Goal: Task Accomplishment & Management: Manage account settings

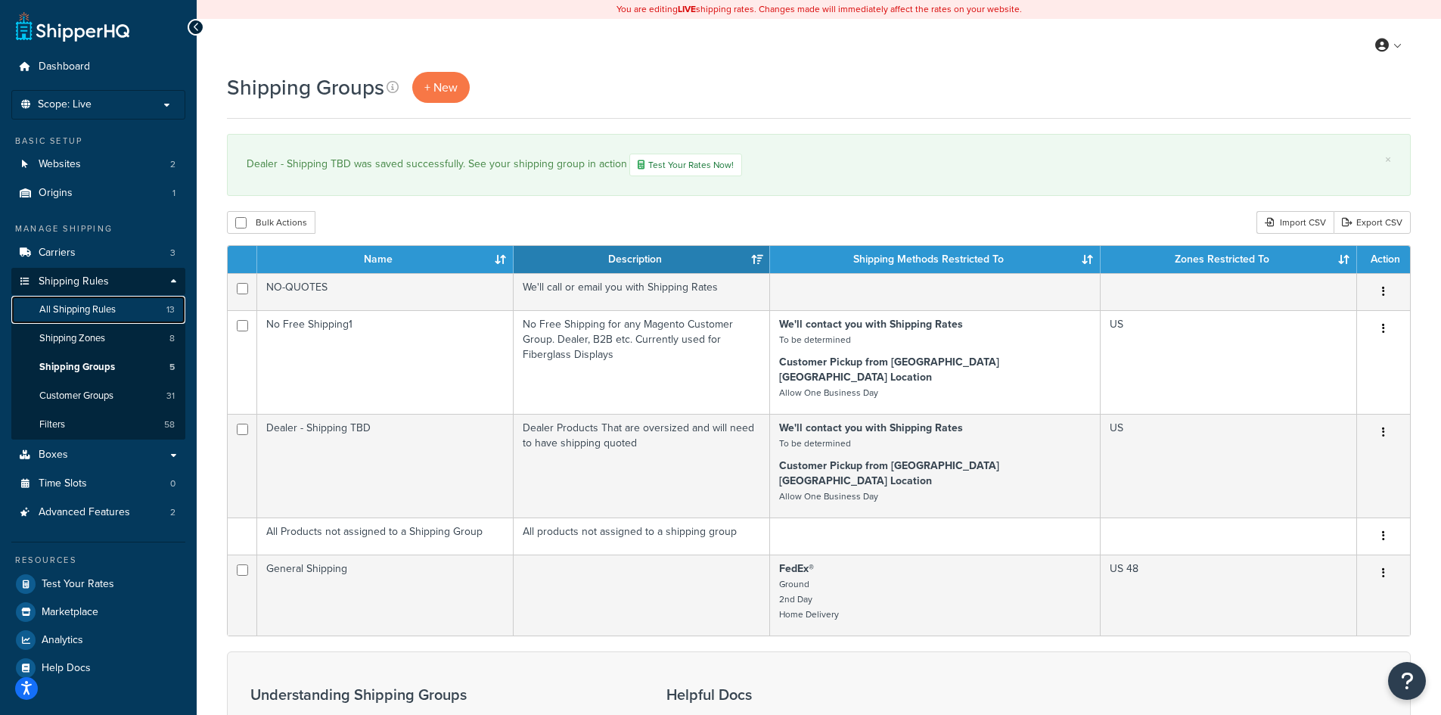
click at [78, 306] on span "All Shipping Rules" at bounding box center [77, 309] width 76 height 13
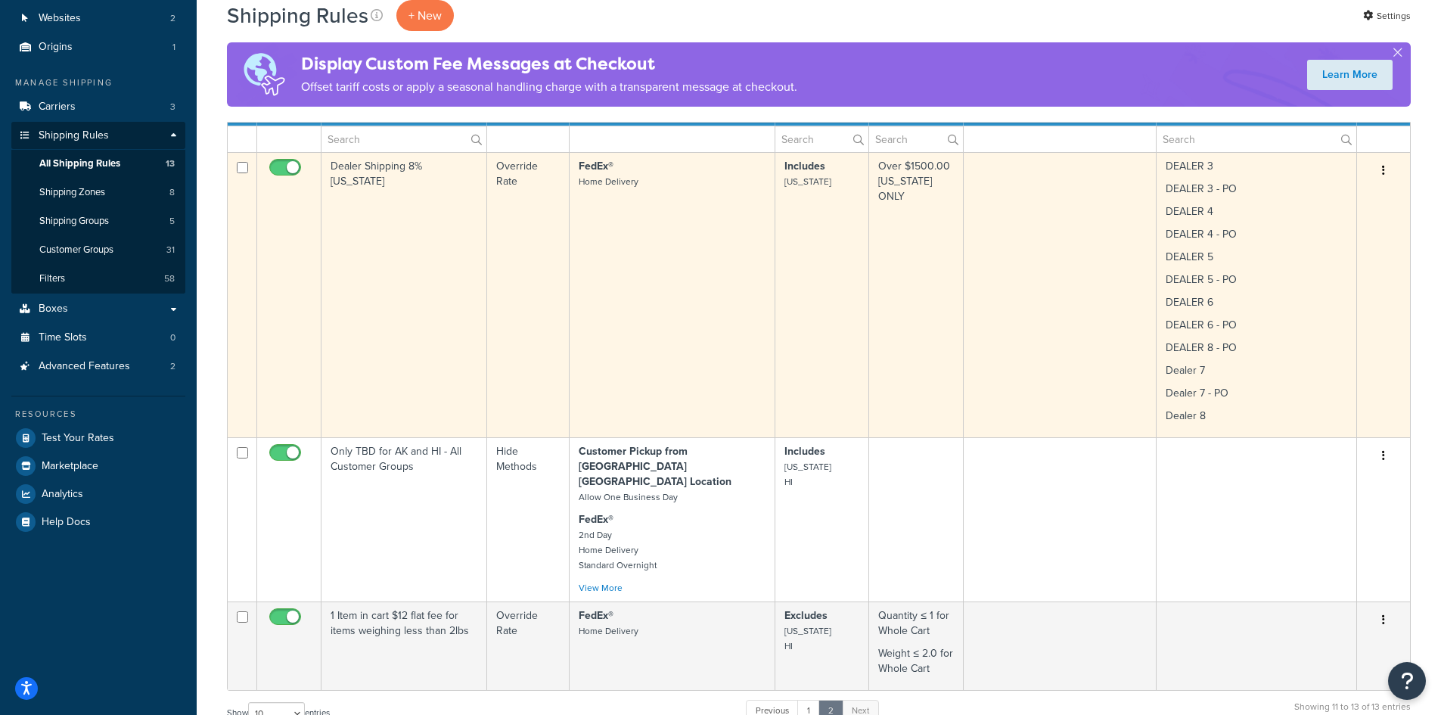
scroll to position [202, 0]
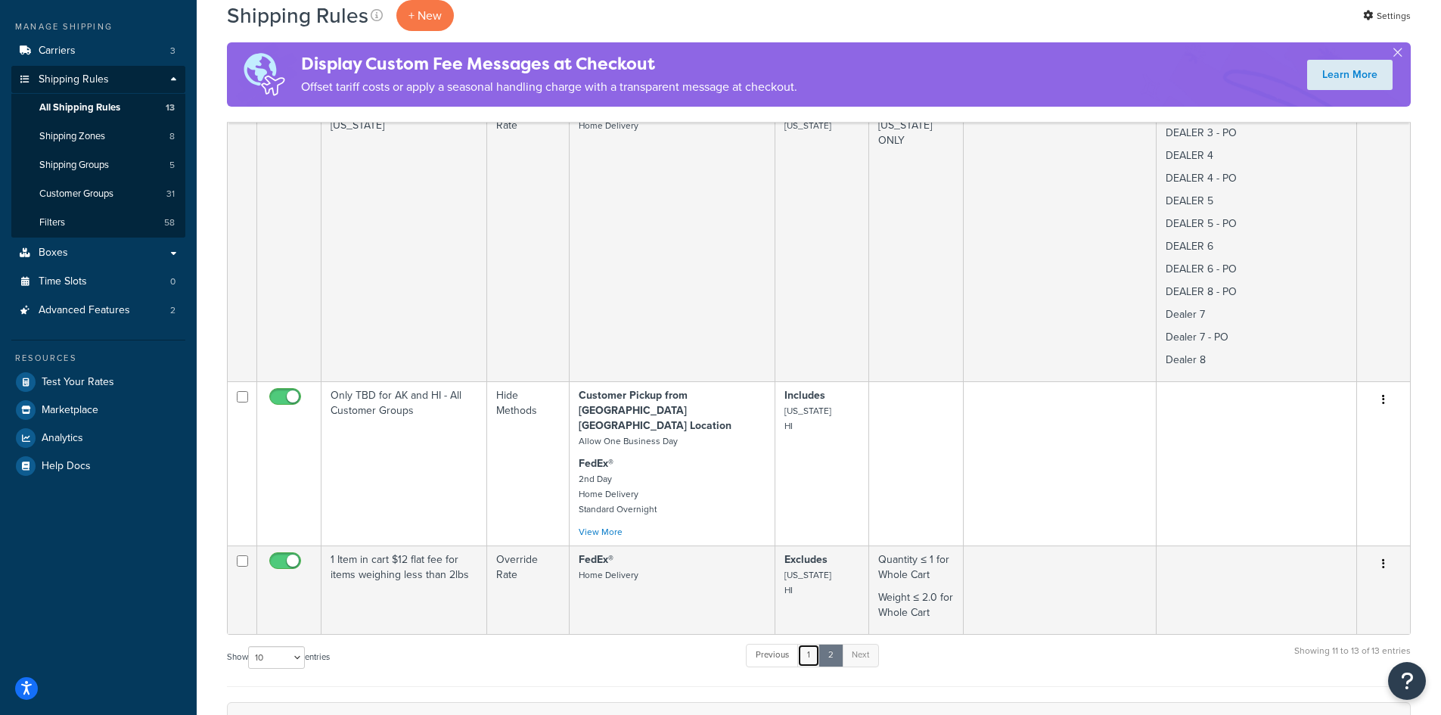
click at [808, 644] on link "1" at bounding box center [808, 655] width 23 height 23
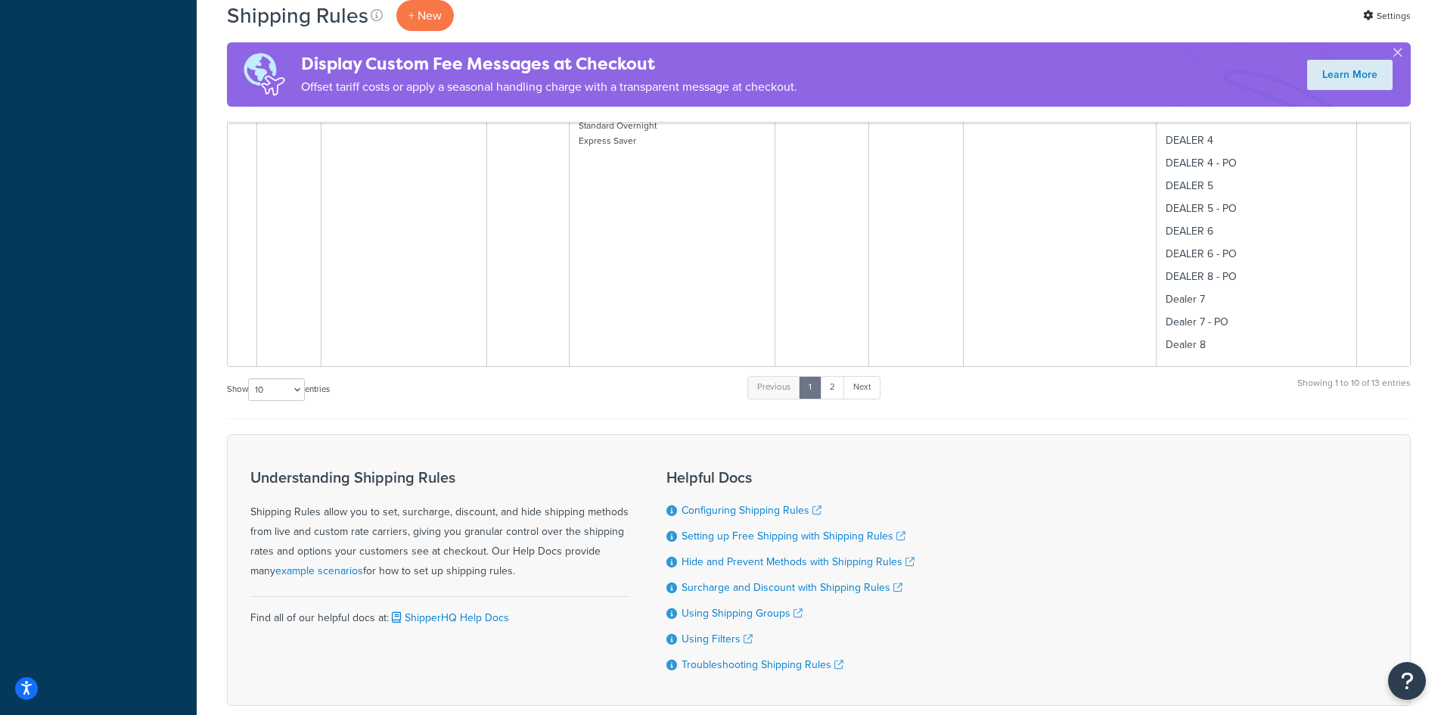
scroll to position [2498, 0]
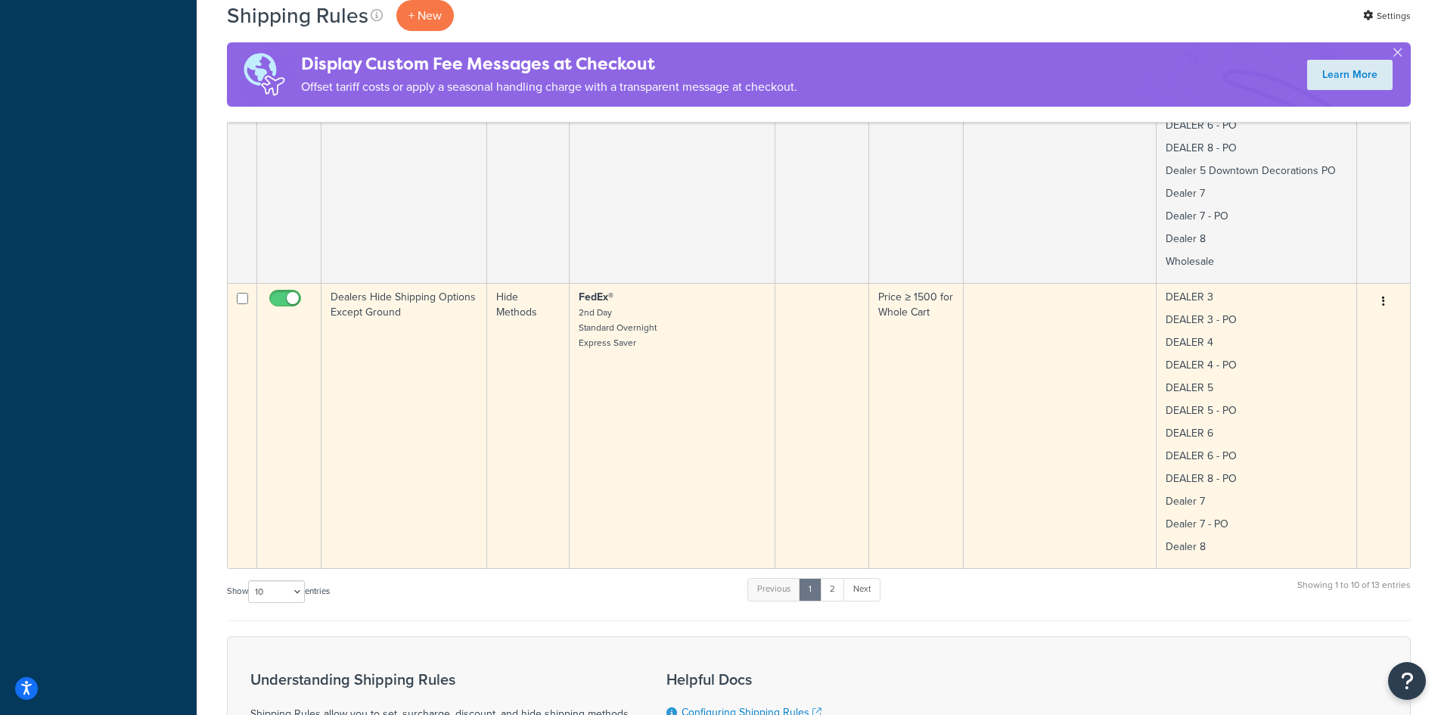
click at [1388, 290] on button "button" at bounding box center [1383, 302] width 21 height 24
click at [1312, 315] on link "Edit" at bounding box center [1333, 330] width 119 height 31
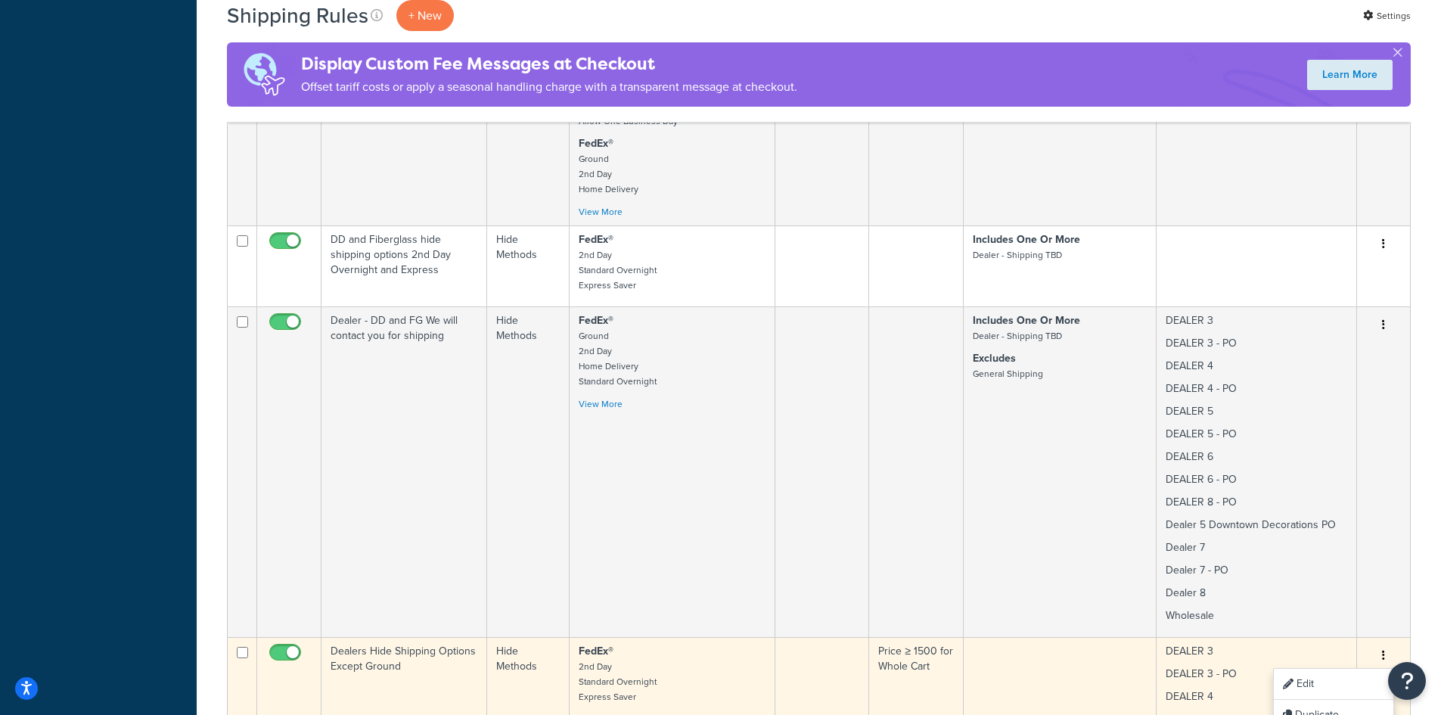
scroll to position [2095, 0]
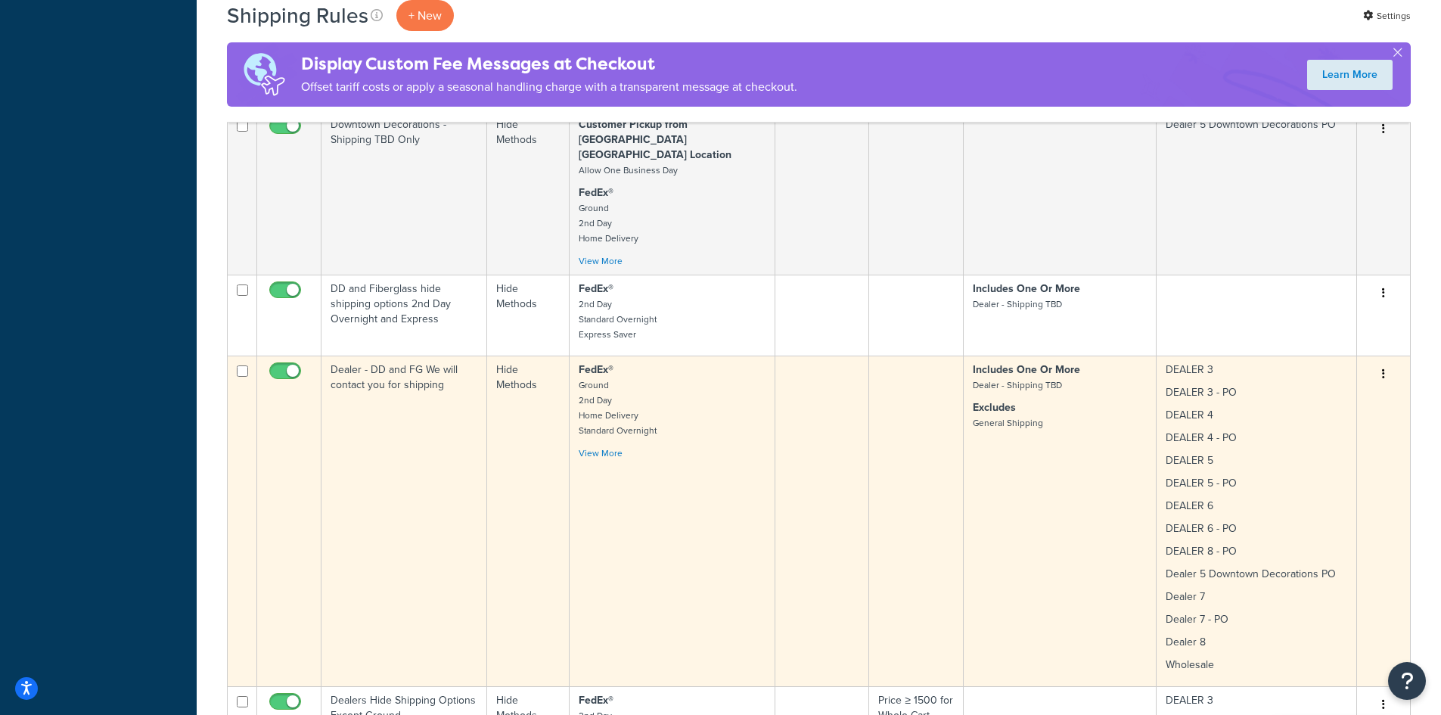
click at [1384, 368] on icon "button" at bounding box center [1383, 373] width 3 height 11
click at [1318, 387] on link "Edit" at bounding box center [1333, 402] width 119 height 31
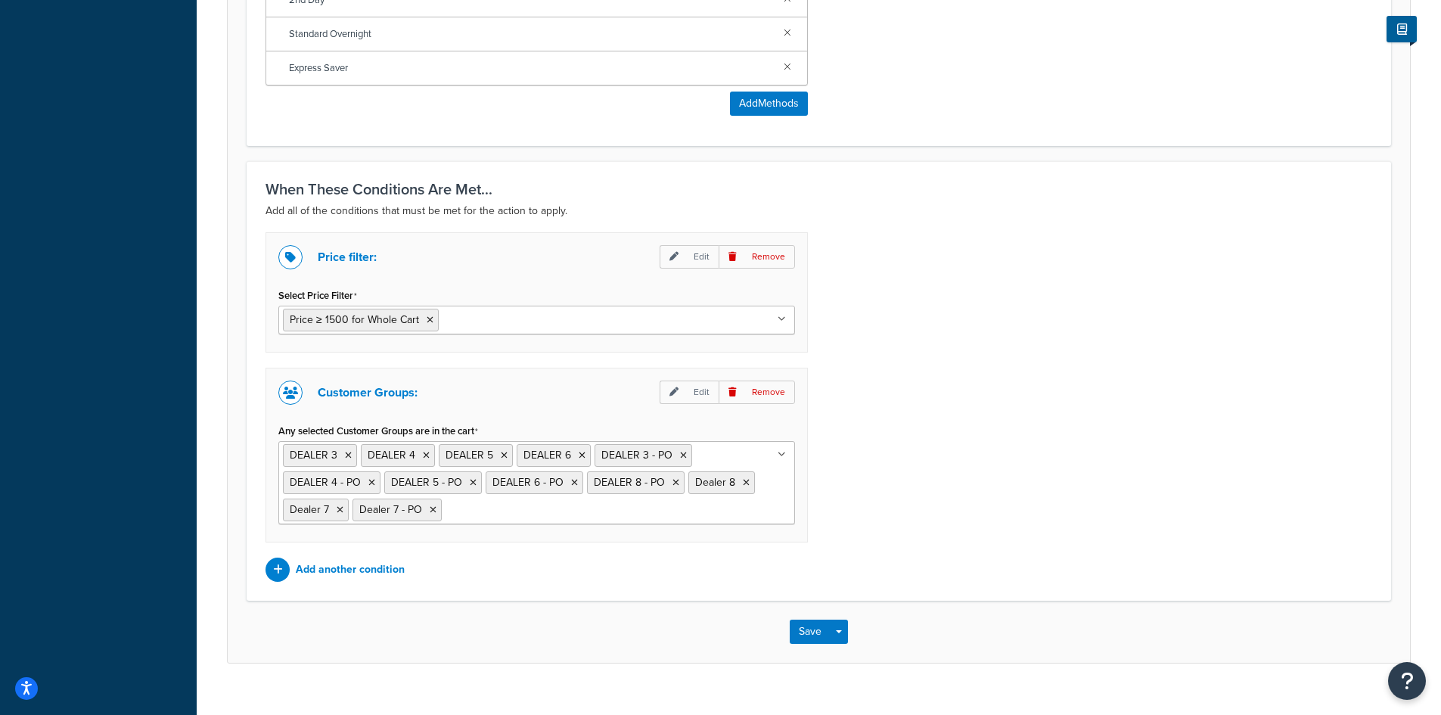
scroll to position [831, 0]
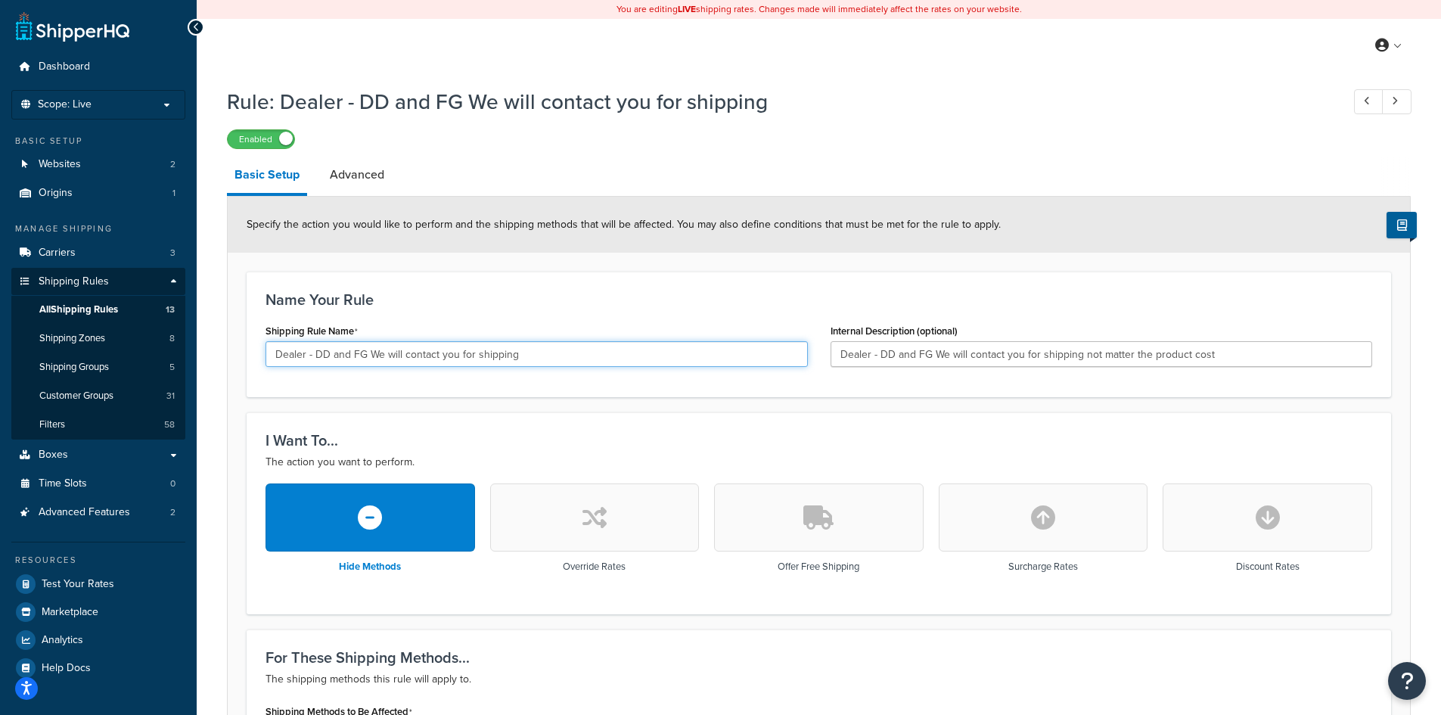
drag, startPoint x: 314, startPoint y: 352, endPoint x: 373, endPoint y: 356, distance: 59.1
click at [373, 356] on input "Dealer - DD and FG We will contact you for shipping" at bounding box center [536, 354] width 542 height 26
click at [482, 353] on input "Dealer - We will contact you for shipping" at bounding box center [536, 354] width 542 height 26
drag, startPoint x: 504, startPoint y: 355, endPoint x: 260, endPoint y: 337, distance: 244.2
click at [260, 337] on div "Shipping Rule Name Dealer - We will contact you with a shipping rate" at bounding box center [536, 349] width 565 height 58
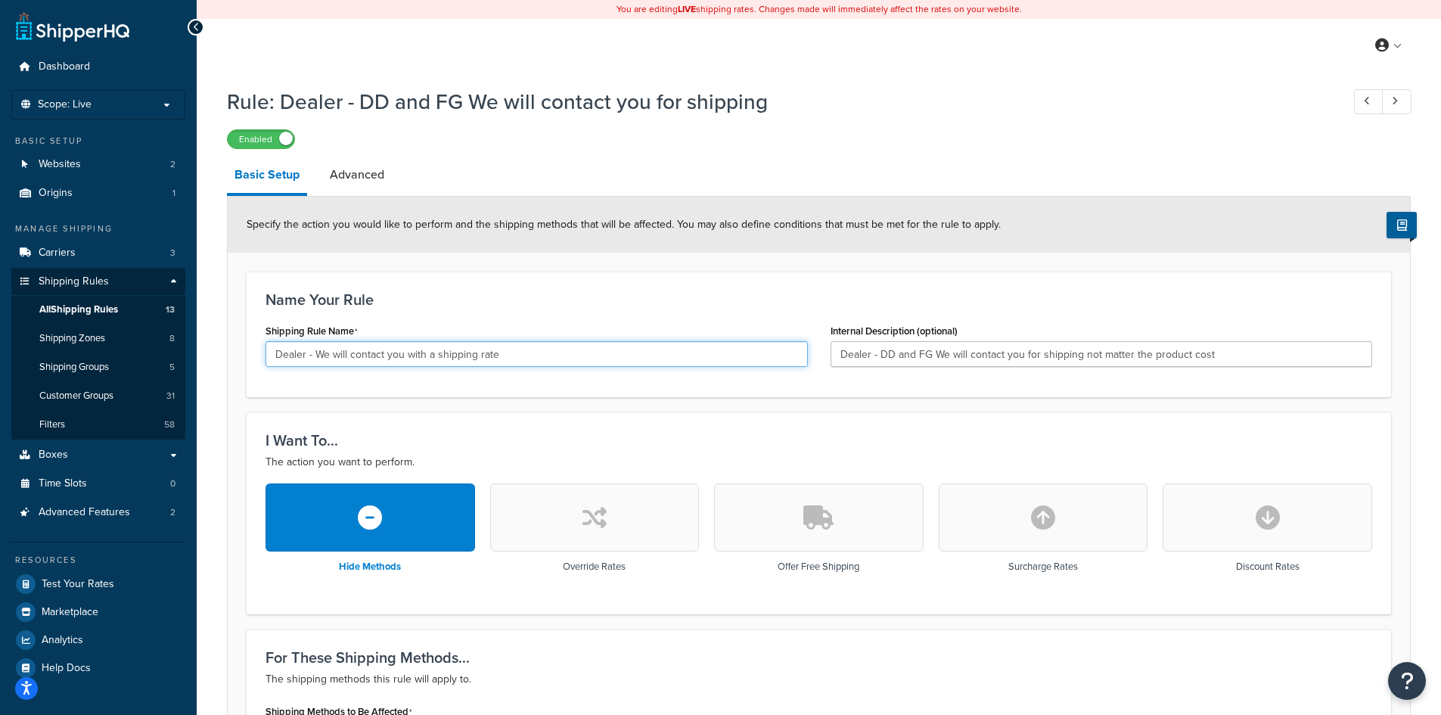
type input "Dealer - We will contact you with a shipping rate"
drag, startPoint x: 1218, startPoint y: 355, endPoint x: 815, endPoint y: 353, distance: 403.1
click at [815, 353] on div "Shipping Rule Name Dealer - We will contact you with a shipping rate Internal D…" at bounding box center [818, 349] width 1129 height 58
paste input "We will contact you with a shipping rate"
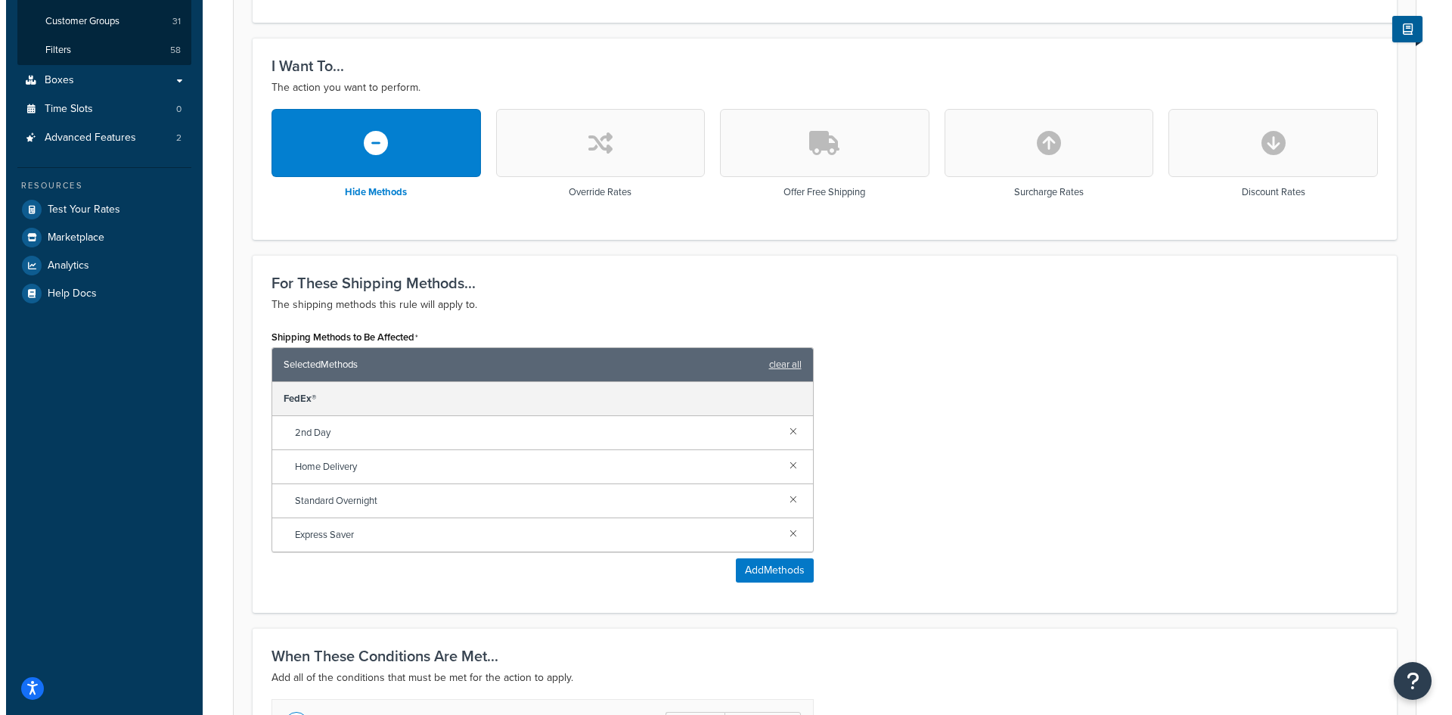
scroll to position [403, 0]
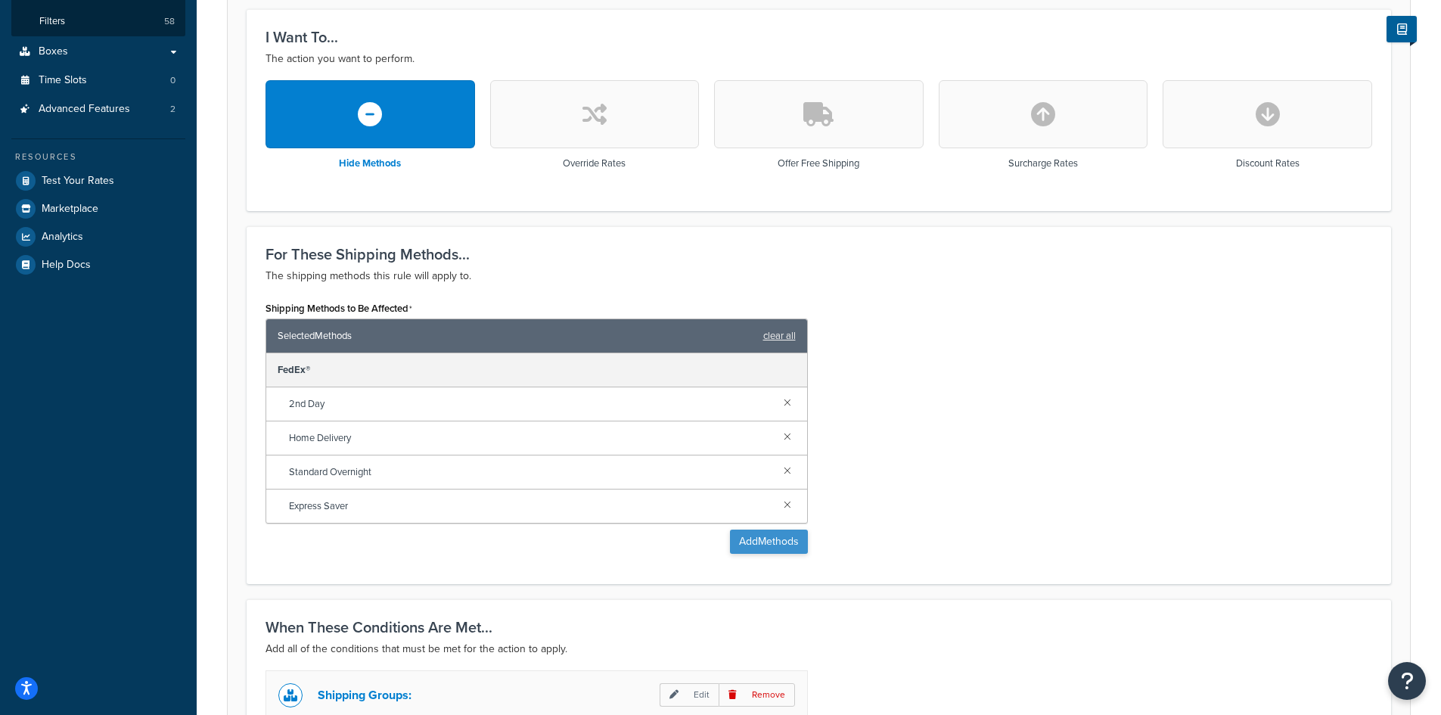
type input "Dealer - We will contact you with a shipping rate"
click at [787, 544] on button "Add Methods" at bounding box center [769, 541] width 78 height 24
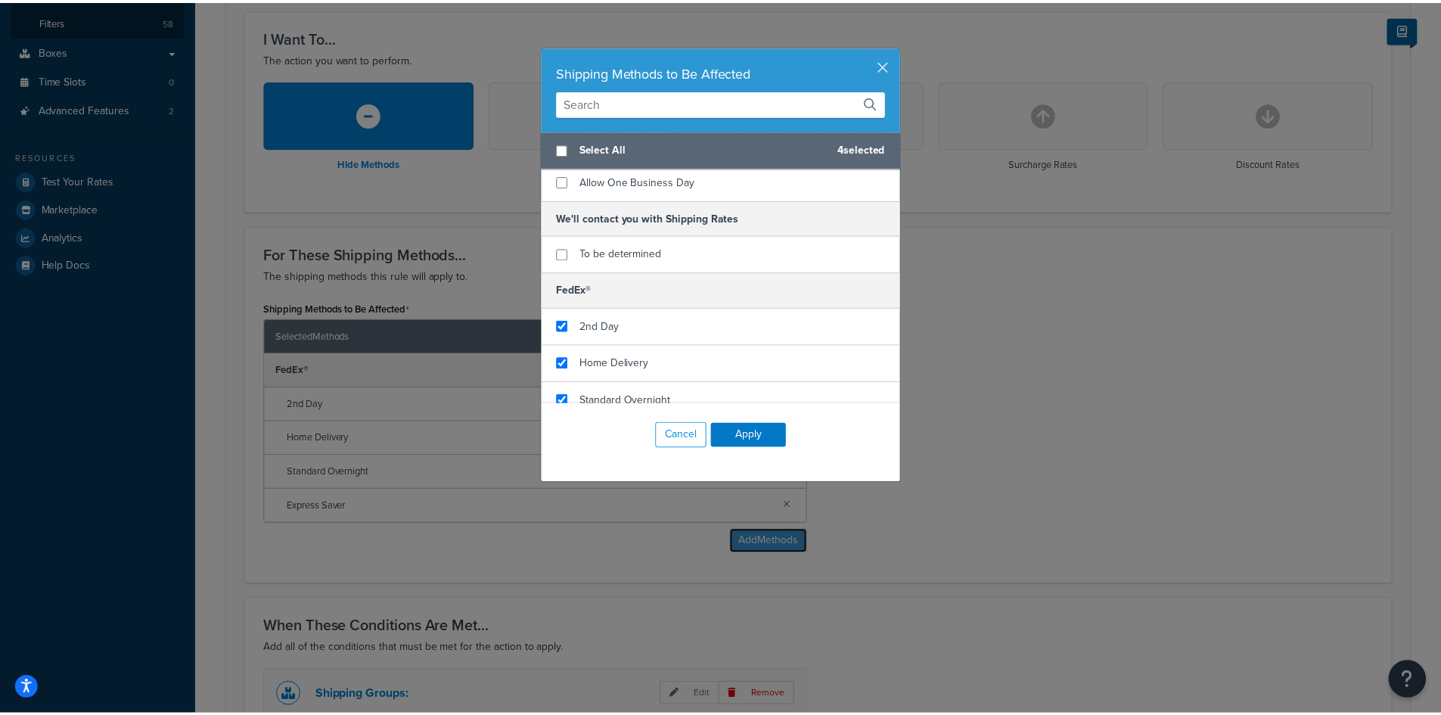
scroll to position [92, 0]
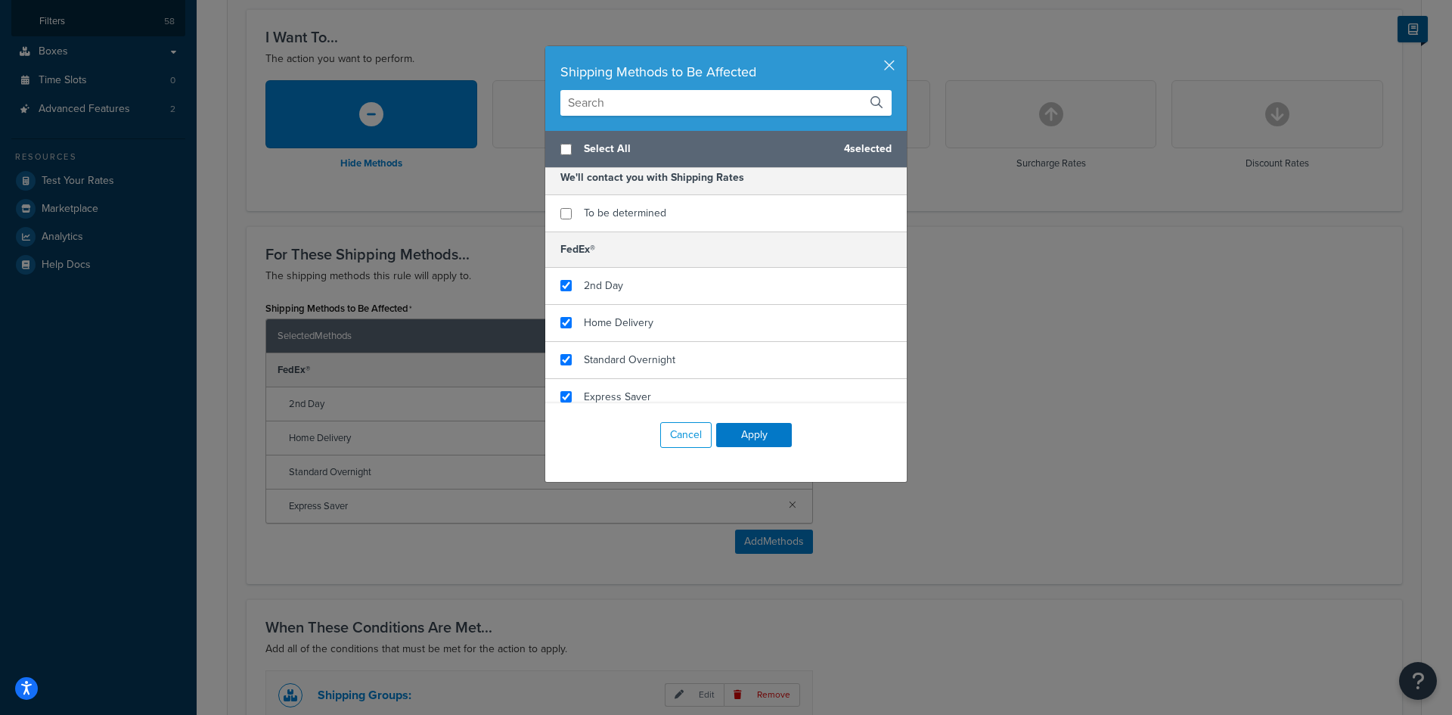
click at [1061, 383] on div "Shipping Methods to Be Affected Select All 4 selected Customer Pickup from Sher…" at bounding box center [726, 357] width 1452 height 715
click at [903, 50] on button "button" at bounding box center [905, 48] width 4 height 4
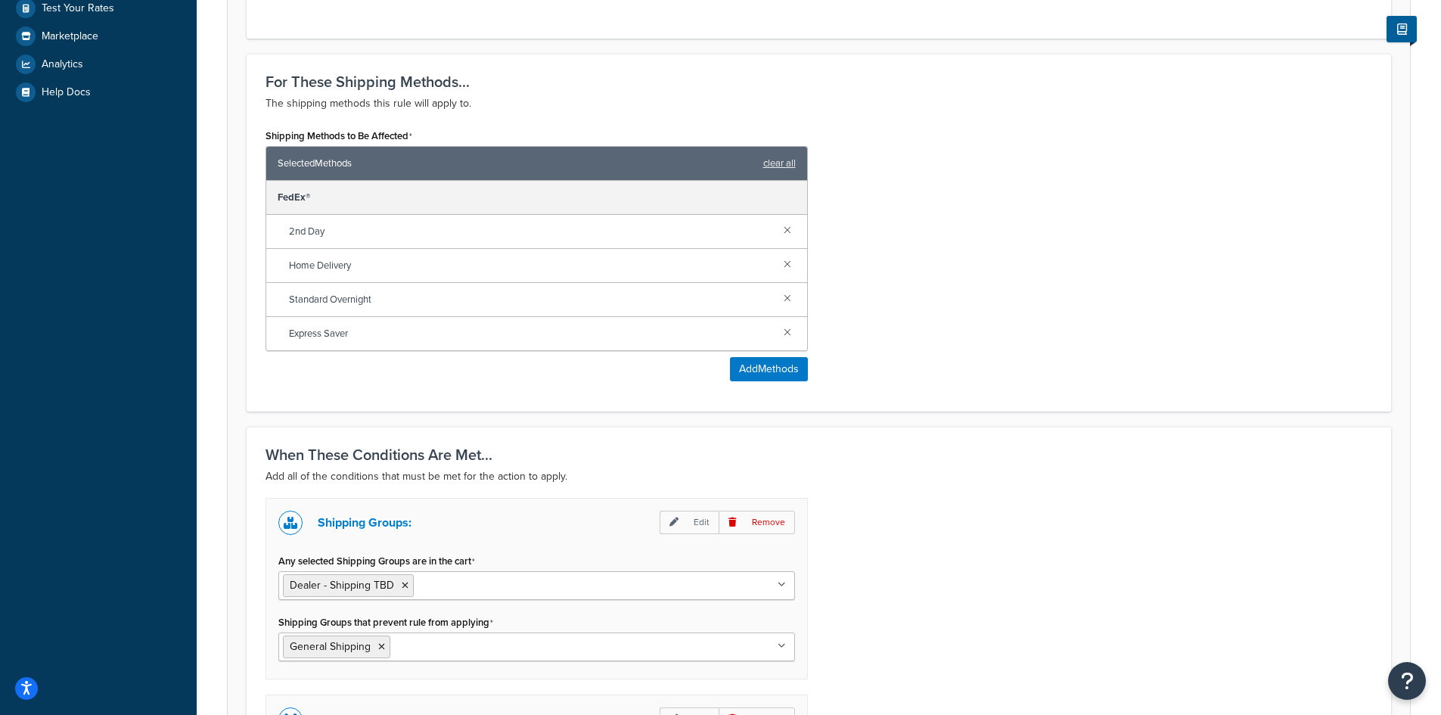
scroll to position [605, 0]
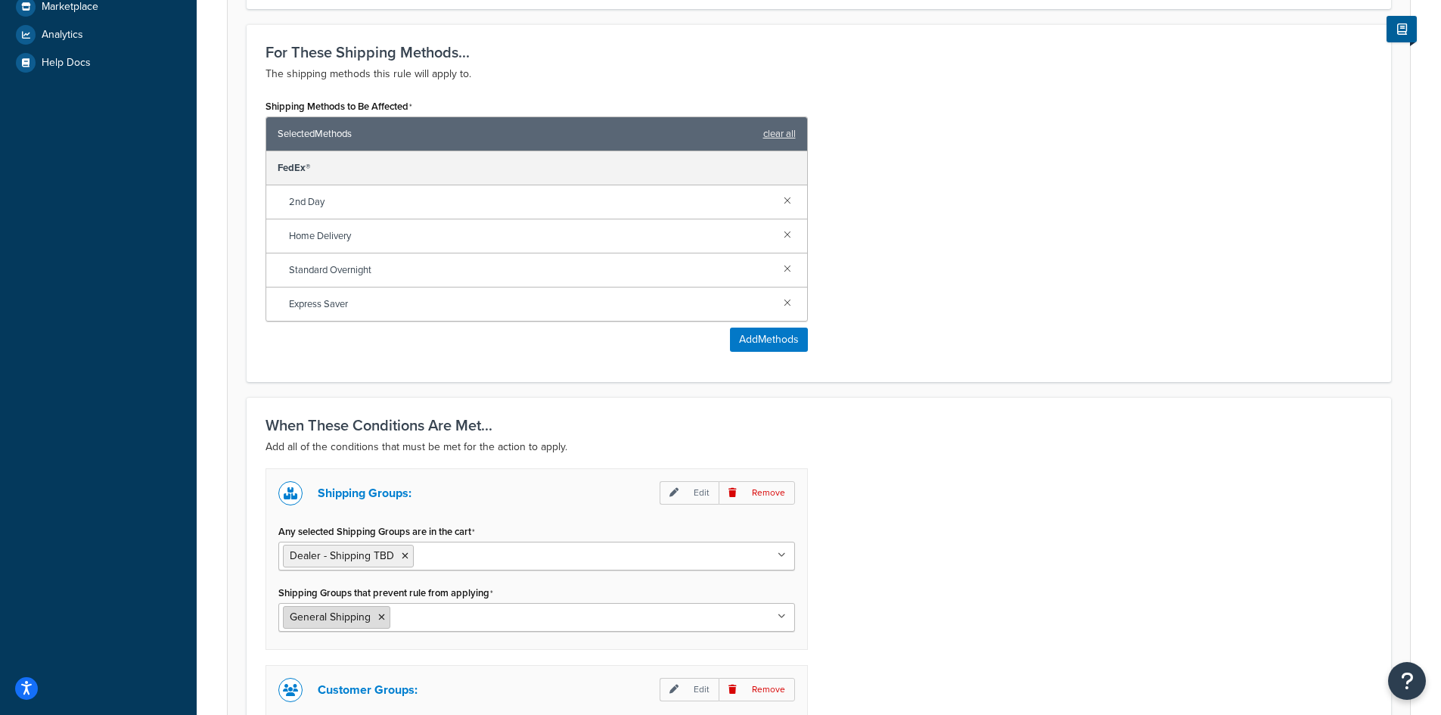
click at [380, 619] on icon at bounding box center [381, 617] width 7 height 9
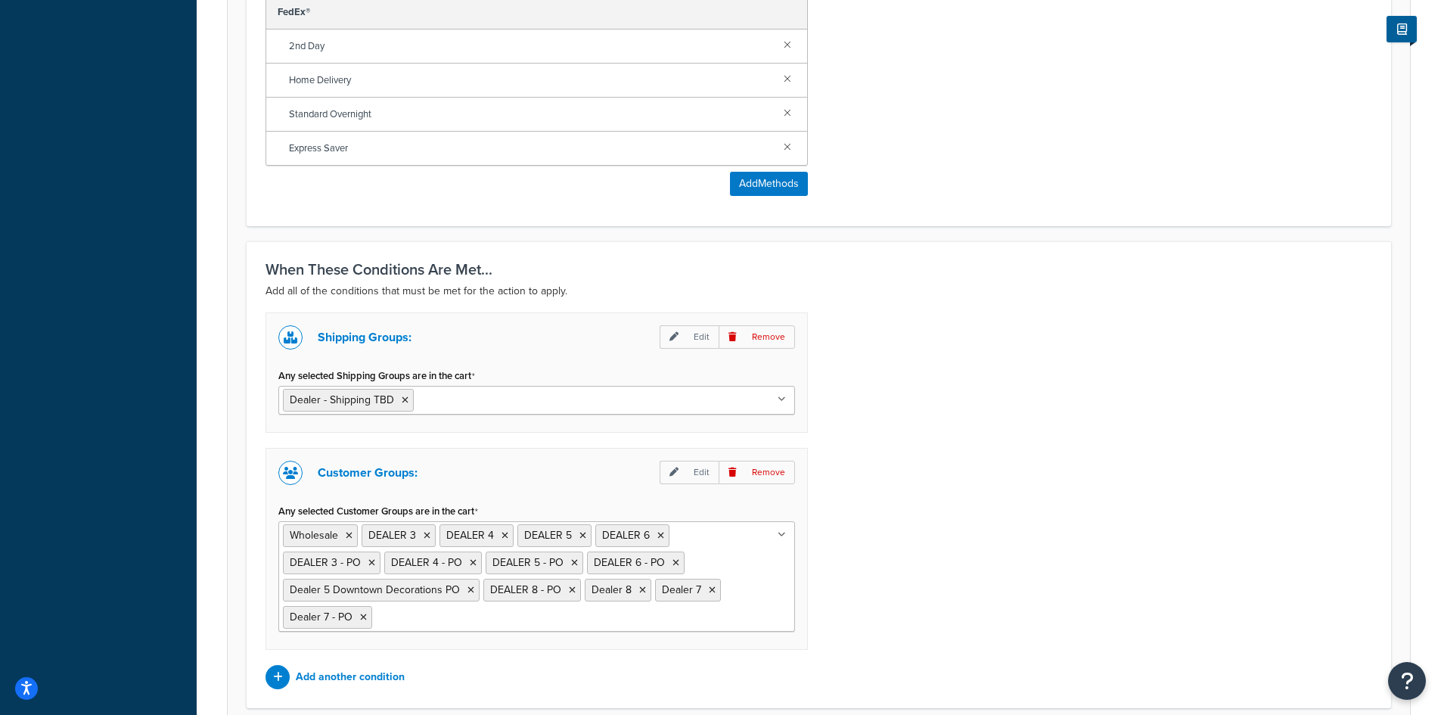
scroll to position [807, 0]
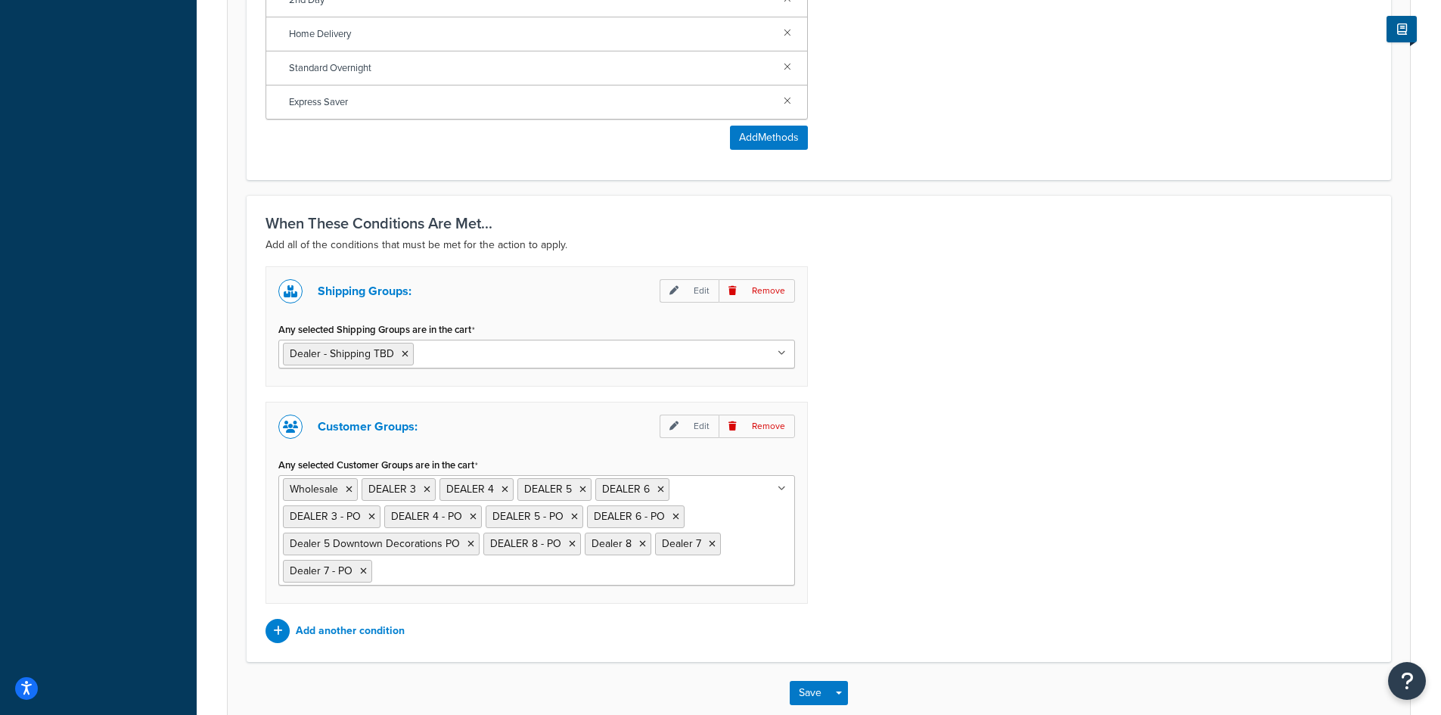
click at [759, 564] on ul "Wholesale DEALER 3 DEALER 4 DEALER 5 DEALER 6 DEALER 3 - PO DEALER 4 - PO DEALE…" at bounding box center [536, 530] width 517 height 110
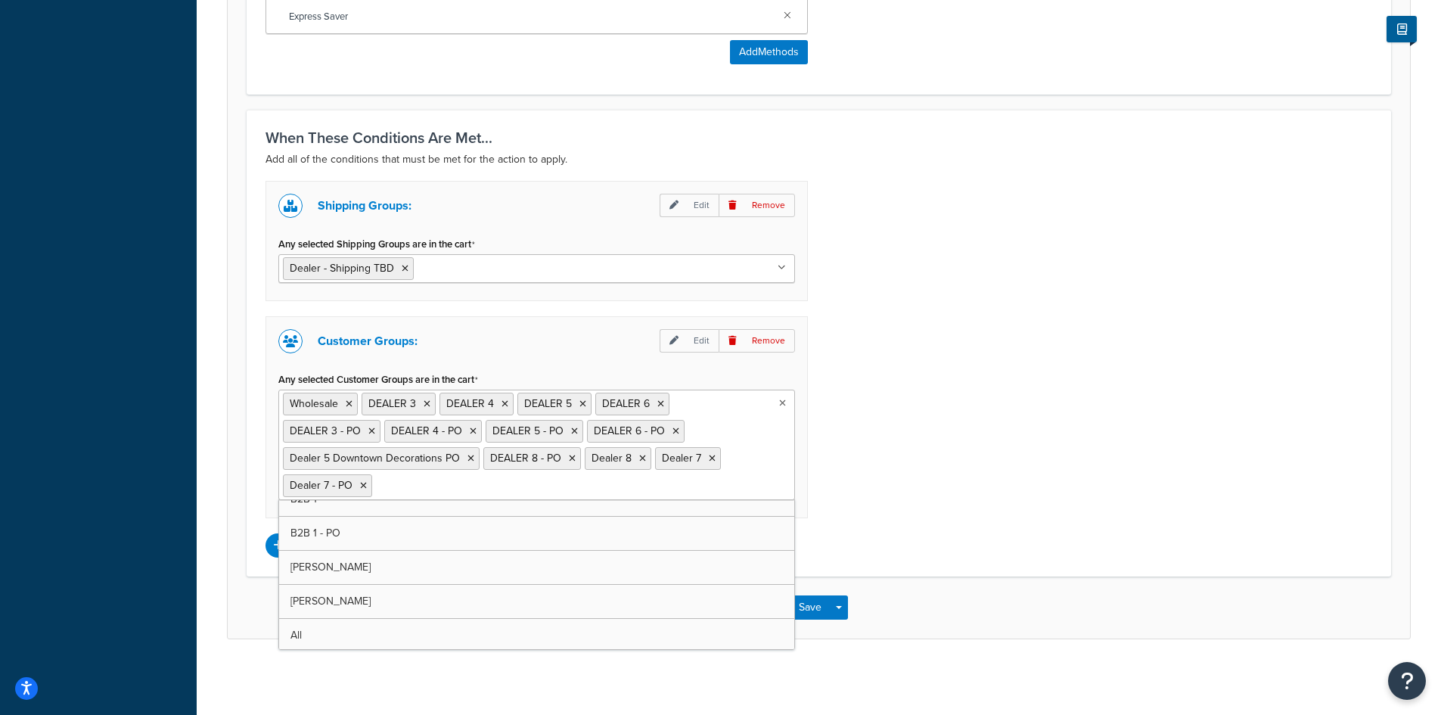
scroll to position [428, 0]
click at [964, 465] on div "Shipping Groups: Edit Remove Any selected Shipping Groups are in the cart Deale…" at bounding box center [818, 369] width 1129 height 377
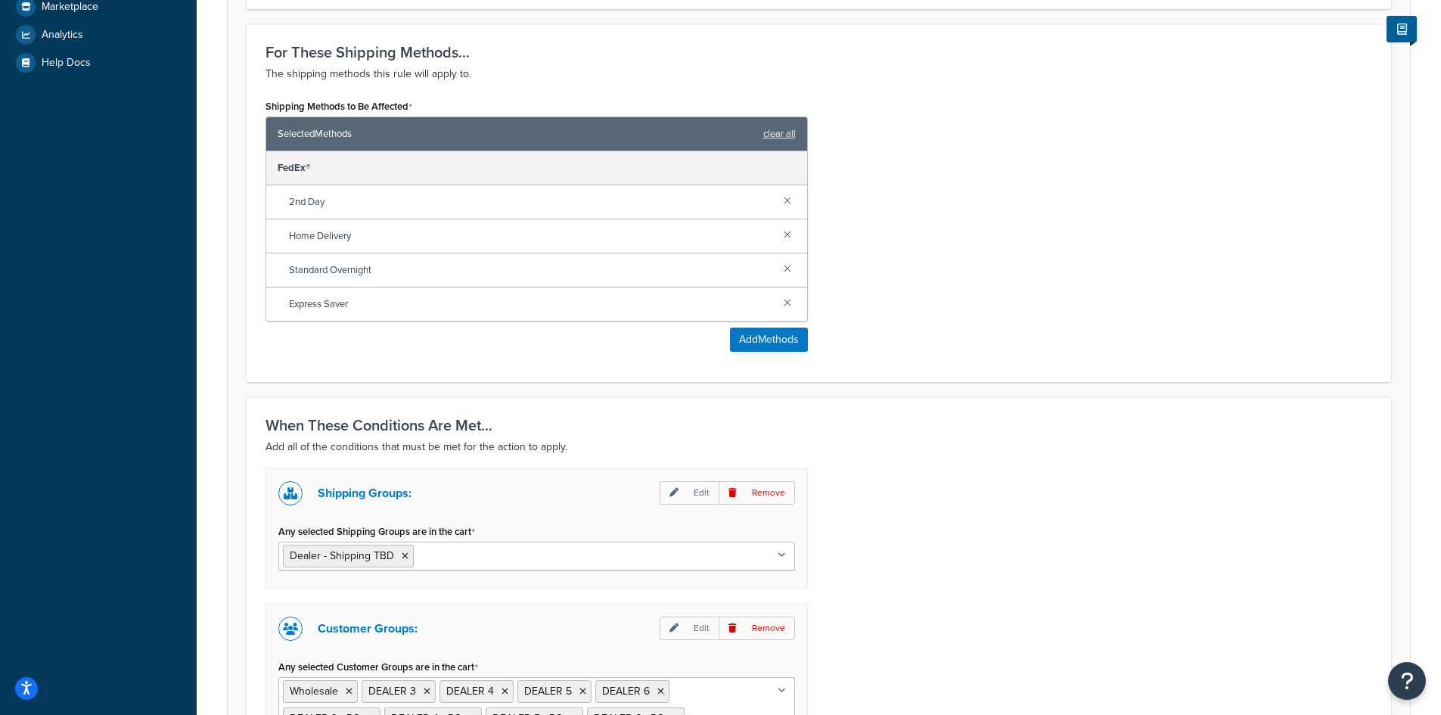
scroll to position [892, 0]
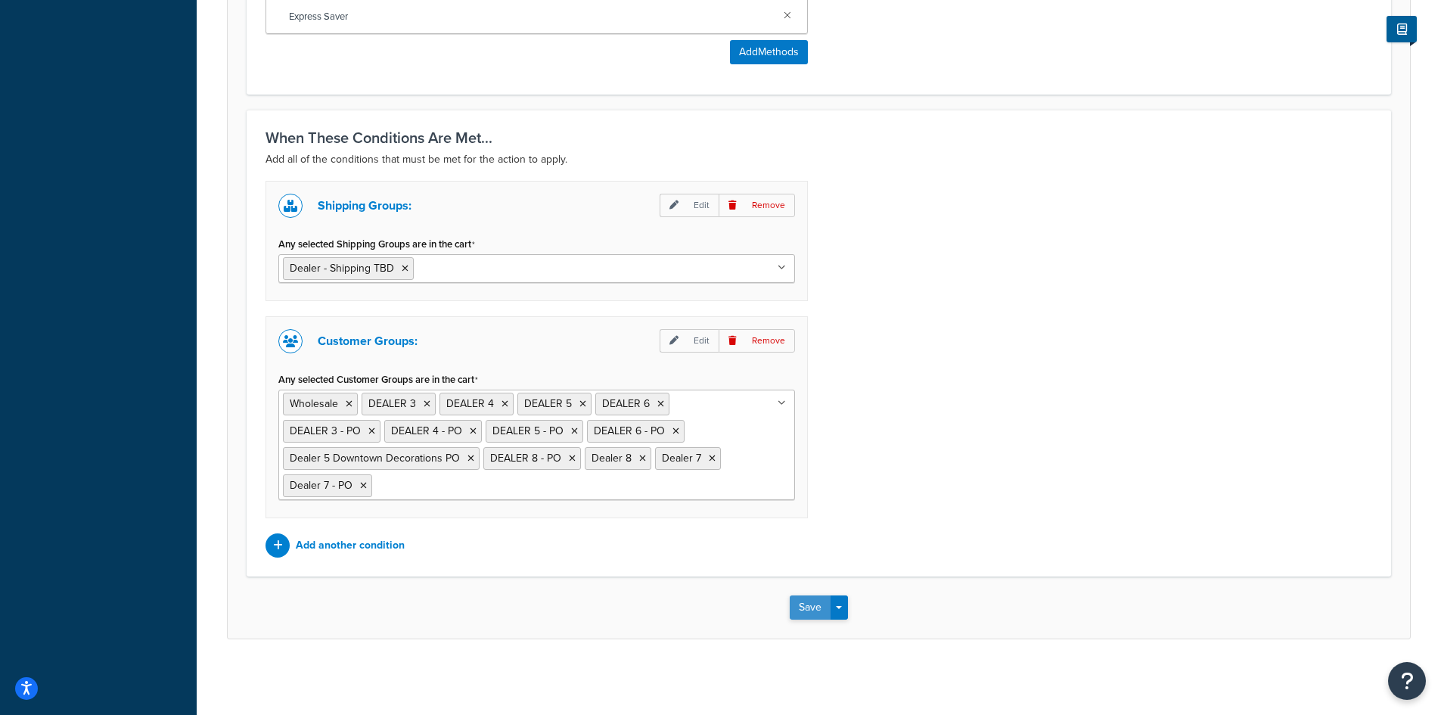
click at [795, 609] on button "Save" at bounding box center [810, 607] width 41 height 24
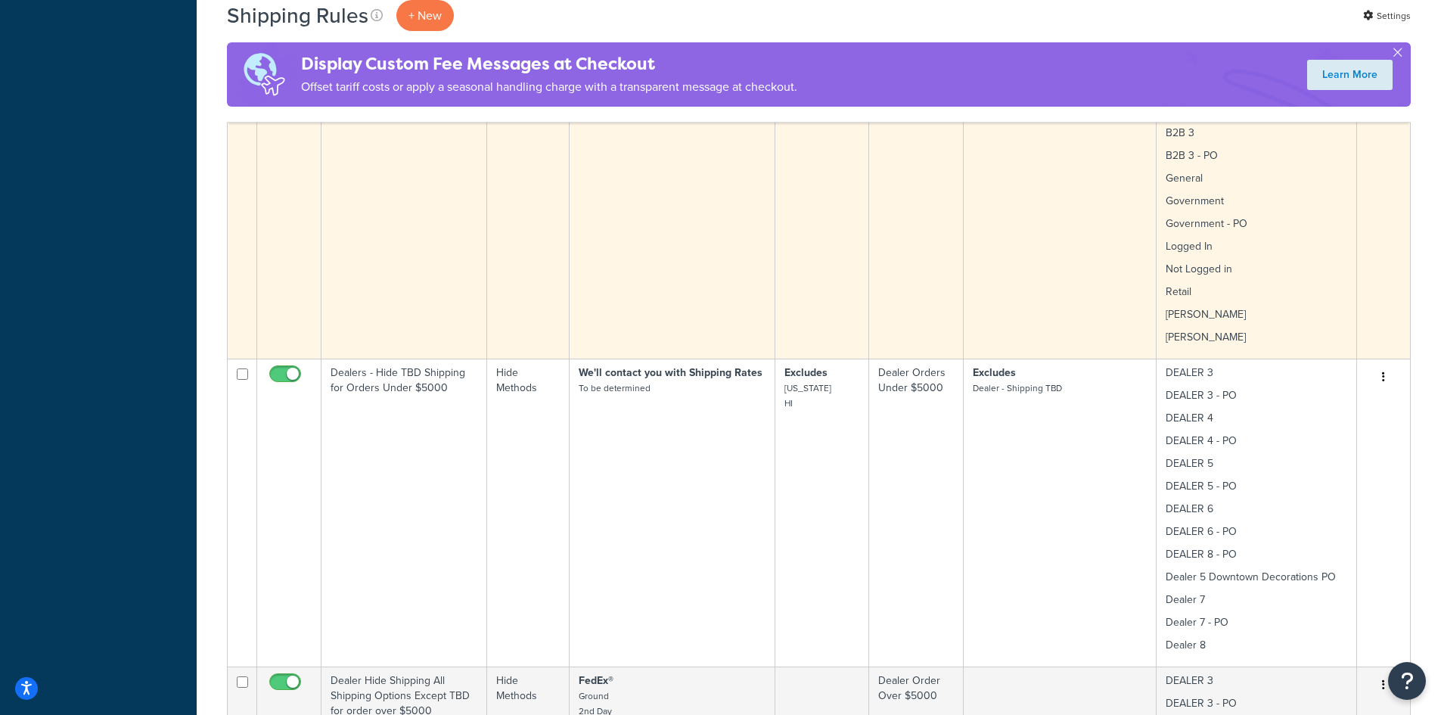
scroll to position [1008, 0]
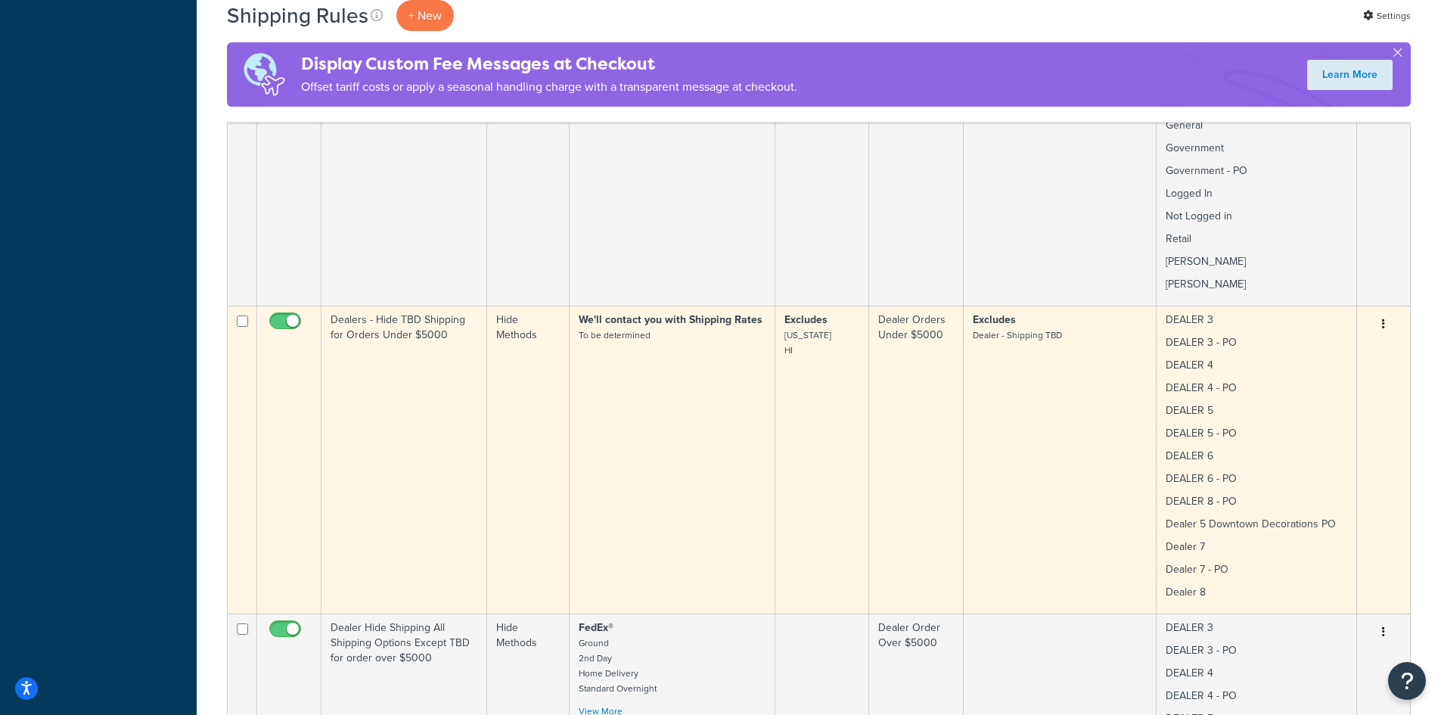
click at [1384, 318] on icon "button" at bounding box center [1383, 323] width 3 height 11
click at [1322, 340] on link "Edit" at bounding box center [1333, 352] width 119 height 31
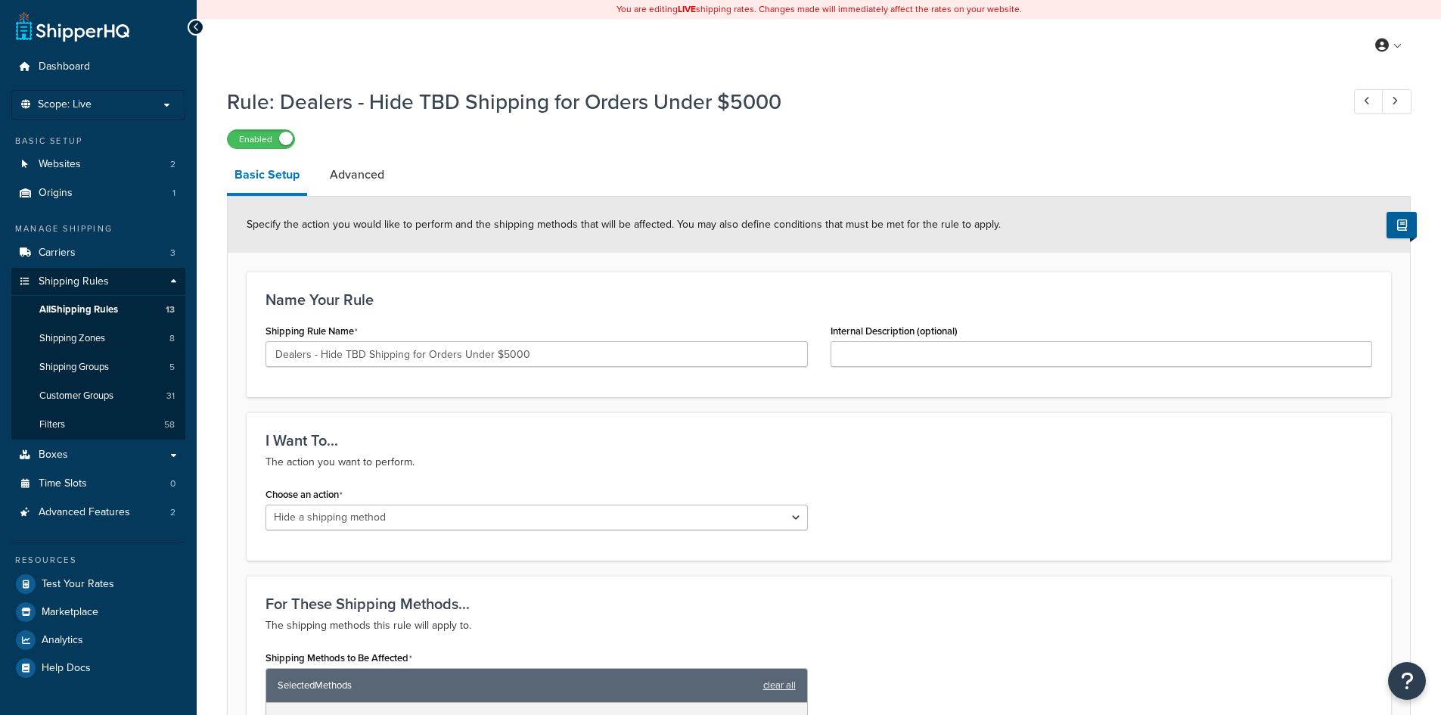
select select "HIDE"
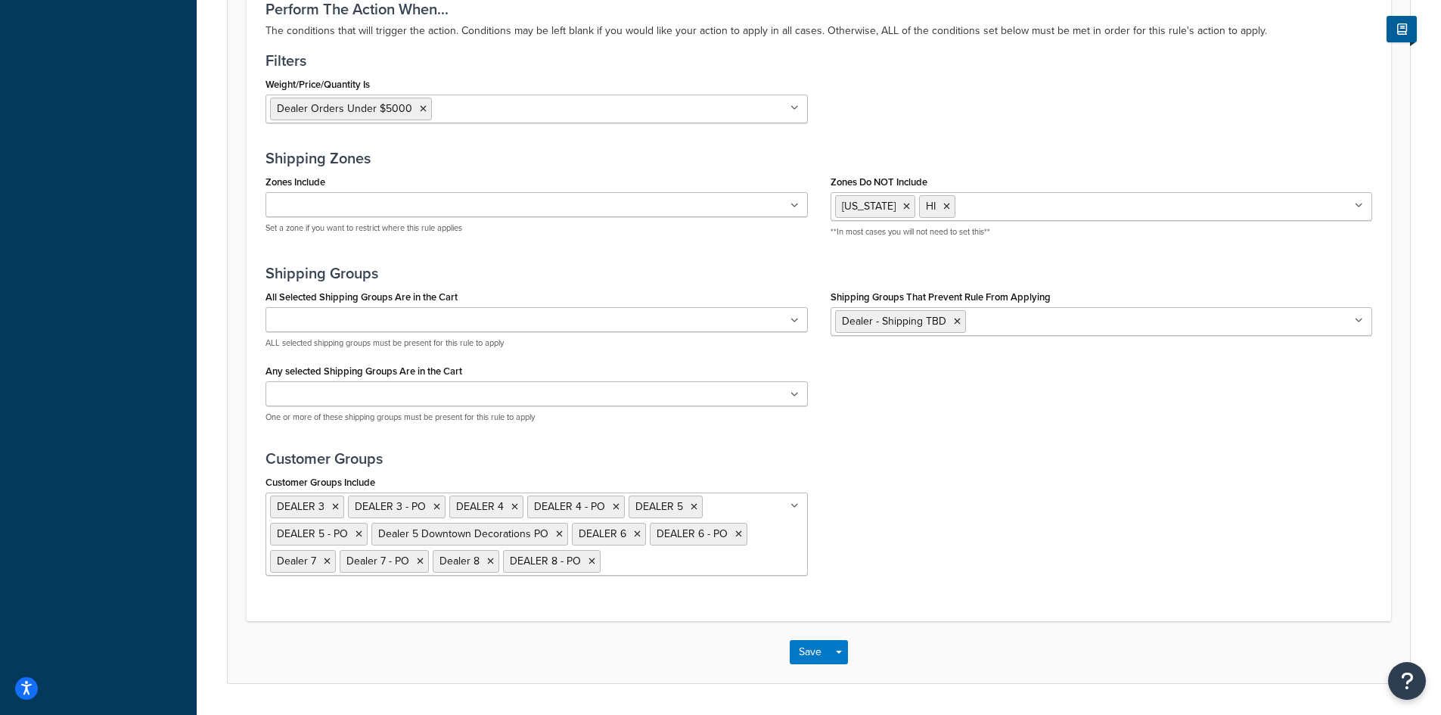
scroll to position [910, 0]
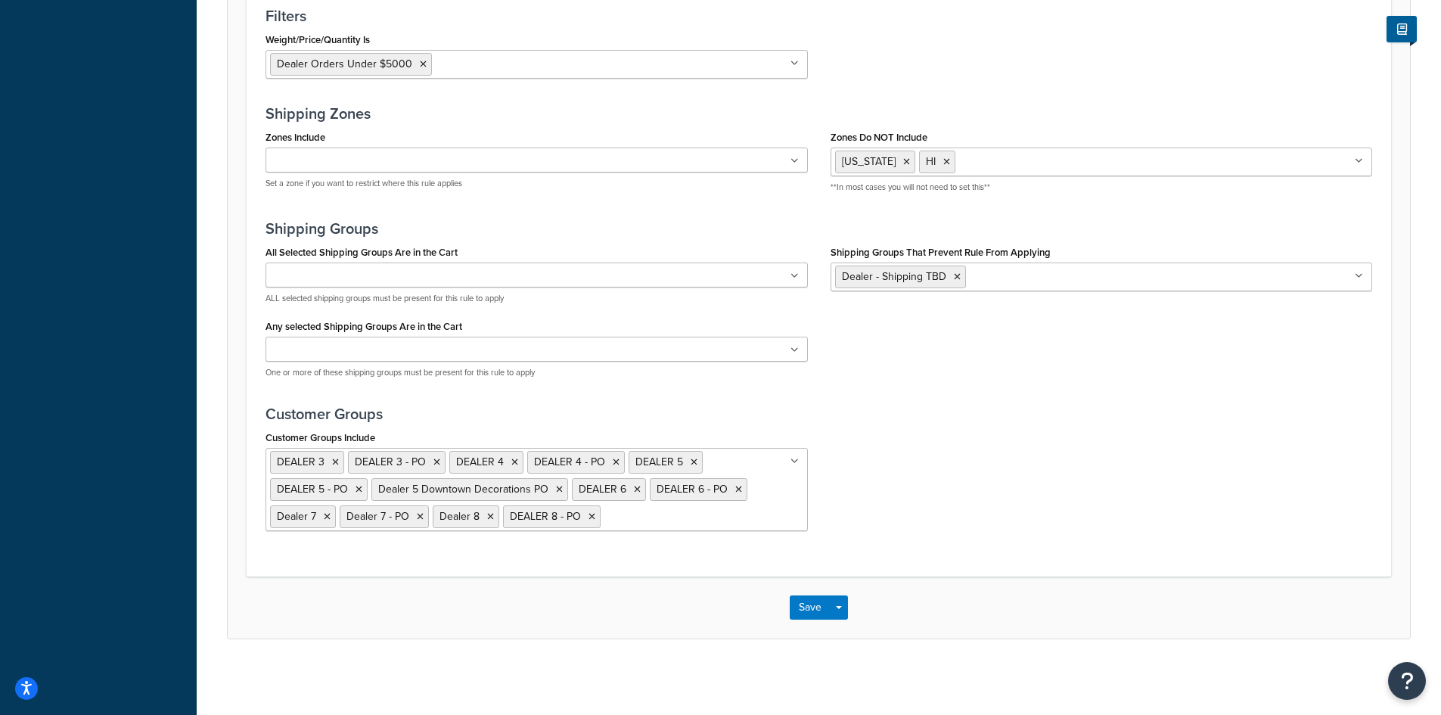
click at [787, 513] on ul "DEALER 3 DEALER 3 - PO DEALER 4 DEALER 4 - PO DEALER 5 DEALER 5 - PO Dealer 5 D…" at bounding box center [536, 489] width 542 height 83
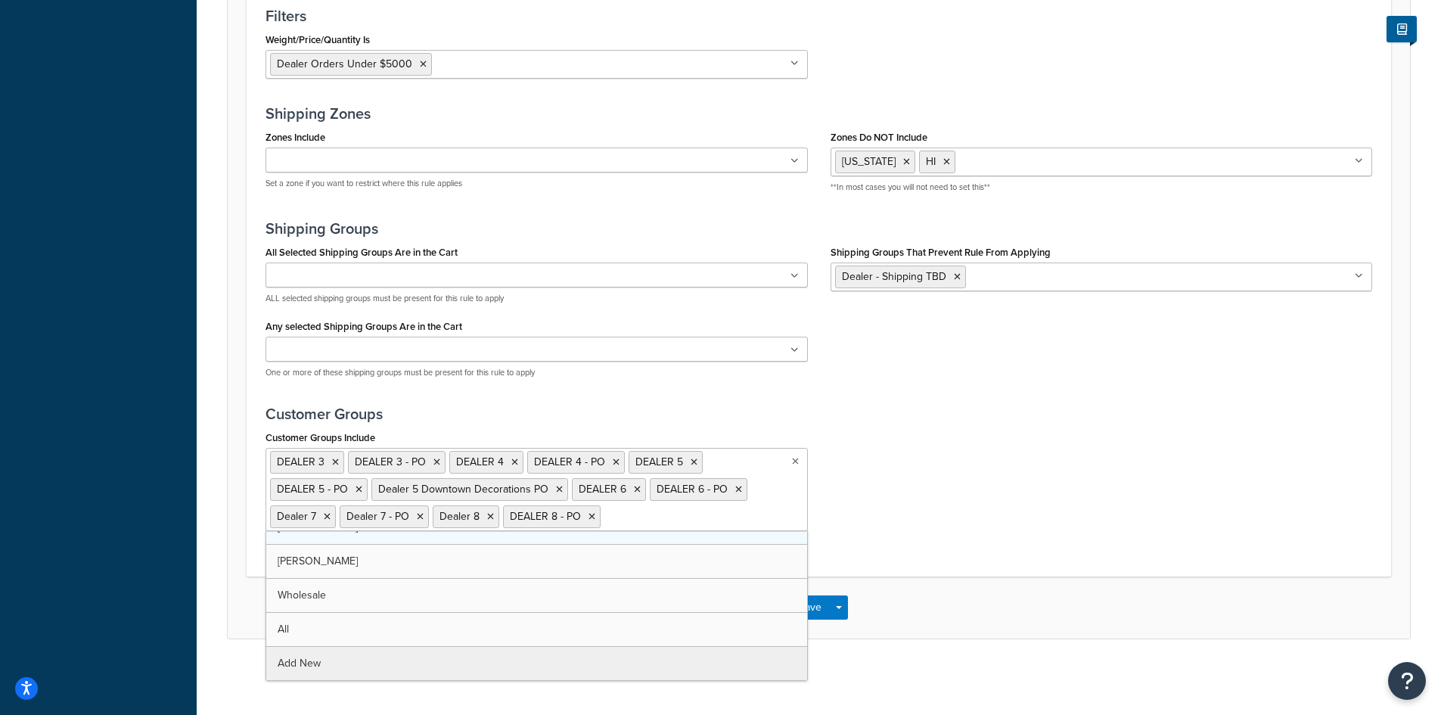
scroll to position [462, 0]
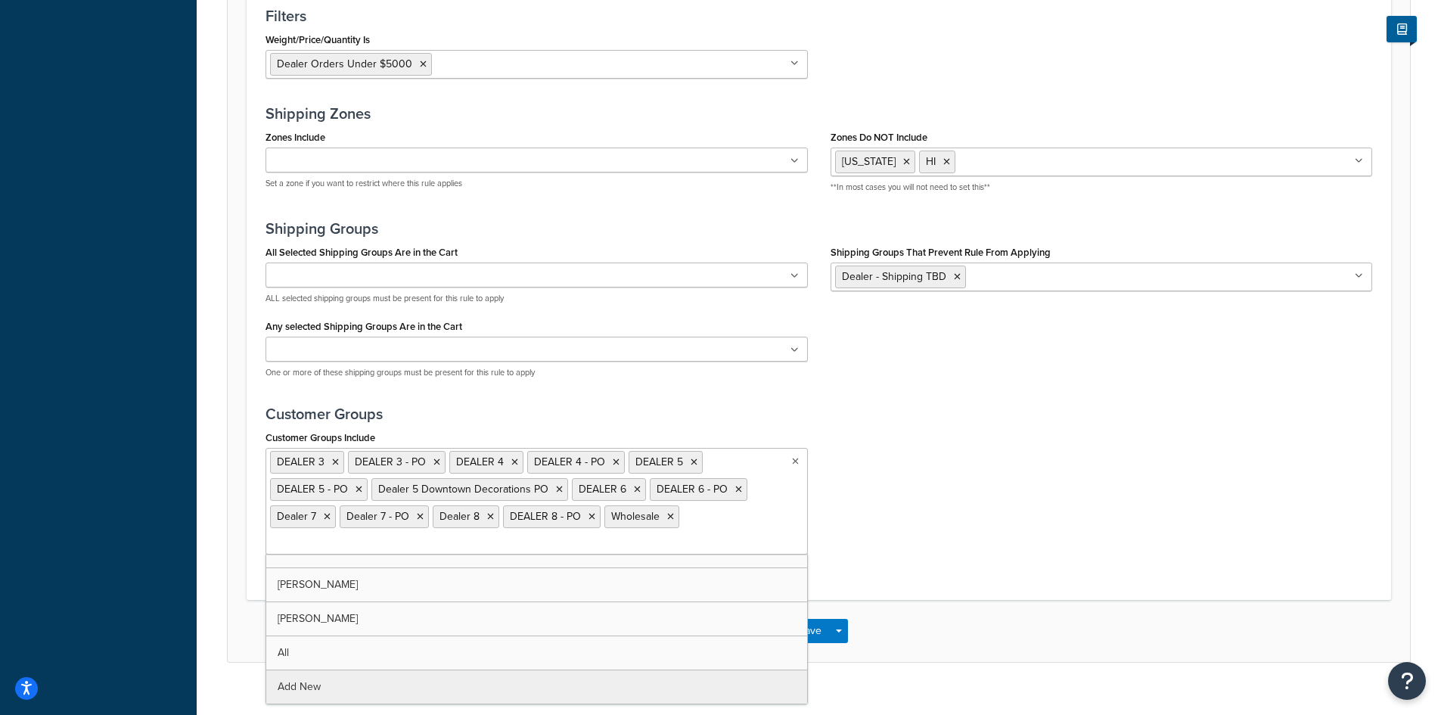
click at [939, 653] on div "Save Save Dropdown Save and Edit Save and Duplicate Save and Create New" at bounding box center [819, 631] width 1182 height 62
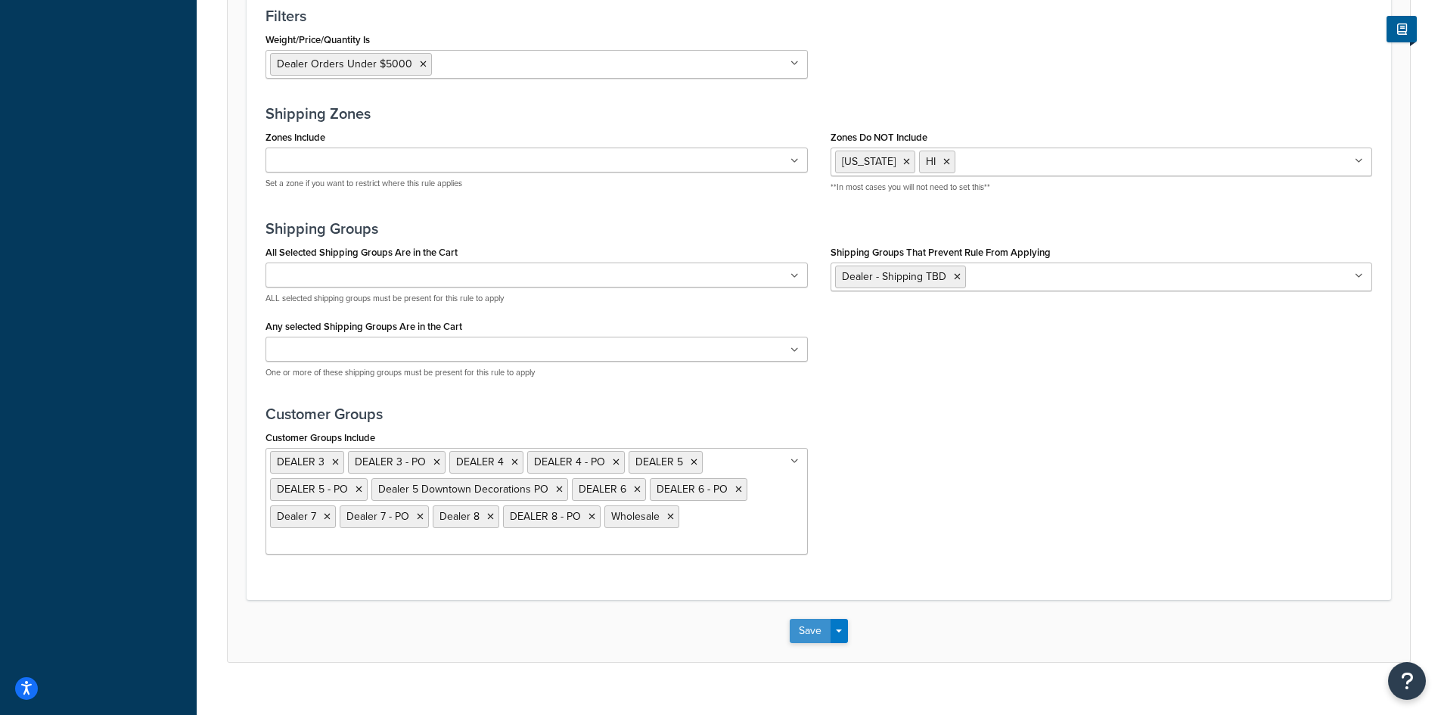
click at [794, 632] on button "Save" at bounding box center [810, 631] width 41 height 24
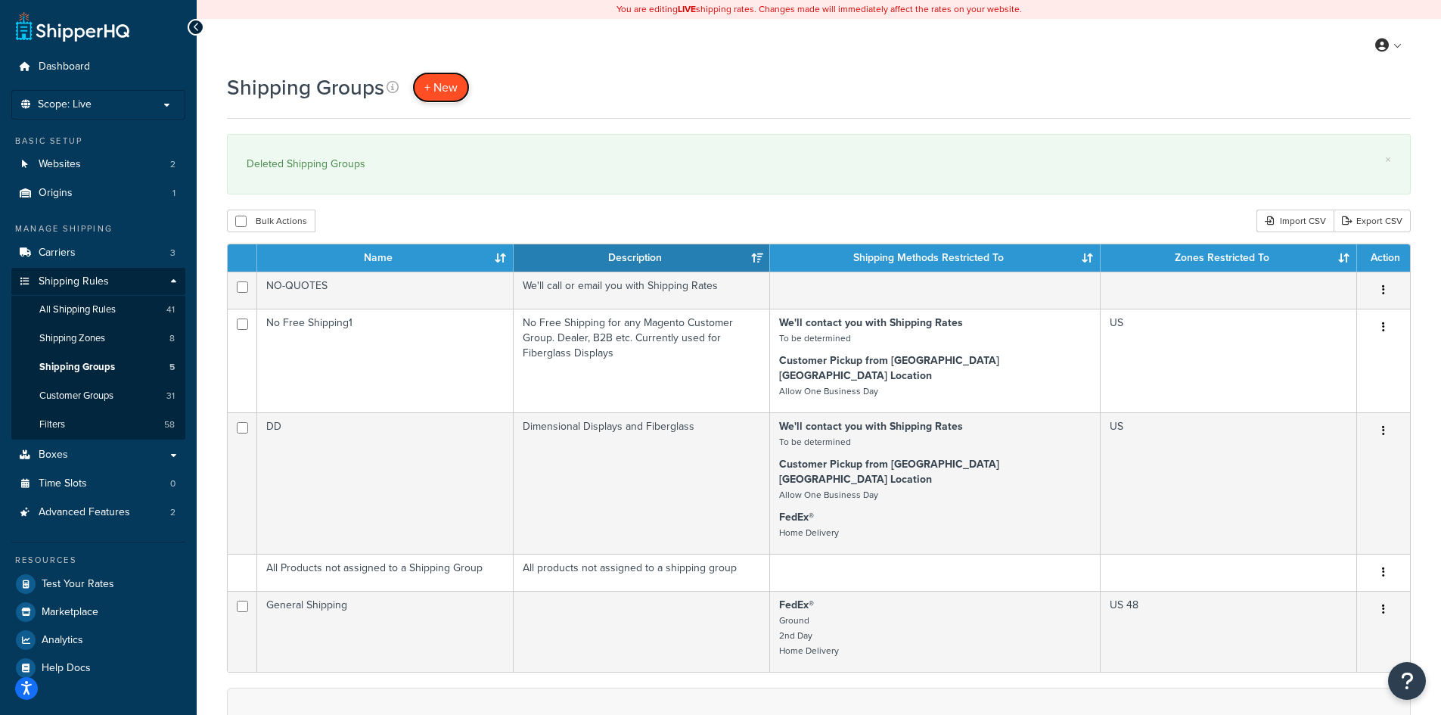
click at [436, 86] on span "+ New" at bounding box center [440, 87] width 33 height 17
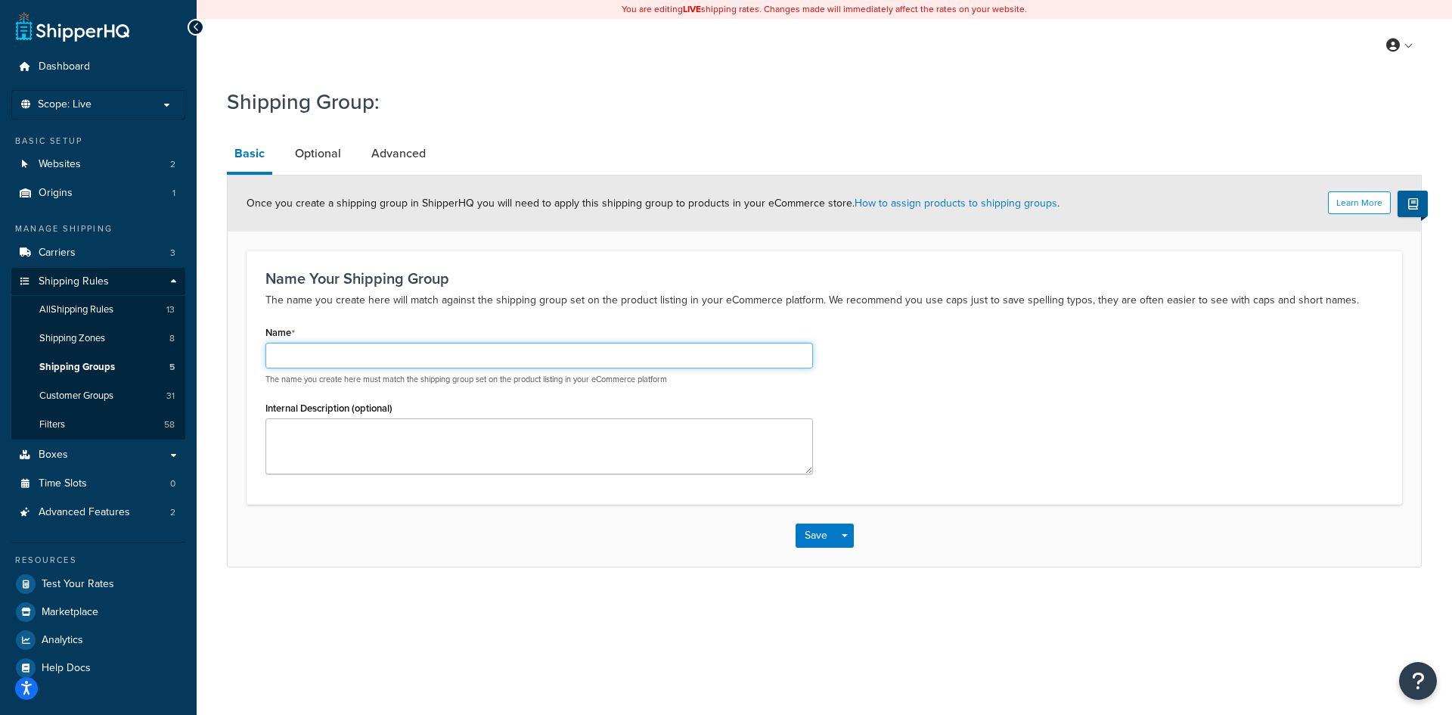
click at [353, 358] on input "Name" at bounding box center [539, 356] width 548 height 26
type input "$"
type input "O"
type input "$1.30 Per Bag Shipping Charge"
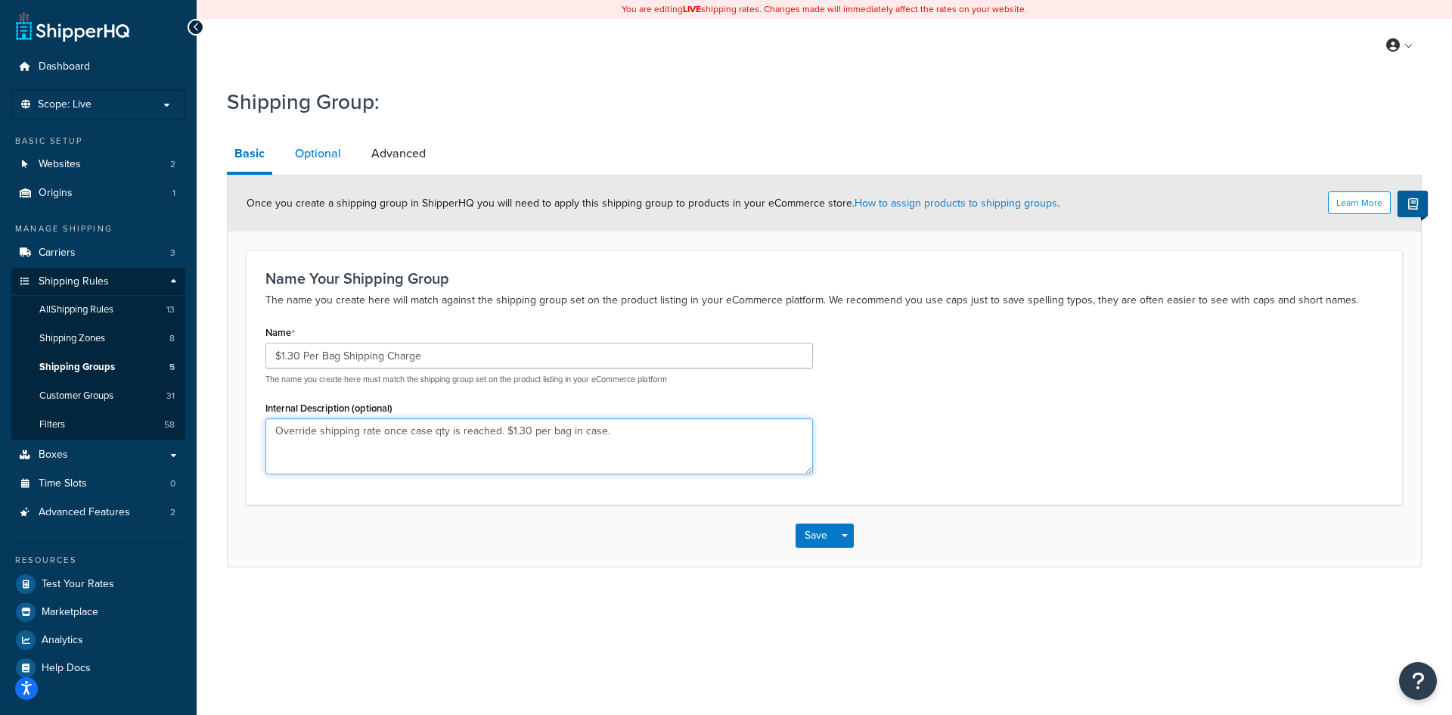
type textarea "Override shipping rate once case qty is reached. $1.30 per bag in case."
click at [315, 148] on link "Optional" at bounding box center [317, 153] width 61 height 36
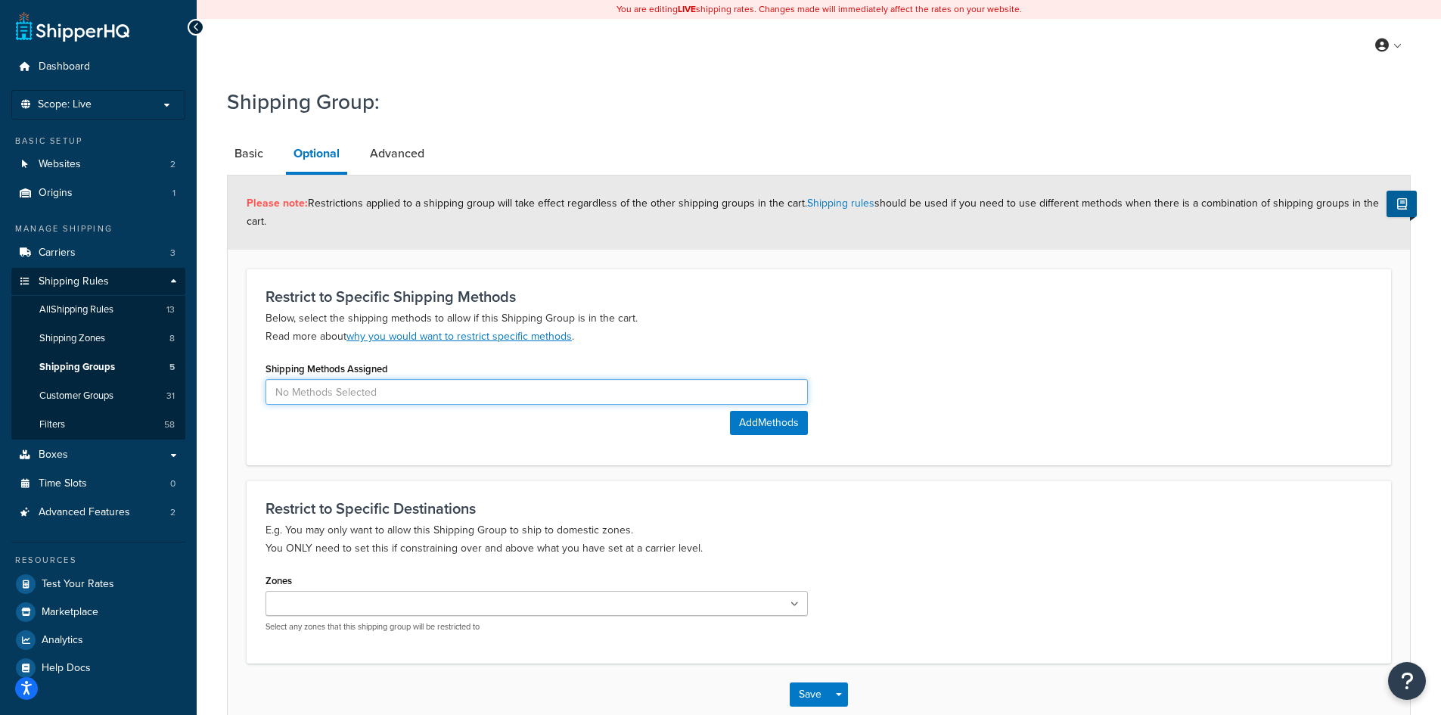
click at [743, 397] on input at bounding box center [536, 392] width 542 height 26
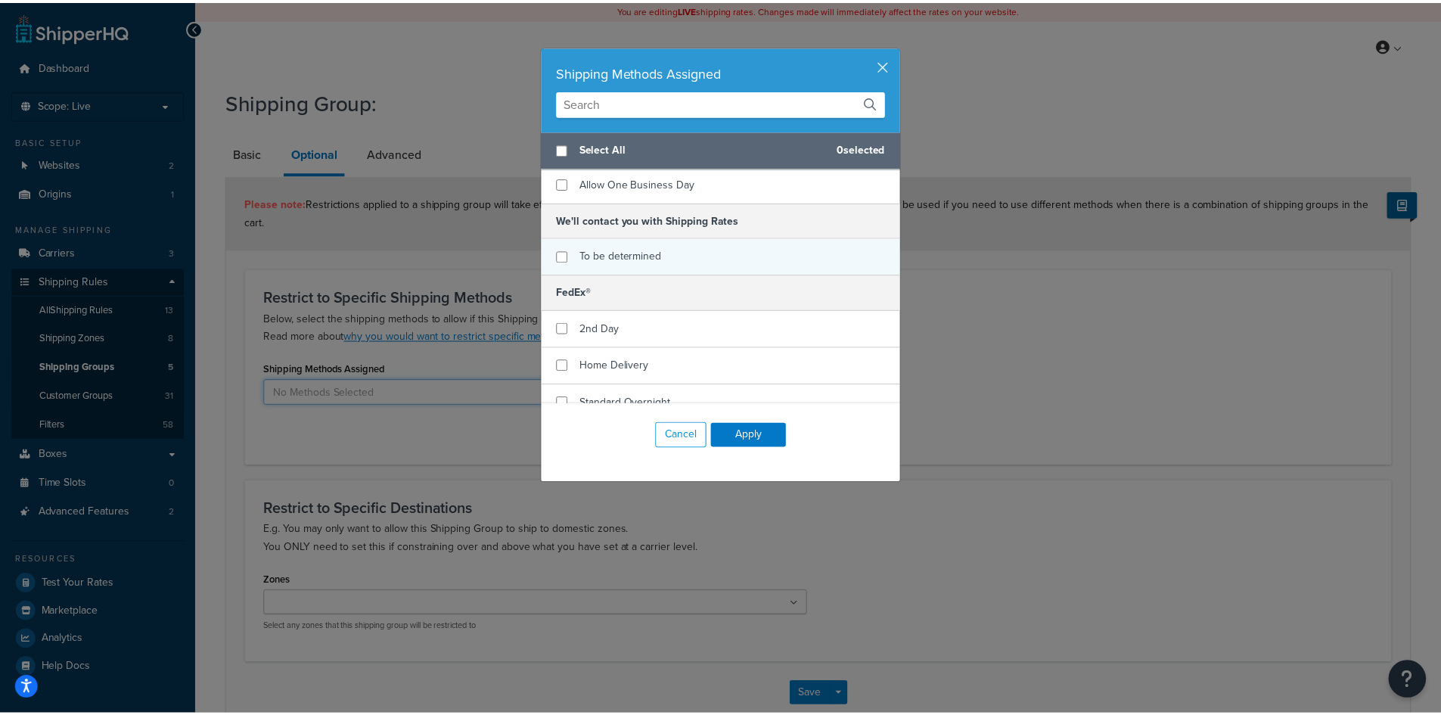
scroll to position [92, 0]
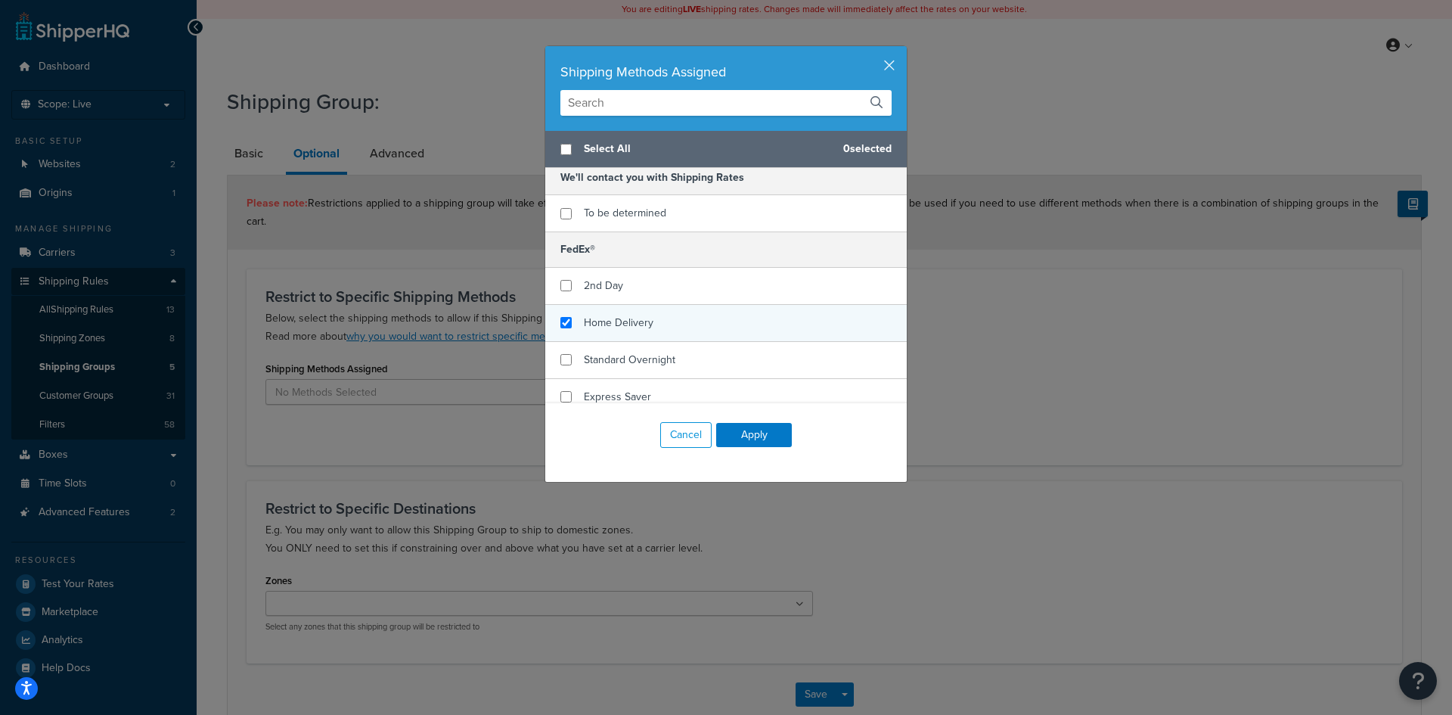
checkbox input "true"
click at [640, 315] on span "Home Delivery" at bounding box center [619, 323] width 70 height 16
click at [747, 433] on button "Apply" at bounding box center [754, 435] width 76 height 24
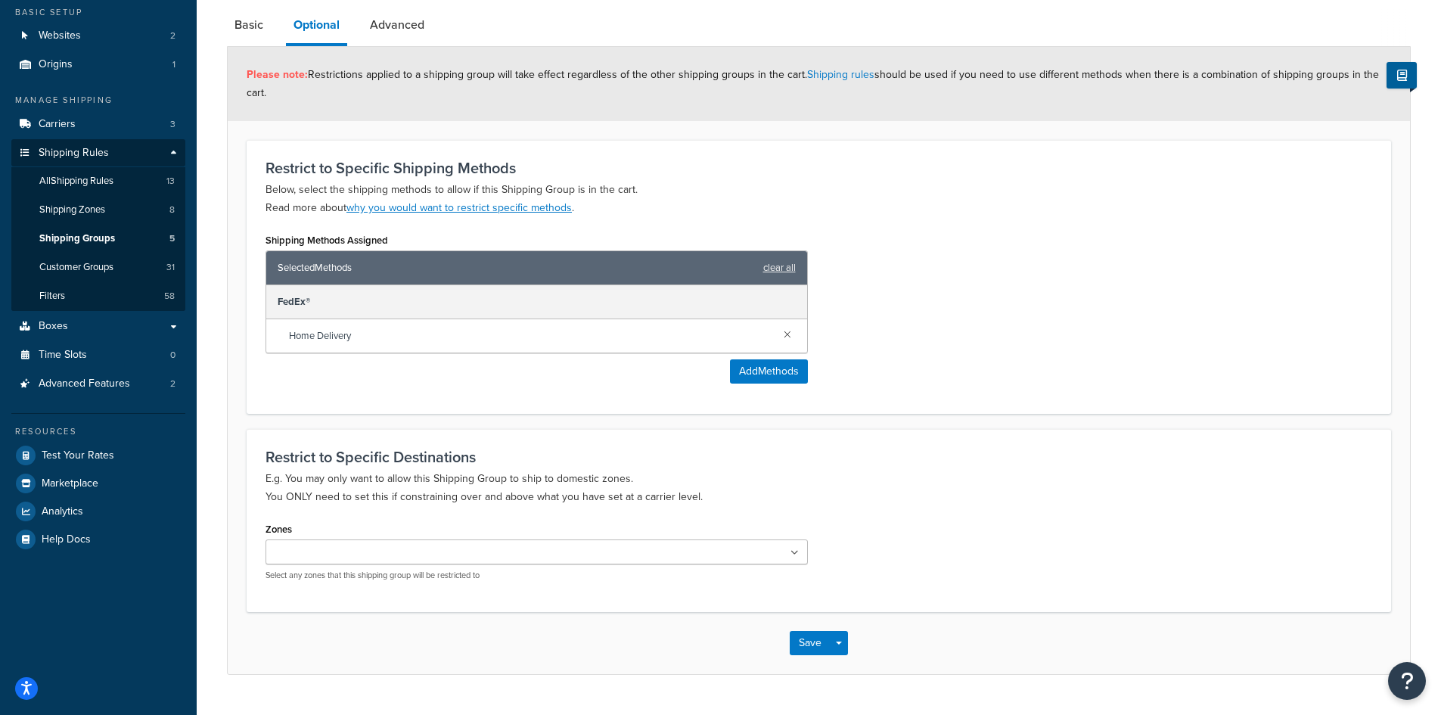
scroll to position [164, 0]
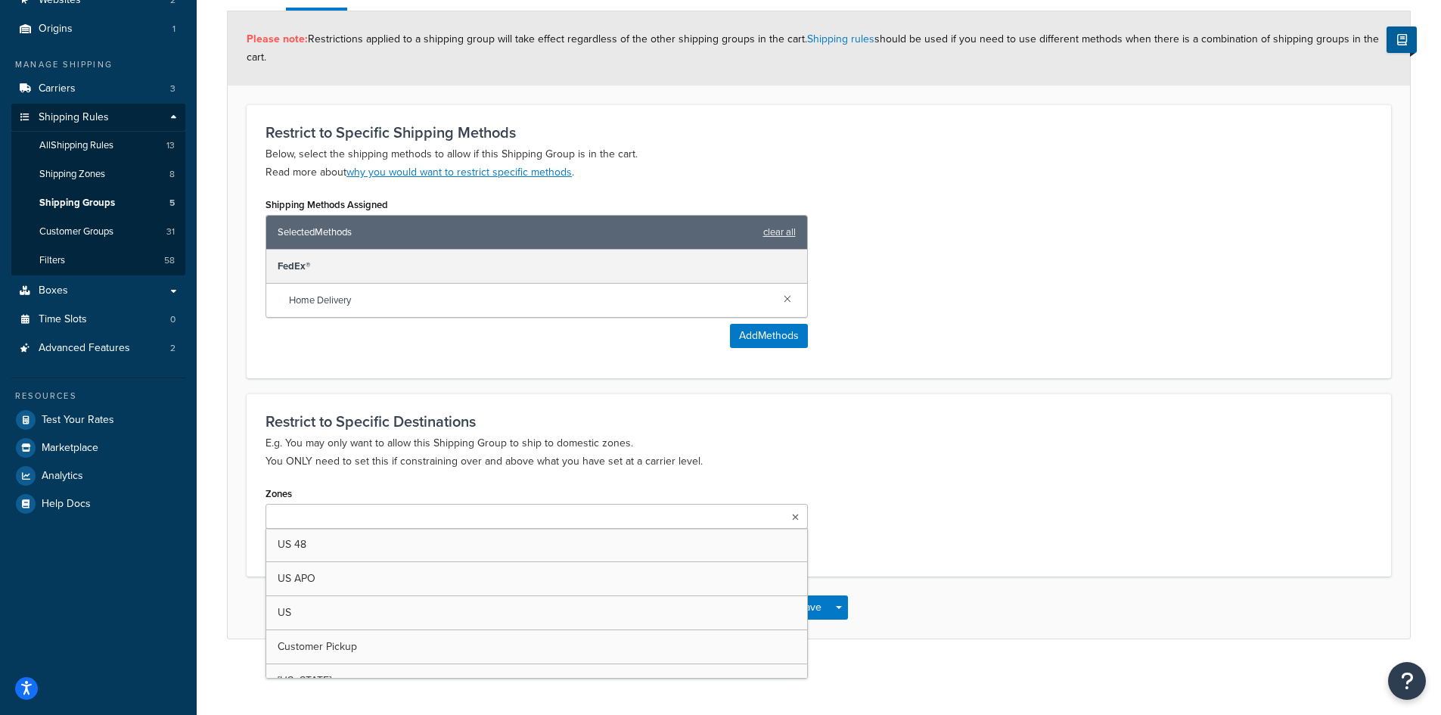
click at [796, 515] on icon at bounding box center [795, 517] width 7 height 9
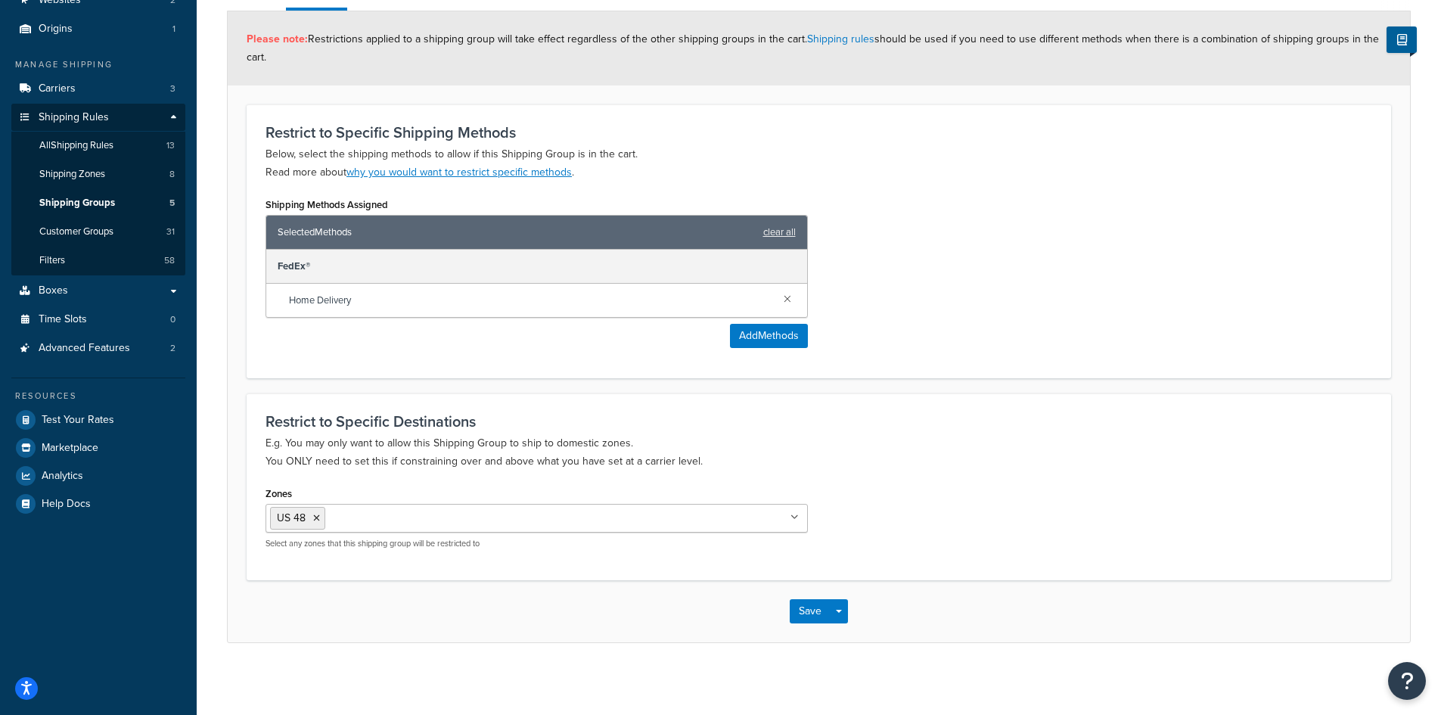
click at [862, 460] on p "E.g. You may only want to allow this Shipping Group to ship to domestic zones. …" at bounding box center [818, 452] width 1106 height 36
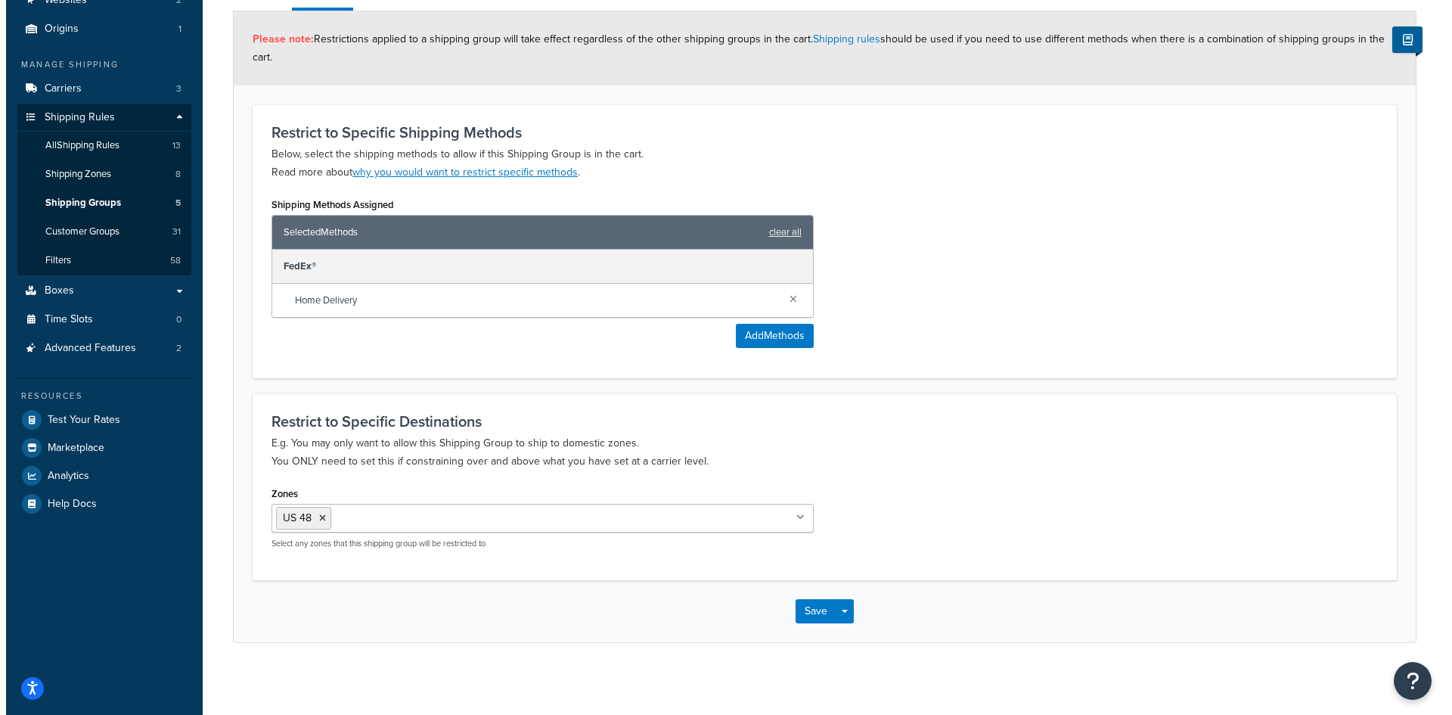
scroll to position [0, 0]
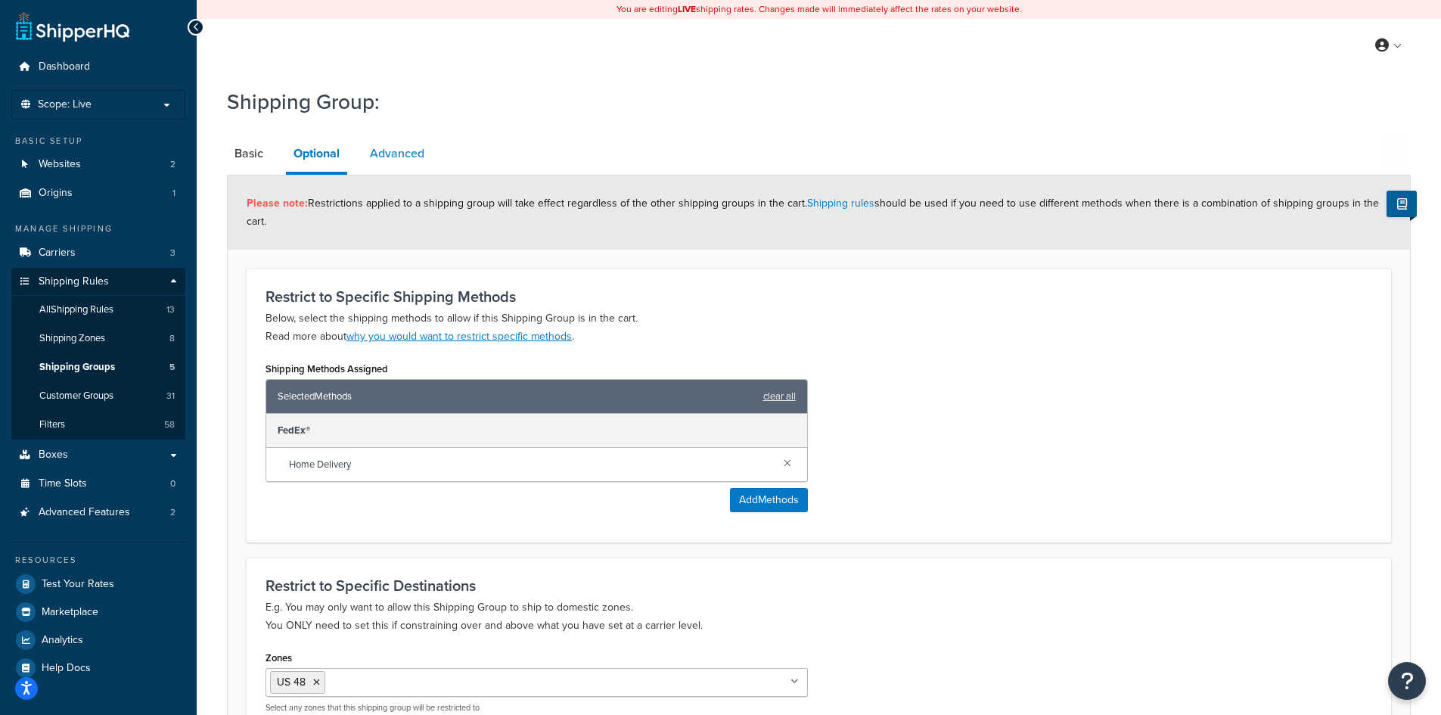
click at [402, 154] on link "Advanced" at bounding box center [397, 153] width 70 height 36
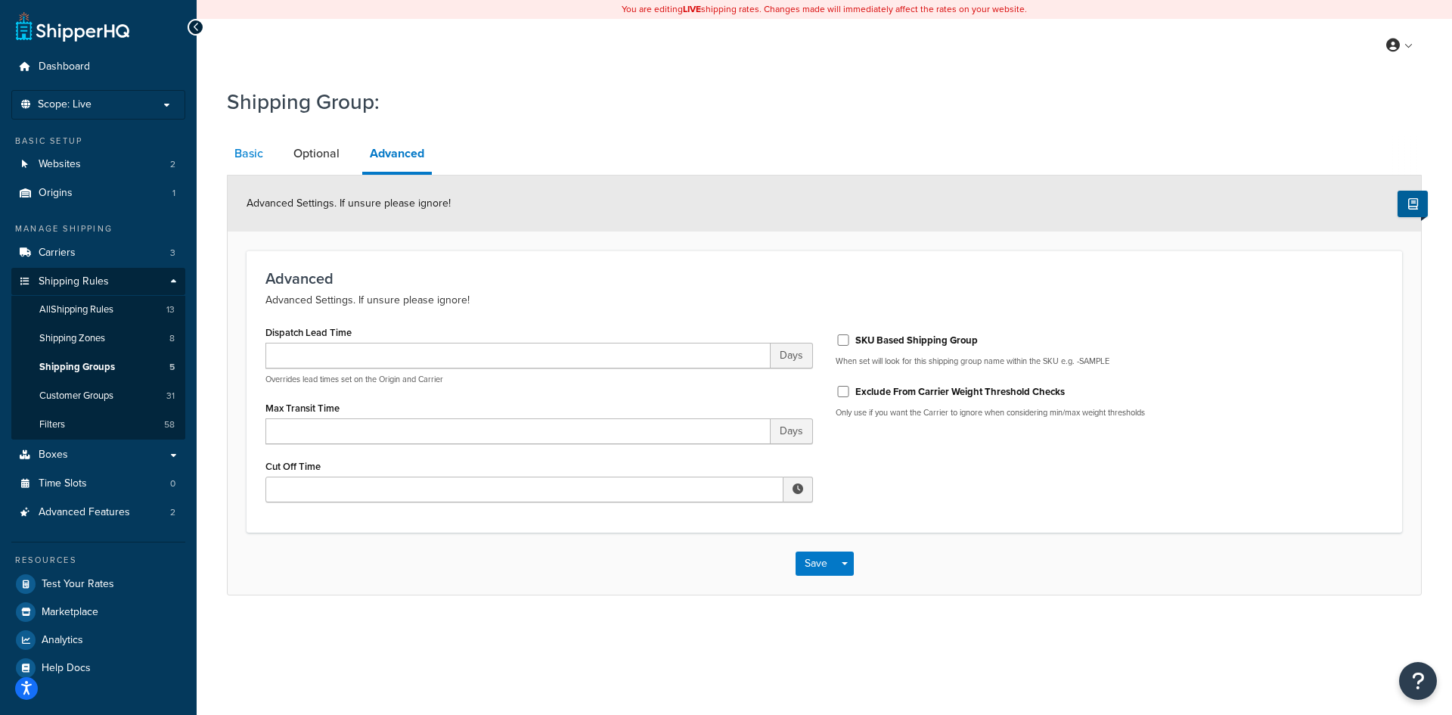
click at [254, 155] on link "Basic" at bounding box center [249, 153] width 44 height 36
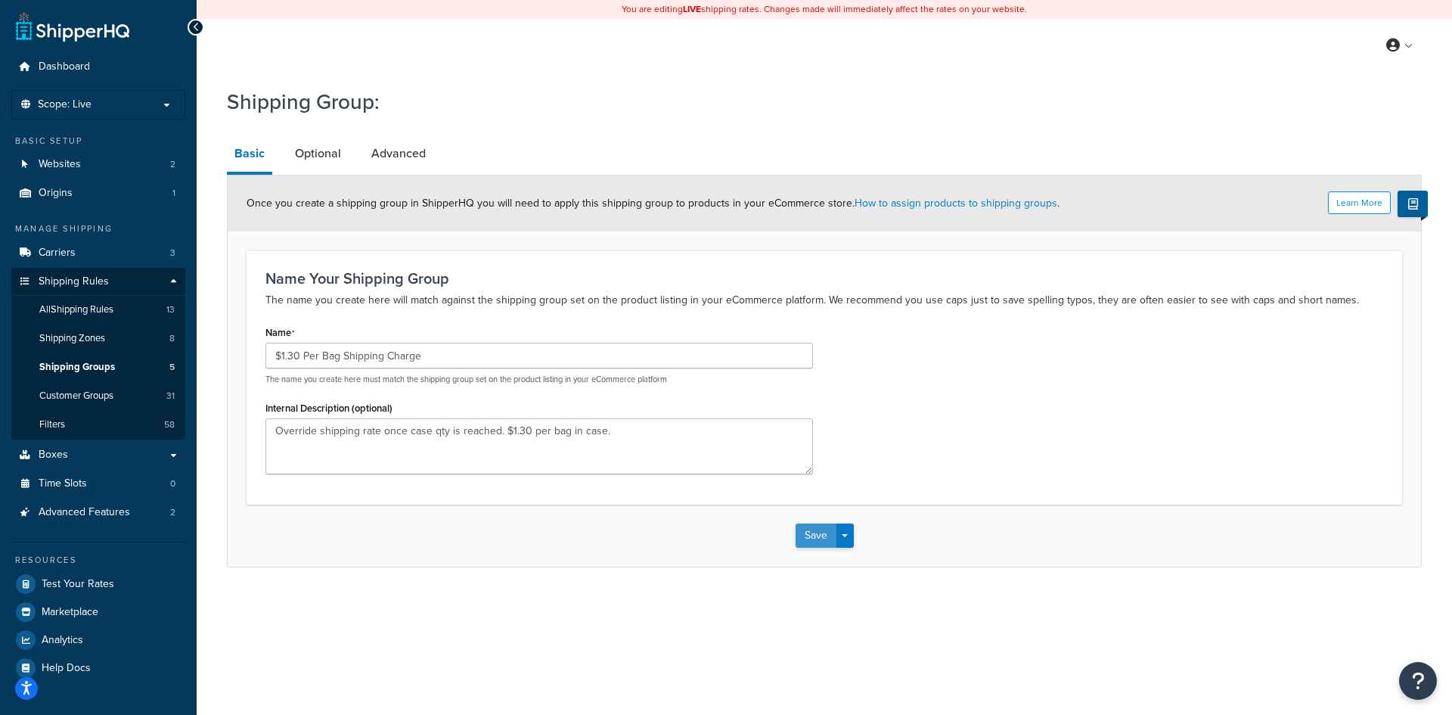
click at [808, 536] on button "Save" at bounding box center [816, 535] width 41 height 24
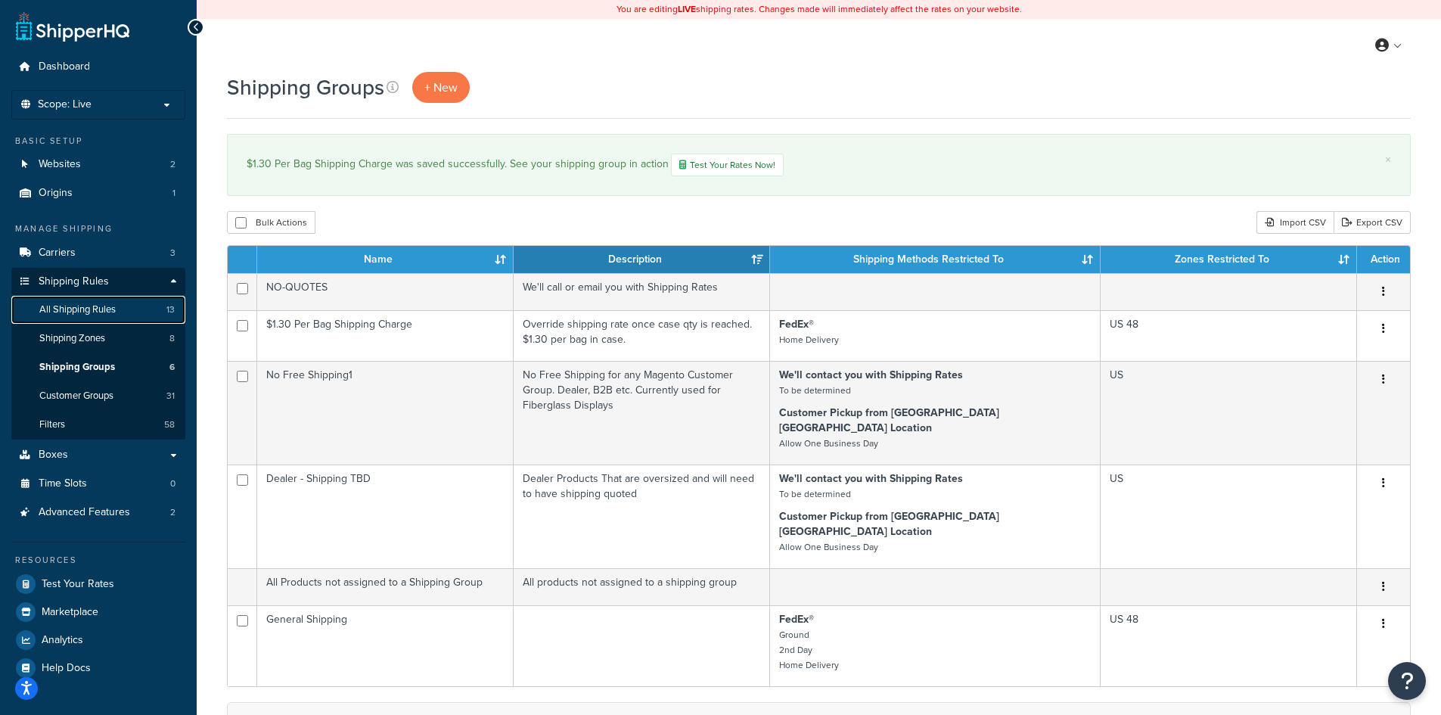
click at [84, 312] on span "All Shipping Rules" at bounding box center [77, 309] width 76 height 13
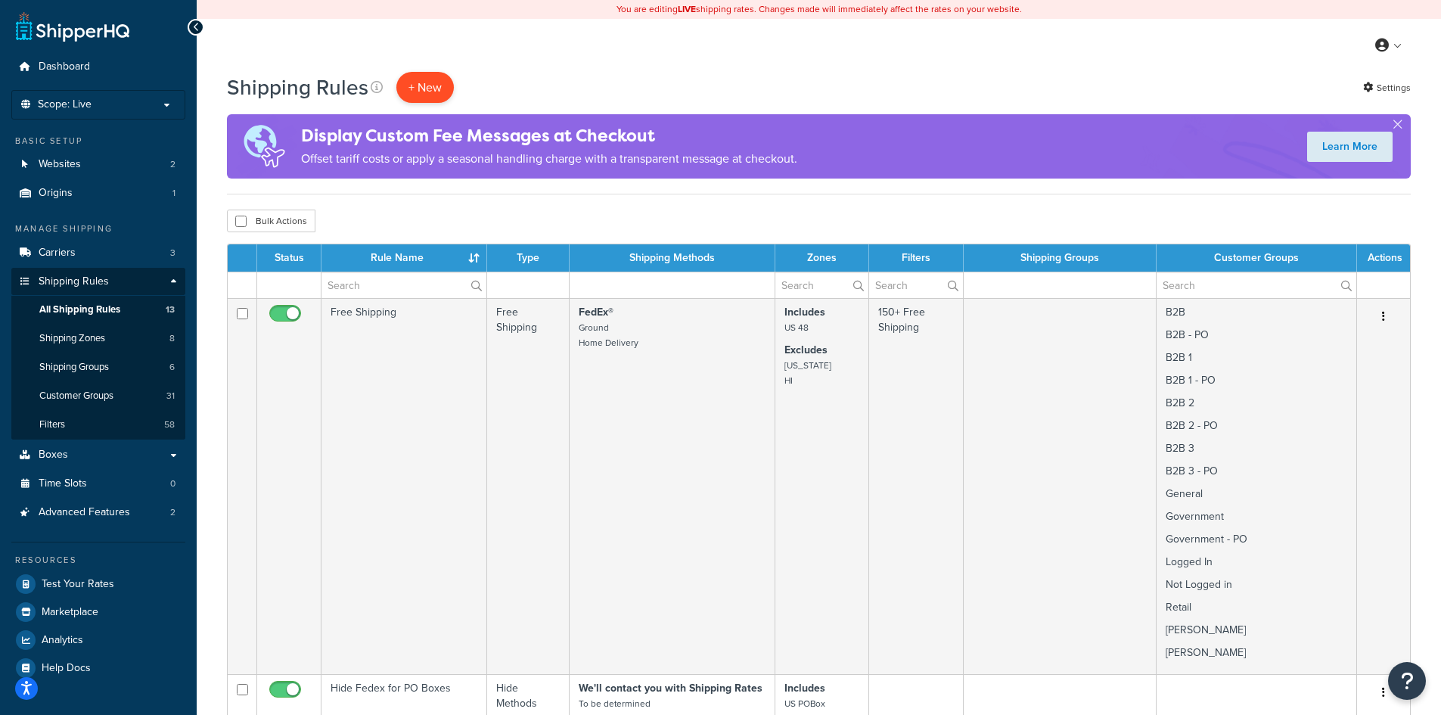
click at [427, 86] on p "+ New" at bounding box center [424, 87] width 57 height 31
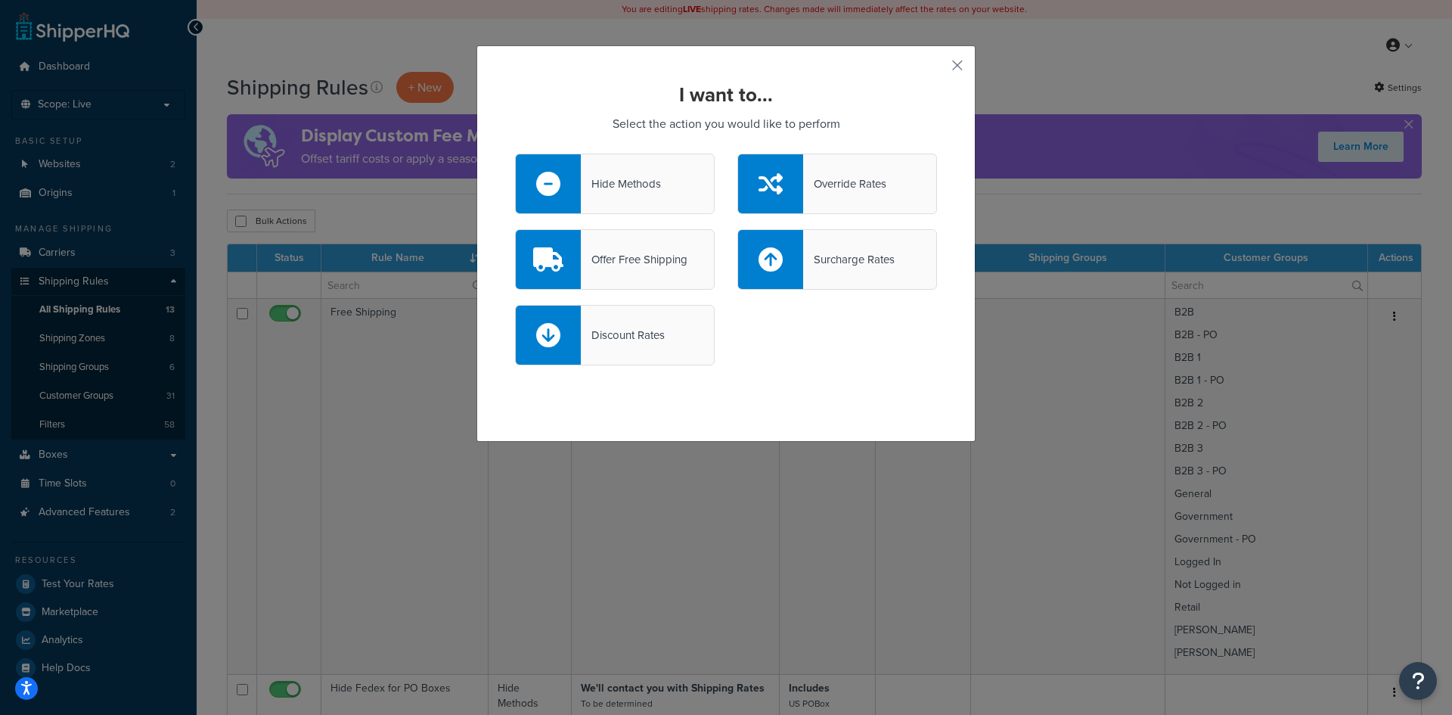
click at [839, 188] on div "Override Rates" at bounding box center [844, 183] width 83 height 21
click at [0, 0] on input "Override Rates" at bounding box center [0, 0] width 0 height 0
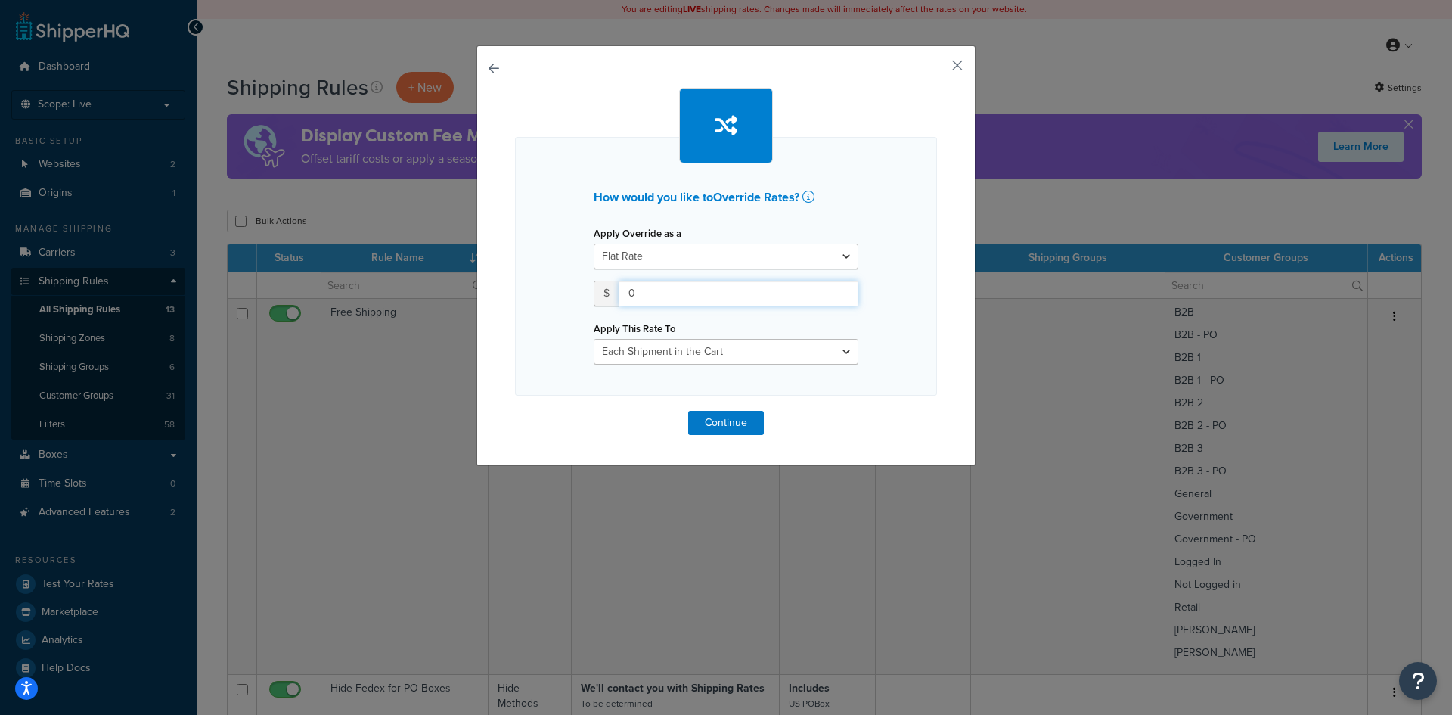
drag, startPoint x: 638, startPoint y: 287, endPoint x: 616, endPoint y: 281, distance: 22.0
click at [619, 281] on input "0" at bounding box center [739, 294] width 240 height 26
type input "1.30"
click at [839, 253] on select "Flat Rate Percentage Flat Rate & Percentage" at bounding box center [726, 257] width 265 height 26
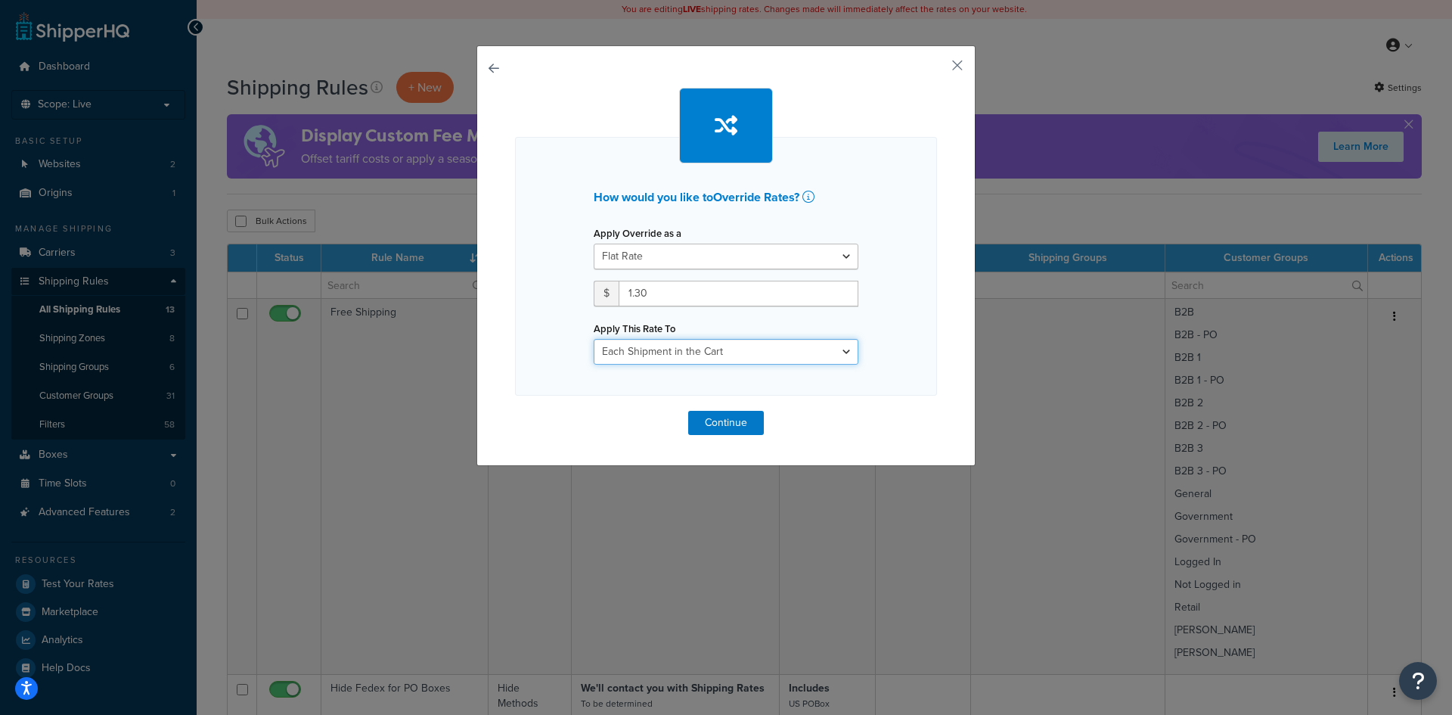
click at [736, 352] on select "Each Shipment in the Cart Each Shipping Group in the Cart Each Item within a Sh…" at bounding box center [726, 352] width 265 height 26
select select "ITEM"
click at [594, 339] on select "Each Shipment in the Cart Each Shipping Group in the Cart Each Item within a Sh…" at bounding box center [726, 352] width 265 height 26
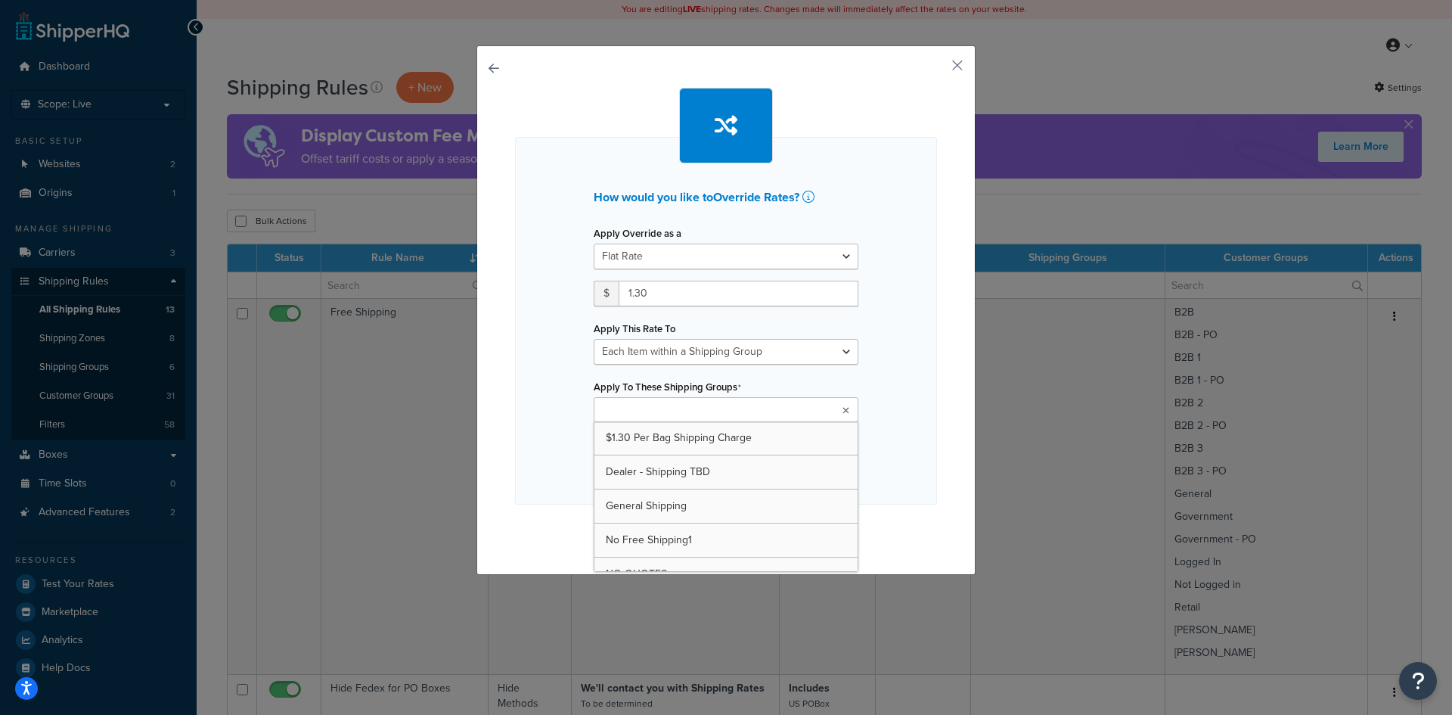
click at [842, 414] on icon at bounding box center [845, 410] width 7 height 9
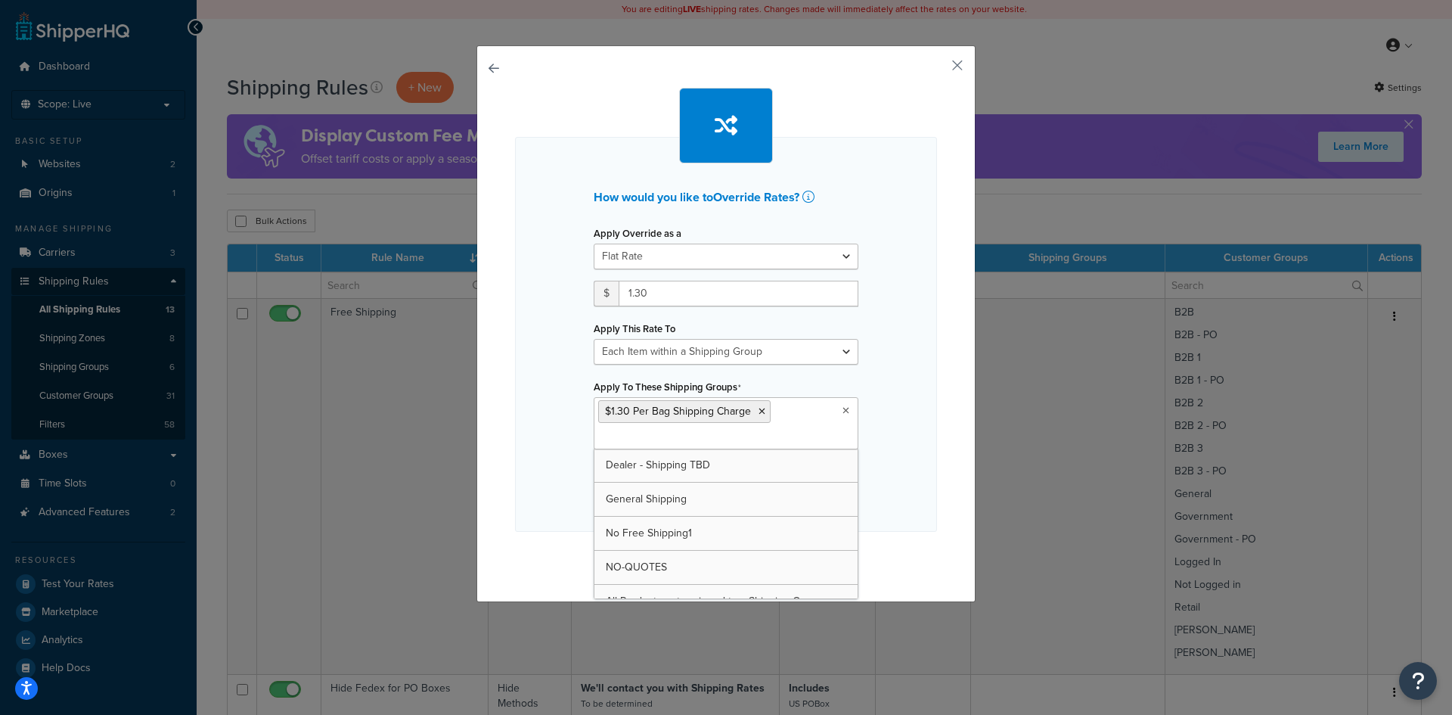
click at [931, 464] on div "How would you like to Override Rates ? Apply Override as a Flat Rate Percentage…" at bounding box center [726, 334] width 422 height 395
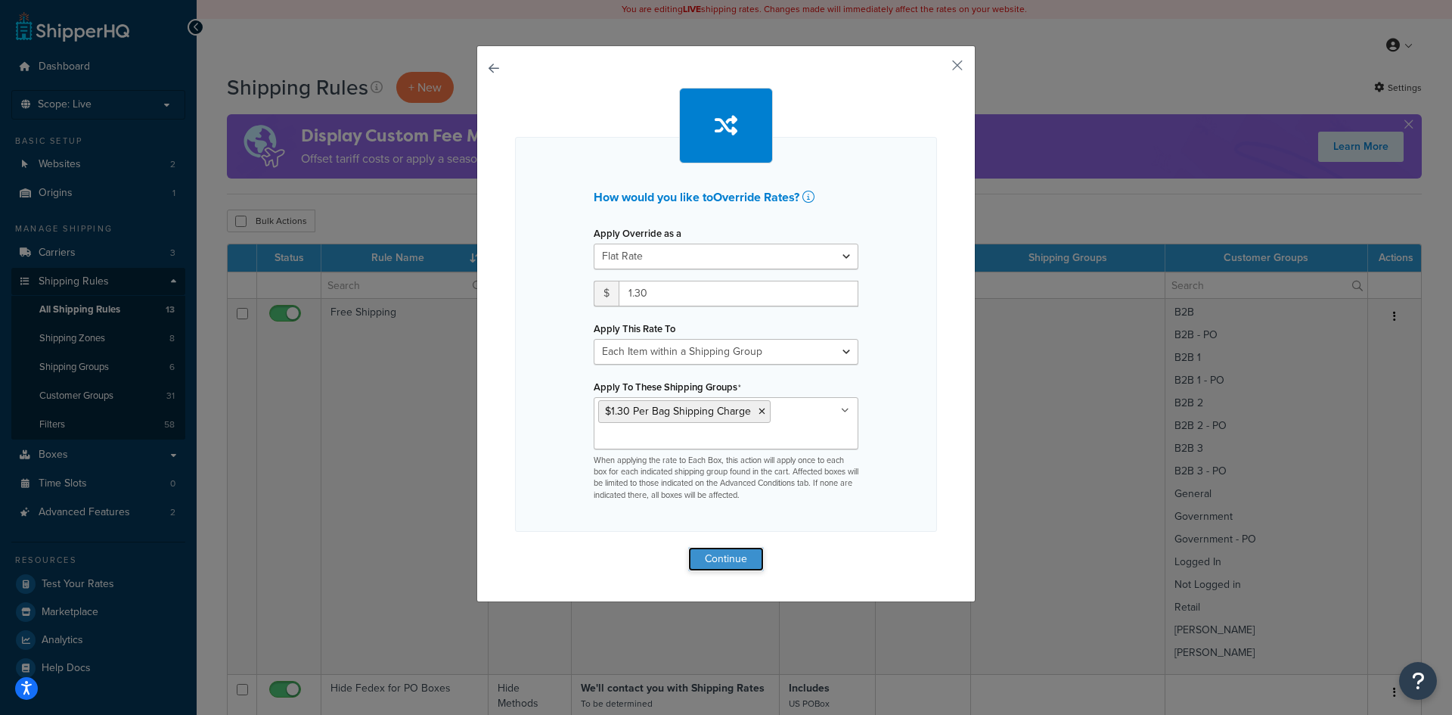
click at [720, 562] on button "Continue" at bounding box center [726, 559] width 76 height 24
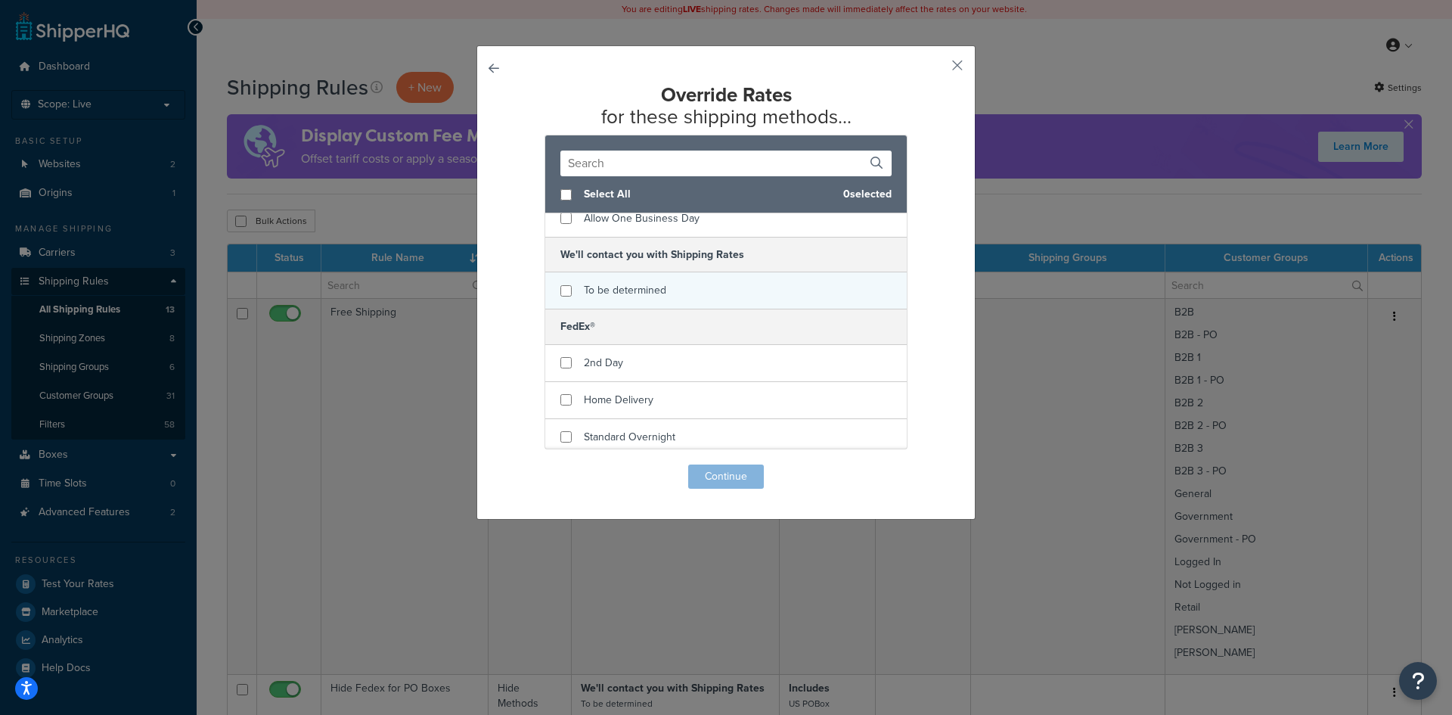
scroll to position [92, 0]
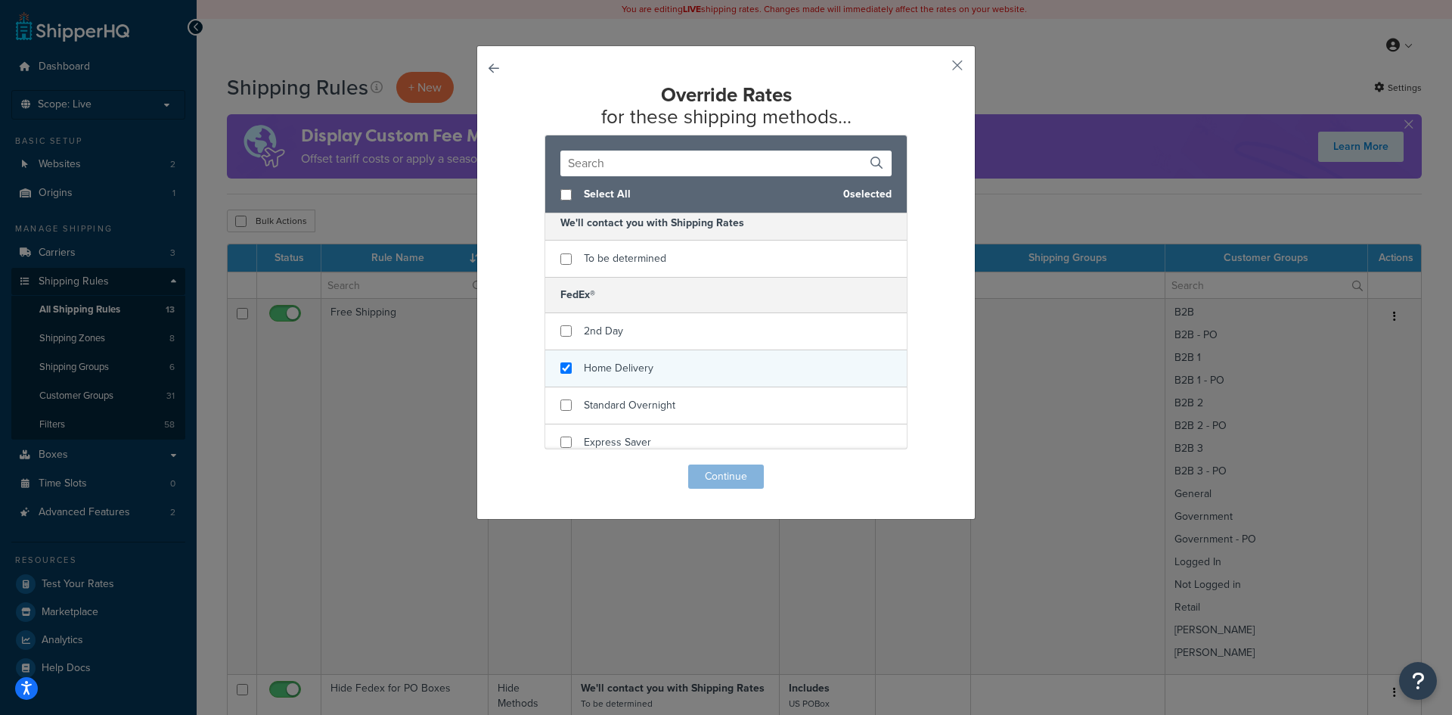
checkbox input "true"
click at [678, 353] on div "Home Delivery" at bounding box center [725, 368] width 361 height 37
click at [714, 475] on button "Continue" at bounding box center [726, 476] width 76 height 24
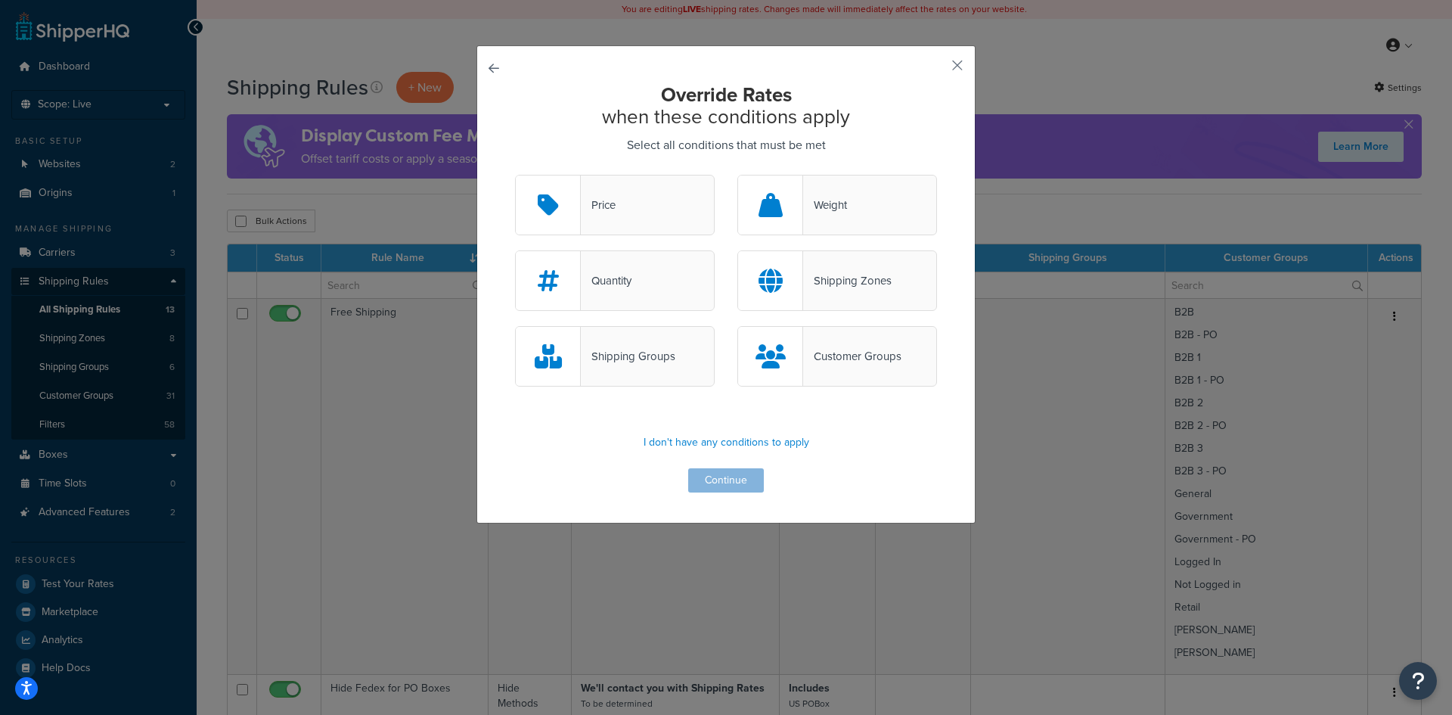
click at [847, 356] on div "Customer Groups" at bounding box center [852, 356] width 98 height 21
click at [0, 0] on input "Customer Groups" at bounding box center [0, 0] width 0 height 0
click at [730, 479] on button "Continue" at bounding box center [726, 480] width 76 height 24
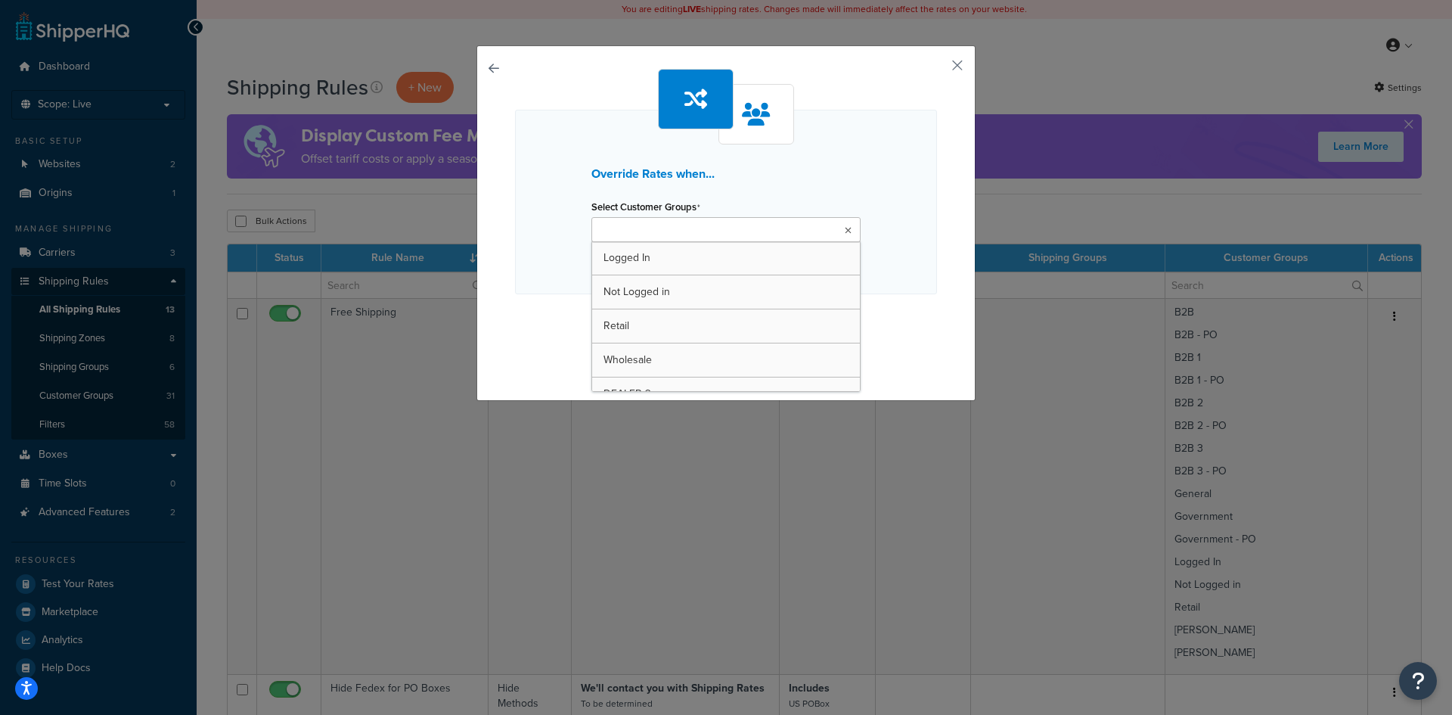
click at [845, 227] on icon at bounding box center [848, 230] width 7 height 9
click at [909, 300] on div "Override Rates when... Select Customer Groups Wholesale Logged In Not Logged in…" at bounding box center [726, 221] width 422 height 305
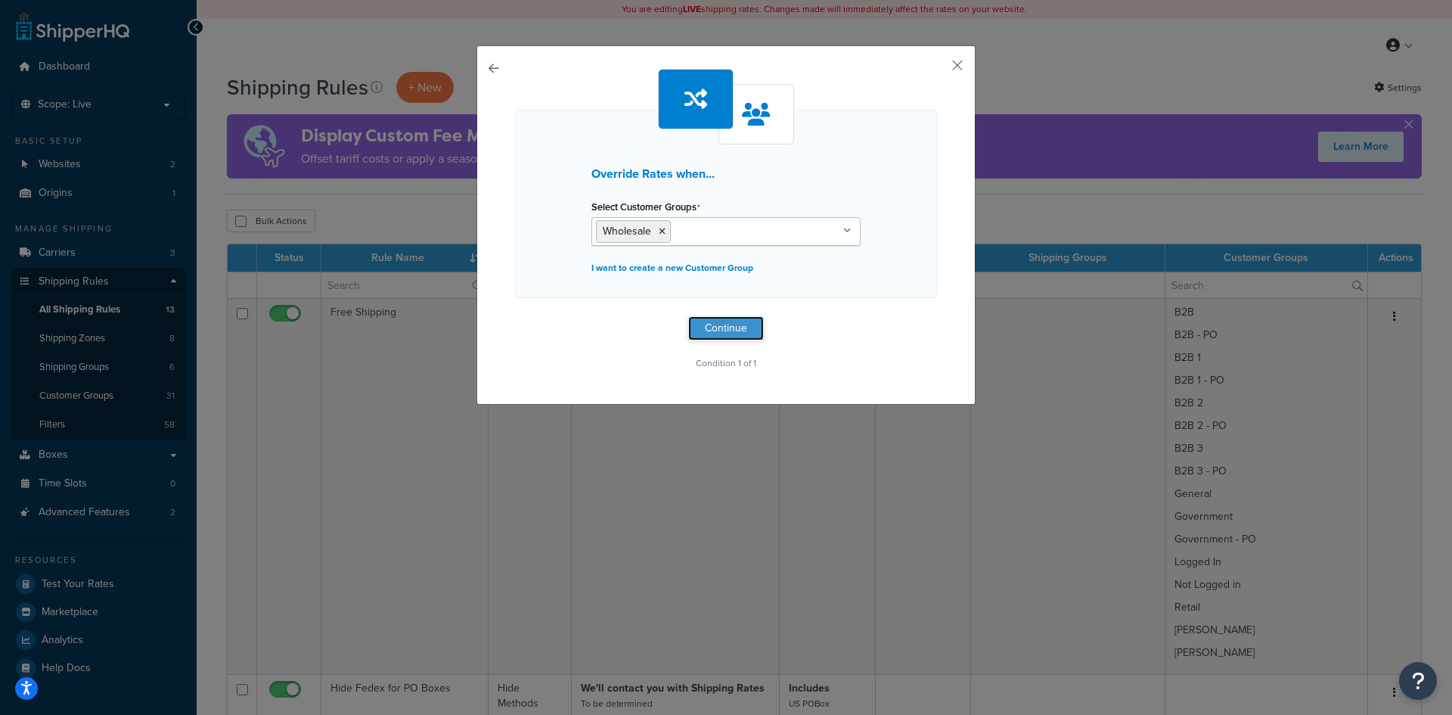
click at [709, 326] on button "Continue" at bounding box center [726, 328] width 76 height 24
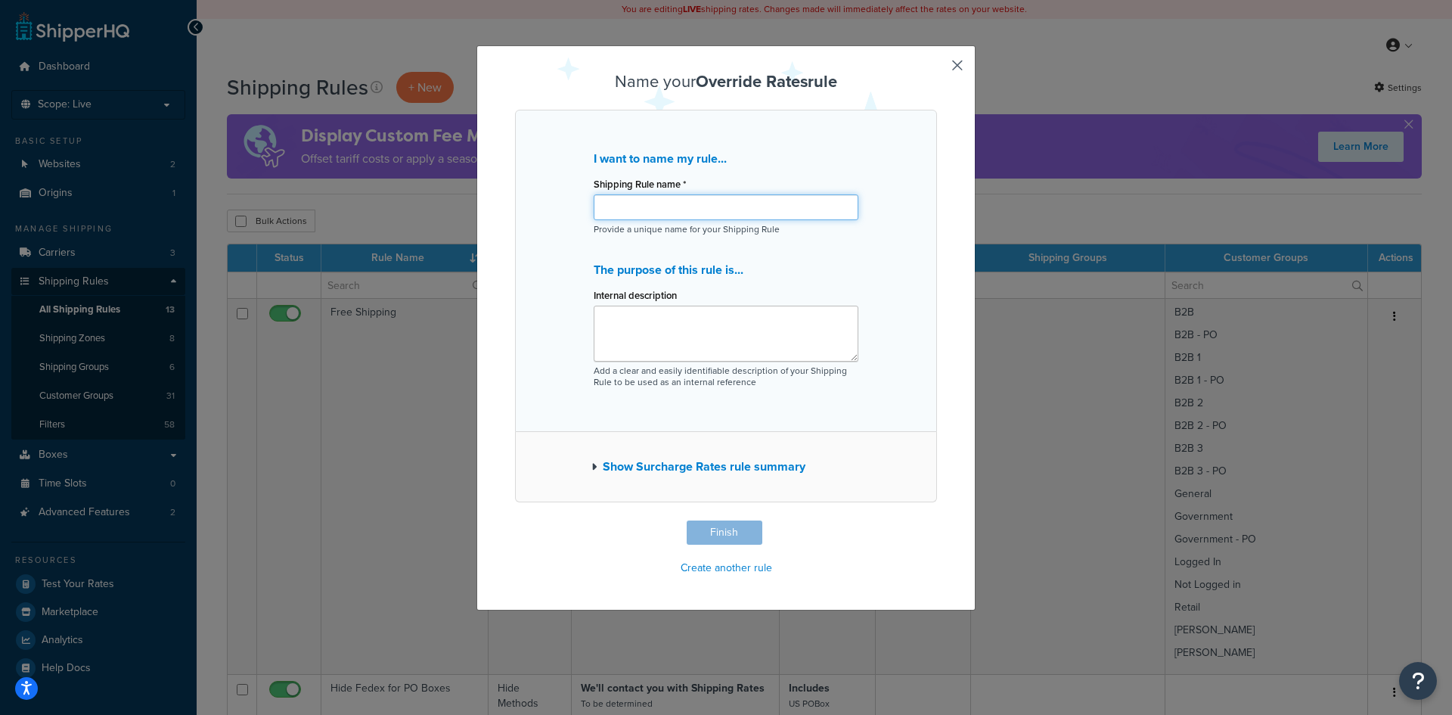
click at [746, 206] on input "Shipping Rule name *" at bounding box center [726, 207] width 265 height 26
type input "$1.30 Per Bag Shipping Charge"
drag, startPoint x: 771, startPoint y: 200, endPoint x: 586, endPoint y: 192, distance: 185.5
click at [586, 192] on div "I want to name my rule... Shipping Rule name * $1.30 Per Bag Shipping Charge Pr…" at bounding box center [726, 271] width 422 height 322
paste textarea "$1.30 Per Bag Shipping Charge"
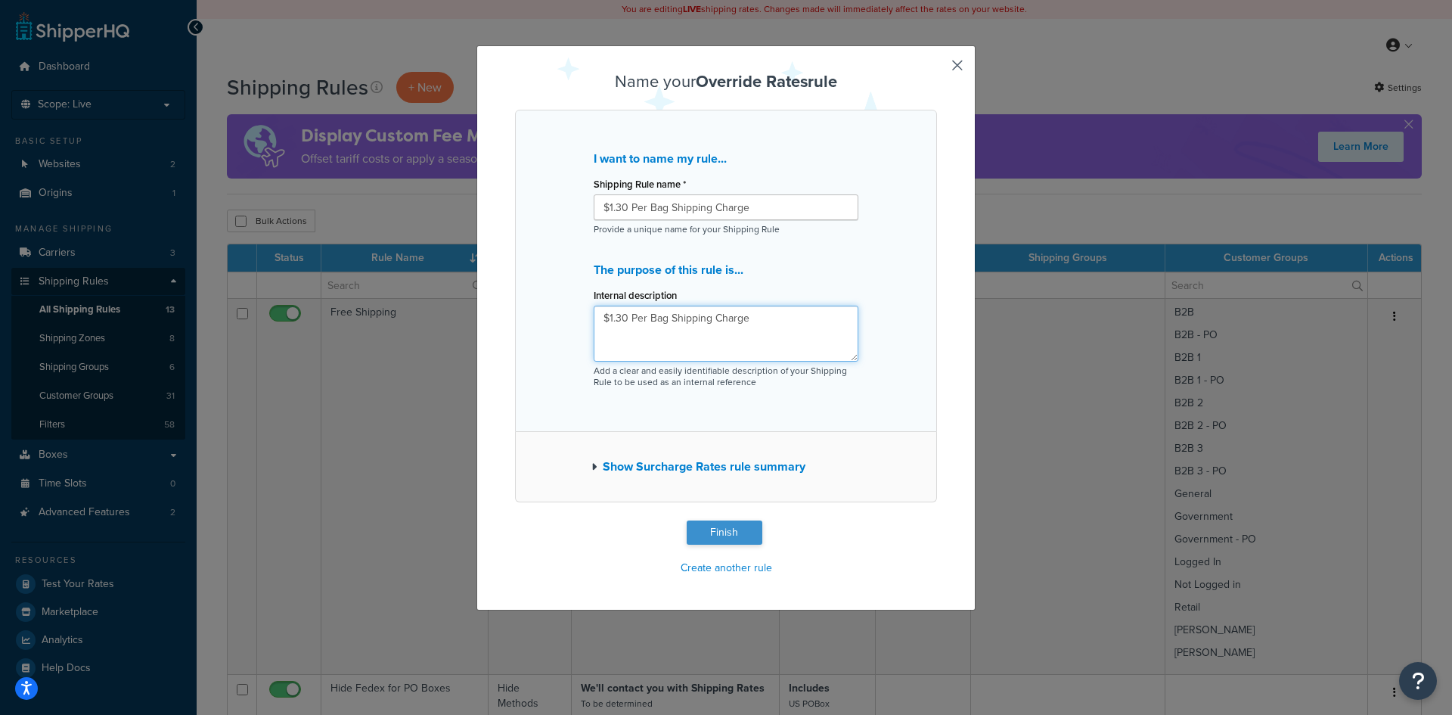
type textarea "$1.30 Per Bag Shipping Charge"
click at [700, 530] on button "Finish" at bounding box center [725, 532] width 76 height 24
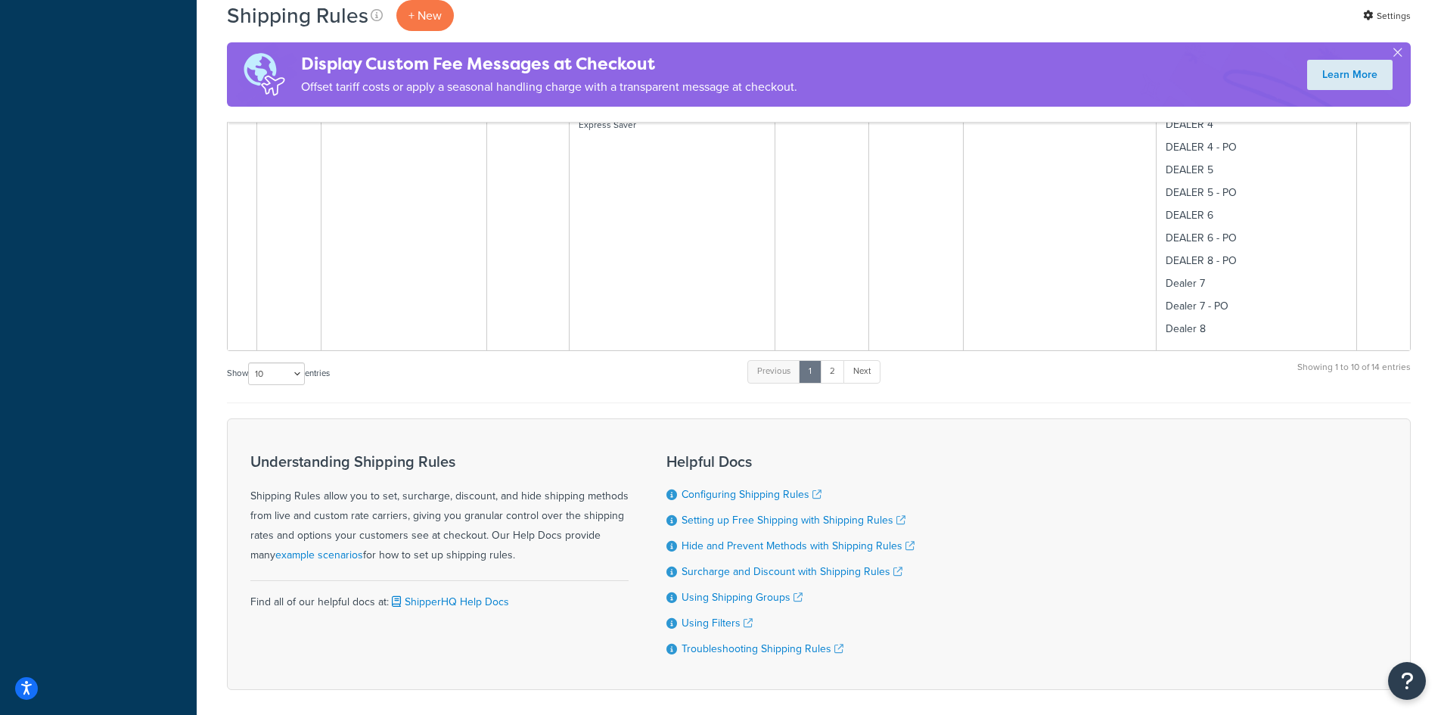
scroll to position [2774, 0]
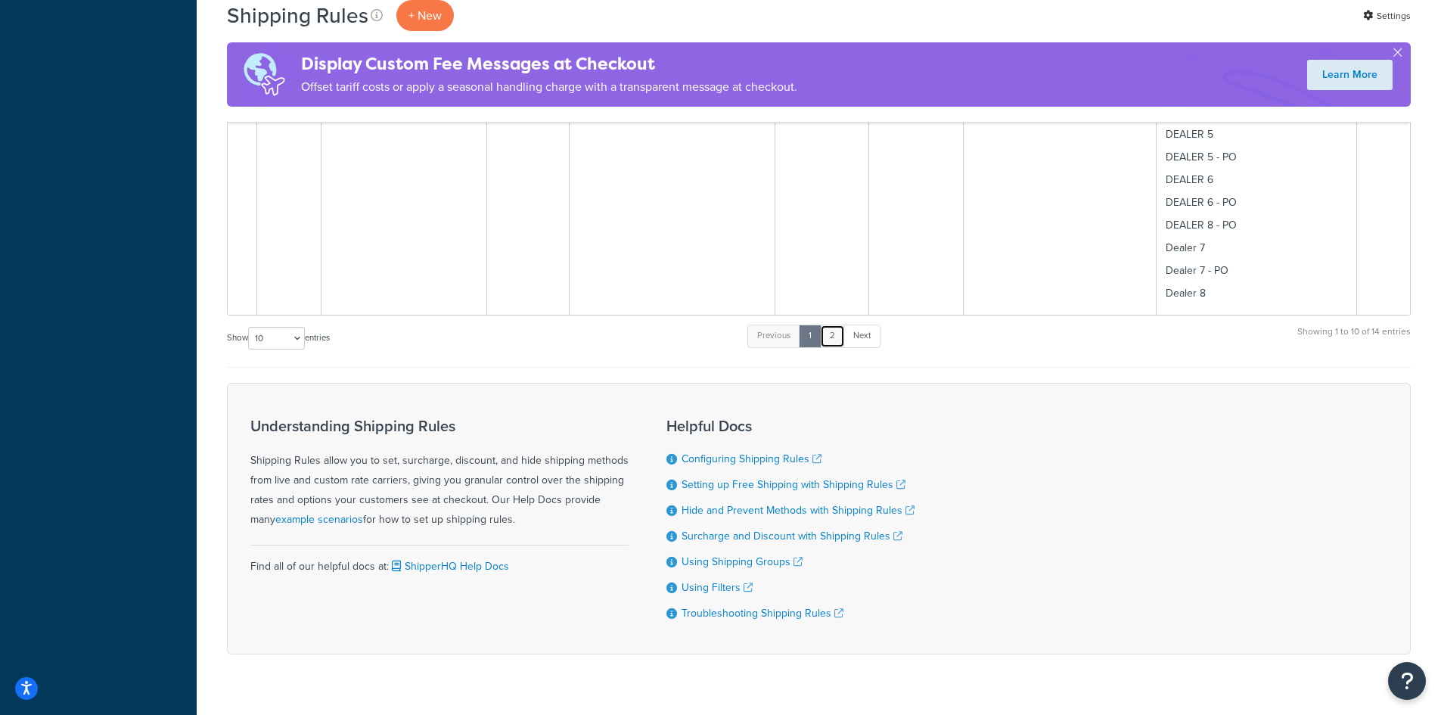
click at [841, 324] on link "2" at bounding box center [832, 335] width 25 height 23
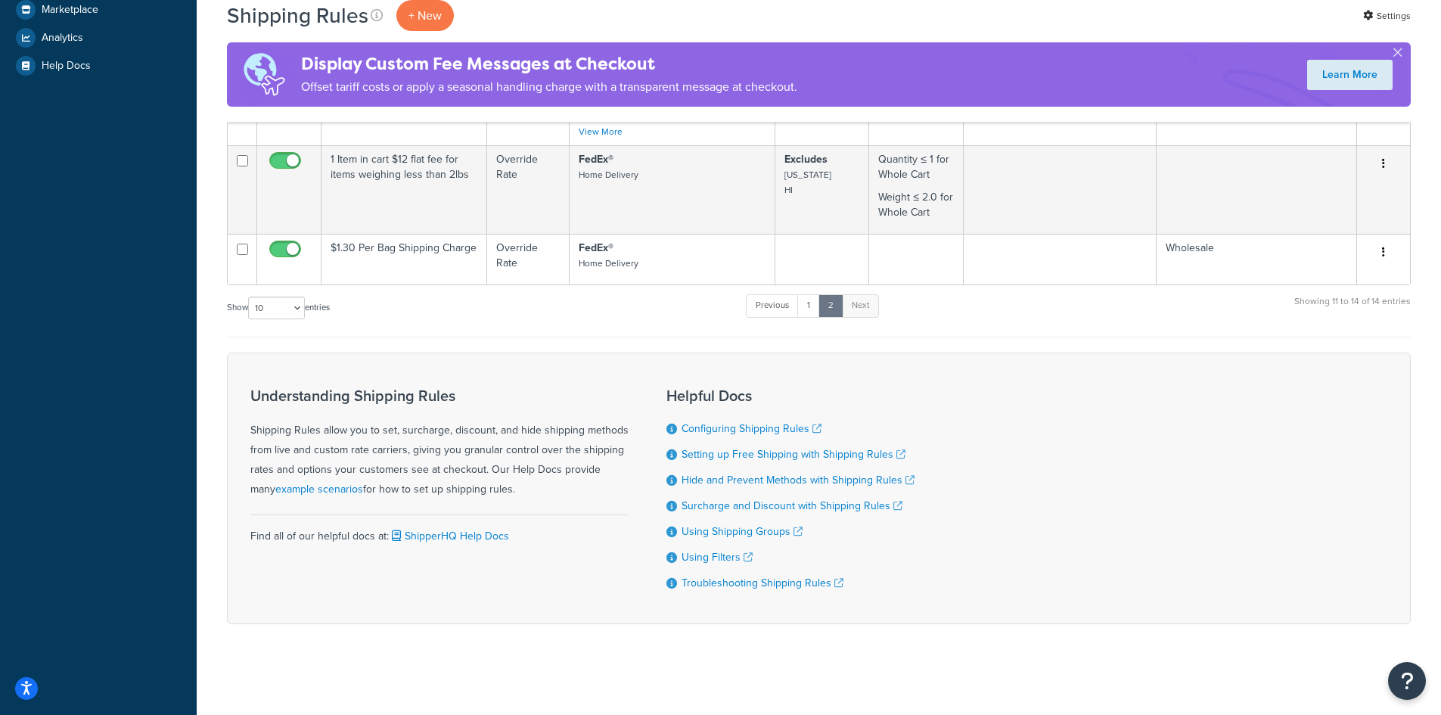
scroll to position [587, 0]
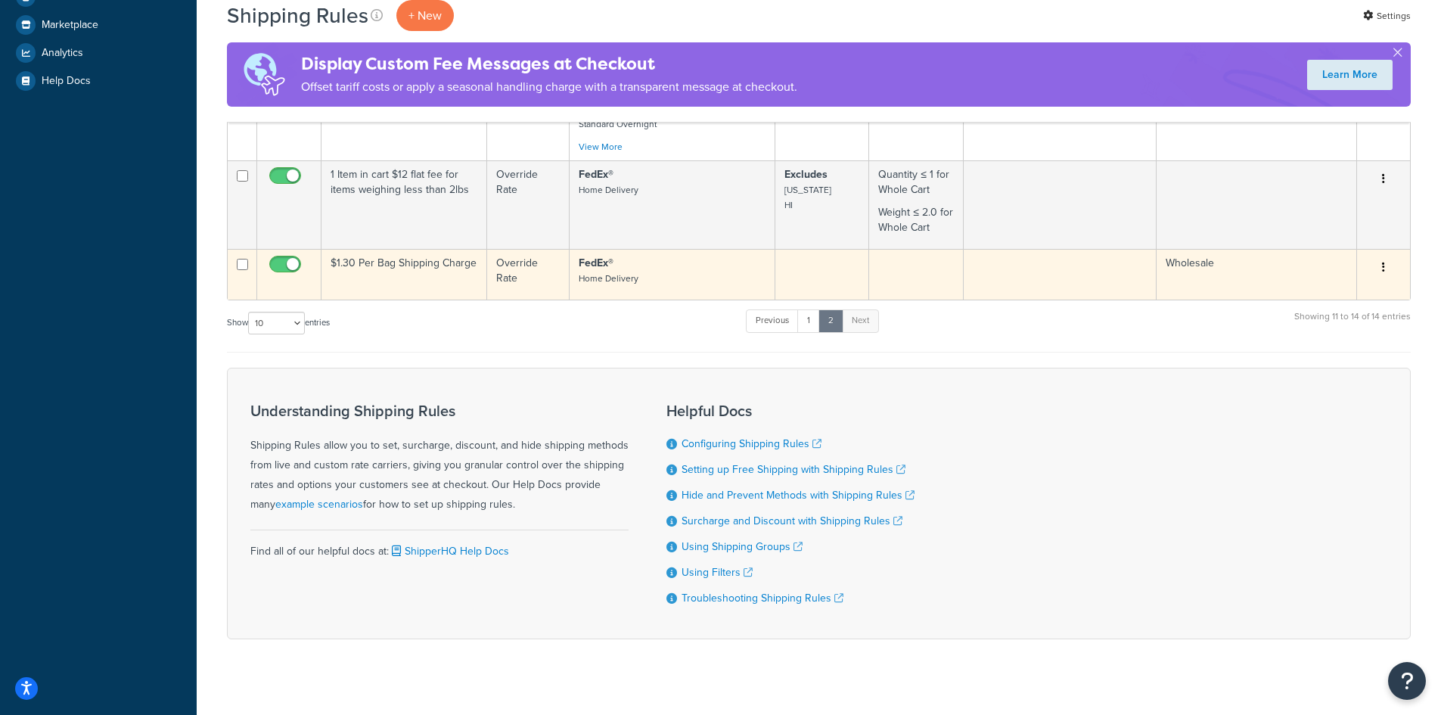
click at [1375, 256] on button "button" at bounding box center [1383, 268] width 21 height 24
click at [1308, 281] on link "Edit" at bounding box center [1333, 296] width 119 height 31
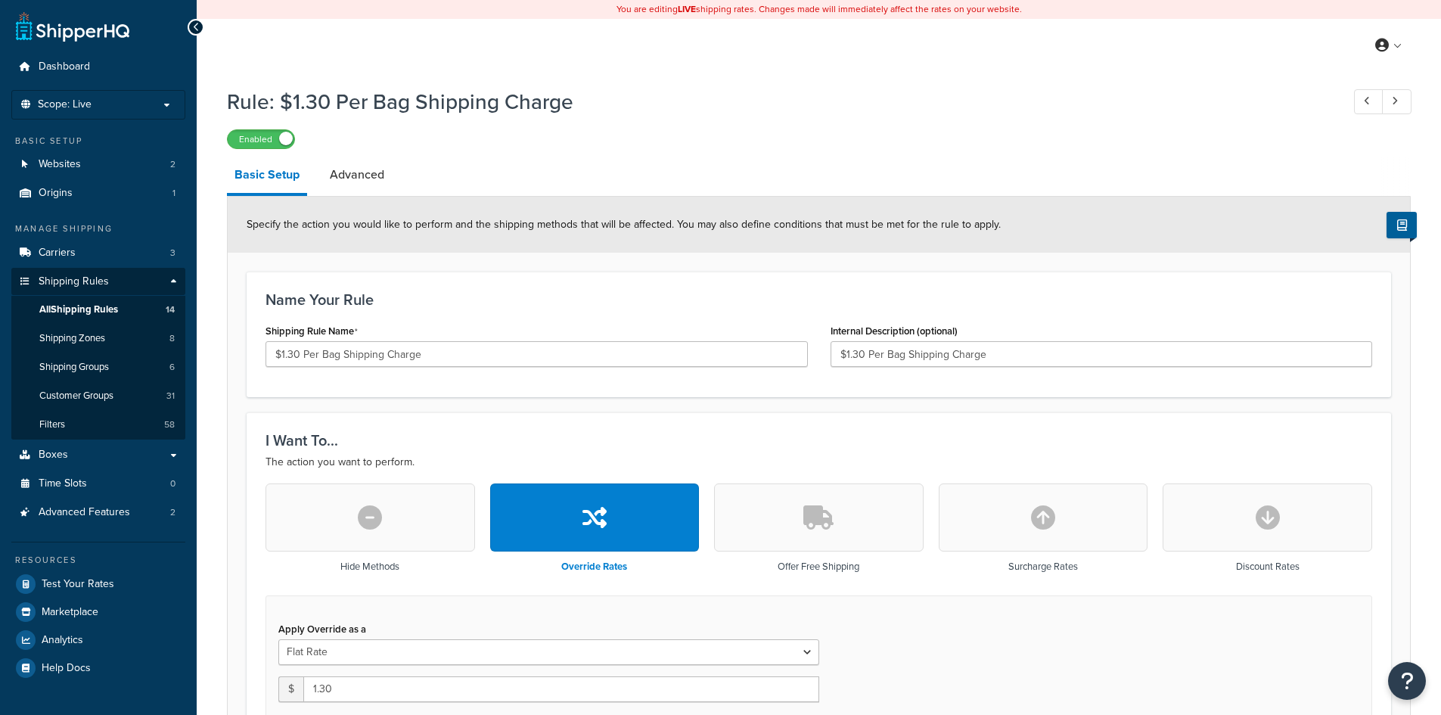
select select "ITEM"
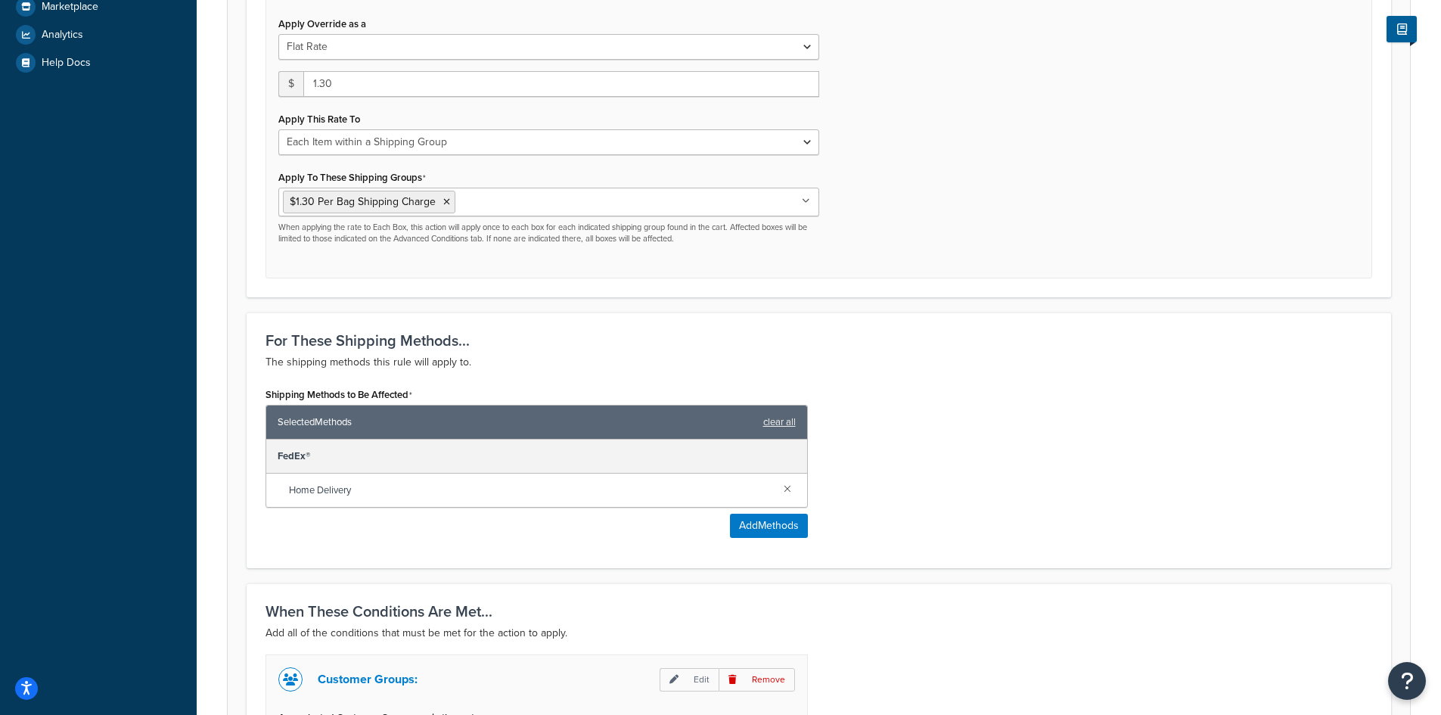
scroll to position [807, 0]
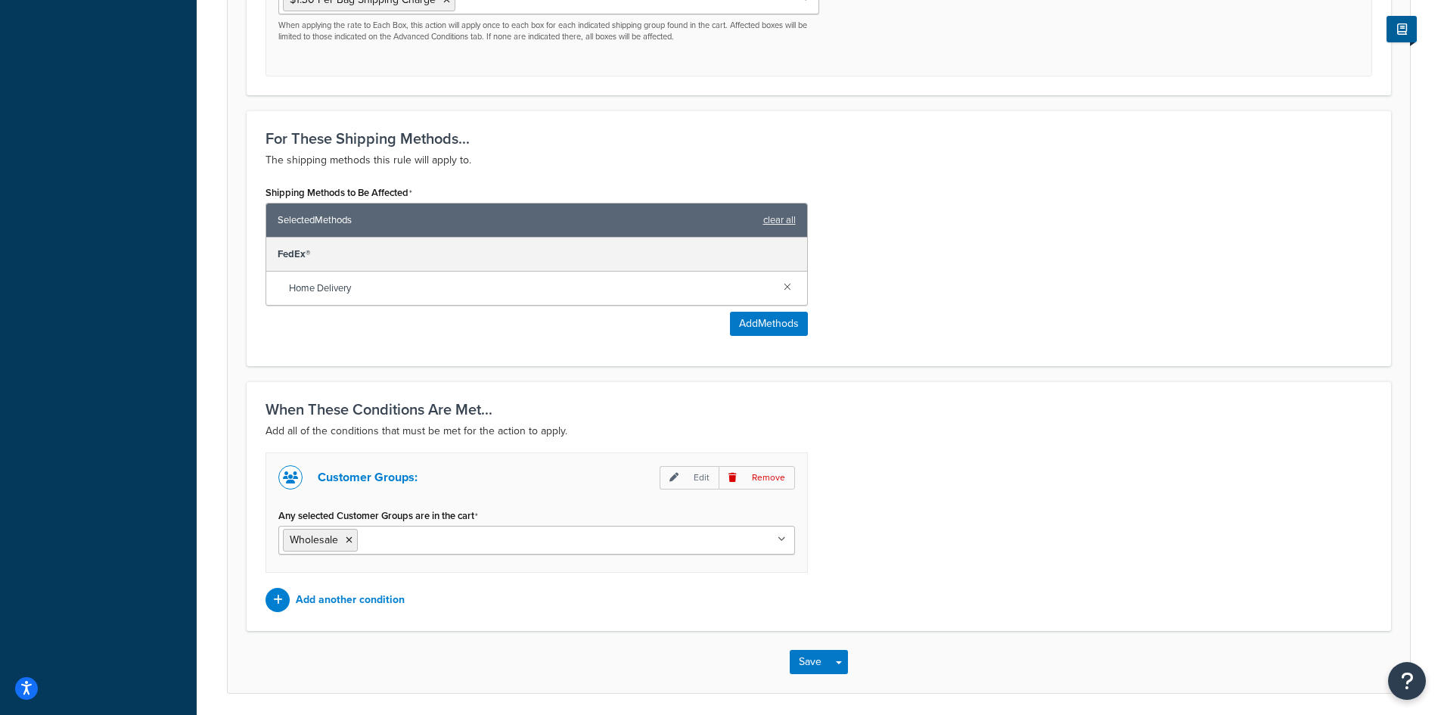
click at [783, 538] on icon at bounding box center [781, 539] width 8 height 9
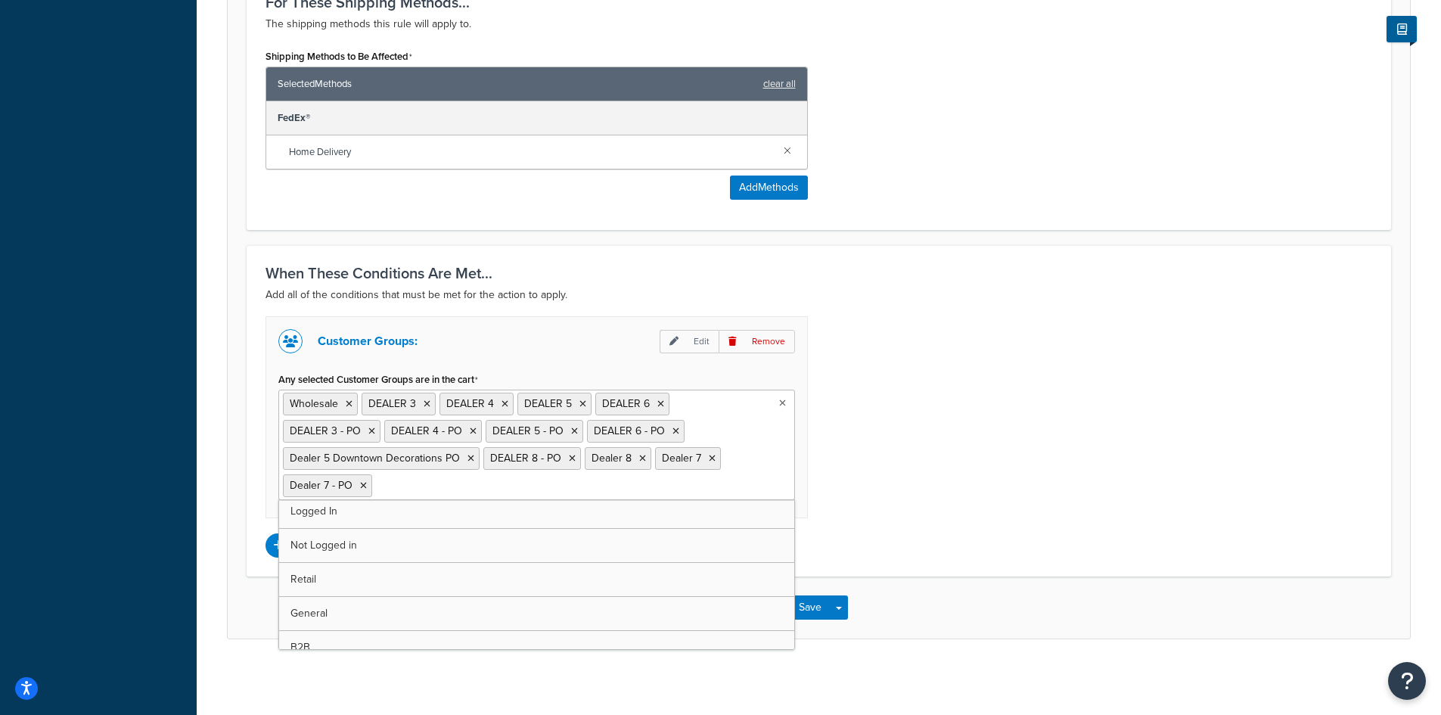
scroll to position [0, 0]
click at [979, 452] on div "Customer Groups: Edit Remove Any selected Customer Groups are in the cart Whole…" at bounding box center [818, 436] width 1129 height 241
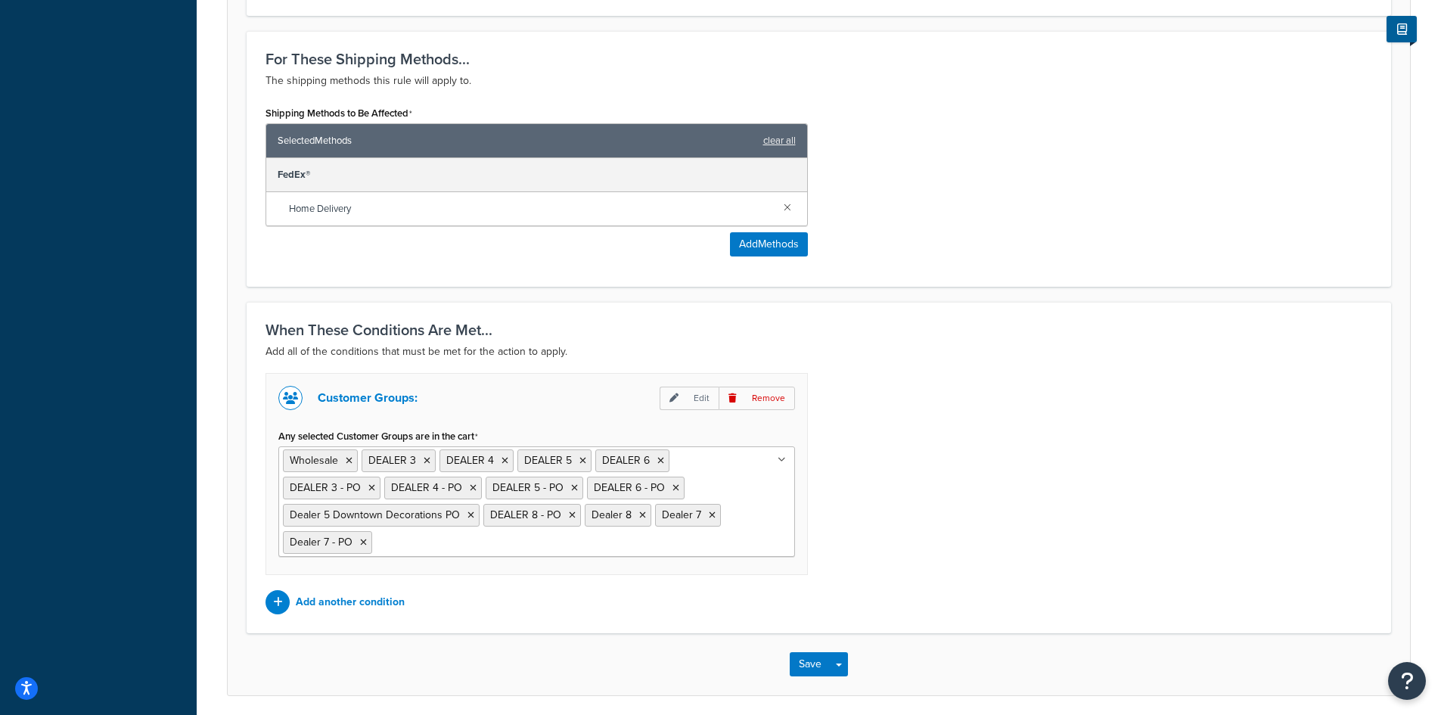
scroll to position [943, 0]
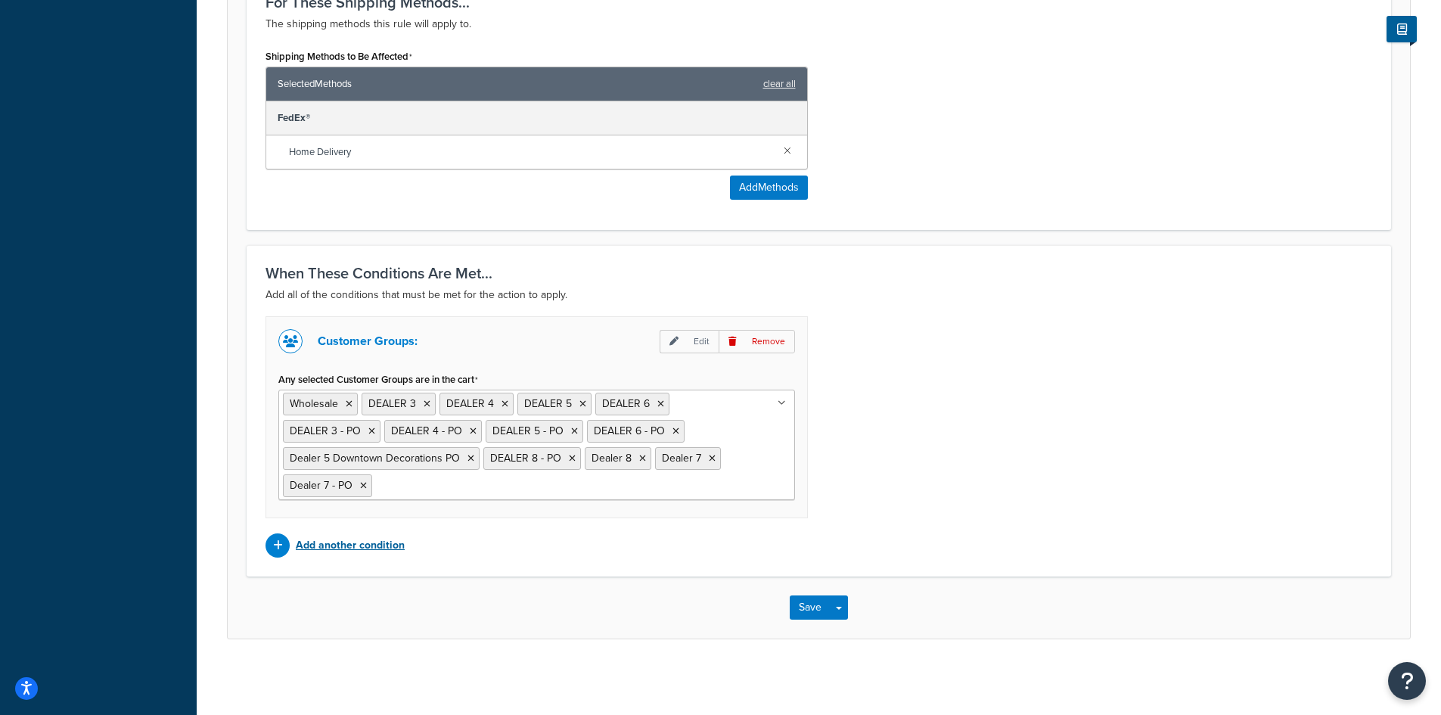
click at [349, 545] on p "Add another condition" at bounding box center [350, 545] width 109 height 21
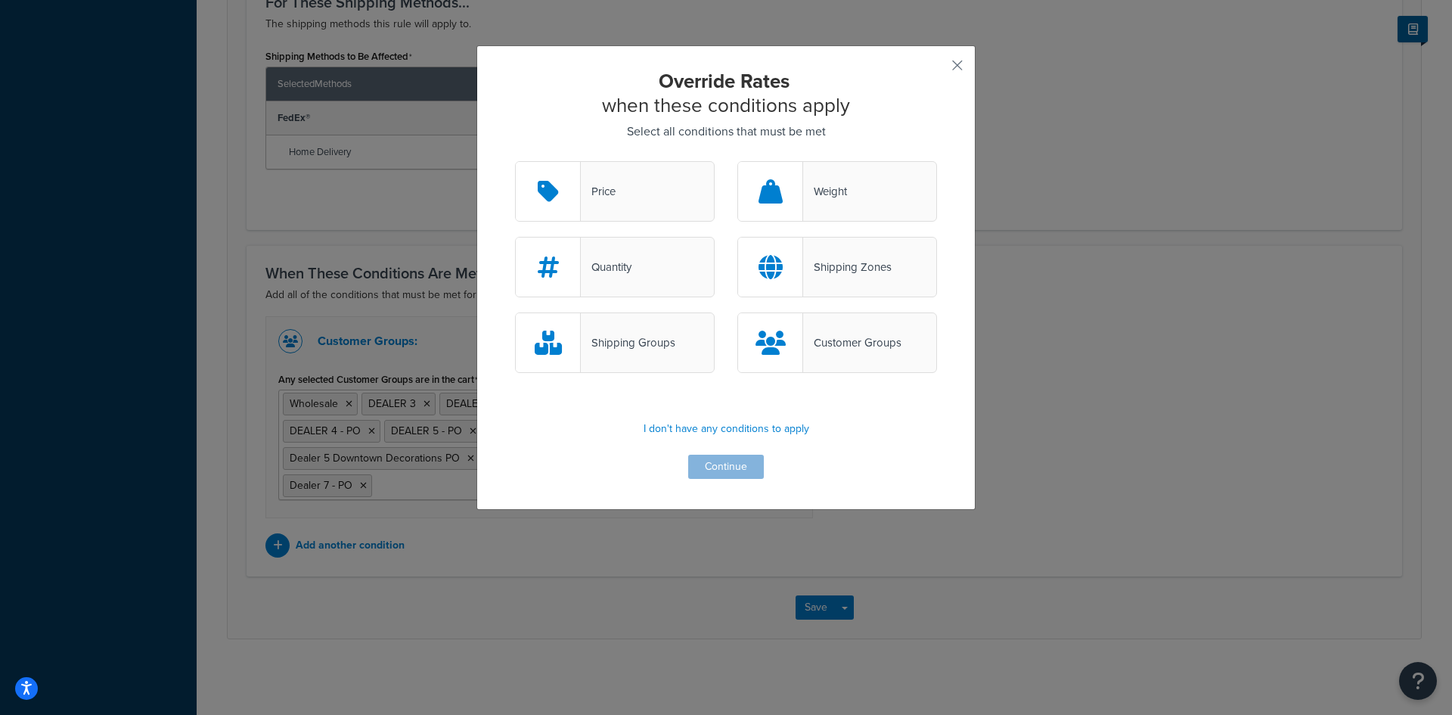
click at [615, 265] on div "Quantity" at bounding box center [606, 266] width 51 height 21
click at [0, 0] on input "Quantity" at bounding box center [0, 0] width 0 height 0
click at [697, 465] on button "Continue" at bounding box center [726, 467] width 76 height 24
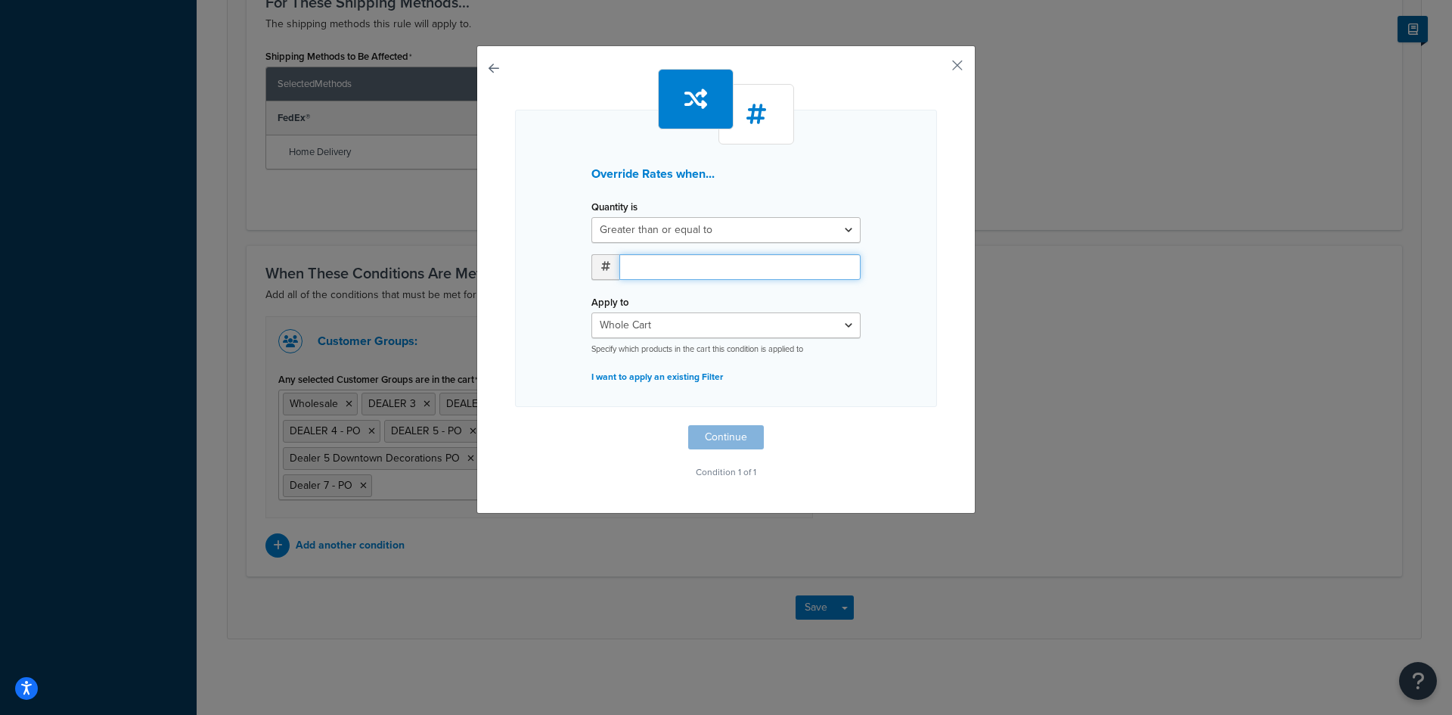
click at [644, 264] on input "number" at bounding box center [739, 267] width 241 height 26
type input "20"
click at [670, 319] on select "Whole Cart Everything in Shipping Group Everything at Origin Each Item within S…" at bounding box center [725, 325] width 269 height 26
select select "SHIPPING_GROUP"
click at [591, 312] on select "Whole Cart Everything in Shipping Group Everything at Origin Each Item within S…" at bounding box center [725, 325] width 269 height 26
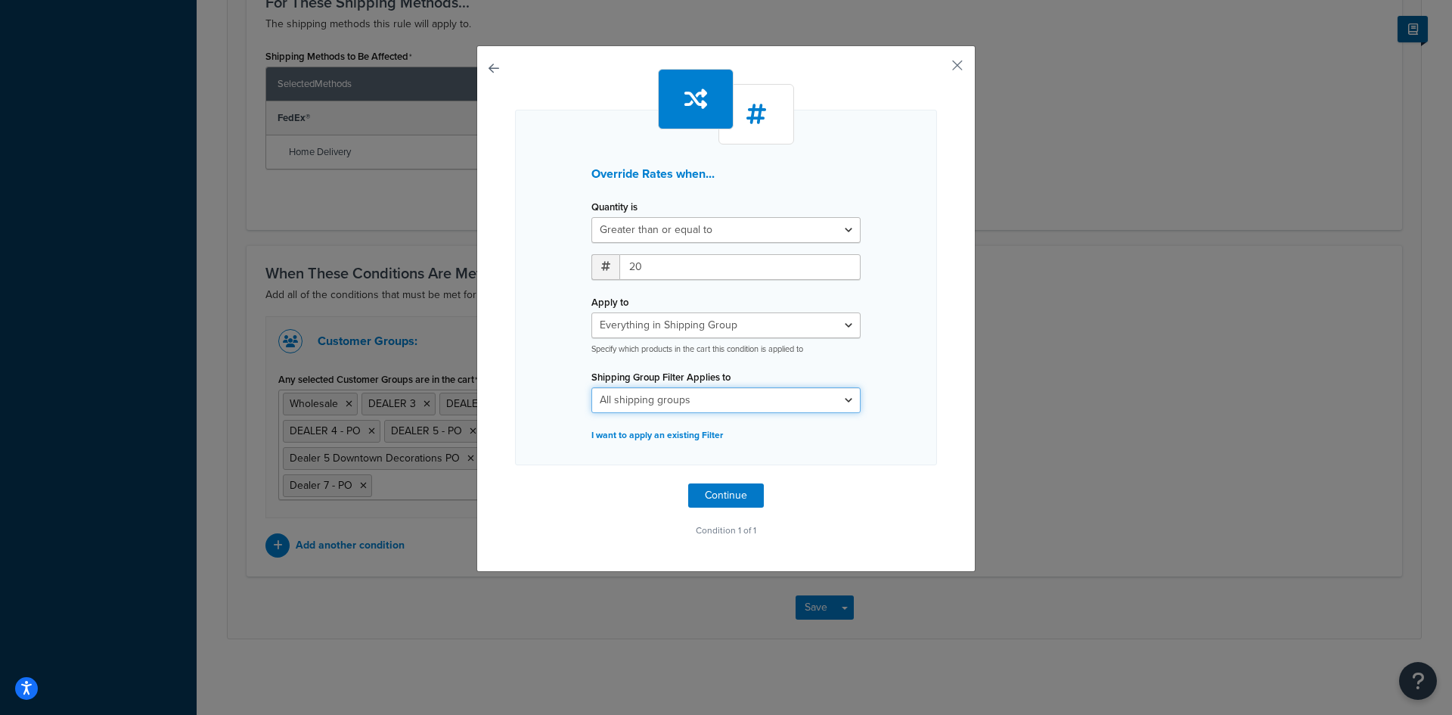
click at [687, 398] on select "All shipping groups $1.30 Per Bag Shipping Charge Dealer - Shipping TBD General…" at bounding box center [725, 400] width 269 height 26
click at [749, 324] on select "Whole Cart Everything in Shipping Group Everything at Origin Each Item within S…" at bounding box center [725, 325] width 269 height 26
click at [709, 402] on select "All shipping groups $1.30 Per Bag Shipping Charge Dealer - Shipping TBD General…" at bounding box center [725, 400] width 269 height 26
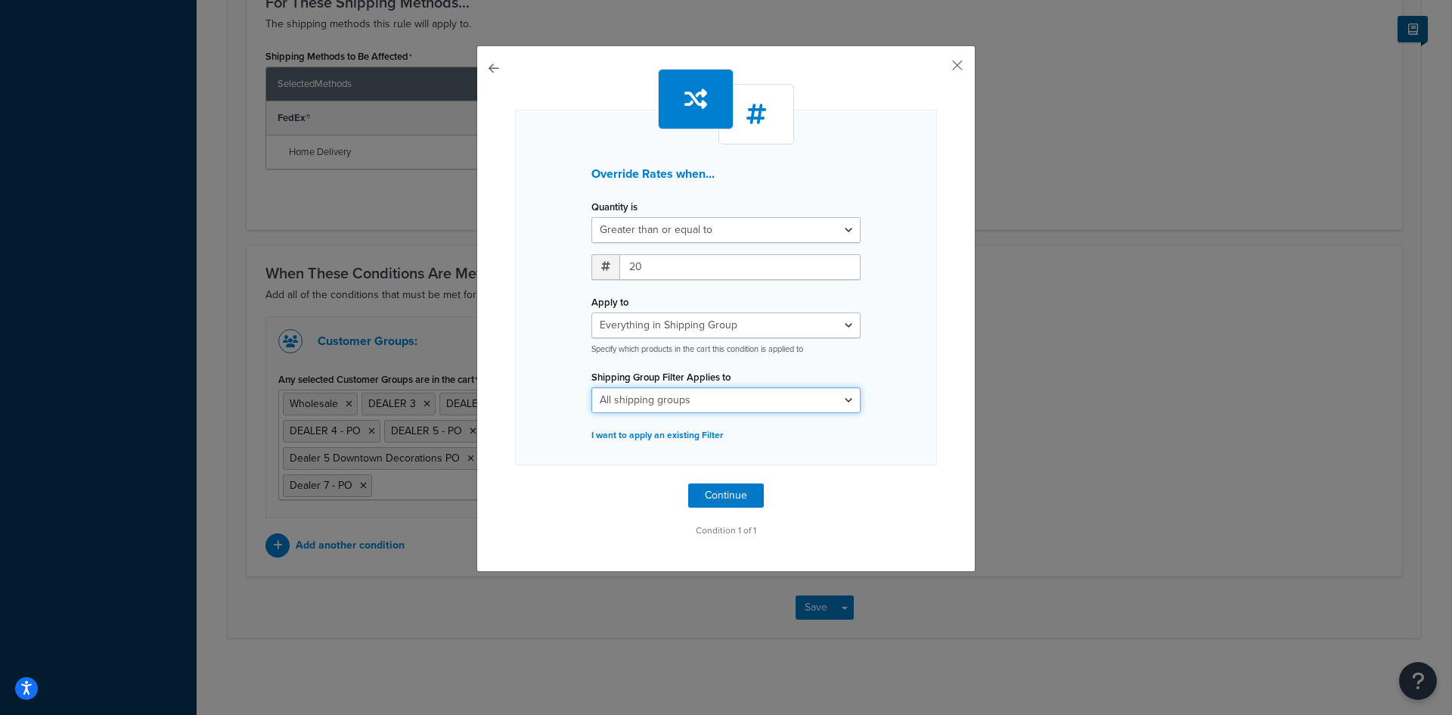
select select "303542"
click at [591, 387] on select "All shipping groups $1.30 Per Bag Shipping Charge Dealer - Shipping TBD General…" at bounding box center [725, 400] width 269 height 26
click at [715, 498] on button "Continue" at bounding box center [726, 495] width 76 height 24
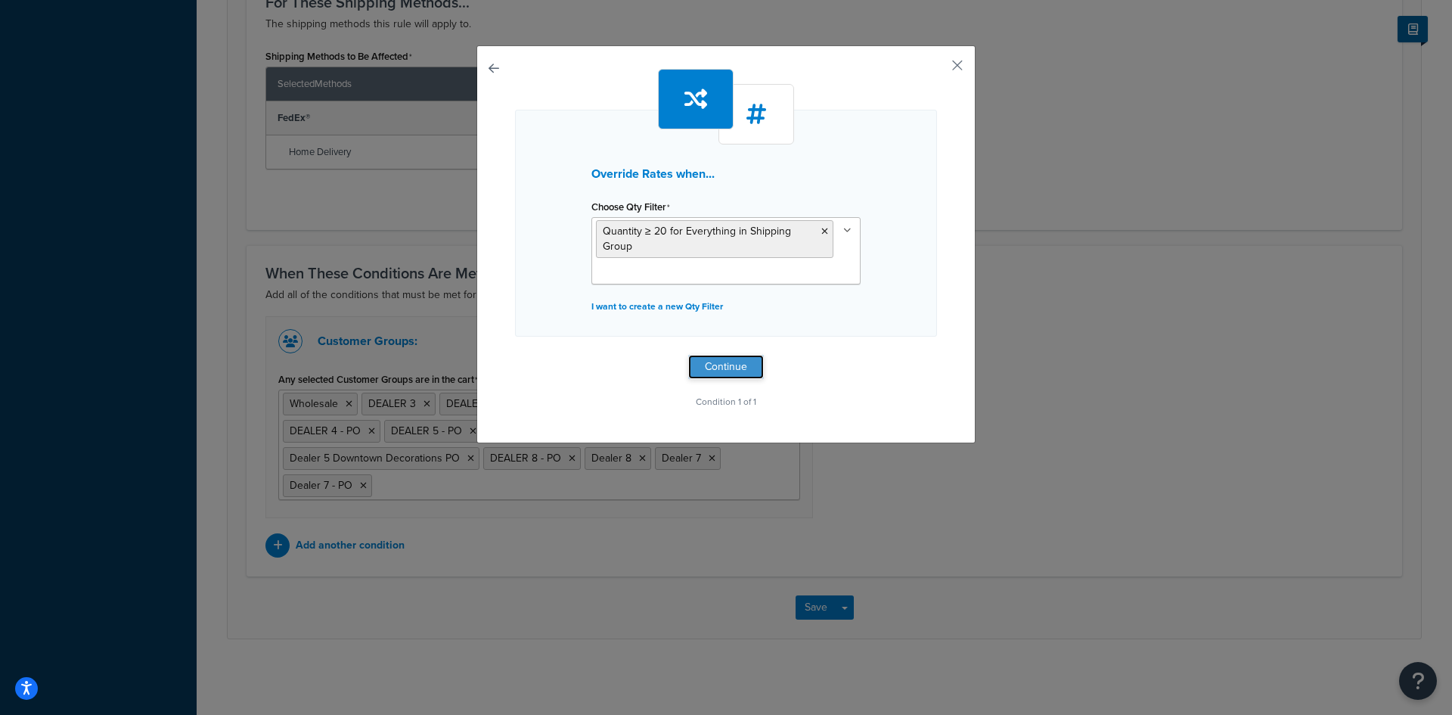
click at [721, 366] on button "Continue" at bounding box center [726, 367] width 76 height 24
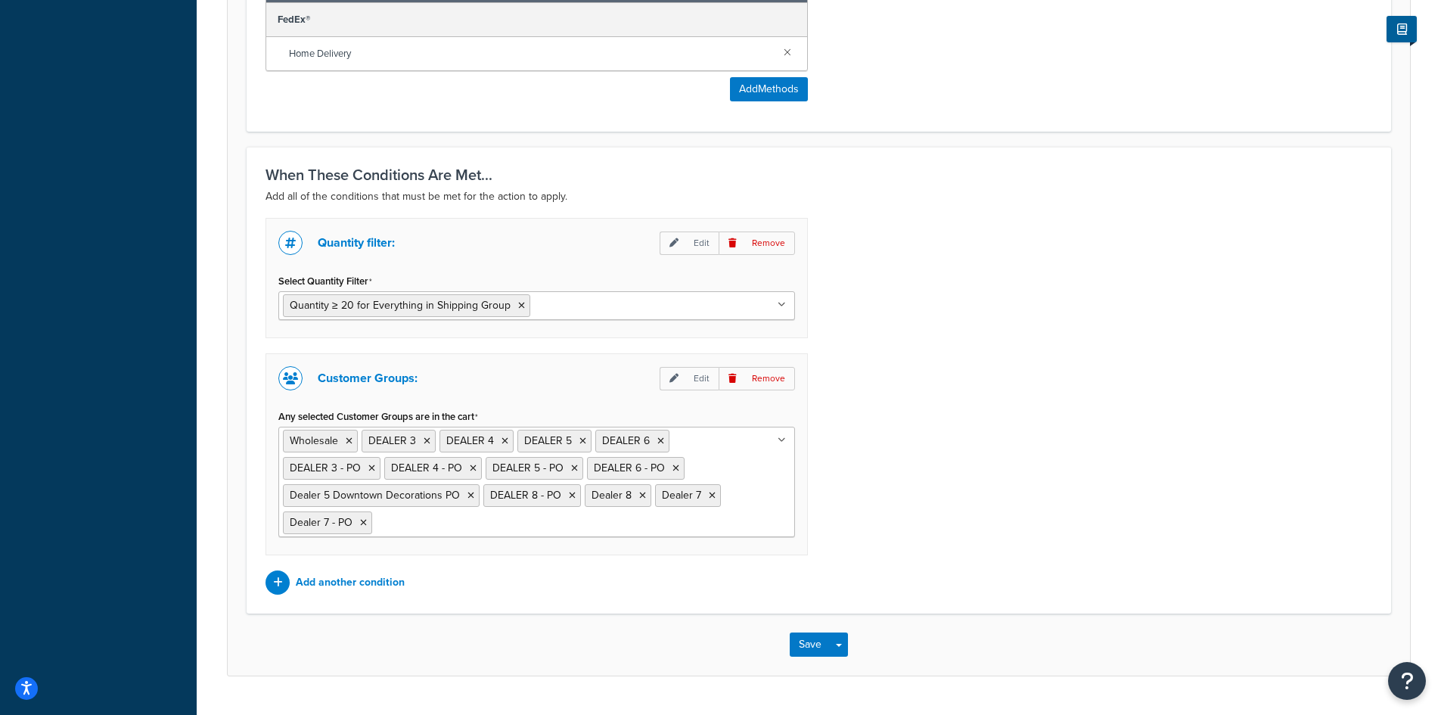
scroll to position [1078, 0]
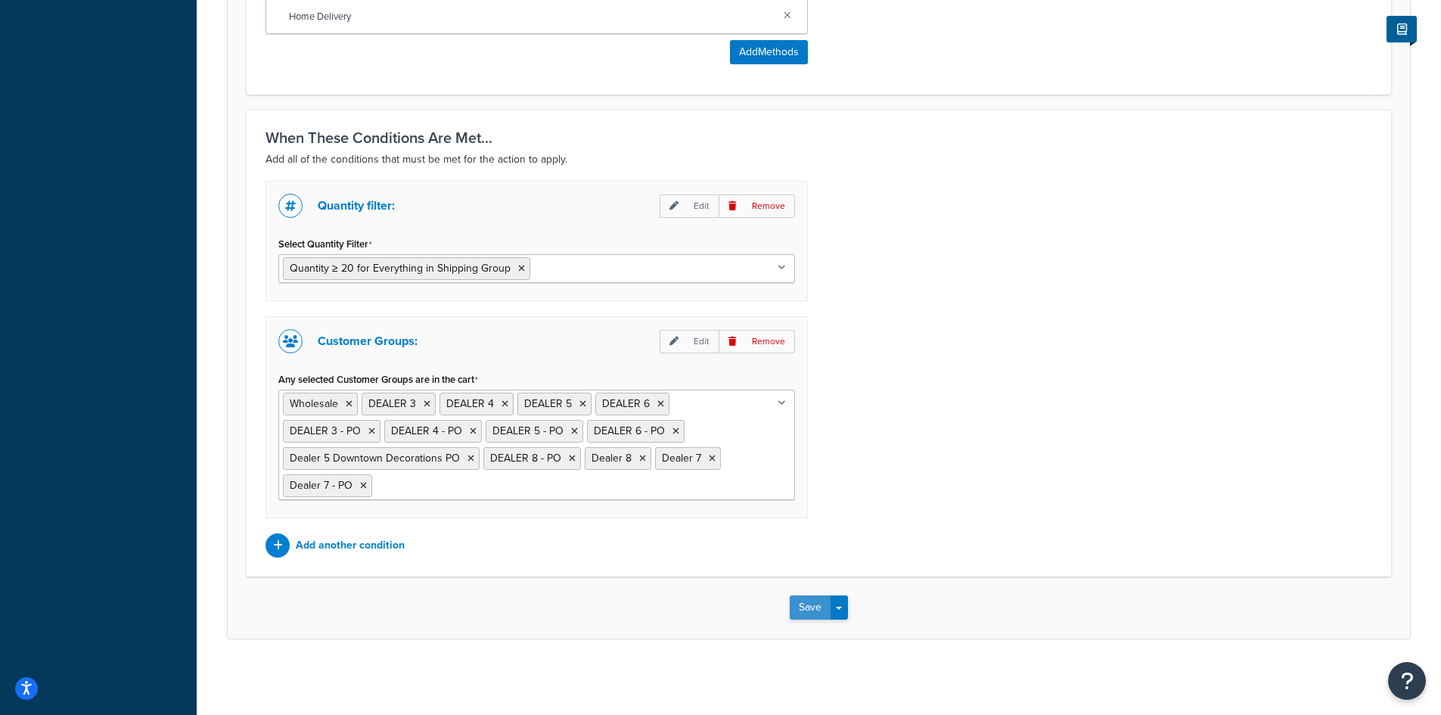
click at [809, 606] on button "Save" at bounding box center [810, 607] width 41 height 24
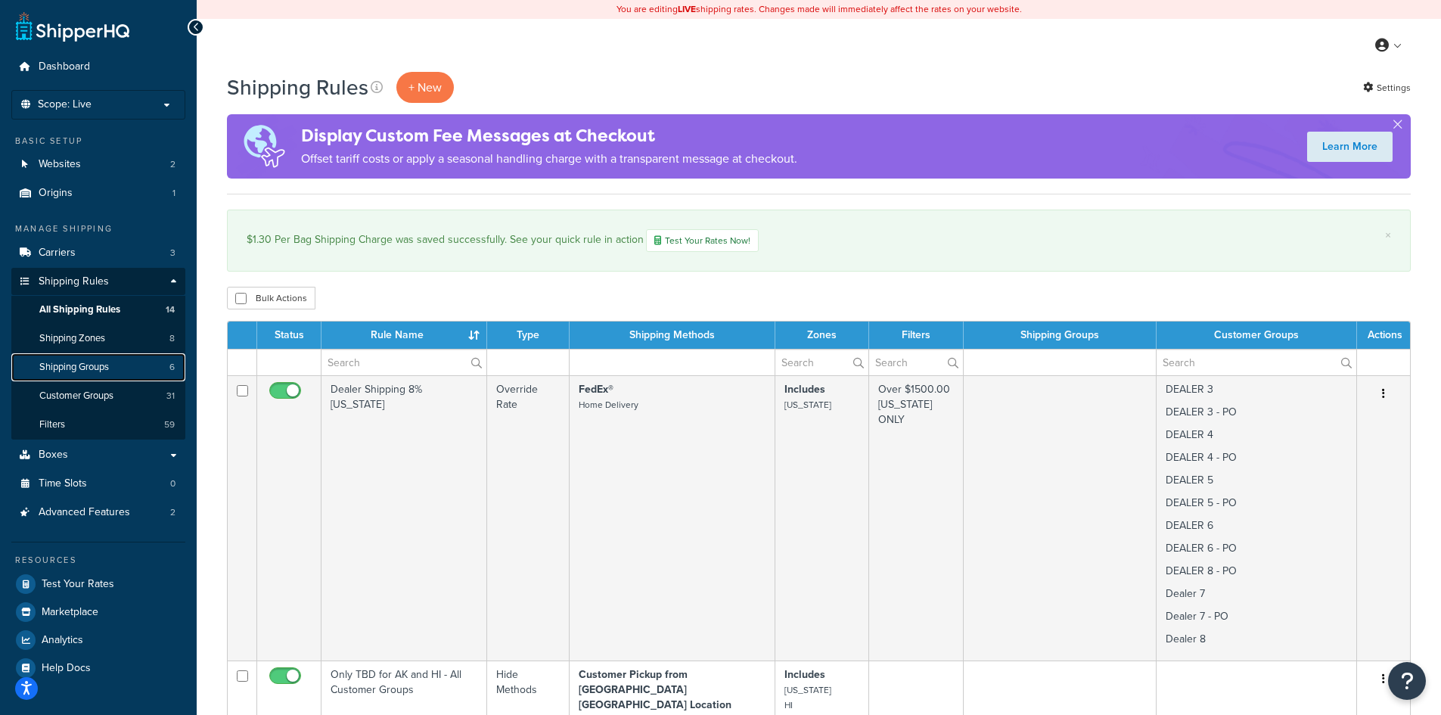
click at [74, 366] on span "Shipping Groups" at bounding box center [74, 367] width 70 height 13
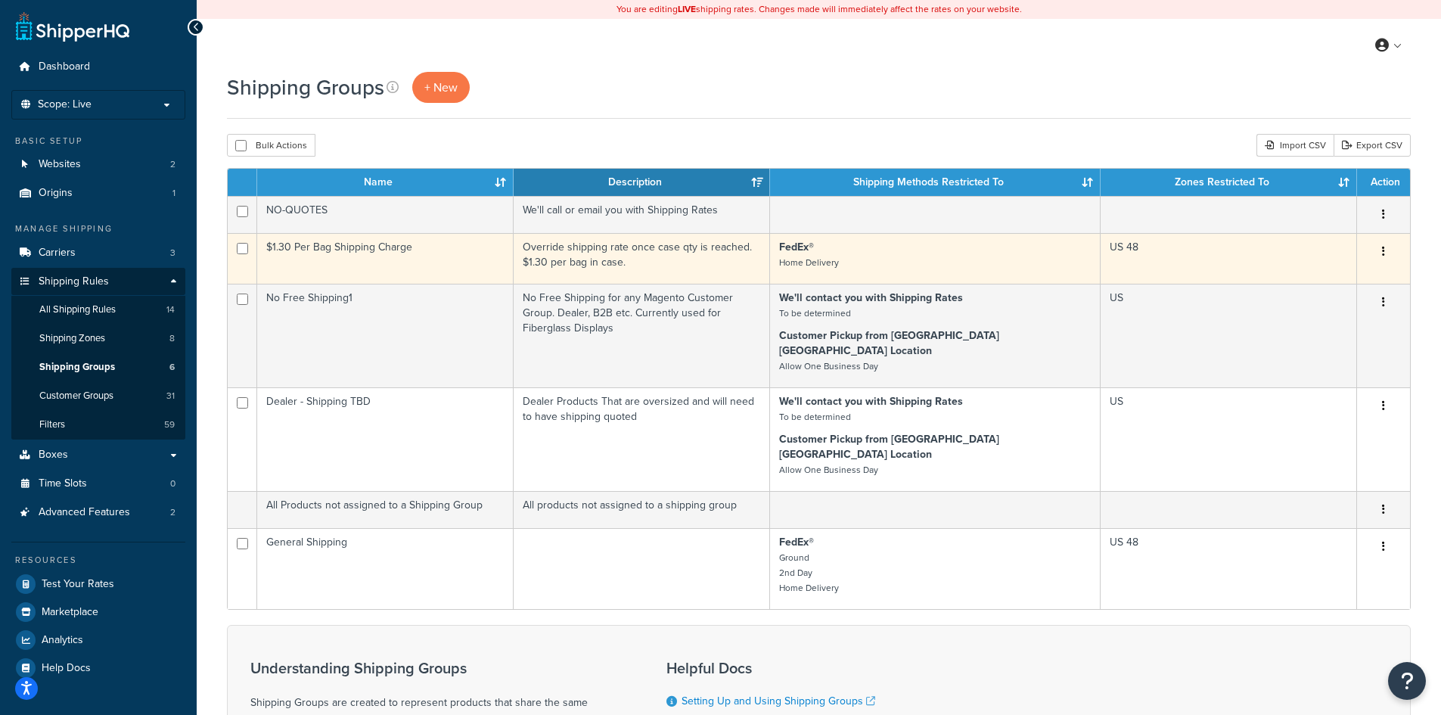
click at [437, 258] on td "$1.30 Per Bag Shipping Charge" at bounding box center [385, 258] width 256 height 51
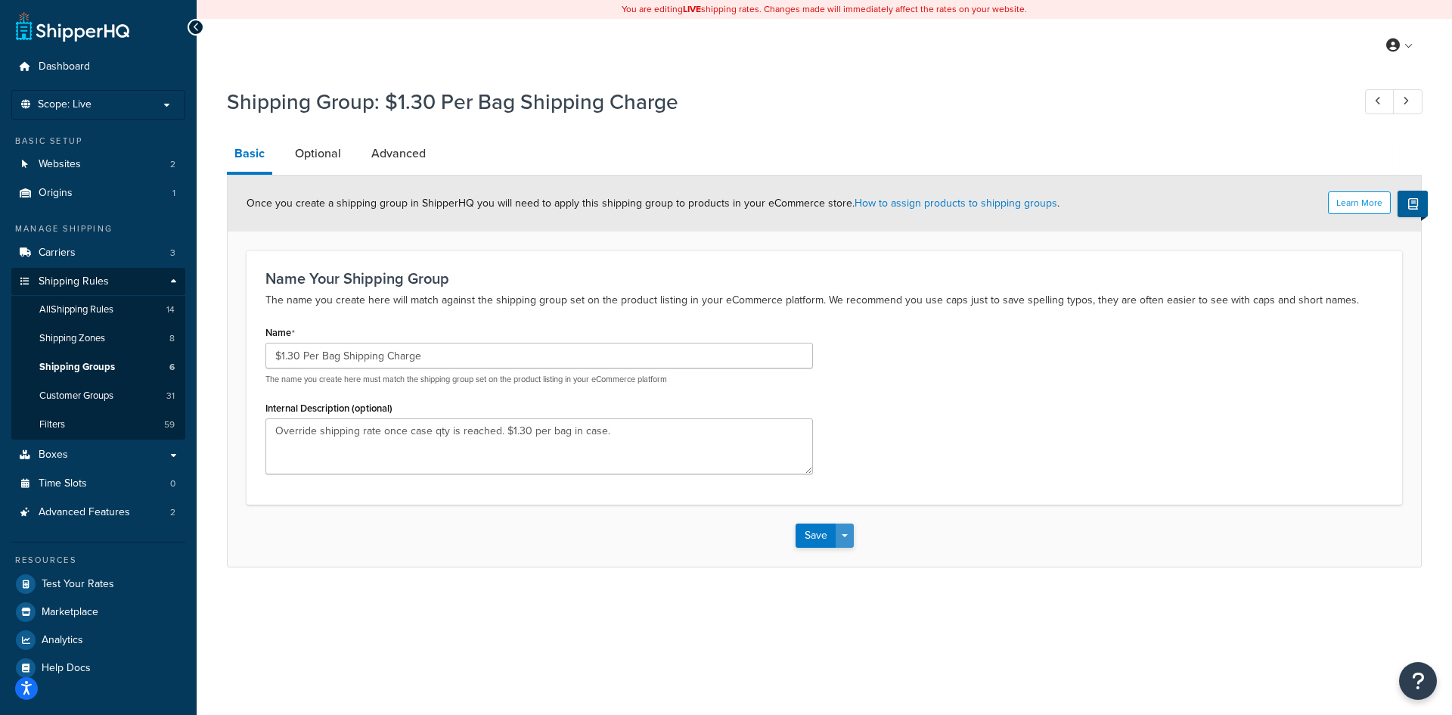
click at [842, 540] on button "Save Dropdown" at bounding box center [845, 535] width 18 height 24
click at [836, 591] on button "Save and Duplicate" at bounding box center [869, 595] width 146 height 32
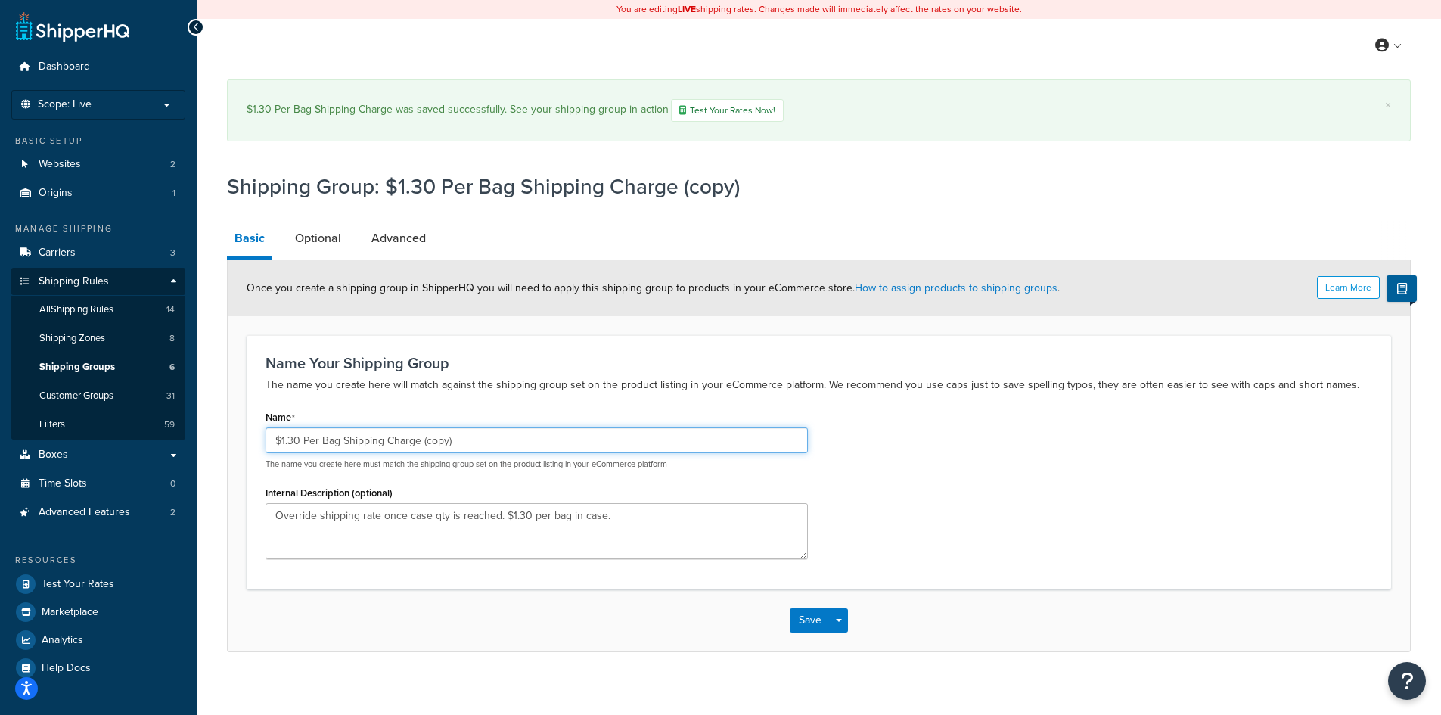
drag, startPoint x: 424, startPoint y: 438, endPoint x: 482, endPoint y: 442, distance: 59.2
click at [482, 442] on input "$1.30 Per Bag Shipping Charge (copy)" at bounding box center [536, 440] width 542 height 26
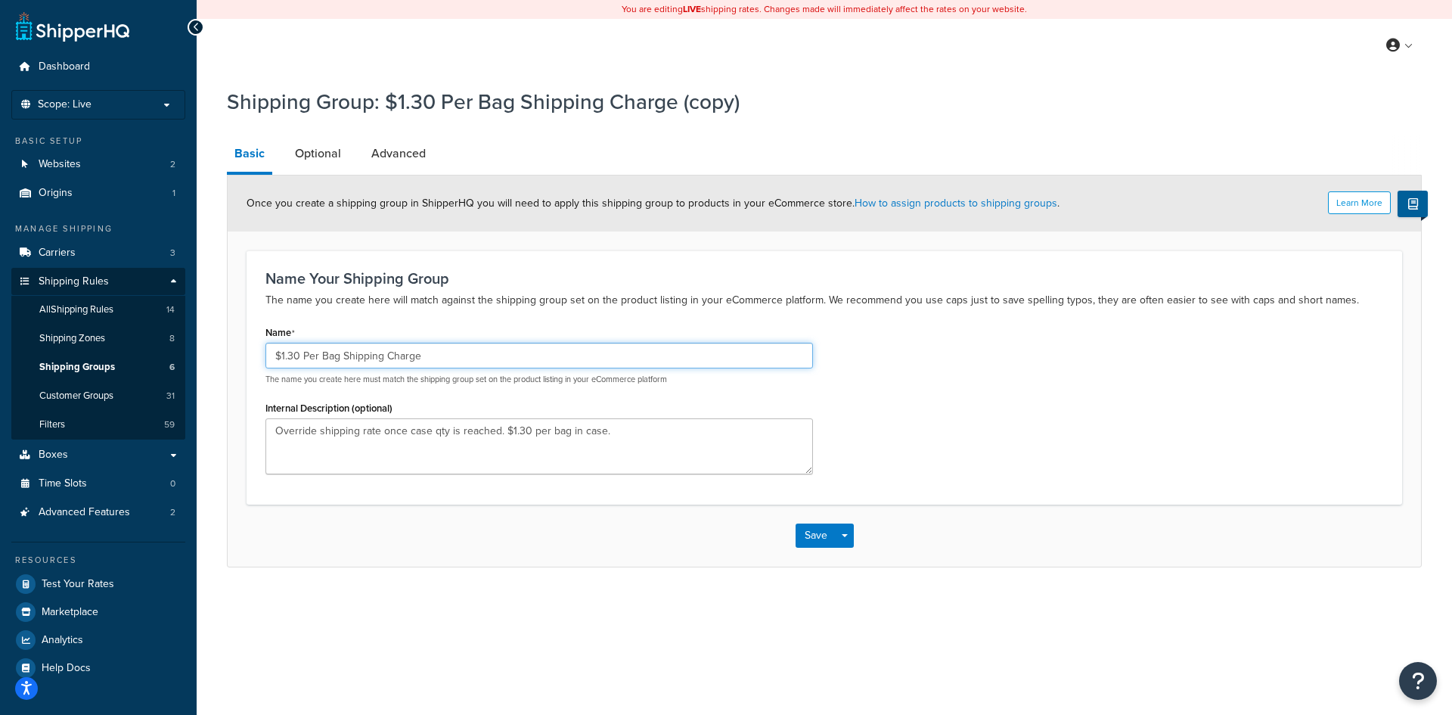
drag, startPoint x: 300, startPoint y: 353, endPoint x: 281, endPoint y: 351, distance: 19.8
click at [281, 351] on input "$1.30 Per Bag Shipping Charge" at bounding box center [539, 356] width 548 height 26
type input "$.75 Per Bag Shipping Charge"
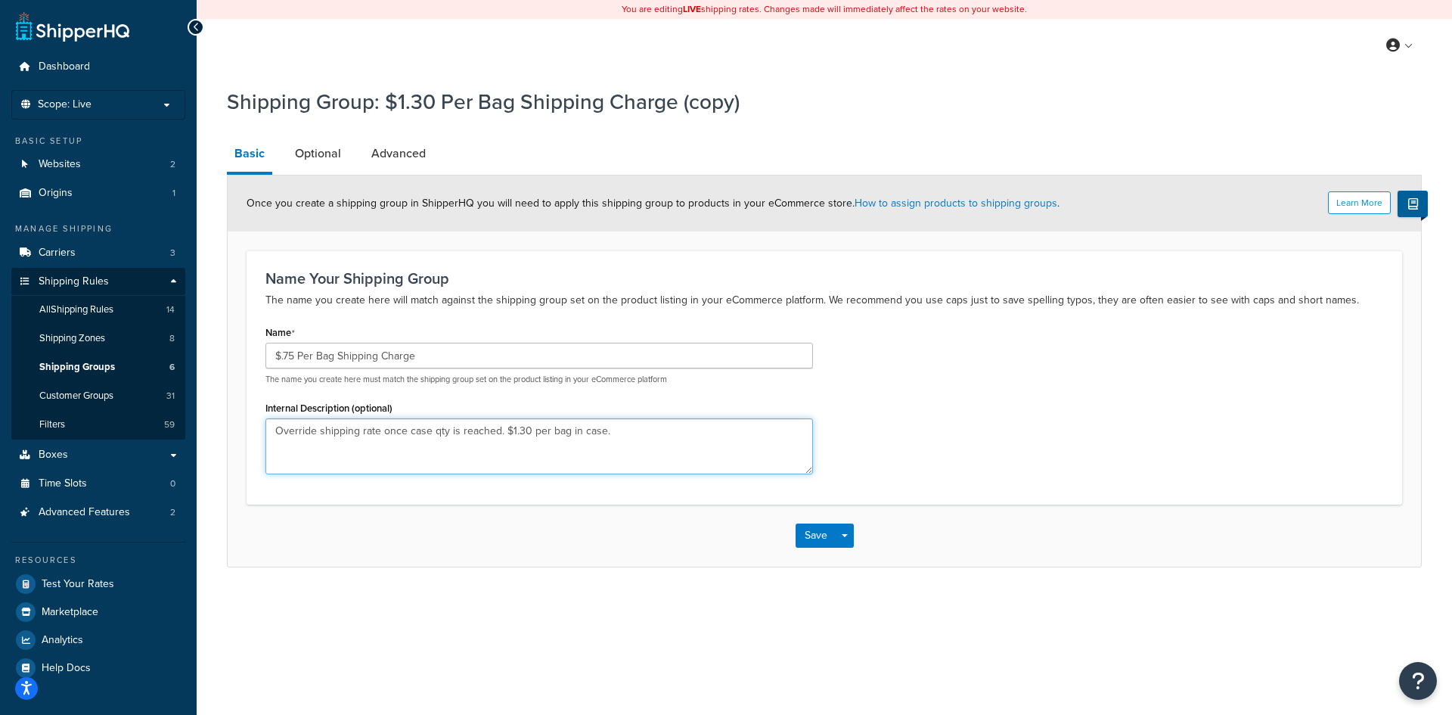
drag, startPoint x: 526, startPoint y: 430, endPoint x: 510, endPoint y: 430, distance: 15.1
click at [510, 430] on textarea "Override shipping rate once case qty is reached. $1.30 per bag in case." at bounding box center [539, 446] width 548 height 56
type textarea "Override shipping rate once case qty is reached. $.75 per bag in case."
click at [797, 538] on button "Save" at bounding box center [816, 535] width 41 height 24
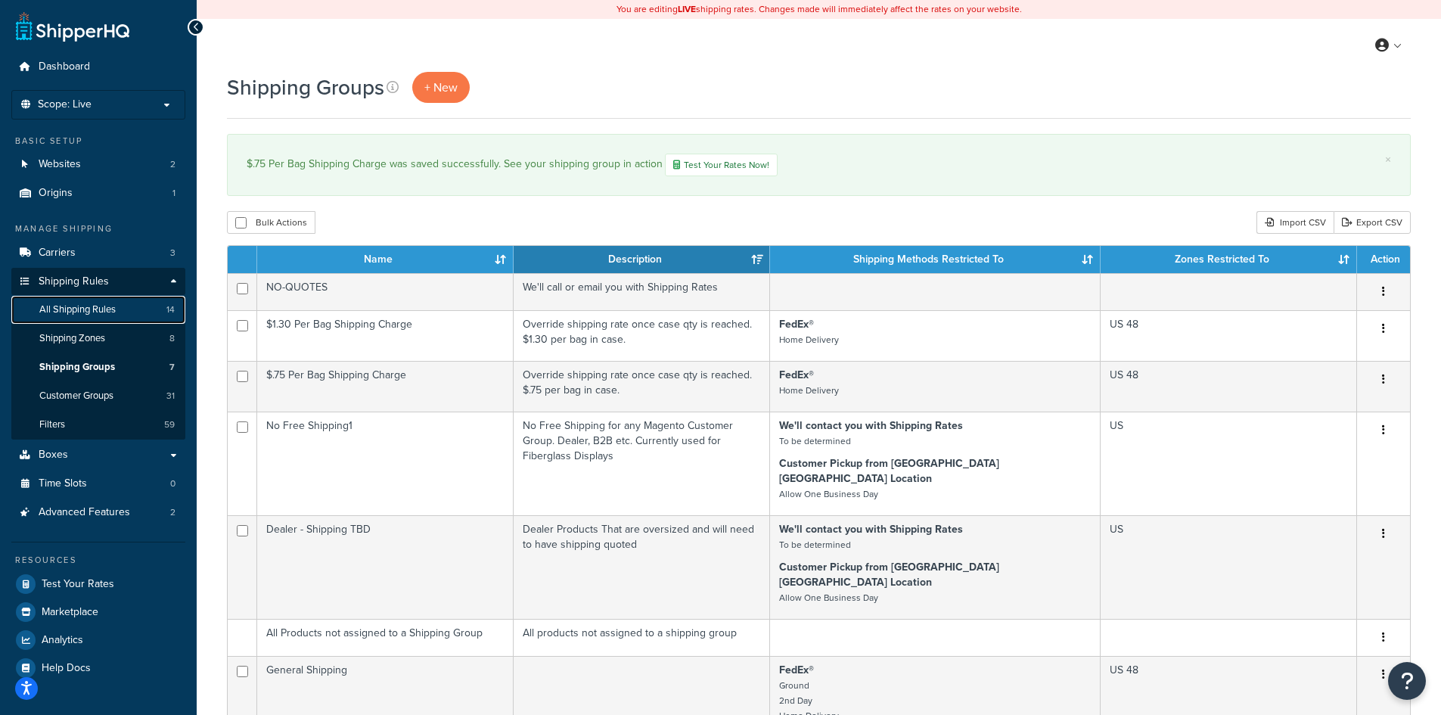
click at [104, 303] on span "All Shipping Rules" at bounding box center [77, 309] width 76 height 13
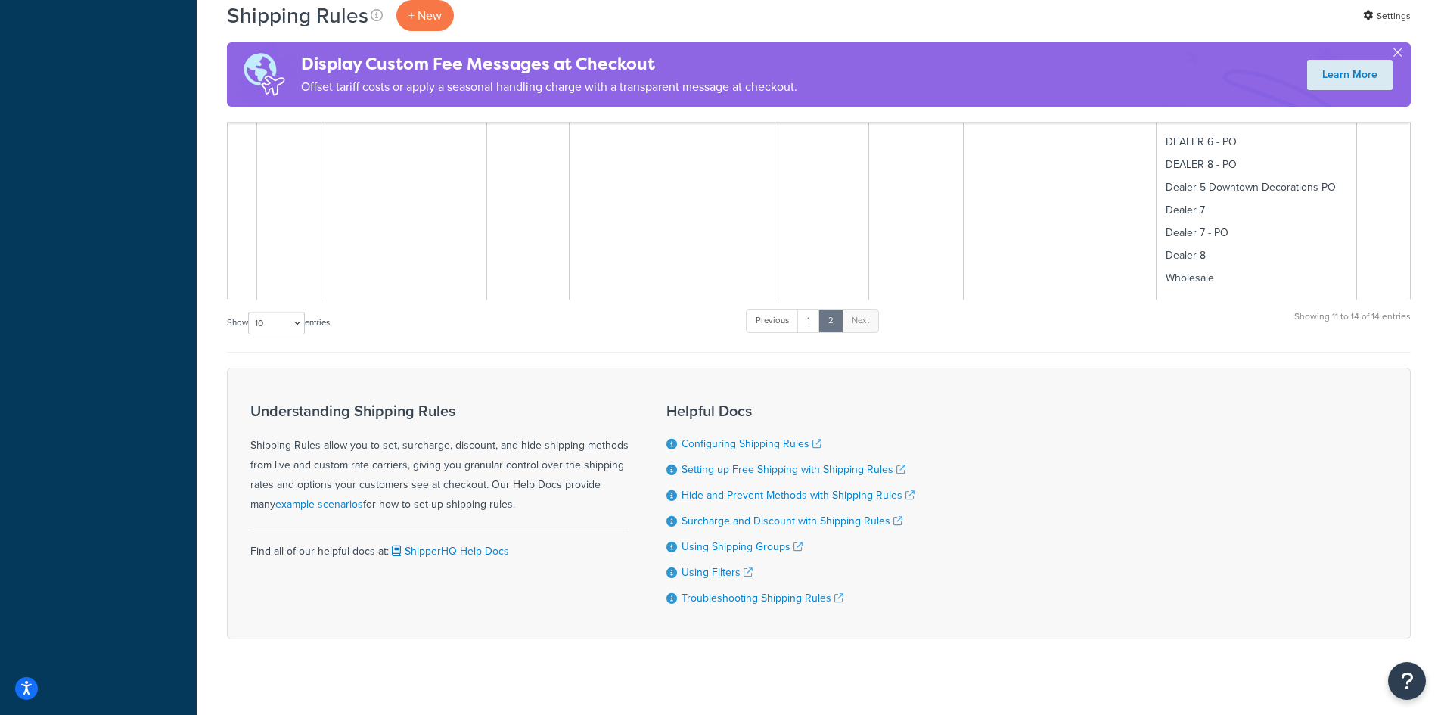
scroll to position [665, 0]
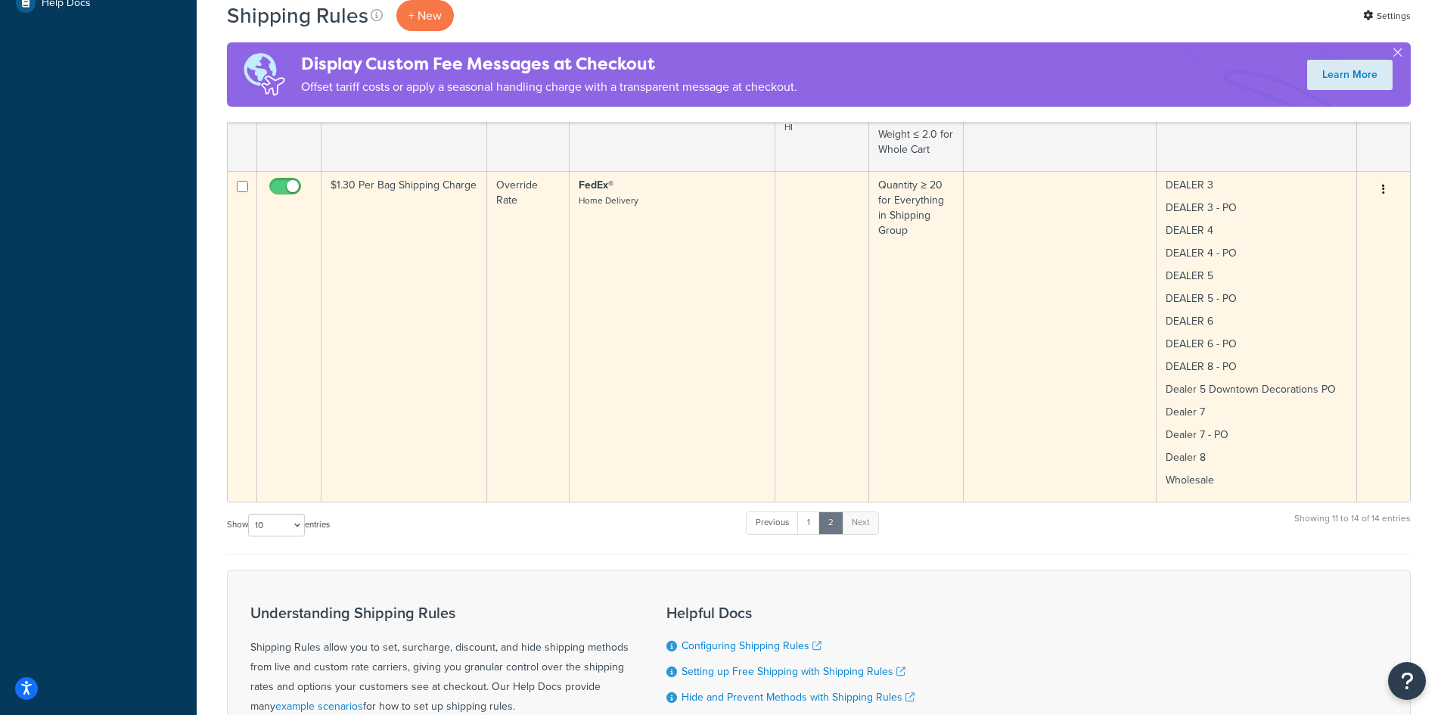
click at [730, 228] on td "FedEx® Home Delivery" at bounding box center [672, 336] width 206 height 330
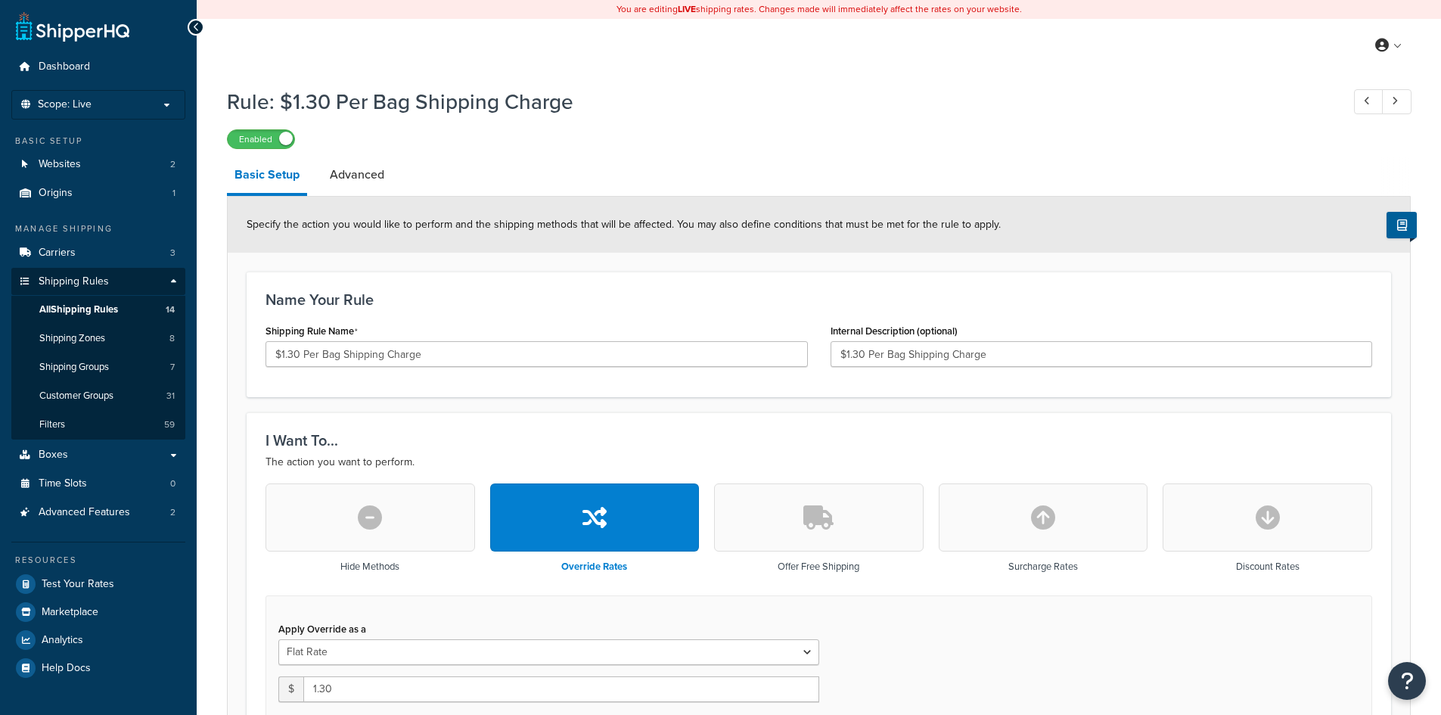
select select "ITEM"
click at [283, 353] on input "$1.30 Per Bag Shipping Charge" at bounding box center [536, 354] width 542 height 26
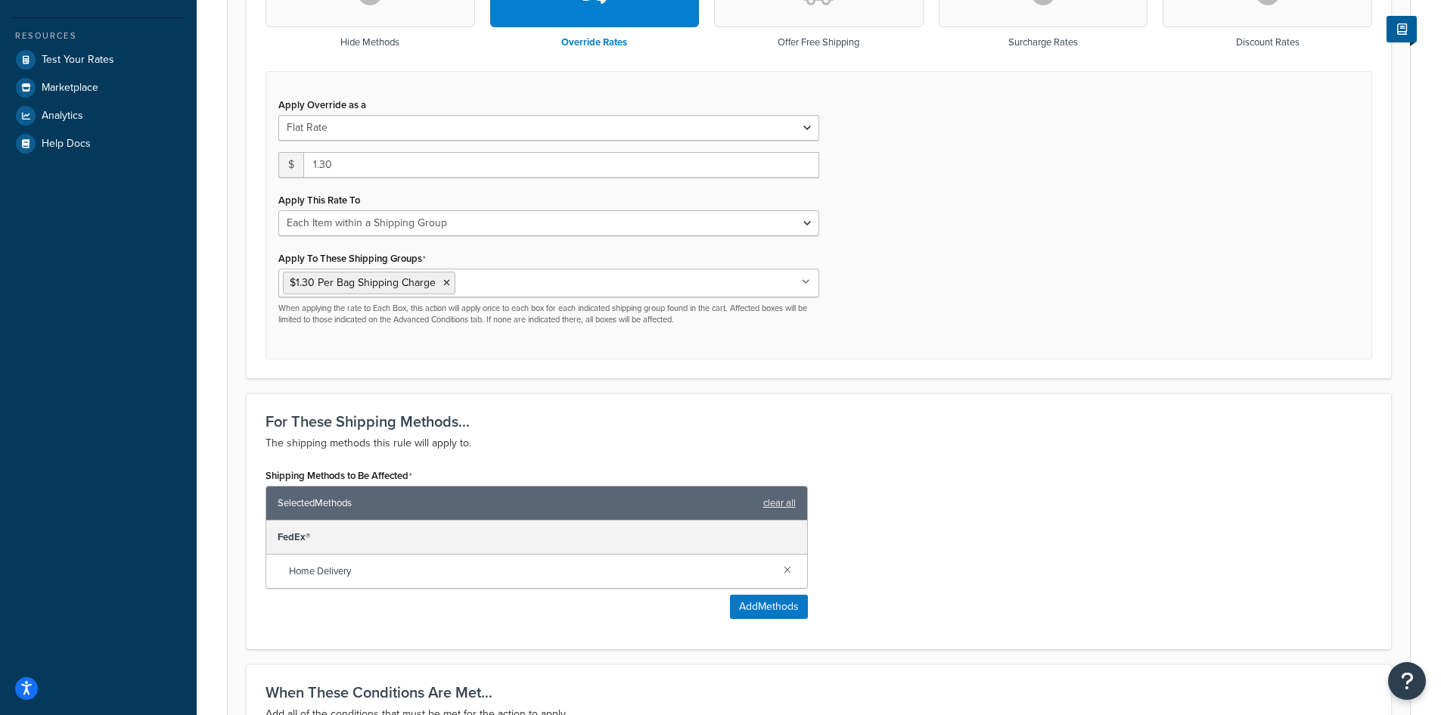
scroll to position [1078, 0]
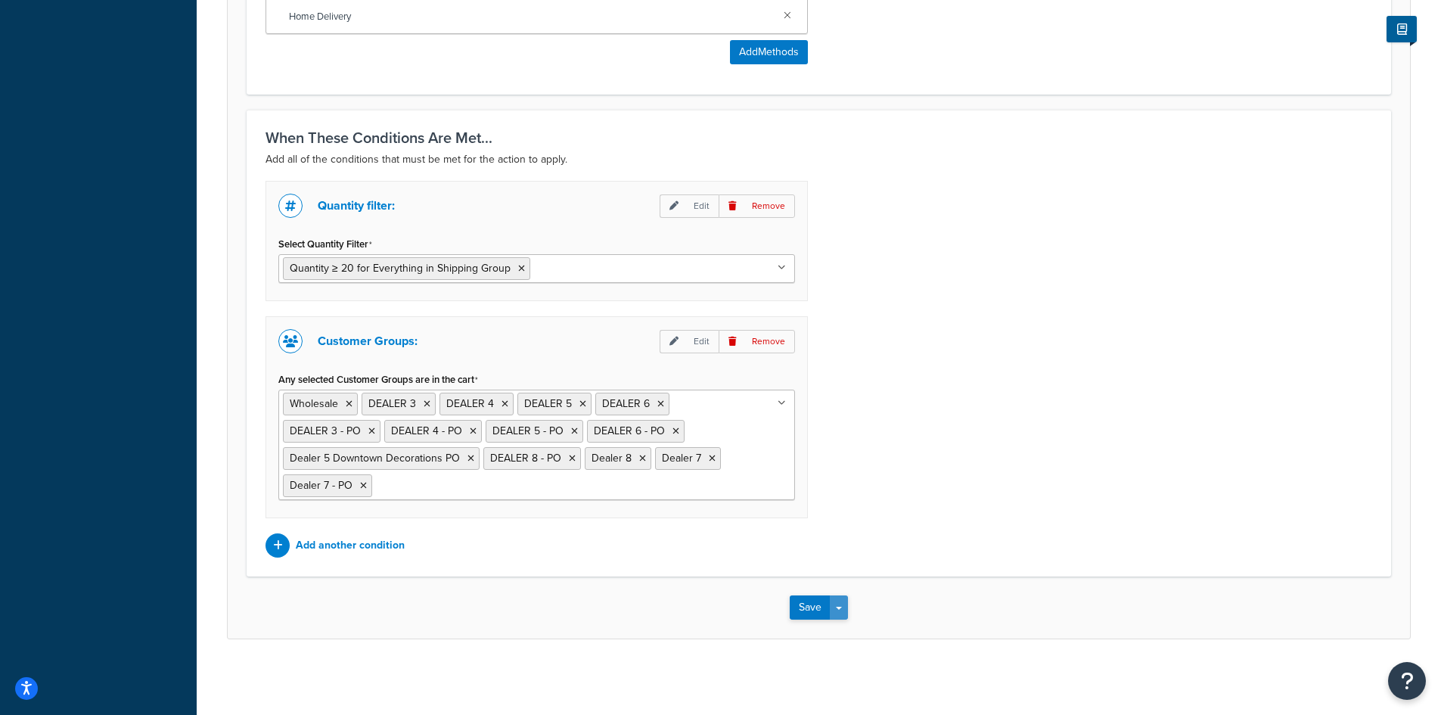
click at [839, 606] on button "Save Dropdown" at bounding box center [839, 607] width 18 height 24
click at [839, 659] on button "Save and Duplicate" at bounding box center [863, 666] width 146 height 32
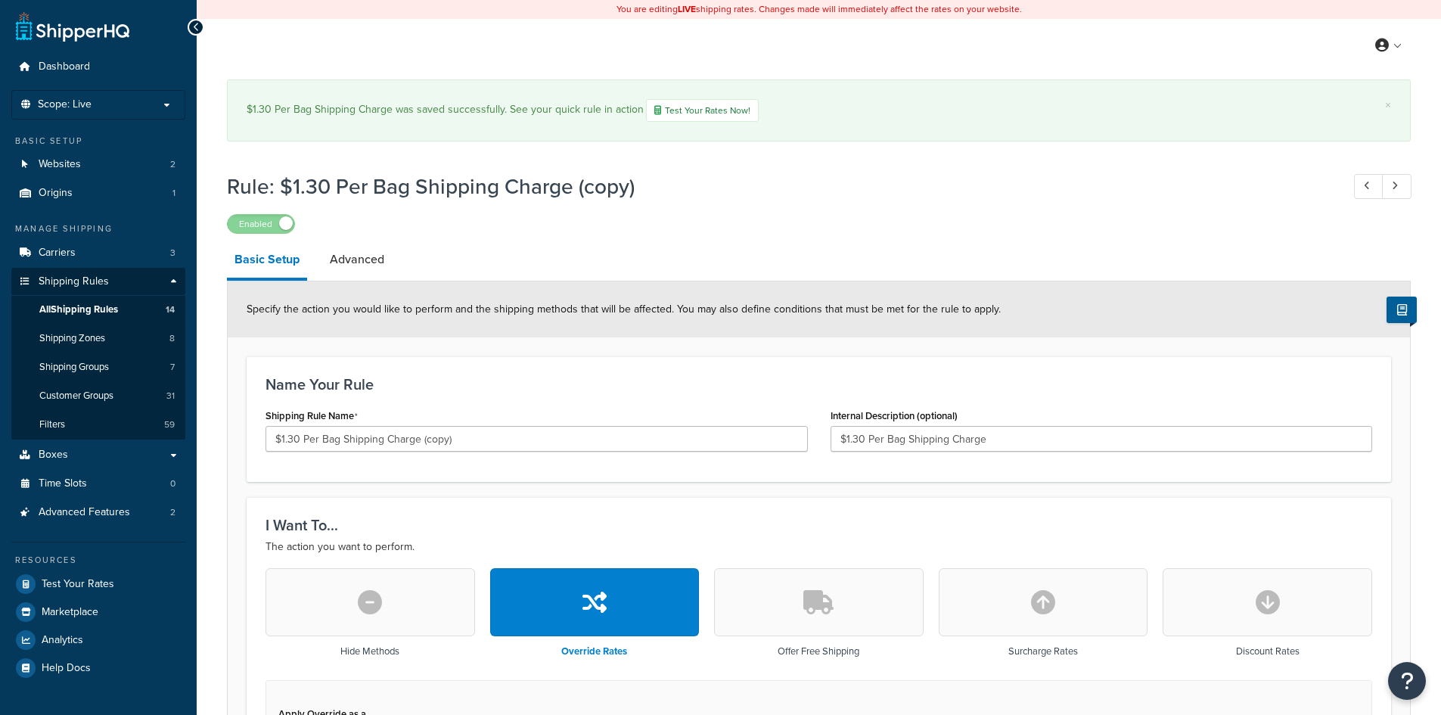
select select "ITEM"
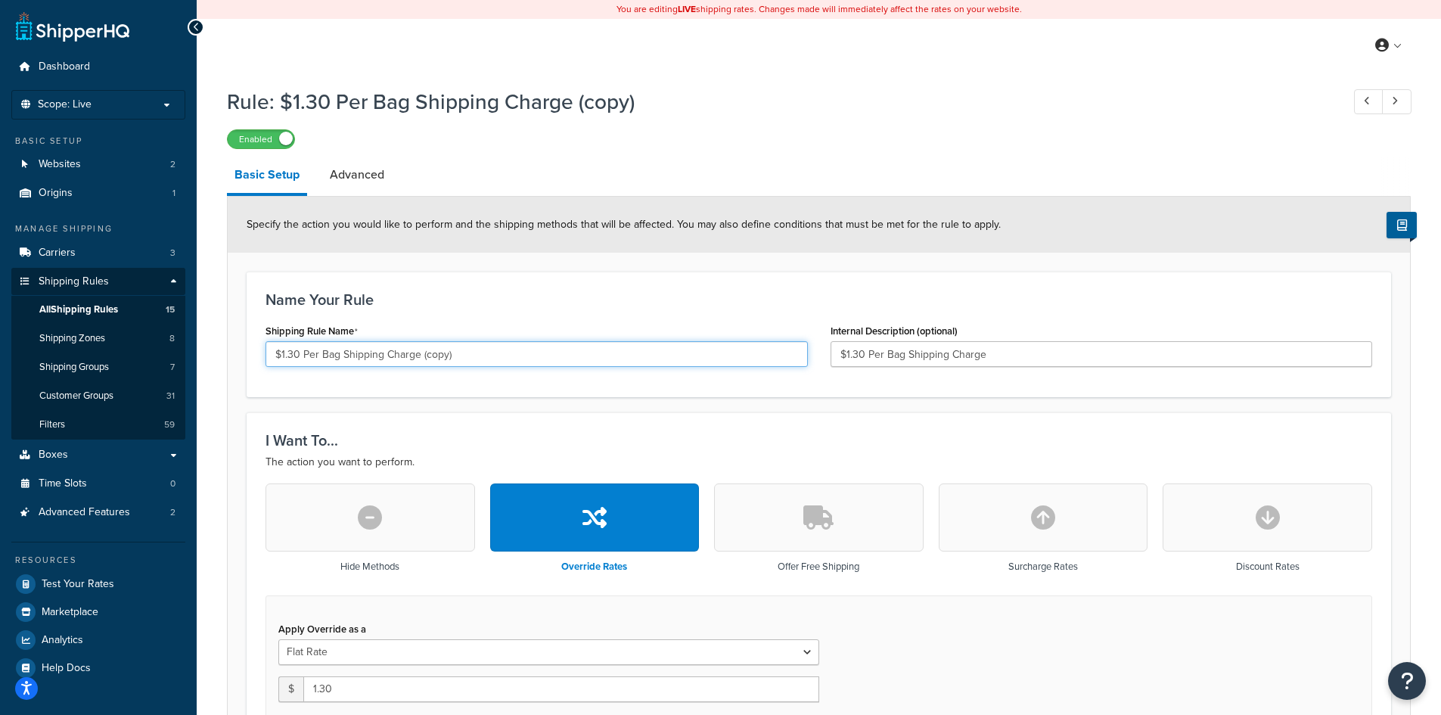
drag, startPoint x: 284, startPoint y: 352, endPoint x: 299, endPoint y: 352, distance: 15.1
click at [299, 352] on input "$1.30 Per Bag Shipping Charge (copy)" at bounding box center [536, 354] width 542 height 26
drag, startPoint x: 414, startPoint y: 350, endPoint x: 507, endPoint y: 349, distance: 93.0
click at [494, 352] on input "$.75 Per Bag Shipping Charge (copy)" at bounding box center [536, 354] width 542 height 26
type input "$.75 Per Bag Shipping Charge"
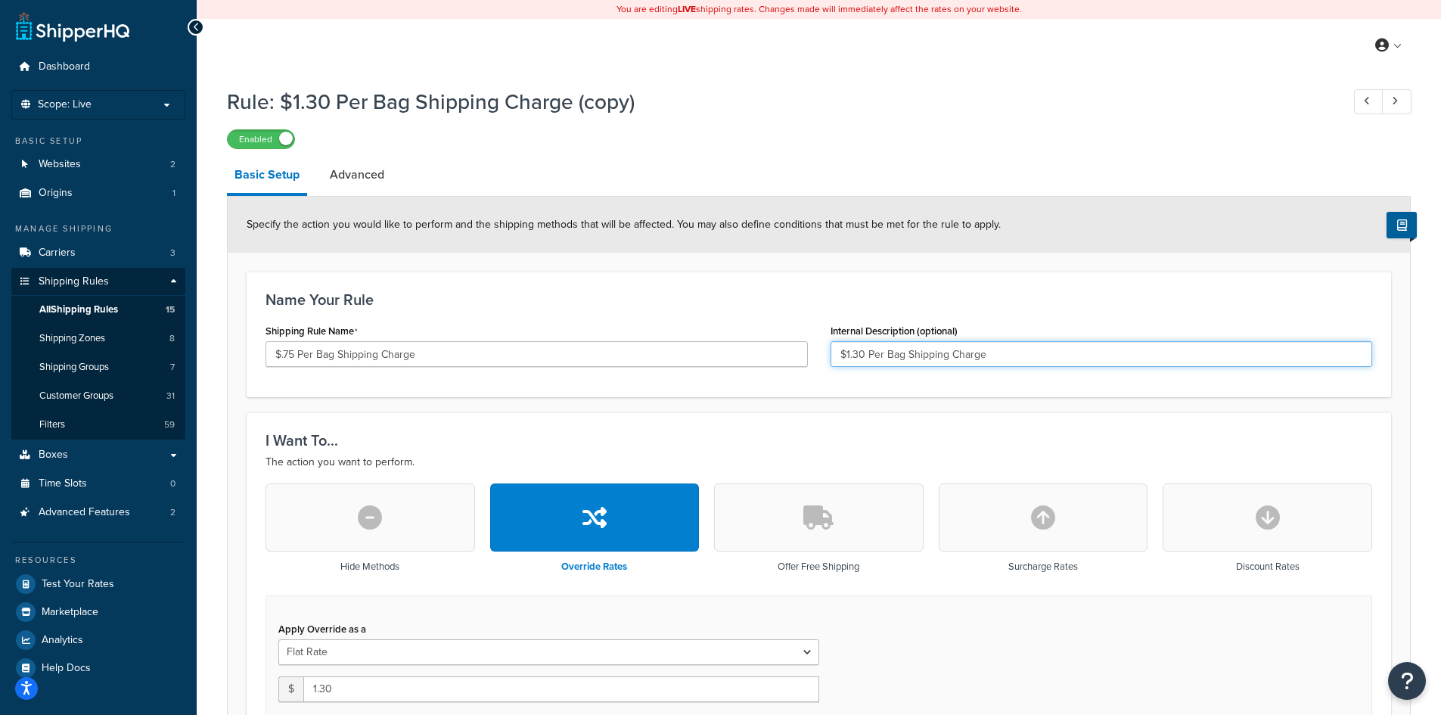
drag, startPoint x: 847, startPoint y: 350, endPoint x: 865, endPoint y: 350, distance: 18.2
click at [865, 350] on input "$1.30 Per Bag Shipping Charge" at bounding box center [1101, 354] width 542 height 26
type input "$.75 Per Bag Shipping Charge"
click at [465, 361] on input "$.75 Per Bag Shipping Charge" at bounding box center [536, 354] width 542 height 26
type input "$.75 Per Bag Shipping Charge - C7 Bulbs"
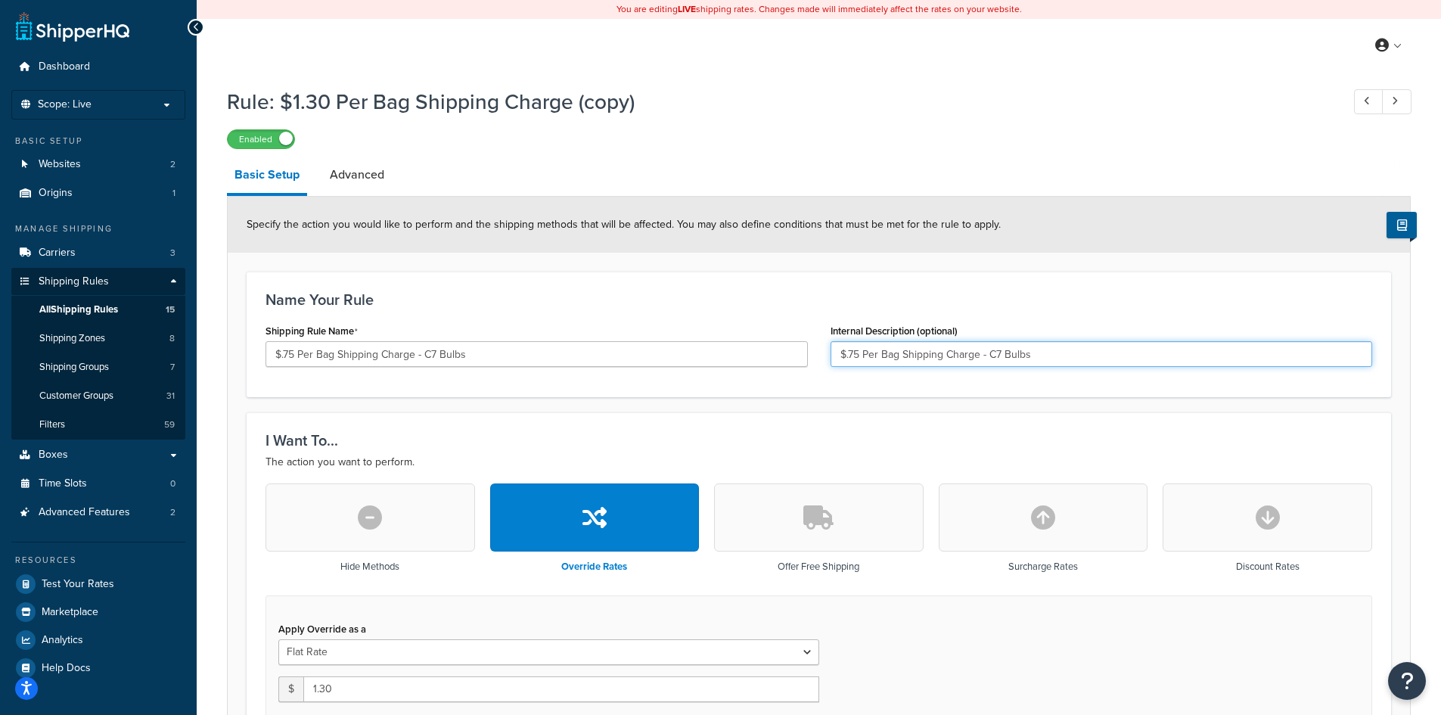
type input "$.75 Per Bag Shipping Charge - C7 Bulbs"
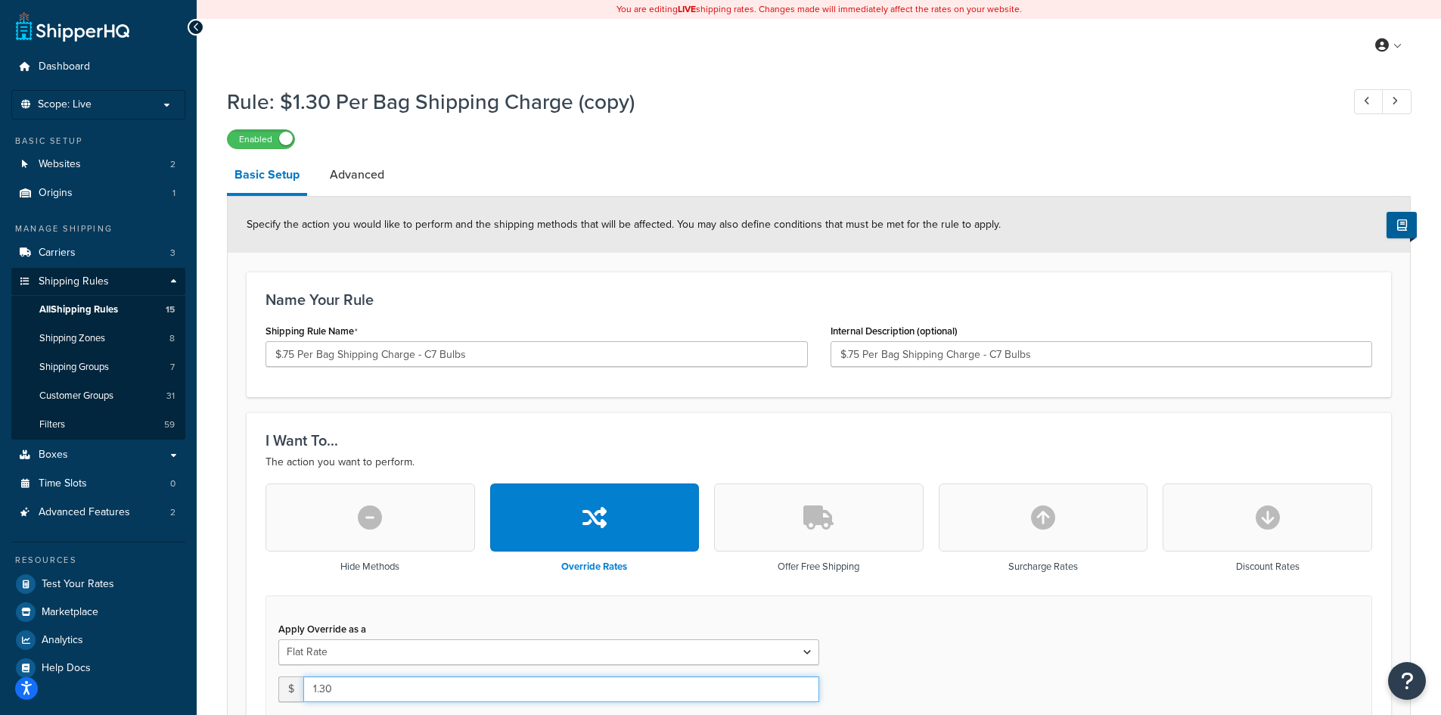
drag, startPoint x: 343, startPoint y: 691, endPoint x: 305, endPoint y: 688, distance: 38.7
click at [305, 686] on input "1.30" at bounding box center [561, 689] width 516 height 26
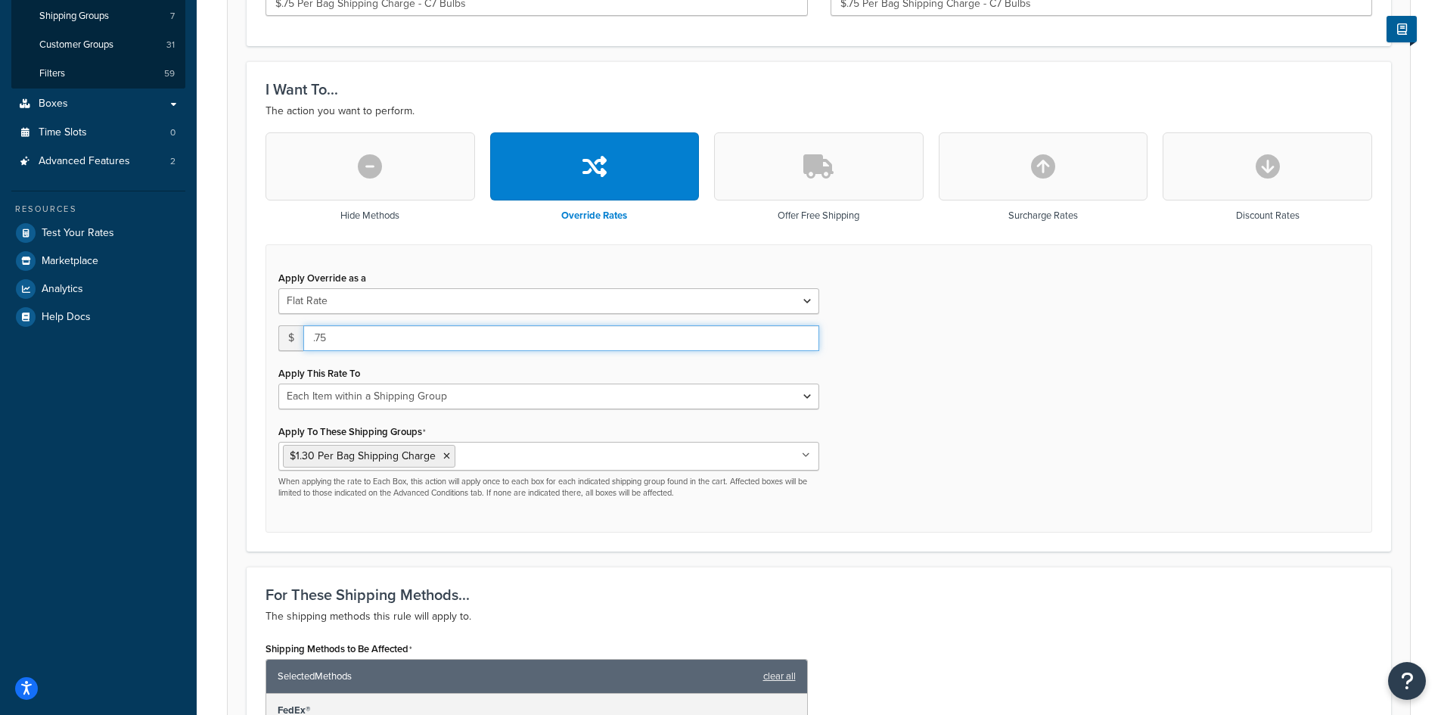
scroll to position [403, 0]
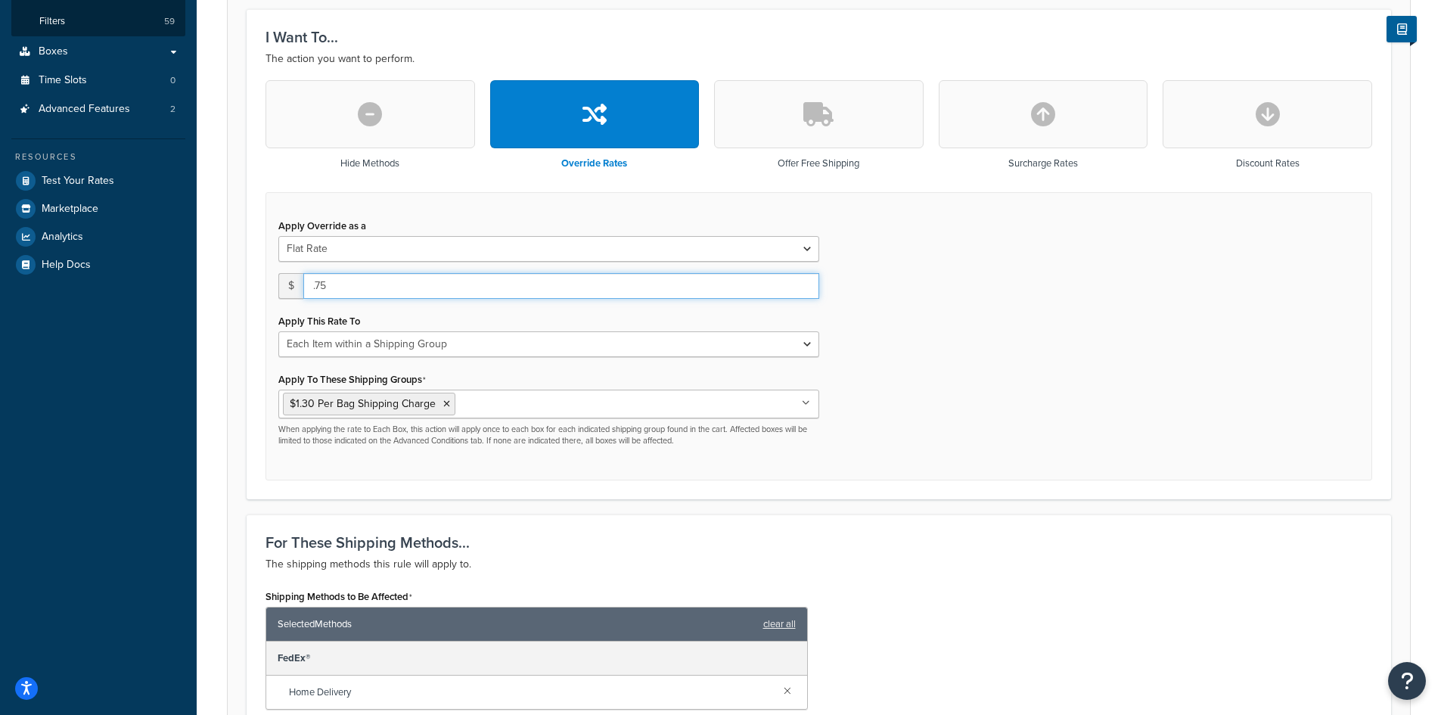
type input ".75"
click at [809, 402] on icon at bounding box center [806, 403] width 8 height 9
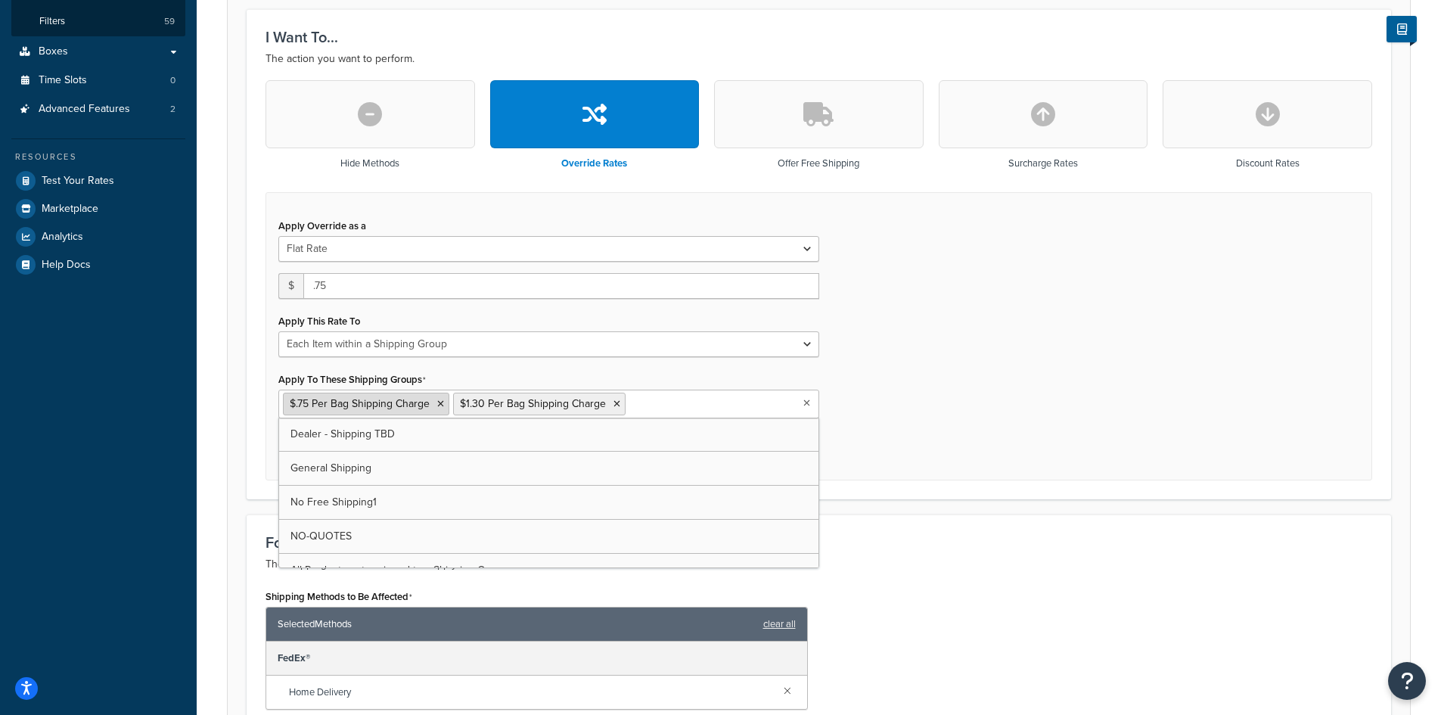
click at [440, 402] on icon at bounding box center [440, 403] width 7 height 9
click at [613, 403] on icon at bounding box center [616, 403] width 7 height 9
click at [967, 439] on div "Apply Override as a Flat Rate Percentage Flat Rate & Percentage $ .75 Apply Thi…" at bounding box center [818, 336] width 1106 height 289
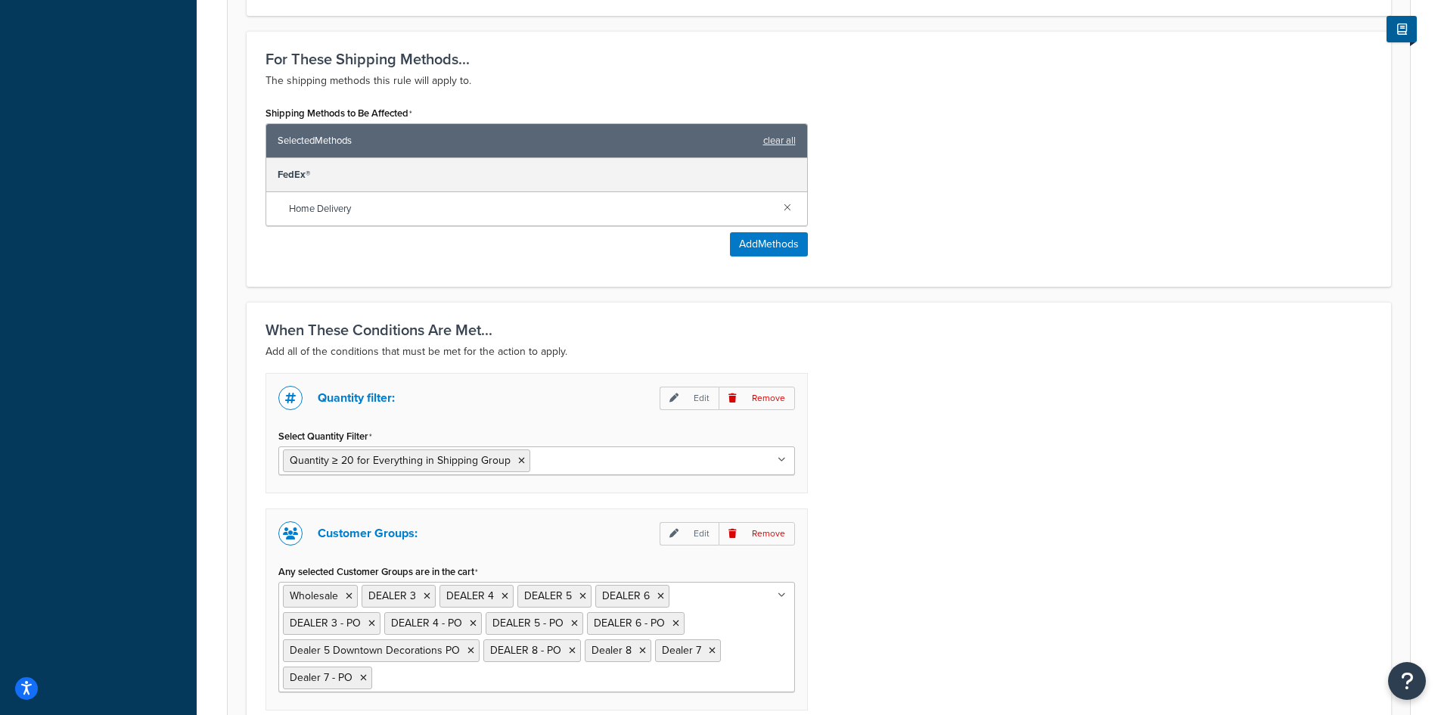
scroll to position [1008, 0]
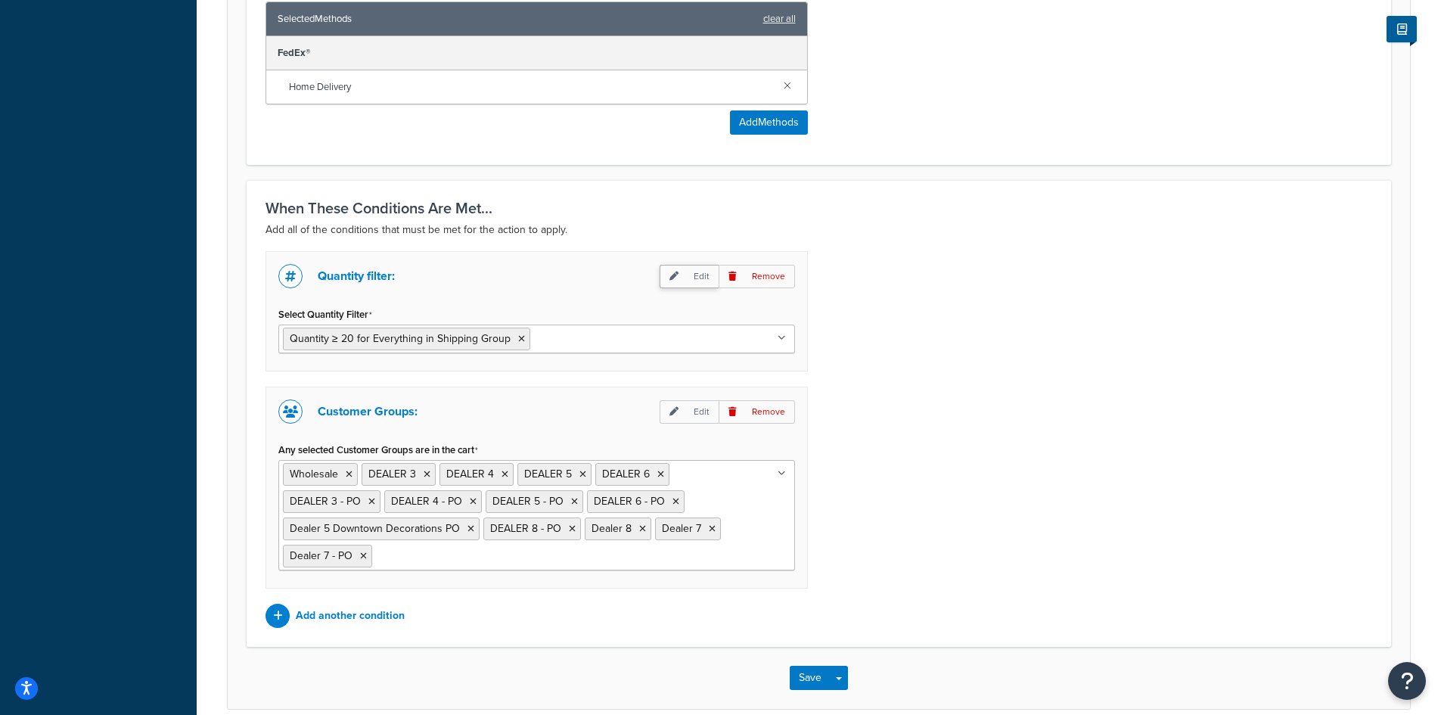
click at [697, 275] on p "Edit" at bounding box center [688, 276] width 59 height 23
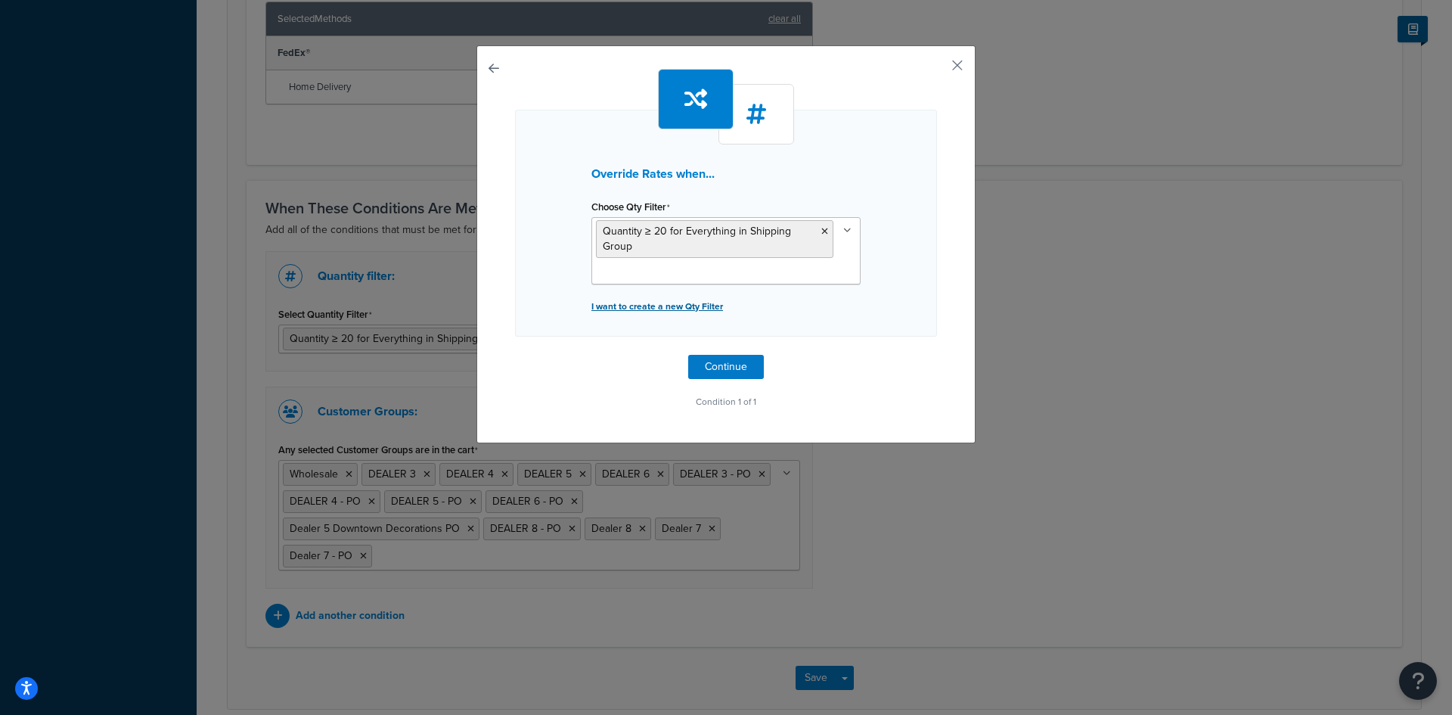
click at [685, 307] on p "I want to create a new Qty Filter" at bounding box center [725, 306] width 269 height 21
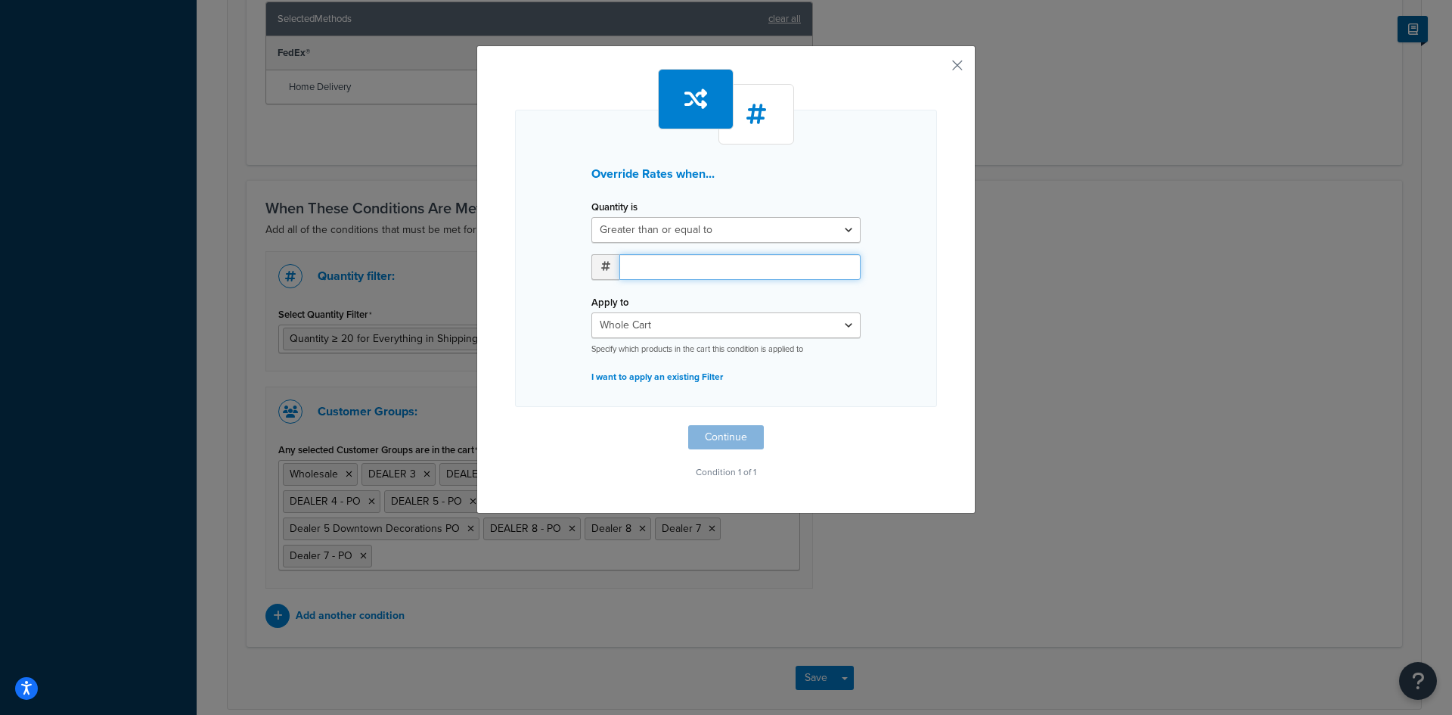
click at [650, 263] on input "number" at bounding box center [739, 267] width 241 height 26
type input "40"
click at [665, 326] on select "Whole Cart Everything in Shipping Group Everything at Origin Each Item within S…" at bounding box center [725, 325] width 269 height 26
select select "SHIPPING_GROUP"
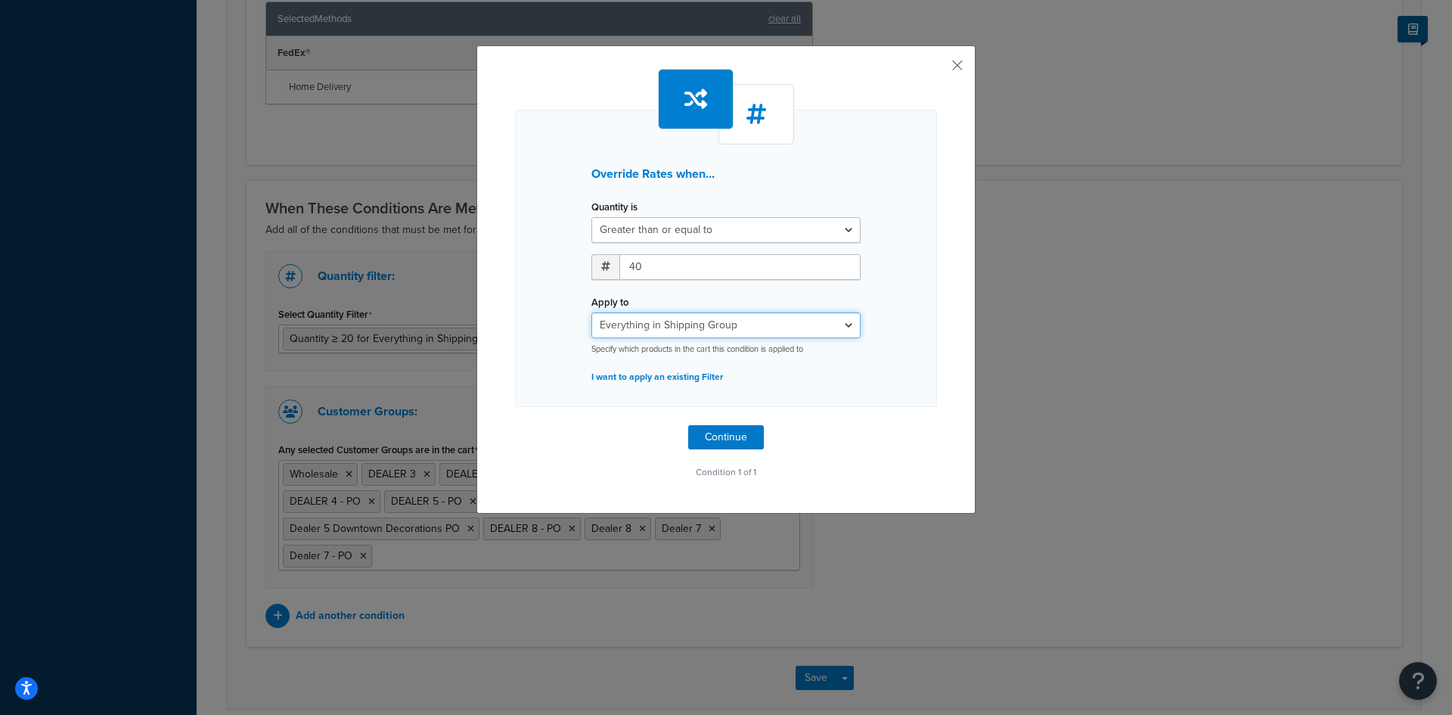
click at [591, 312] on select "Whole Cart Everything in Shipping Group Everything at Origin Each Item within S…" at bounding box center [725, 325] width 269 height 26
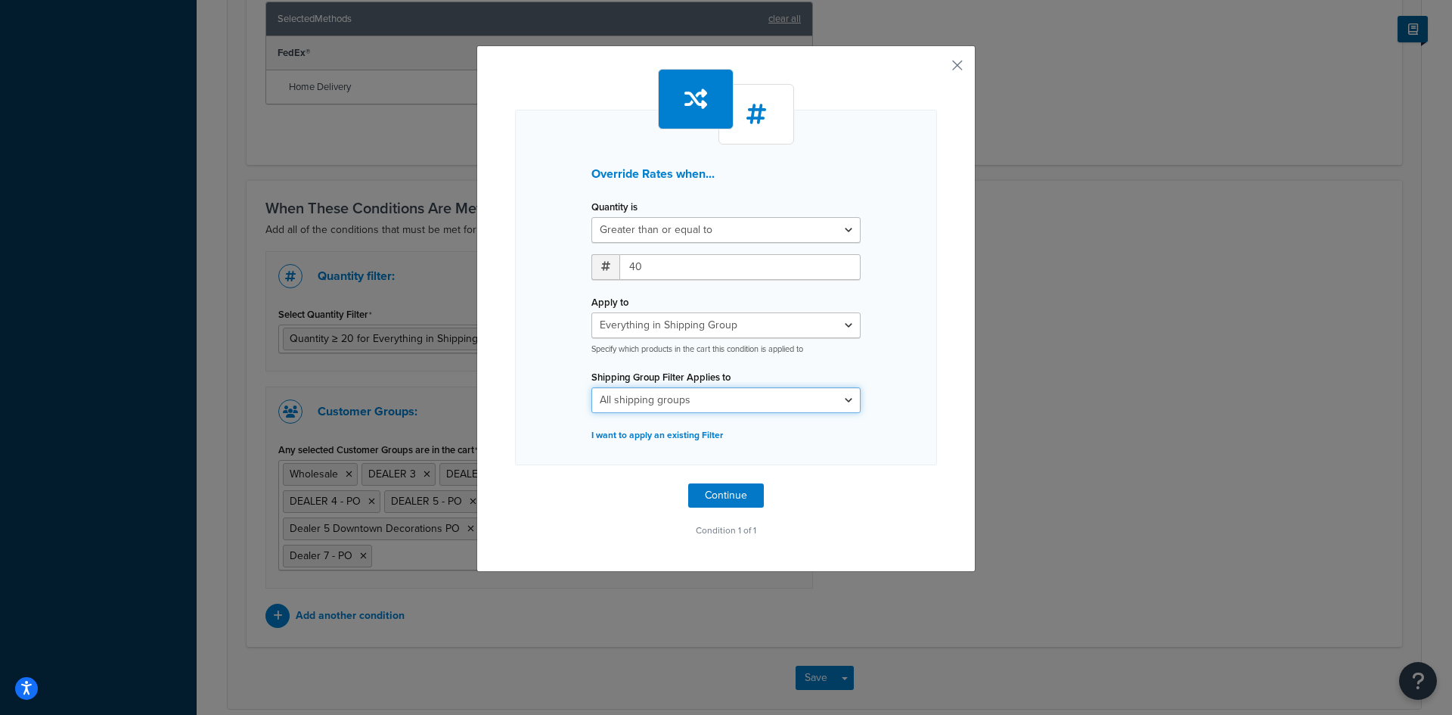
click at [709, 396] on select "All shipping groups $.75 Per Bag Shipping Charge $1.30 Per Bag Shipping Charge …" at bounding box center [725, 400] width 269 height 26
select select "303543"
click at [591, 387] on select "All shipping groups $.75 Per Bag Shipping Charge $1.30 Per Bag Shipping Charge …" at bounding box center [725, 400] width 269 height 26
click at [707, 492] on button "Continue" at bounding box center [726, 495] width 76 height 24
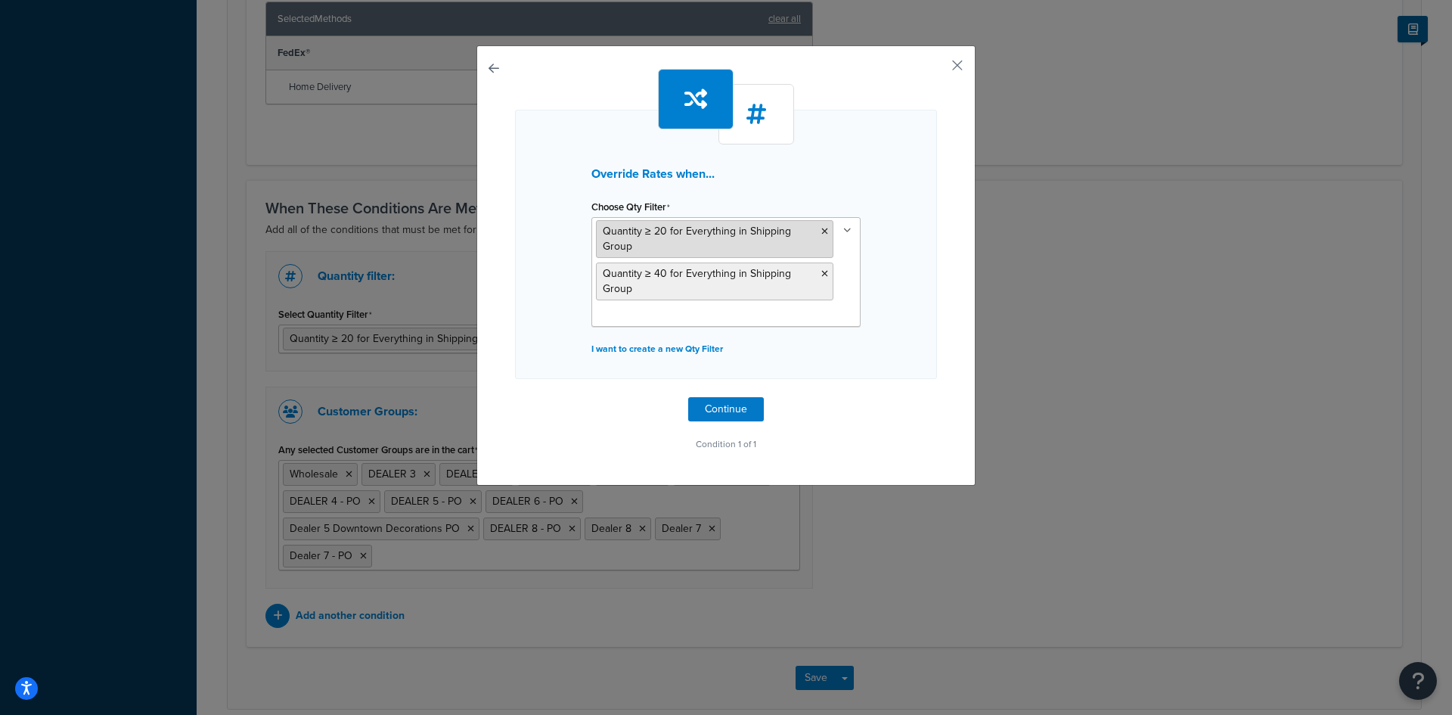
click at [821, 231] on icon at bounding box center [824, 231] width 7 height 9
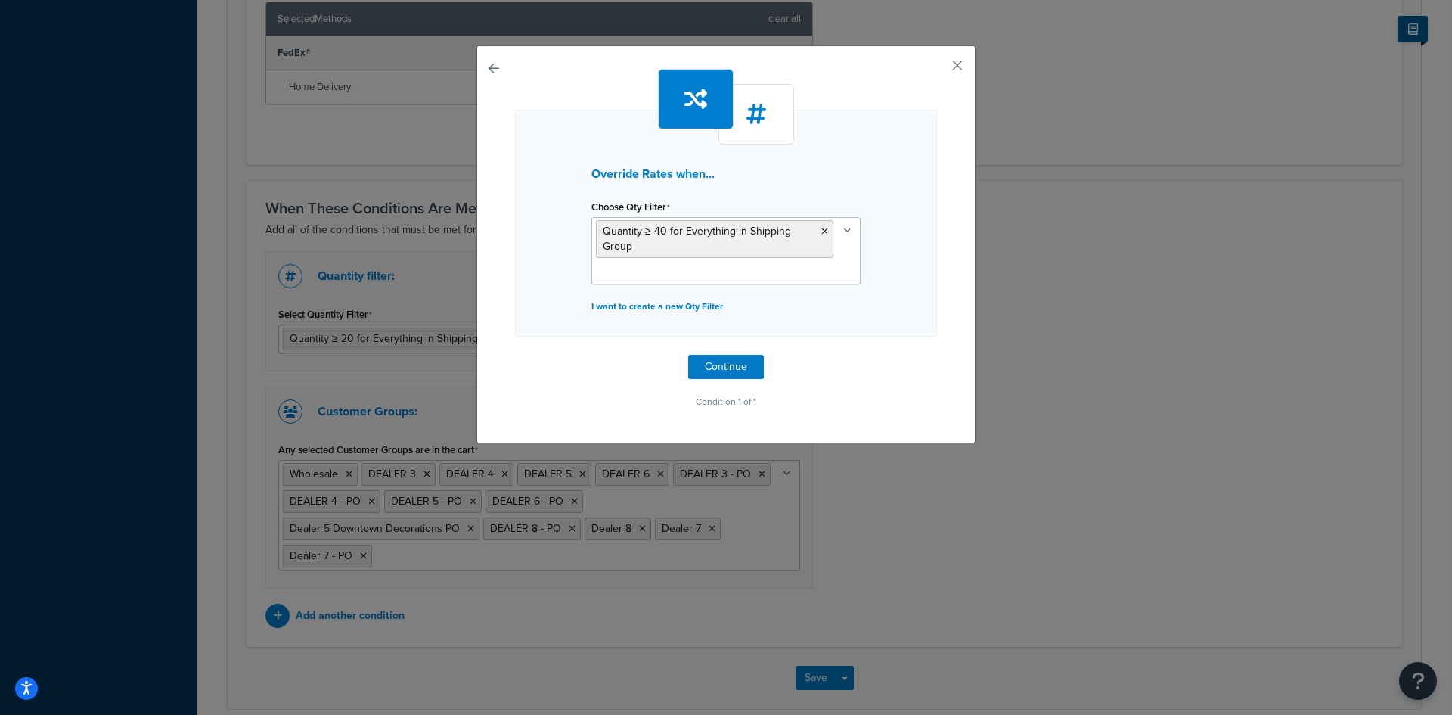
click at [931, 335] on div "Override Rates when... Choose Qty Filter Quantity ≥ 40 for Everything in Shippi…" at bounding box center [726, 240] width 422 height 343
click at [700, 366] on button "Continue" at bounding box center [726, 367] width 76 height 24
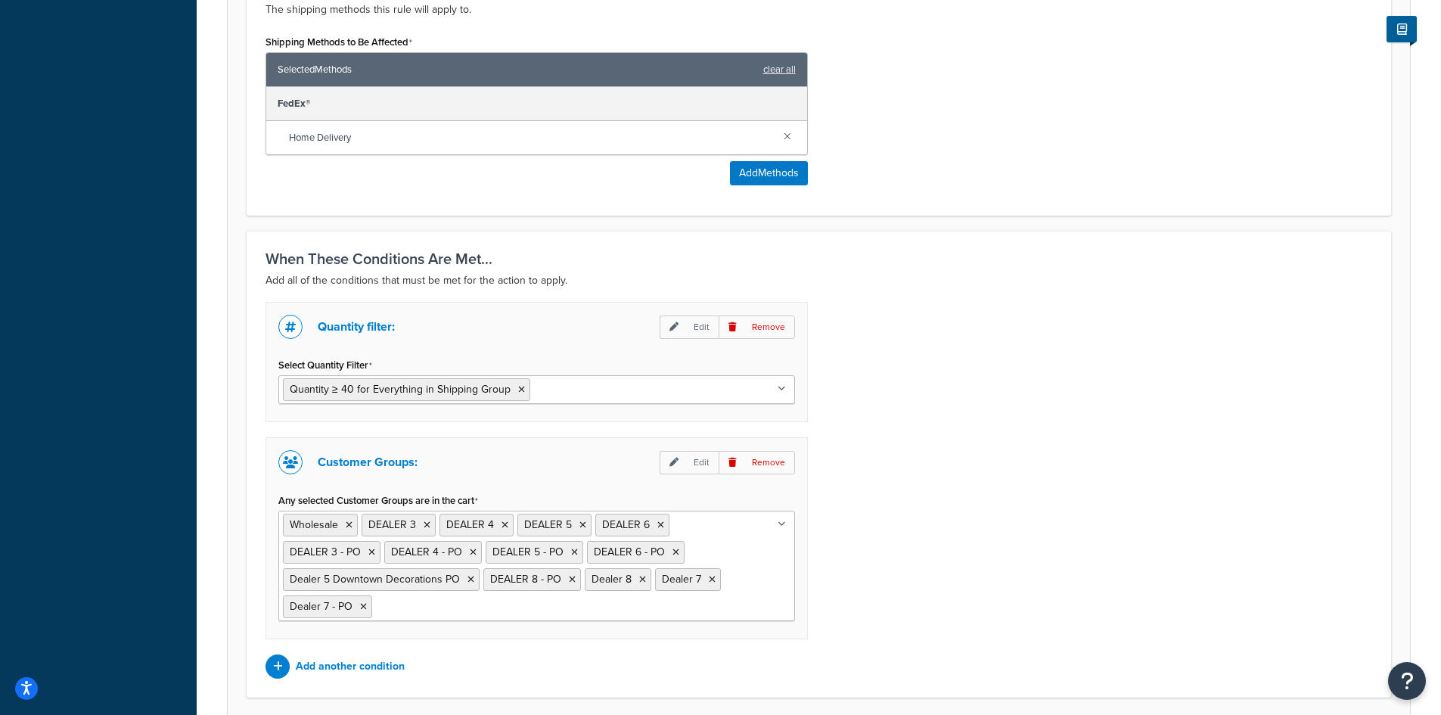
scroll to position [1078, 0]
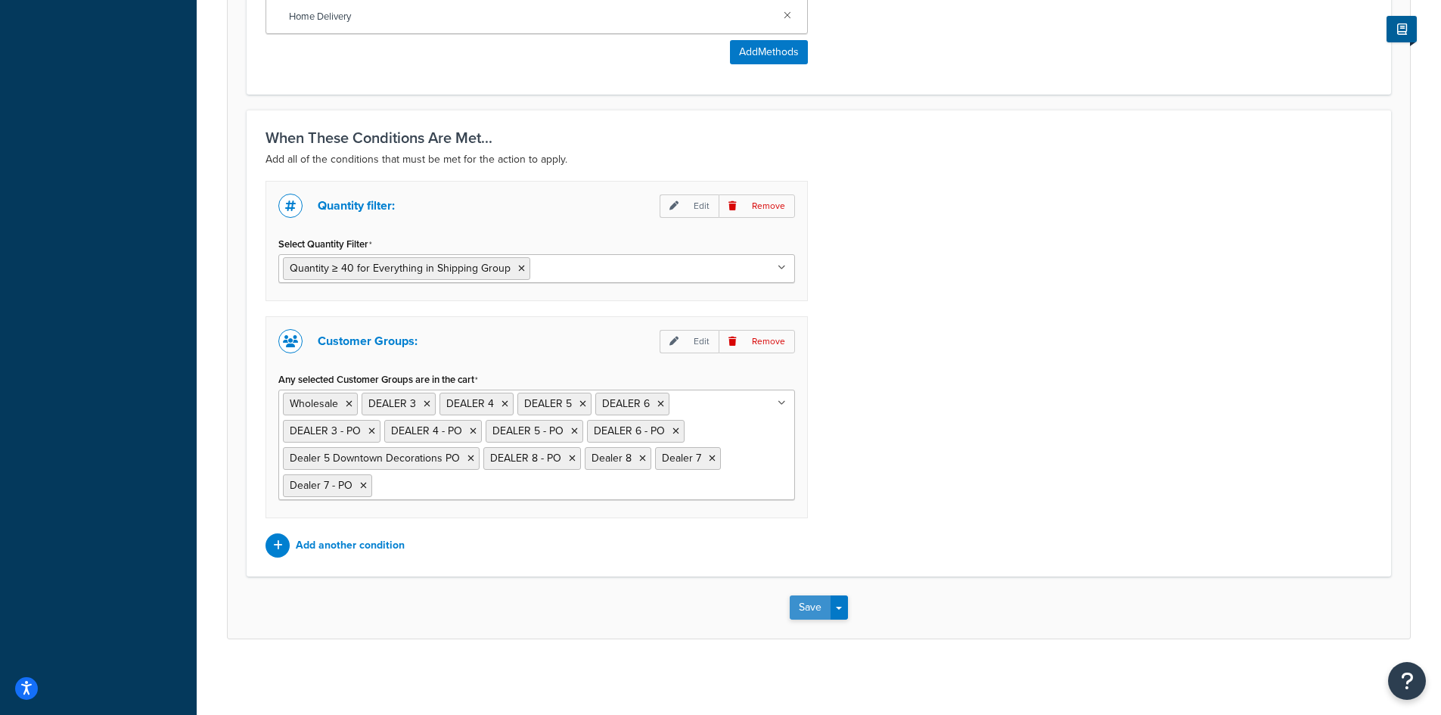
click at [808, 606] on button "Save" at bounding box center [810, 607] width 41 height 24
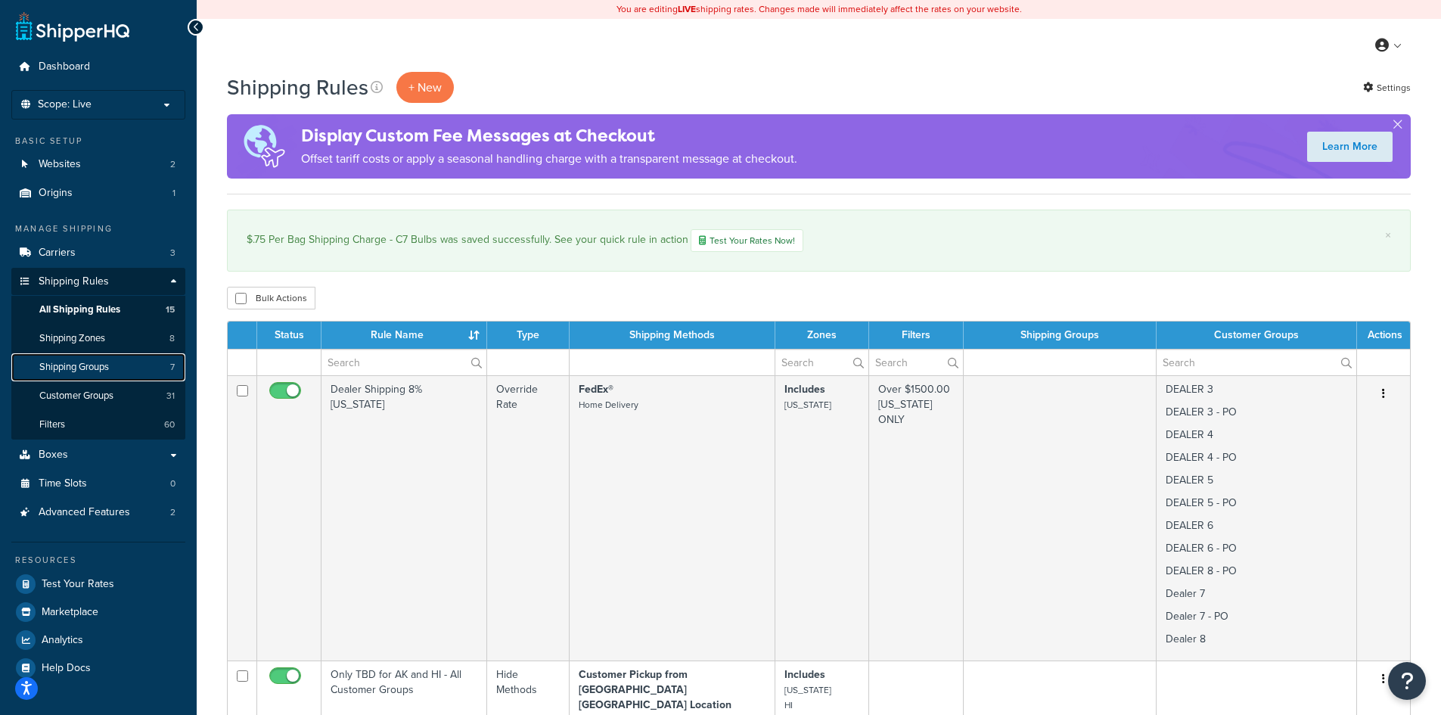
click at [104, 375] on link "Shipping Groups 7" at bounding box center [98, 367] width 174 height 28
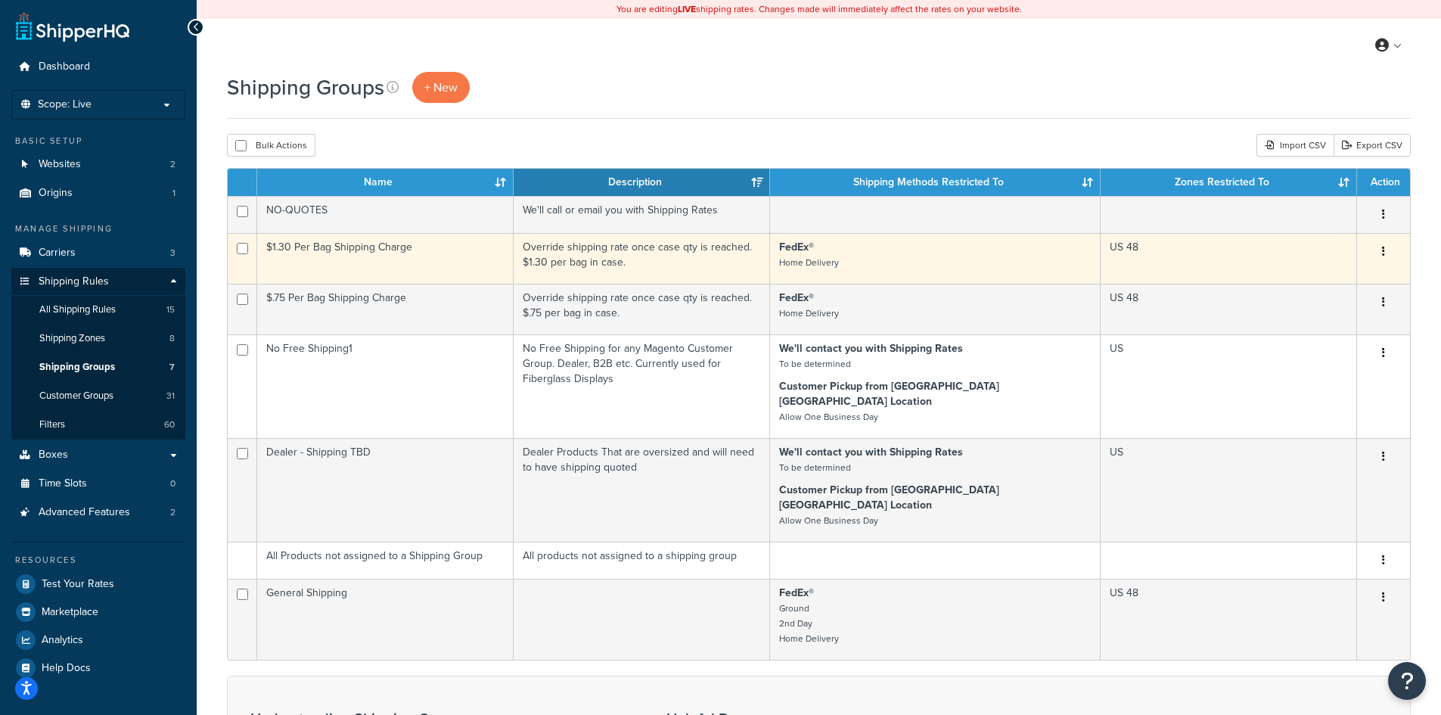
click at [1383, 254] on icon "button" at bounding box center [1383, 251] width 3 height 11
click at [1305, 317] on link "Duplicate" at bounding box center [1321, 312] width 119 height 31
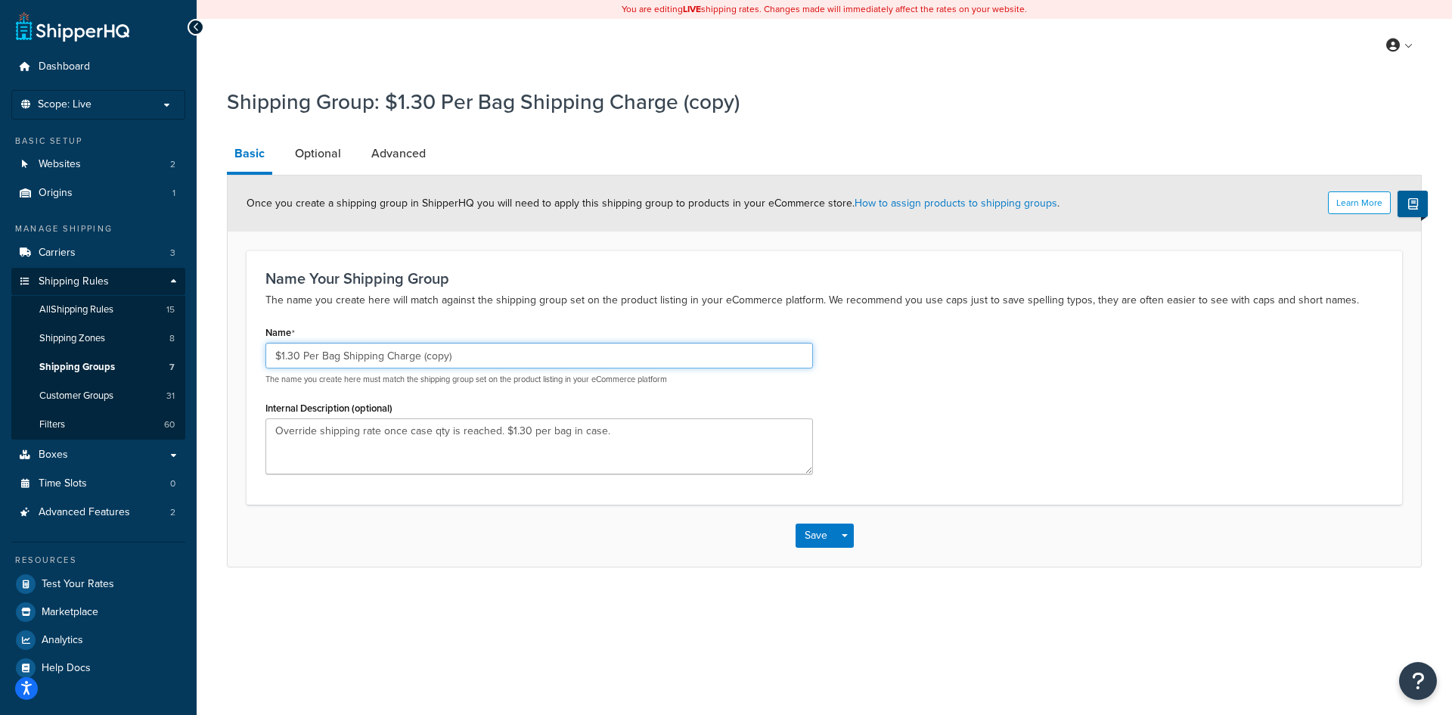
click at [289, 354] on input "$1.30 Per Bag Shipping Charge (copy)" at bounding box center [539, 356] width 548 height 26
drag, startPoint x: 320, startPoint y: 355, endPoint x: 337, endPoint y: 355, distance: 17.4
click at [337, 355] on input "$1.15 Per Bag Shipping Charge (copy)" at bounding box center [539, 356] width 548 height 26
drag, startPoint x: 475, startPoint y: 355, endPoint x: 442, endPoint y: 353, distance: 33.4
click at [442, 353] on input "$1.15 Per Light Set Shipping Charge (copy)" at bounding box center [539, 356] width 548 height 26
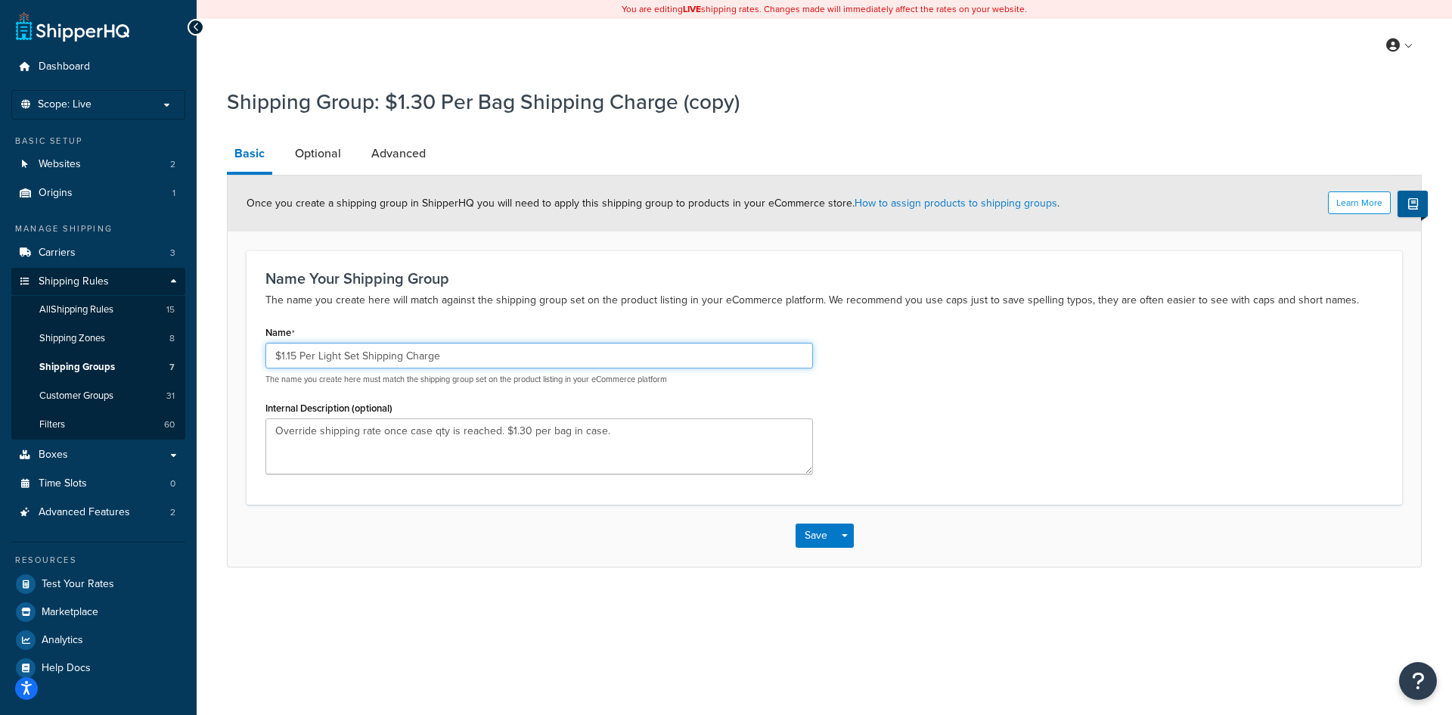
type input "$1.15 Per Light Set Shipping Charge"
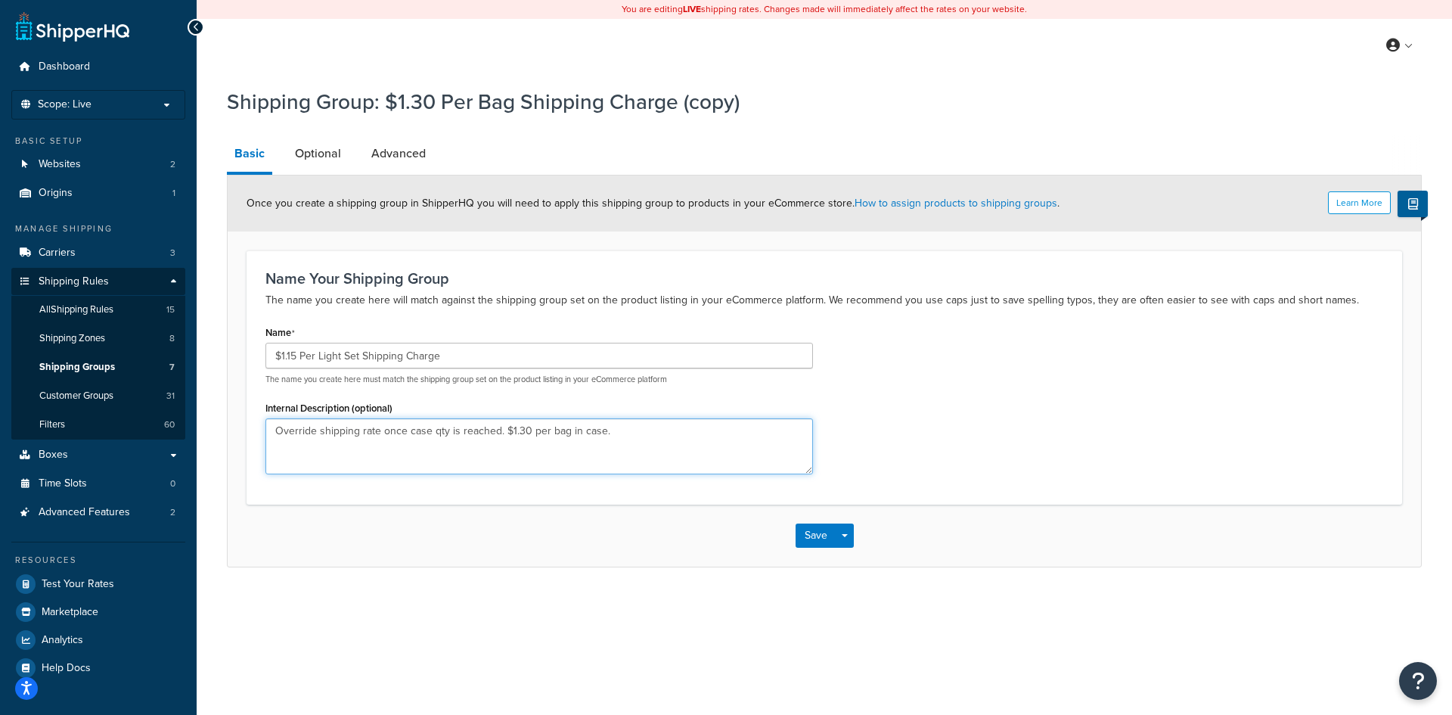
drag, startPoint x: 508, startPoint y: 430, endPoint x: 495, endPoint y: 449, distance: 22.9
click at [508, 431] on textarea "Override shipping rate once case qty is reached. $1.30 per bag in case." at bounding box center [539, 446] width 548 height 56
type textarea "Override shipping rate once case qty is reached. $1.15 per light set in a case."
click at [798, 535] on button "Save" at bounding box center [816, 535] width 41 height 24
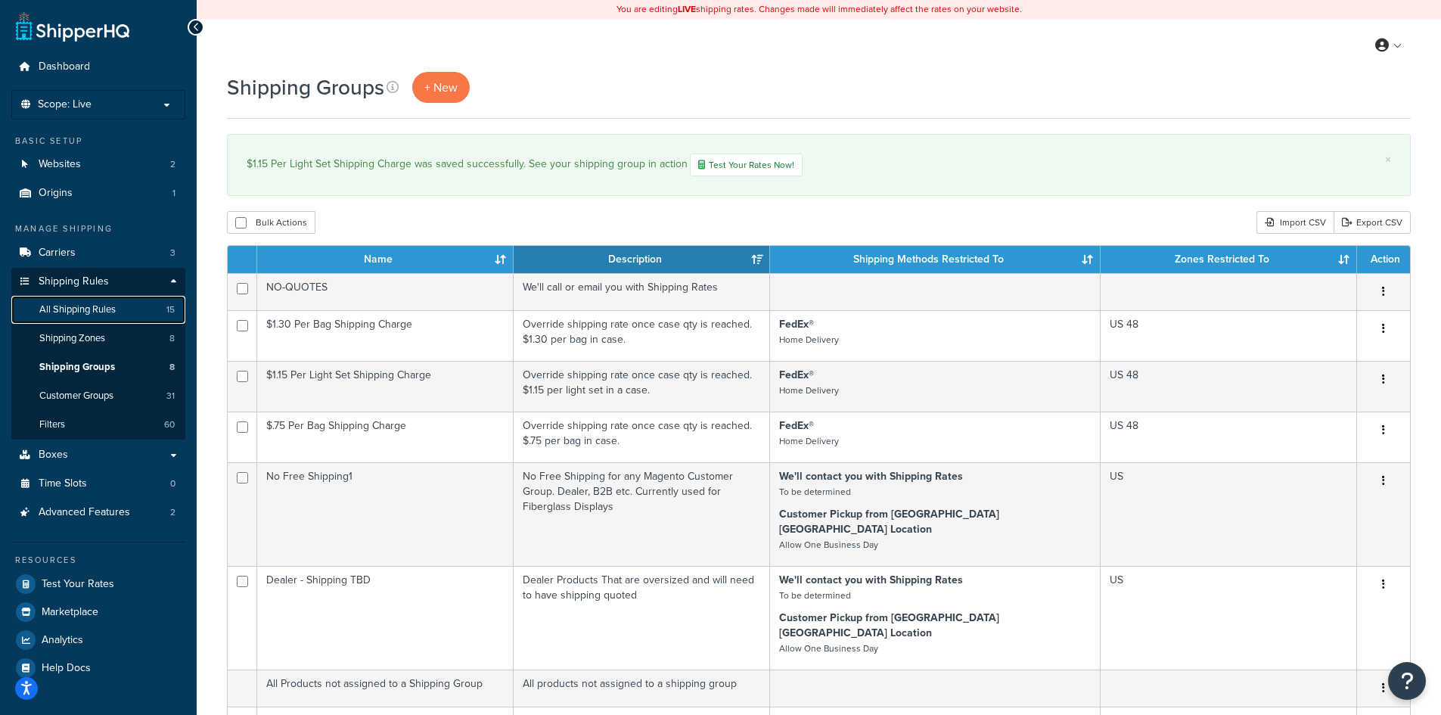
click at [98, 306] on span "All Shipping Rules" at bounding box center [77, 309] width 76 height 13
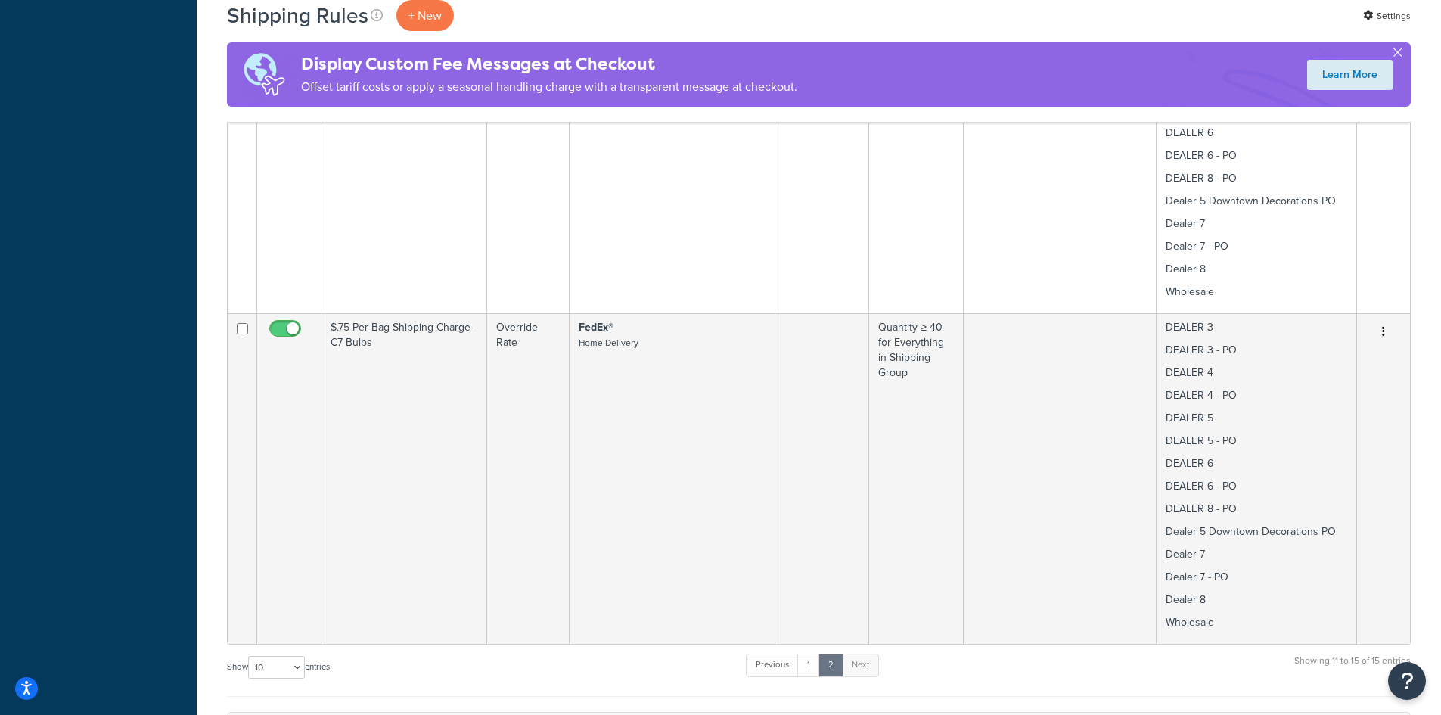
scroll to position [1008, 0]
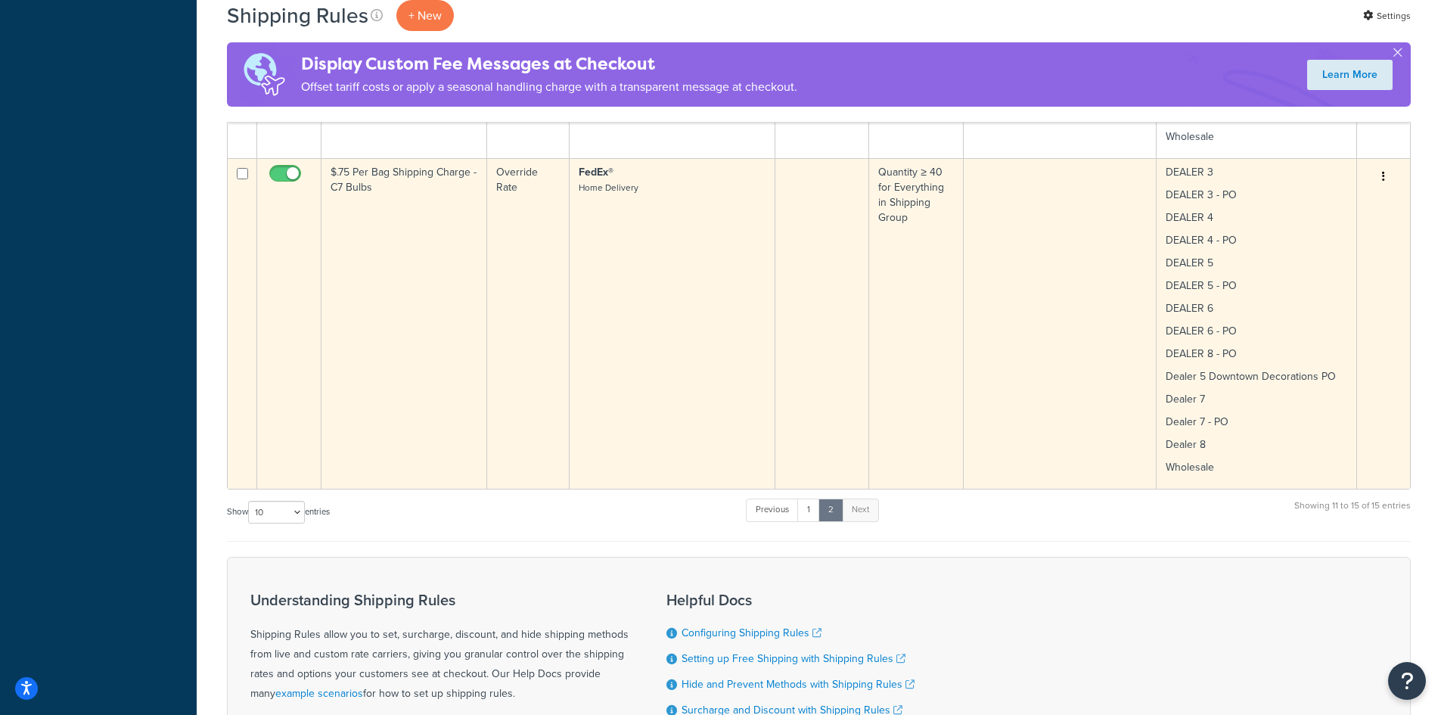
click at [1382, 171] on icon "button" at bounding box center [1383, 176] width 3 height 11
click at [1325, 221] on link "Duplicate" at bounding box center [1333, 236] width 119 height 31
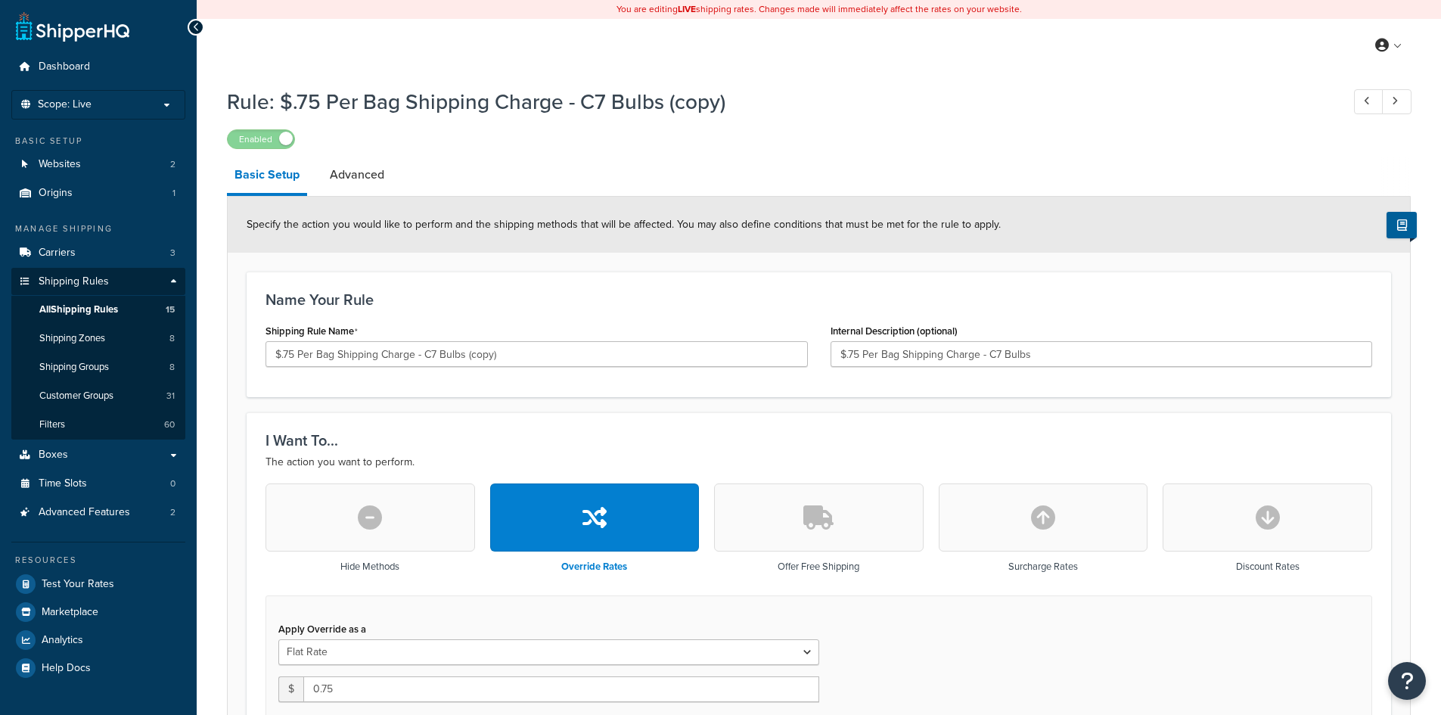
select select "ITEM"
drag, startPoint x: 281, startPoint y: 352, endPoint x: 293, endPoint y: 352, distance: 11.3
click at [293, 352] on input "$.75 Per Bag Shipping Charge - C7 Bulbs (copy)" at bounding box center [536, 354] width 542 height 26
drag, startPoint x: 318, startPoint y: 353, endPoint x: 337, endPoint y: 356, distance: 19.9
click at [337, 356] on input "$1.15 Per Bag Shipping Charge - C7 Bulbs (copy)" at bounding box center [536, 354] width 542 height 26
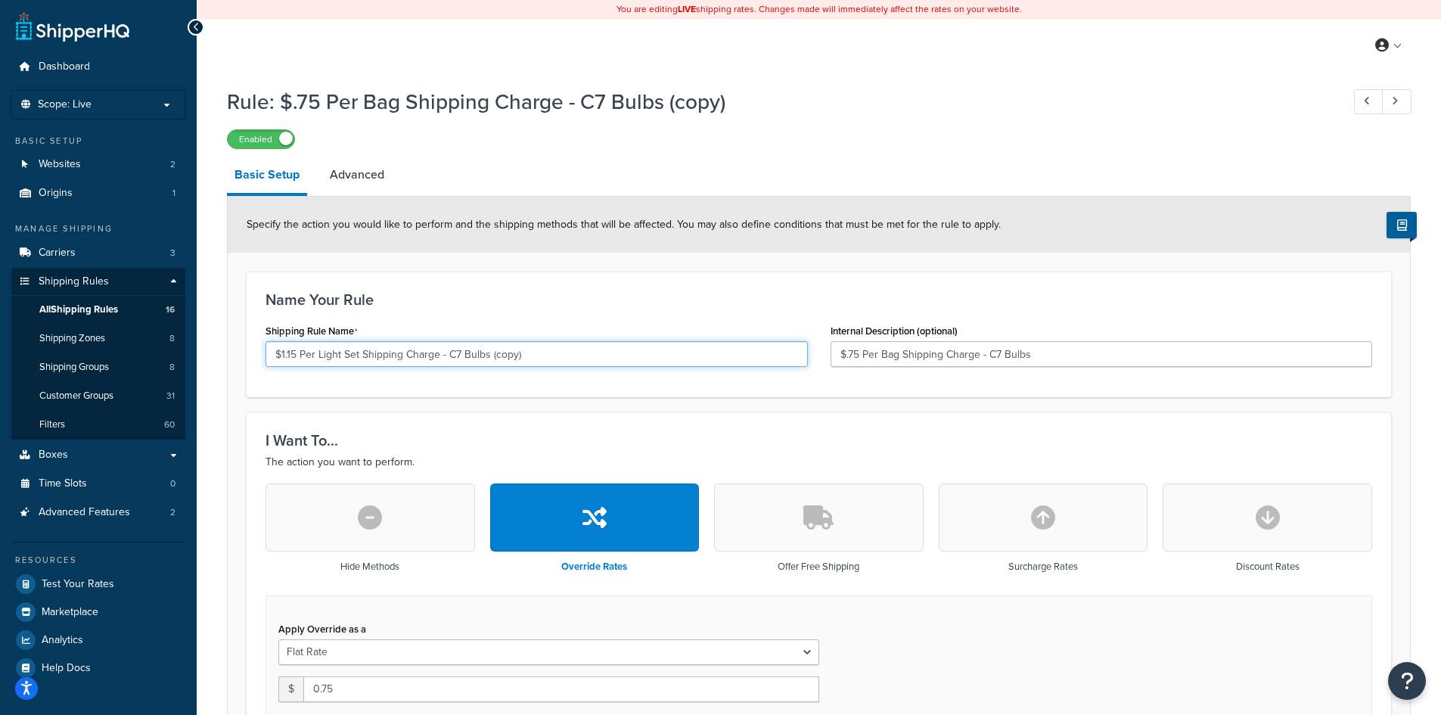
drag, startPoint x: 442, startPoint y: 352, endPoint x: 548, endPoint y: 350, distance: 105.1
click at [548, 350] on input "$1.15 Per Light Set Shipping Charge - C7 Bulbs (copy)" at bounding box center [536, 354] width 542 height 26
type input "$1.15 Per Light Set Shipping Charge"
drag, startPoint x: 849, startPoint y: 352, endPoint x: 799, endPoint y: 424, distance: 87.9
click at [849, 356] on input "$.75 Per Bag Shipping Charge - C7 Bulbs" at bounding box center [1101, 354] width 542 height 26
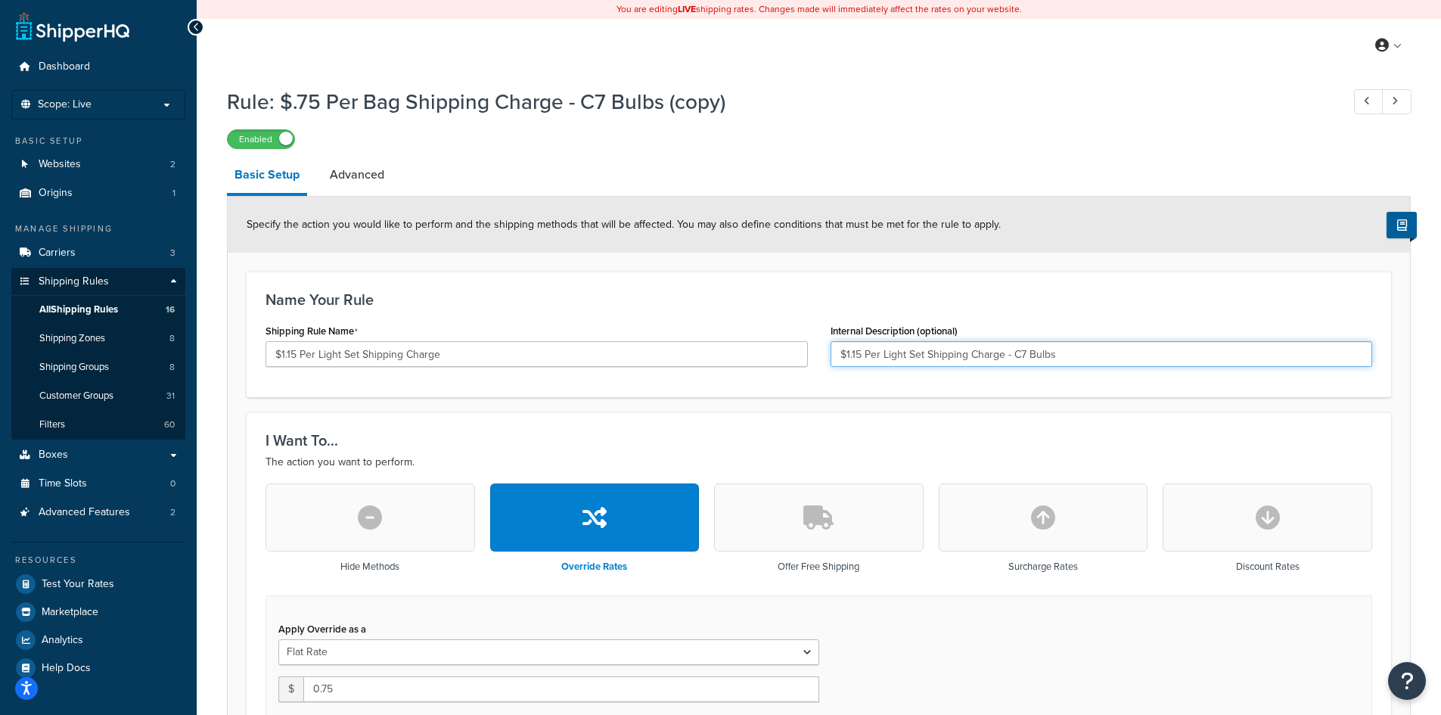
drag, startPoint x: 1069, startPoint y: 345, endPoint x: 1003, endPoint y: 352, distance: 66.2
click at [1003, 352] on input "$1.15 Per Light Set Shipping Charge - C7 Bulbs" at bounding box center [1101, 354] width 542 height 26
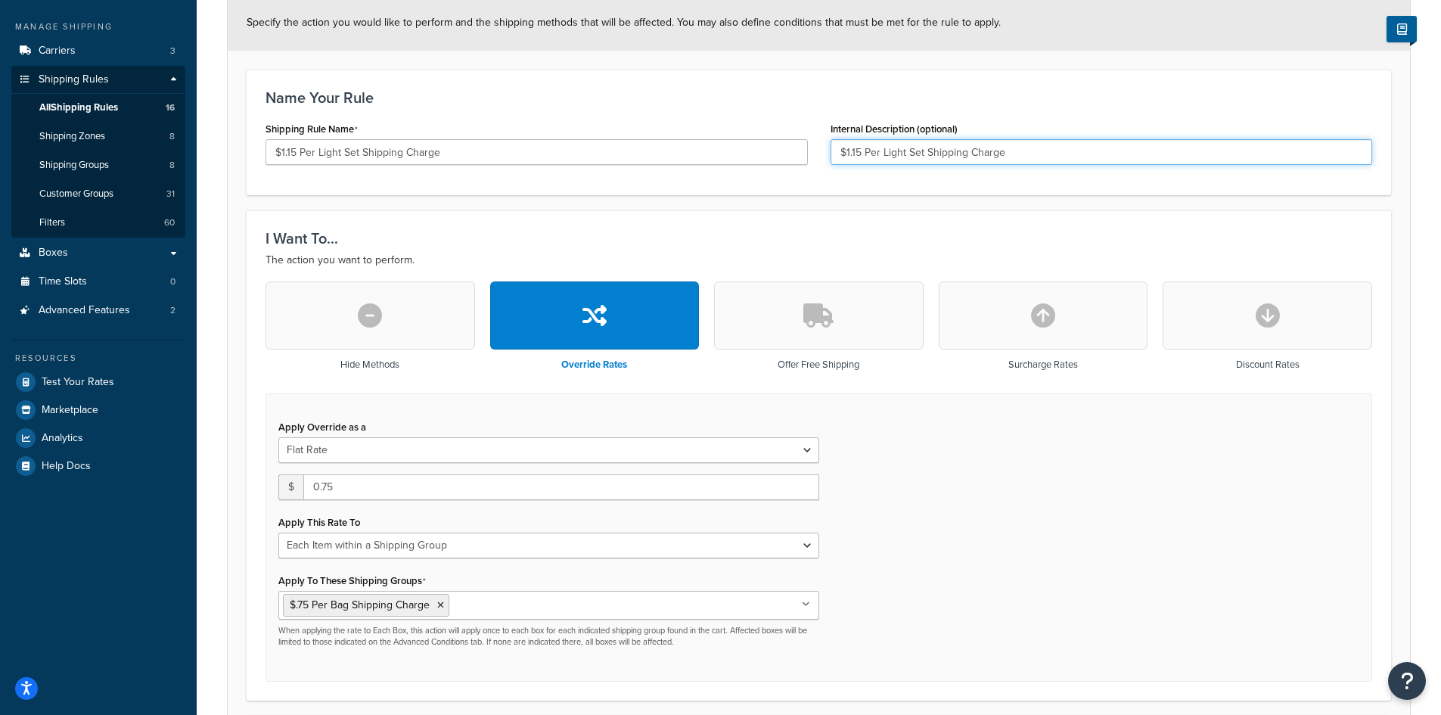
type input "$1.15 Per Light Set Shipping Charge"
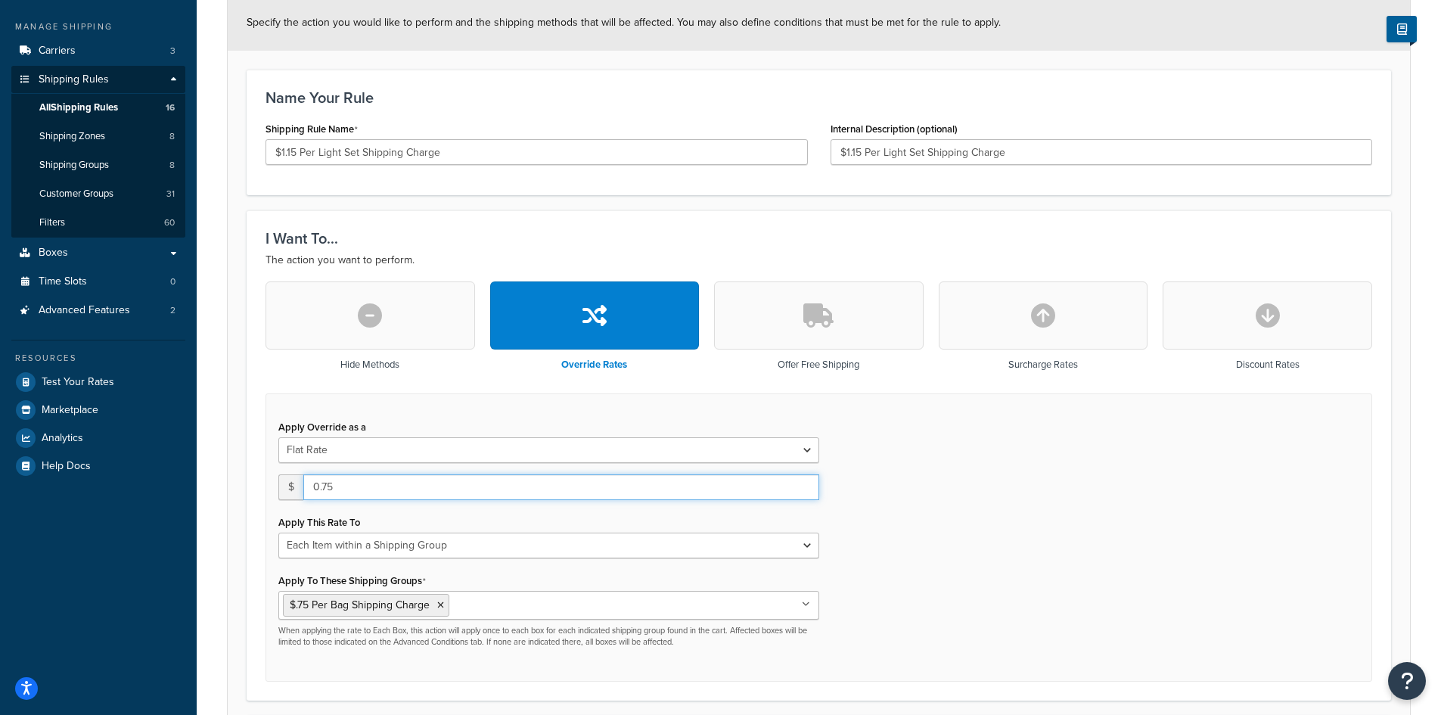
drag, startPoint x: 340, startPoint y: 481, endPoint x: 289, endPoint y: 473, distance: 51.2
click at [289, 474] on div "$ 0.75" at bounding box center [548, 487] width 541 height 26
type input "1.15"
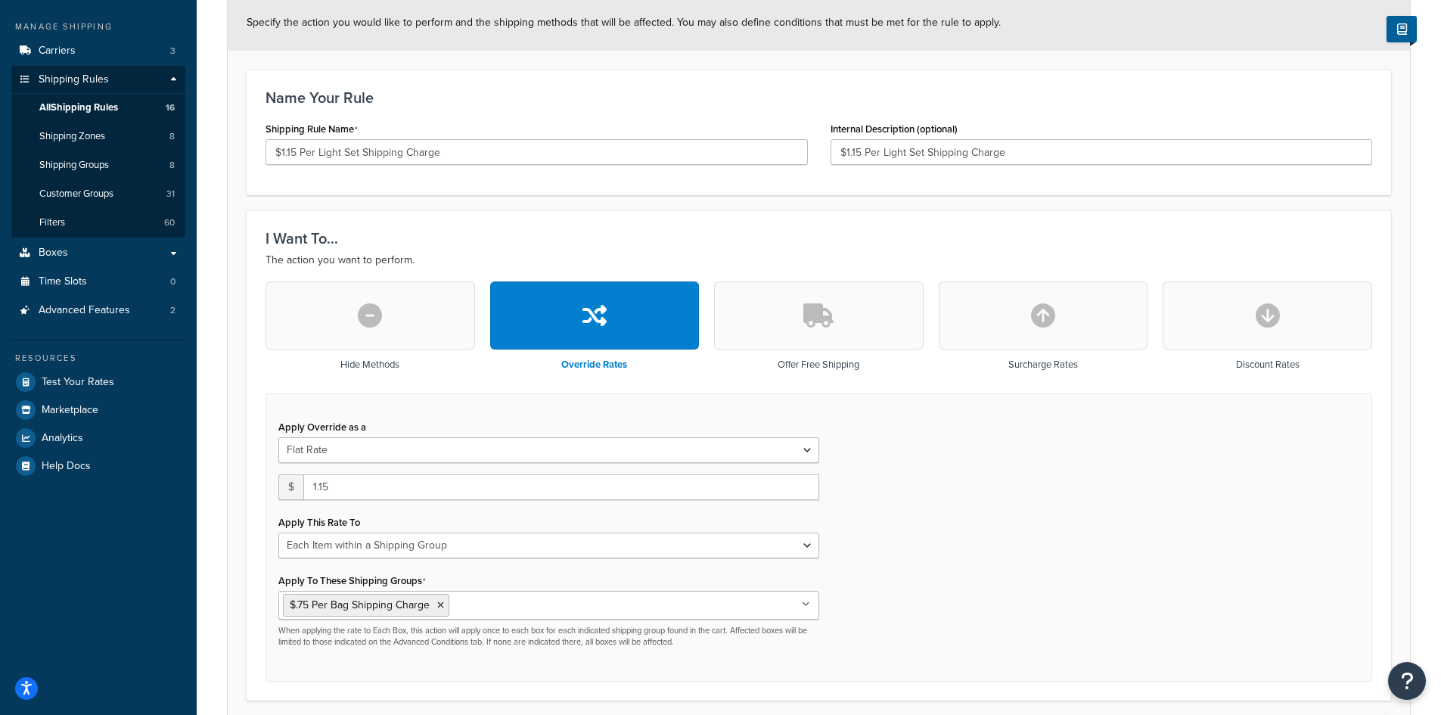
click at [806, 606] on icon at bounding box center [806, 604] width 8 height 9
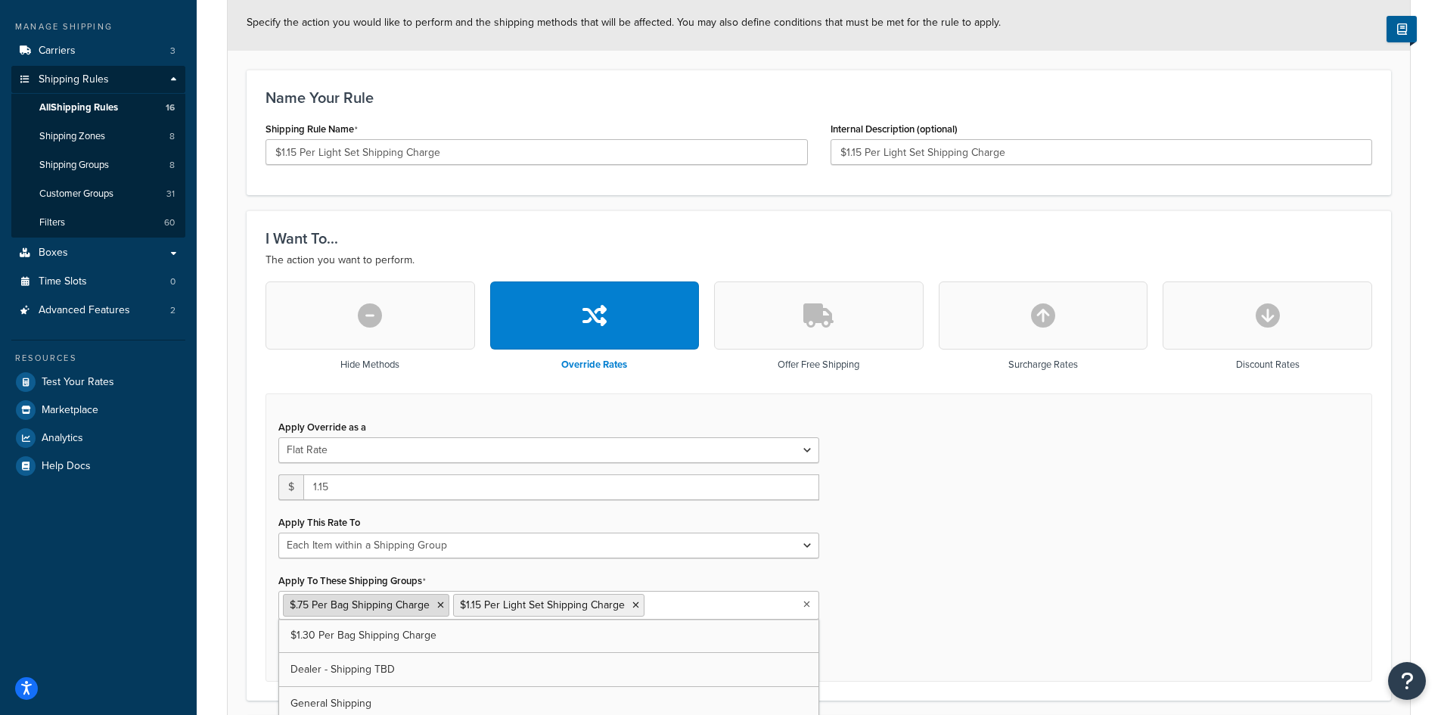
click at [441, 607] on icon at bounding box center [440, 604] width 7 height 9
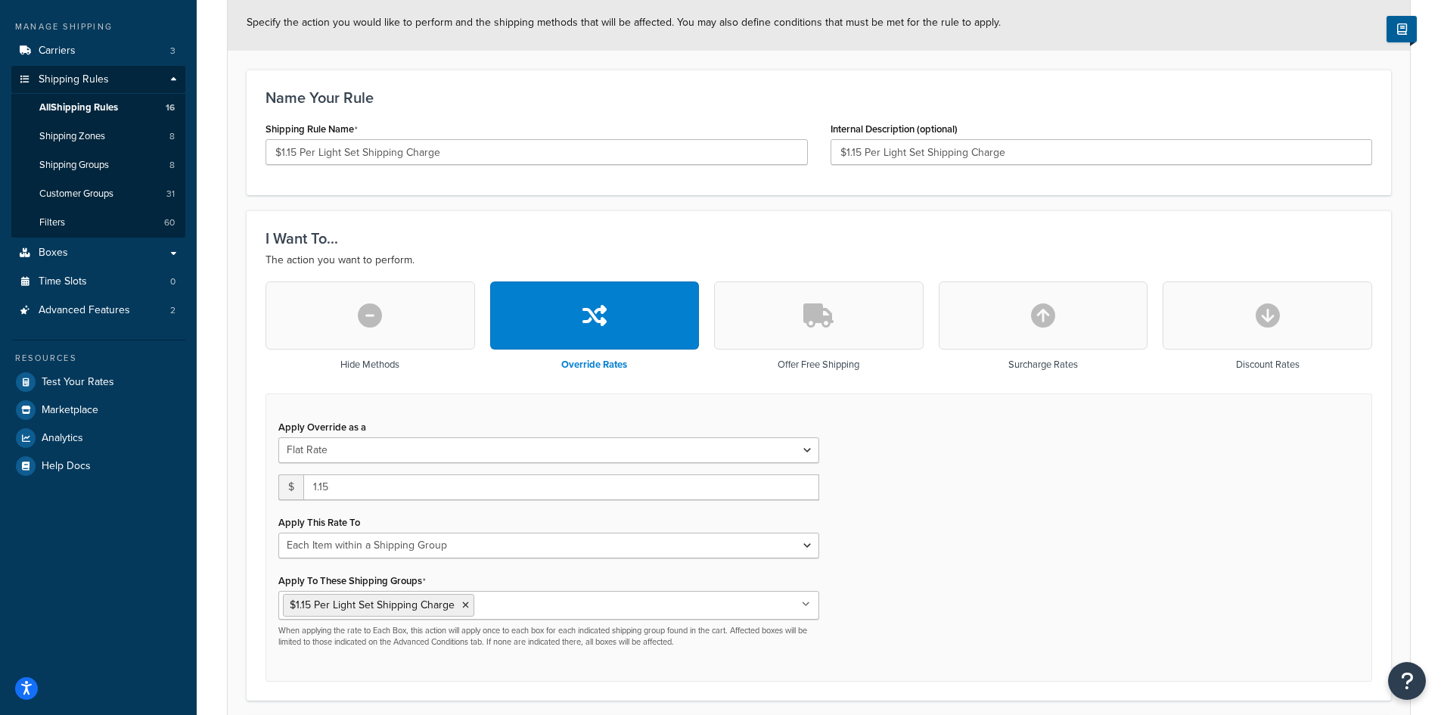
click at [965, 573] on div "Apply Override as a Flat Rate Percentage Flat Rate & Percentage $ 1.15 Apply Th…" at bounding box center [818, 537] width 1106 height 289
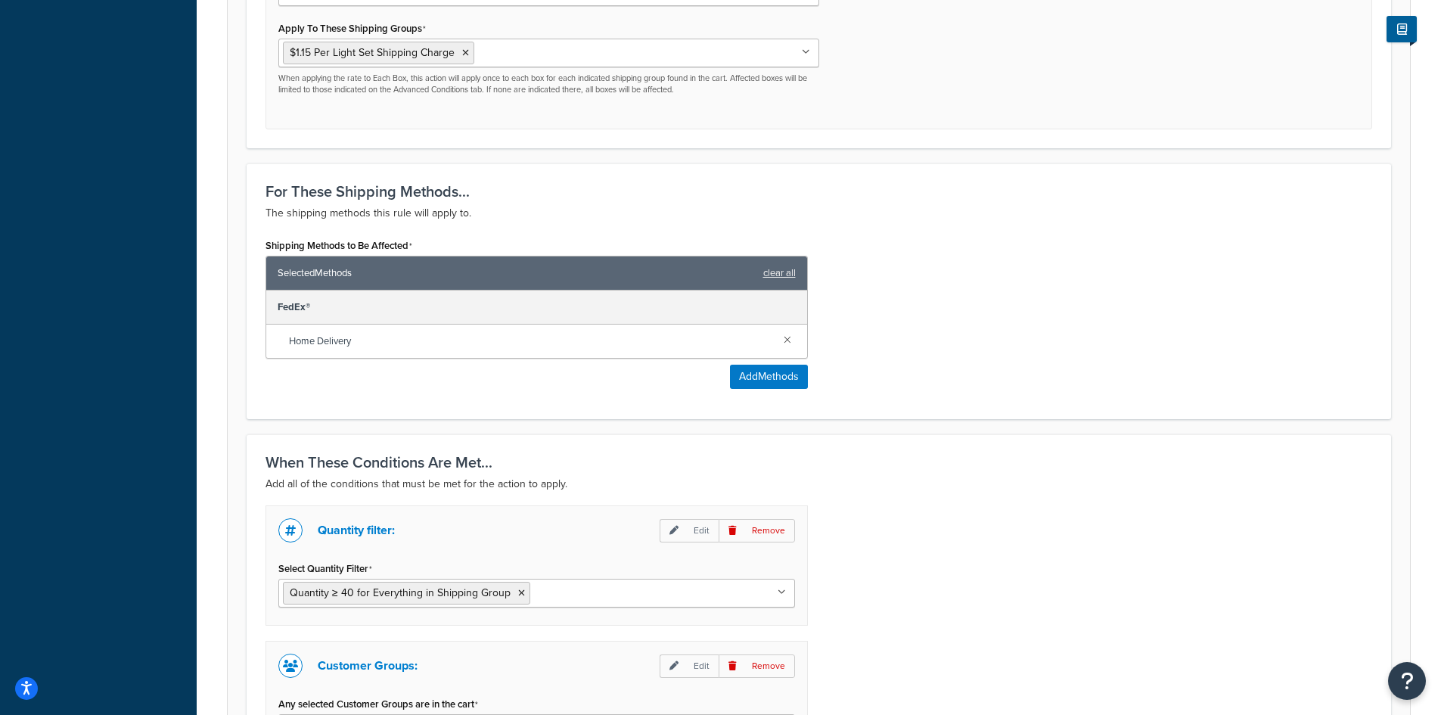
scroll to position [807, 0]
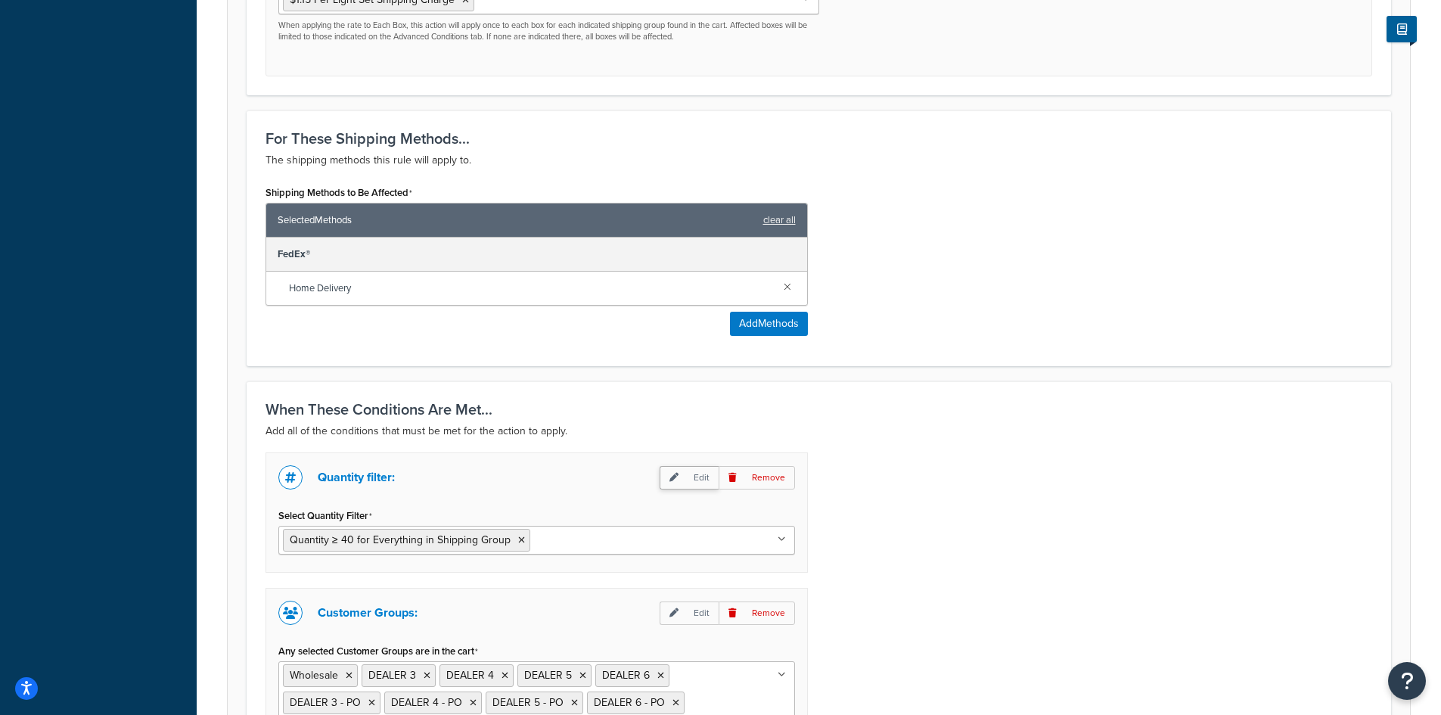
click at [699, 479] on p "Edit" at bounding box center [688, 477] width 59 height 23
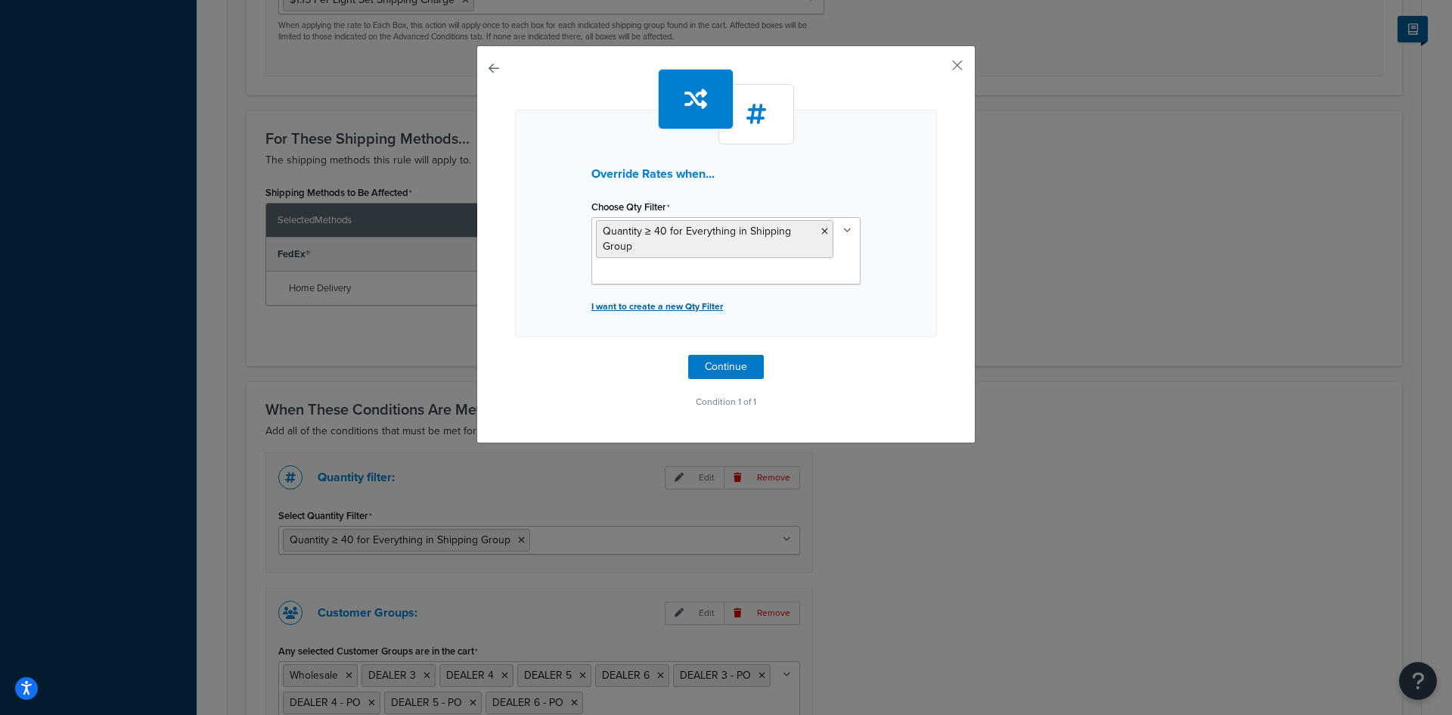
click at [657, 308] on p "I want to create a new Qty Filter" at bounding box center [725, 306] width 269 height 21
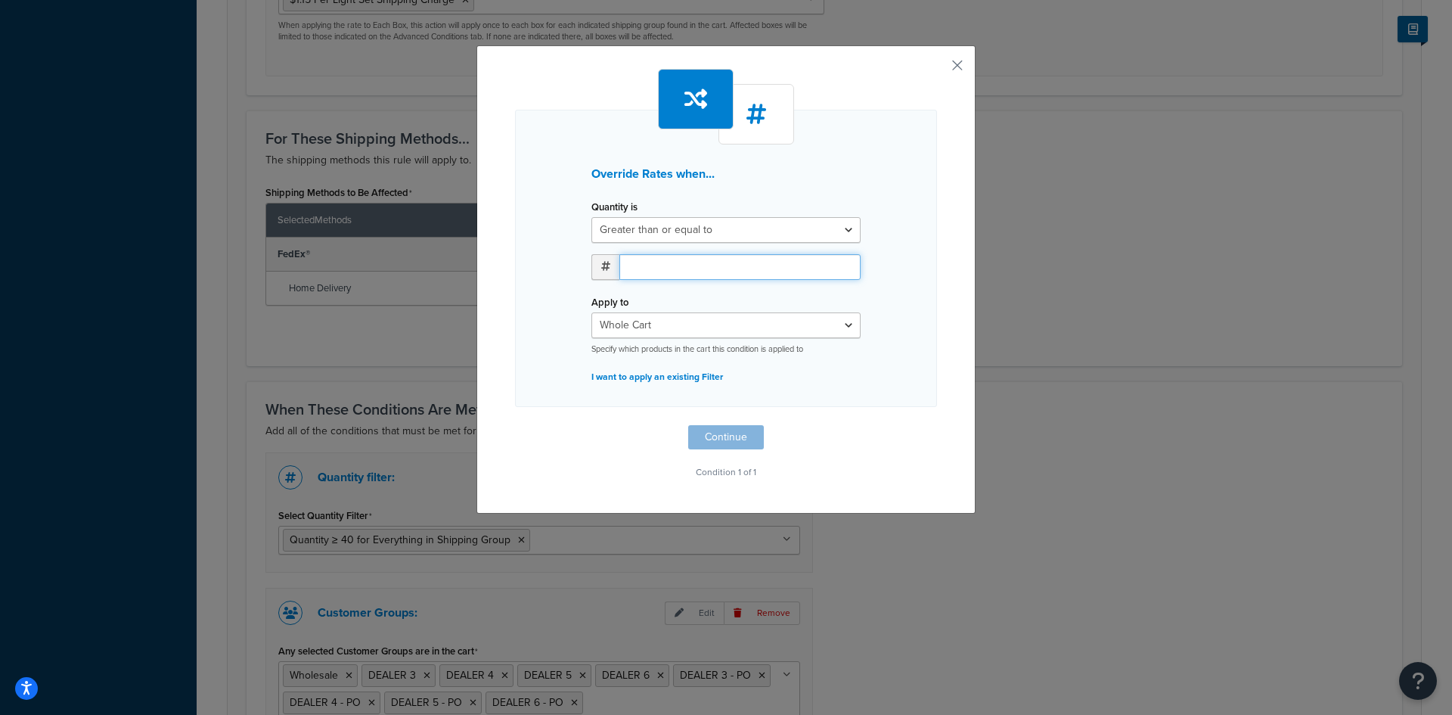
click at [630, 271] on input "number" at bounding box center [739, 267] width 241 height 26
type input "12"
click at [657, 328] on select "Whole Cart Everything in Shipping Group Everything at Origin Each Item within S…" at bounding box center [725, 325] width 269 height 26
select select "SHIPPING_GROUP"
click at [591, 312] on select "Whole Cart Everything in Shipping Group Everything at Origin Each Item within S…" at bounding box center [725, 325] width 269 height 26
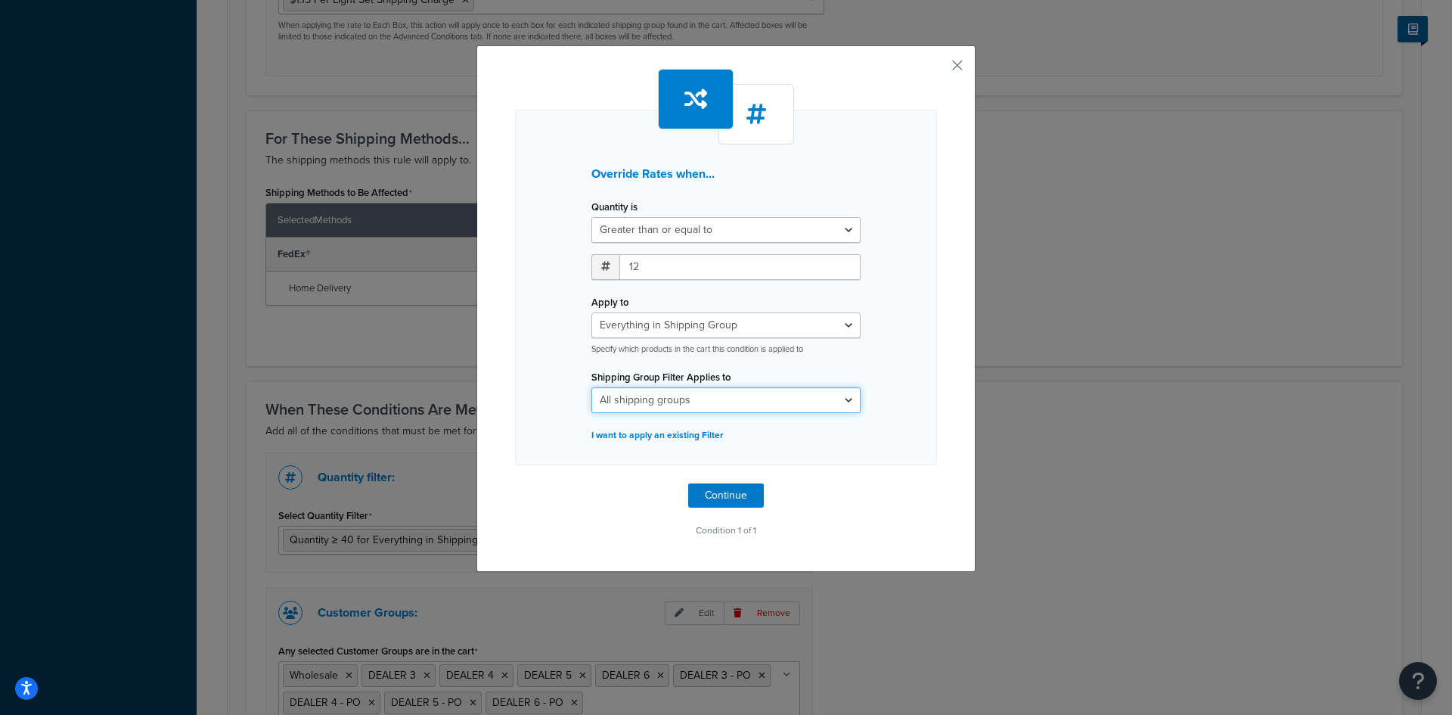
click at [706, 402] on select "All shipping groups $.75 Per Bag Shipping Charge $1.15 Per Light Set Shipping C…" at bounding box center [725, 400] width 269 height 26
select select "303544"
click at [591, 387] on select "All shipping groups $.75 Per Bag Shipping Charge $1.15 Per Light Set Shipping C…" at bounding box center [725, 400] width 269 height 26
click at [706, 494] on button "Continue" at bounding box center [726, 495] width 76 height 24
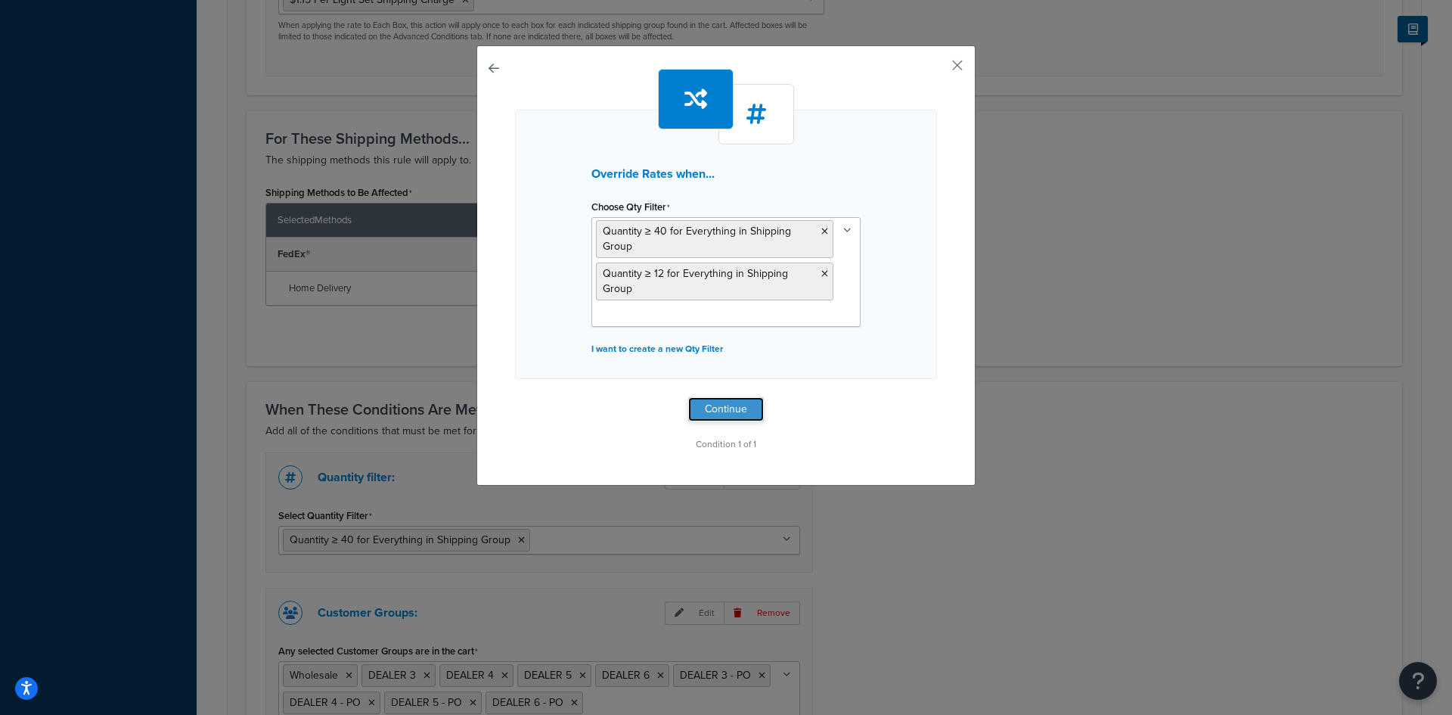
click at [724, 408] on button "Continue" at bounding box center [726, 409] width 76 height 24
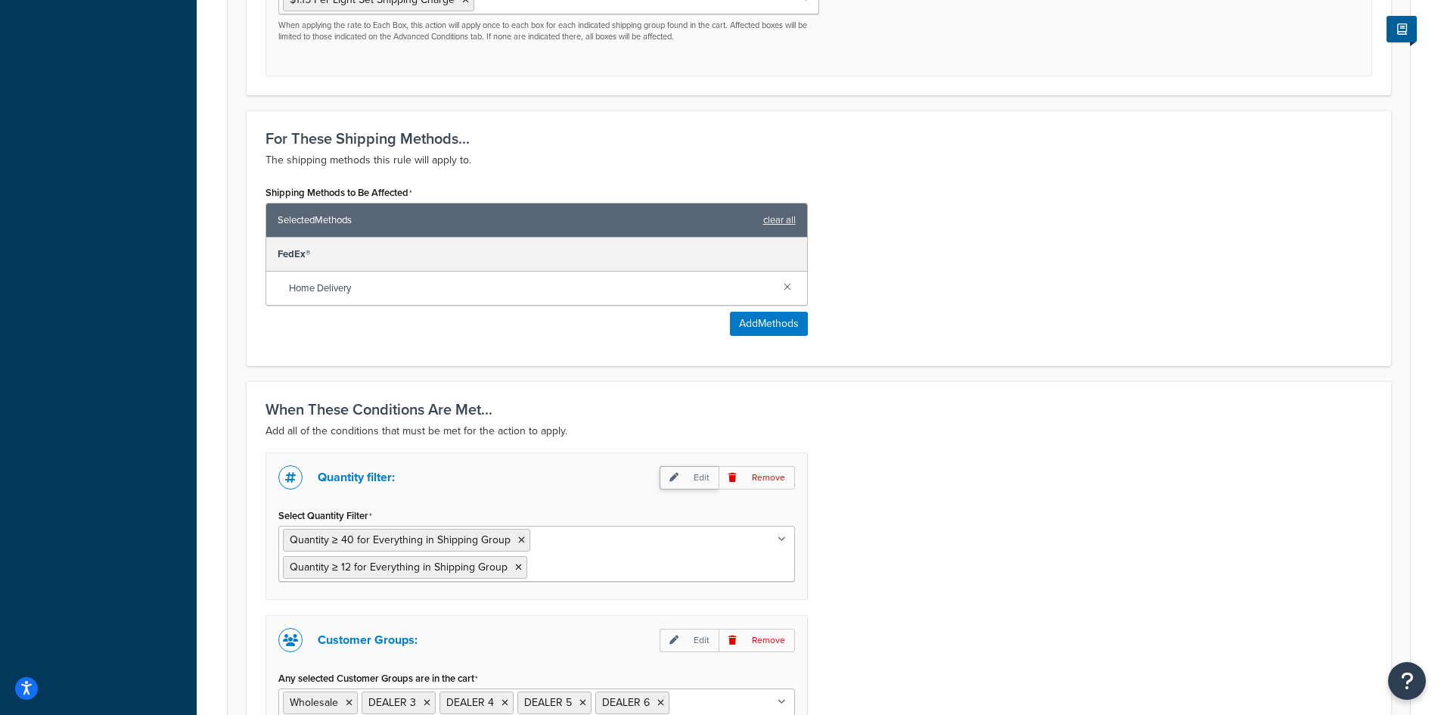
click at [690, 471] on p "Edit" at bounding box center [688, 477] width 59 height 23
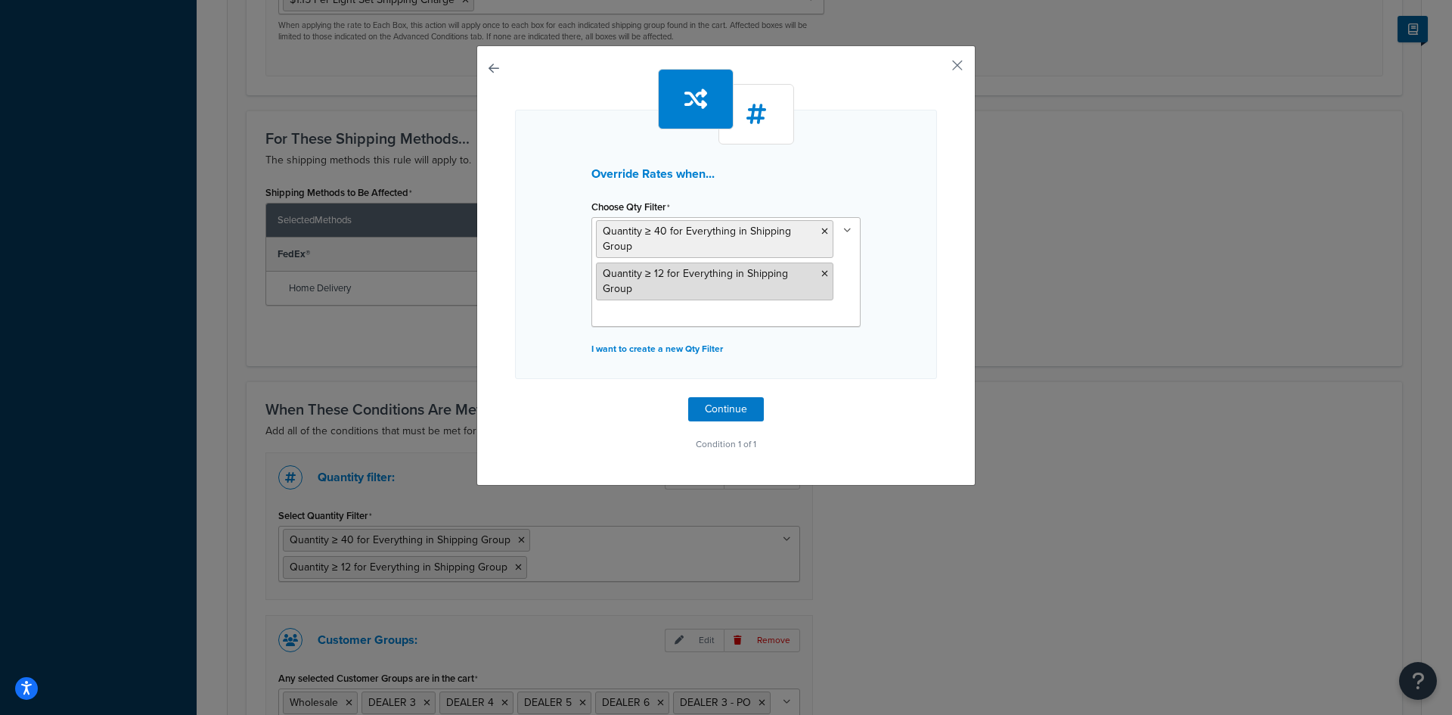
click at [703, 278] on span "Quantity ≥ 12 for Everything in Shipping Group" at bounding box center [695, 280] width 185 height 31
click at [677, 348] on p "I want to create a new Qty Filter" at bounding box center [725, 348] width 269 height 21
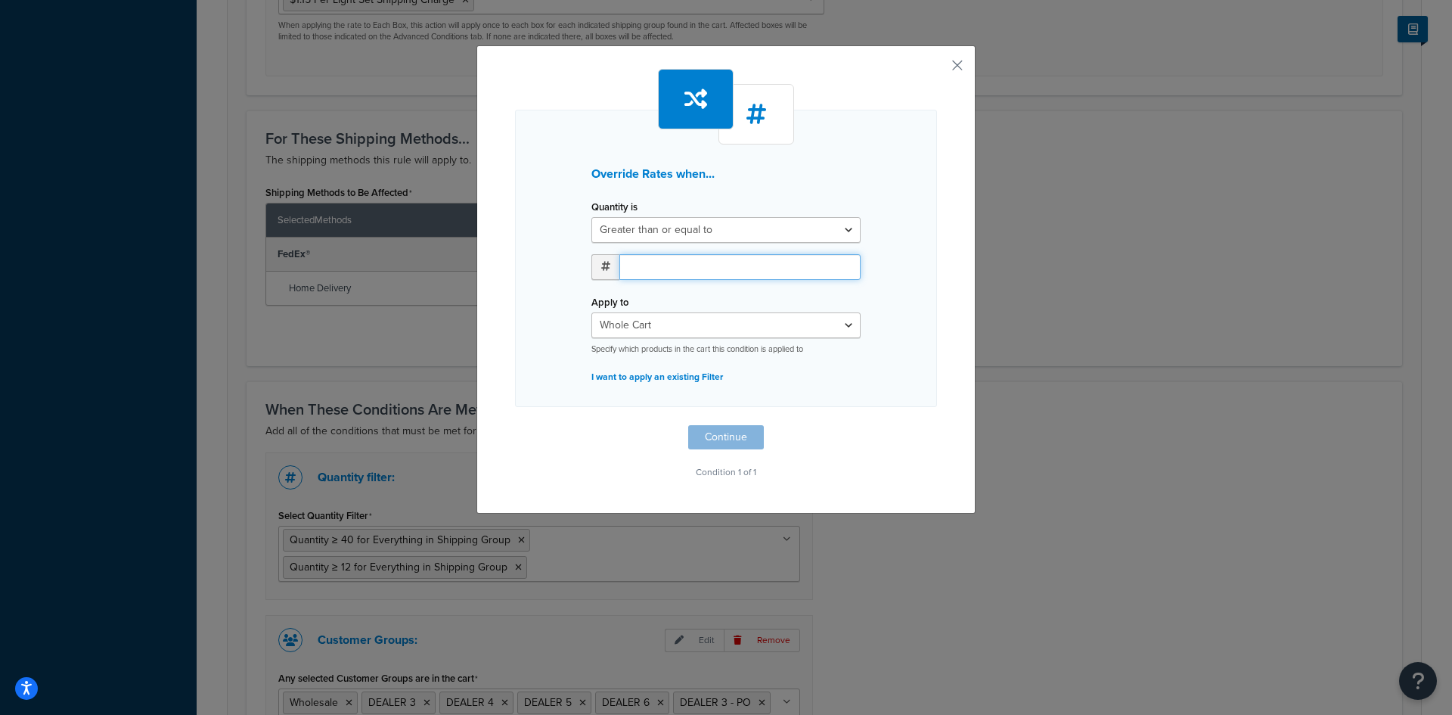
click at [669, 266] on input "number" at bounding box center [739, 267] width 241 height 26
type input "24"
click at [664, 324] on select "Whole Cart Everything in Shipping Group Everything at Origin Each Item within S…" at bounding box center [725, 325] width 269 height 26
select select "SHIPPING_GROUP"
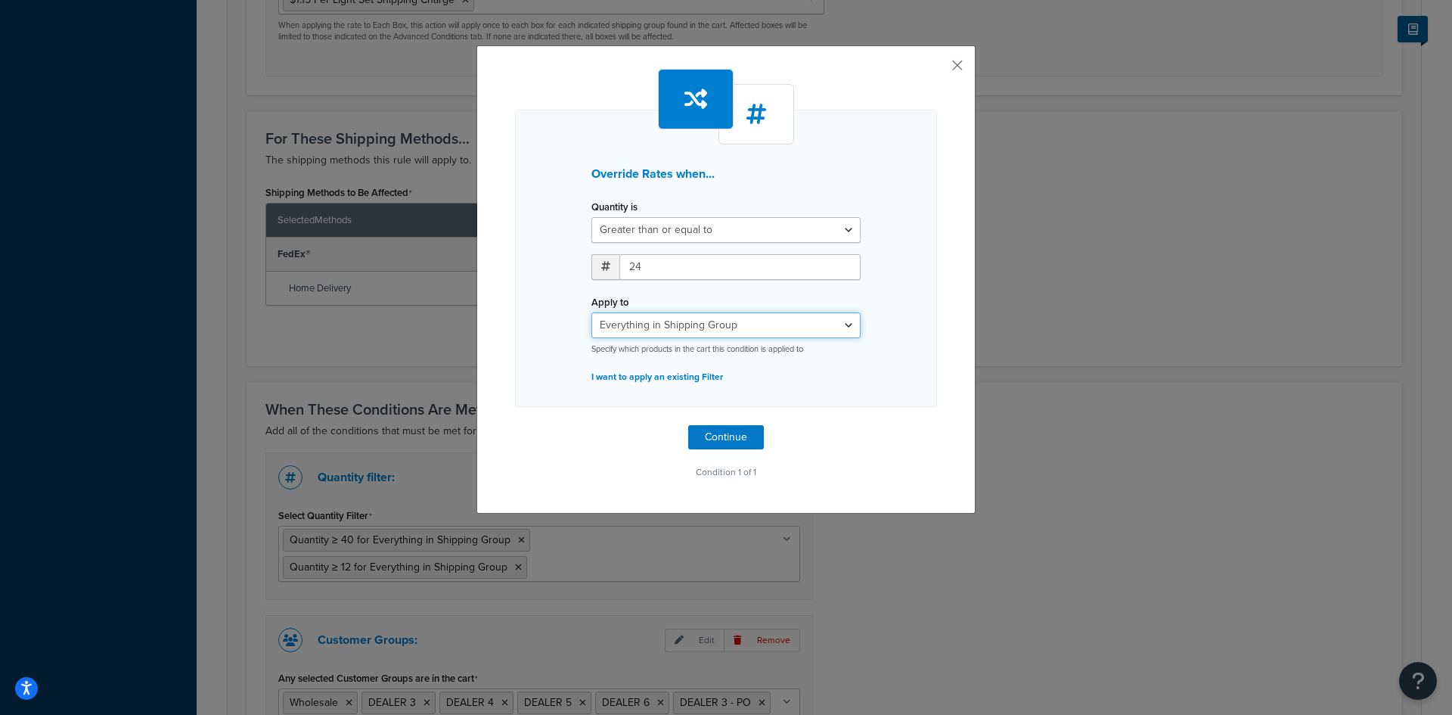
click at [591, 312] on select "Whole Cart Everything in Shipping Group Everything at Origin Each Item within S…" at bounding box center [725, 325] width 269 height 26
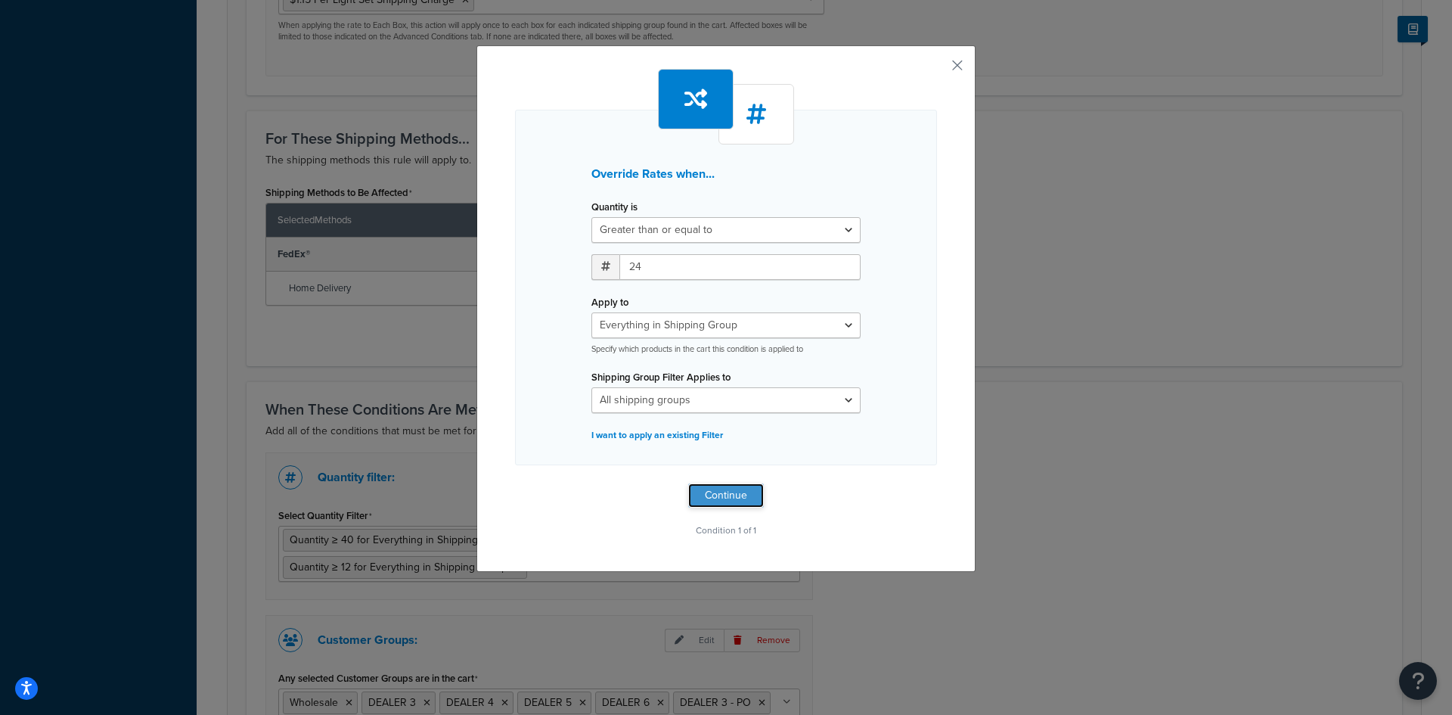
click at [695, 493] on button "Continue" at bounding box center [726, 495] width 76 height 24
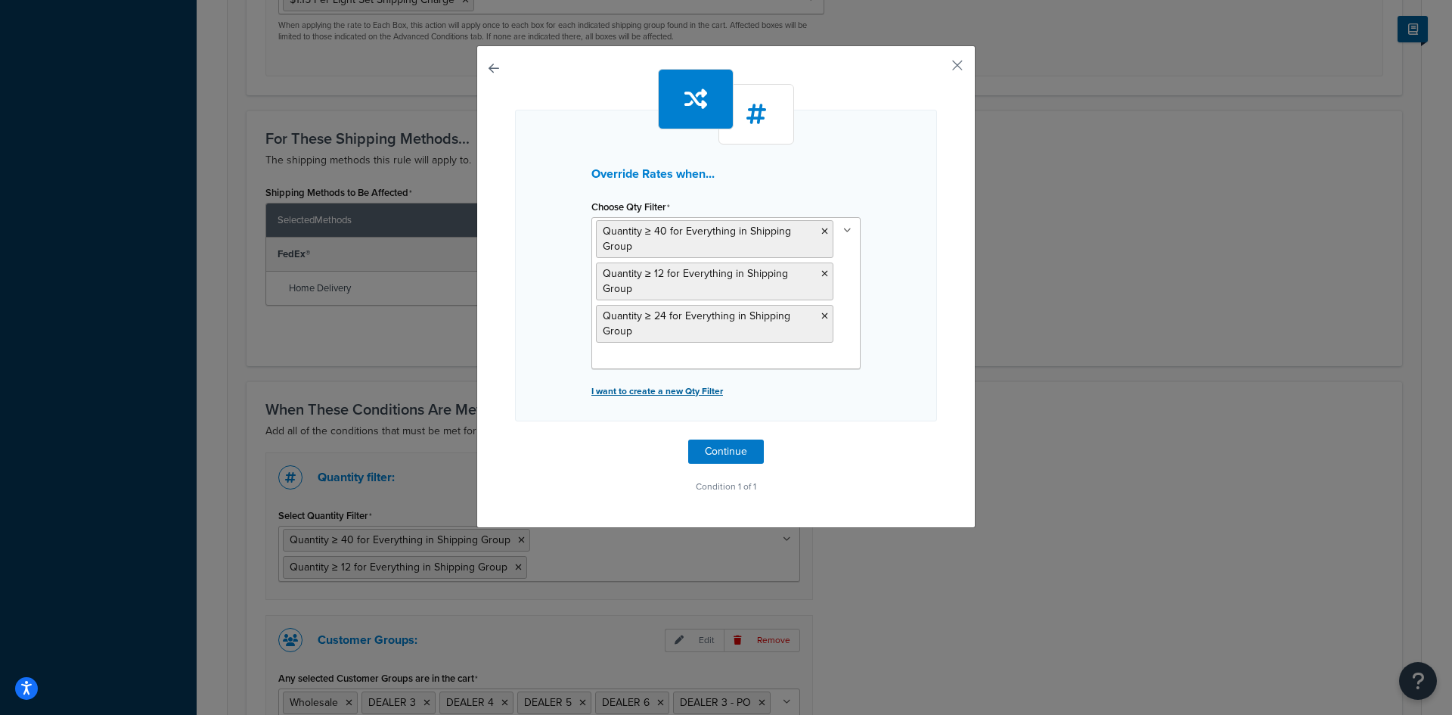
click at [681, 392] on p "I want to create a new Qty Filter" at bounding box center [725, 390] width 269 height 21
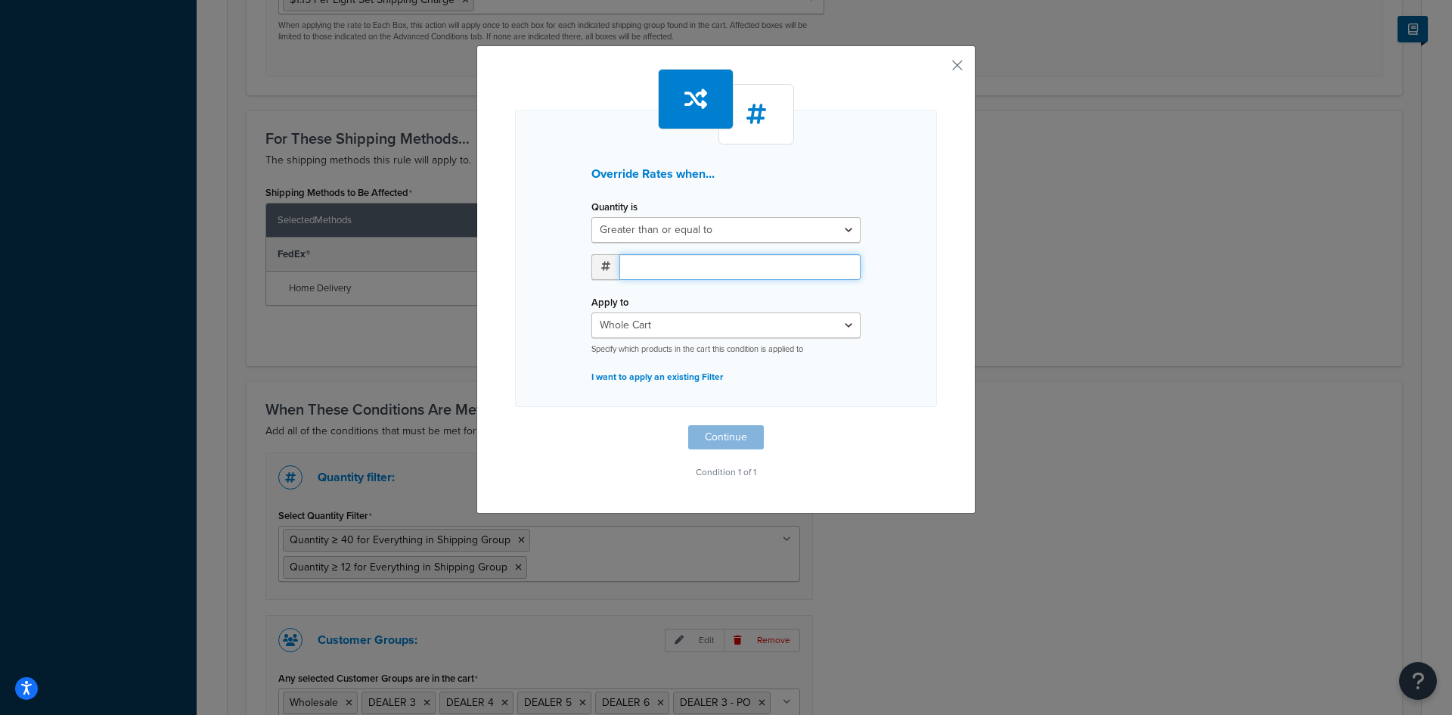
click at [659, 264] on input "number" at bounding box center [739, 267] width 241 height 26
type input "24"
click at [658, 326] on select "Whole Cart Everything in Shipping Group Everything at Origin Each Item within S…" at bounding box center [725, 325] width 269 height 26
select select "SHIPPING_GROUP"
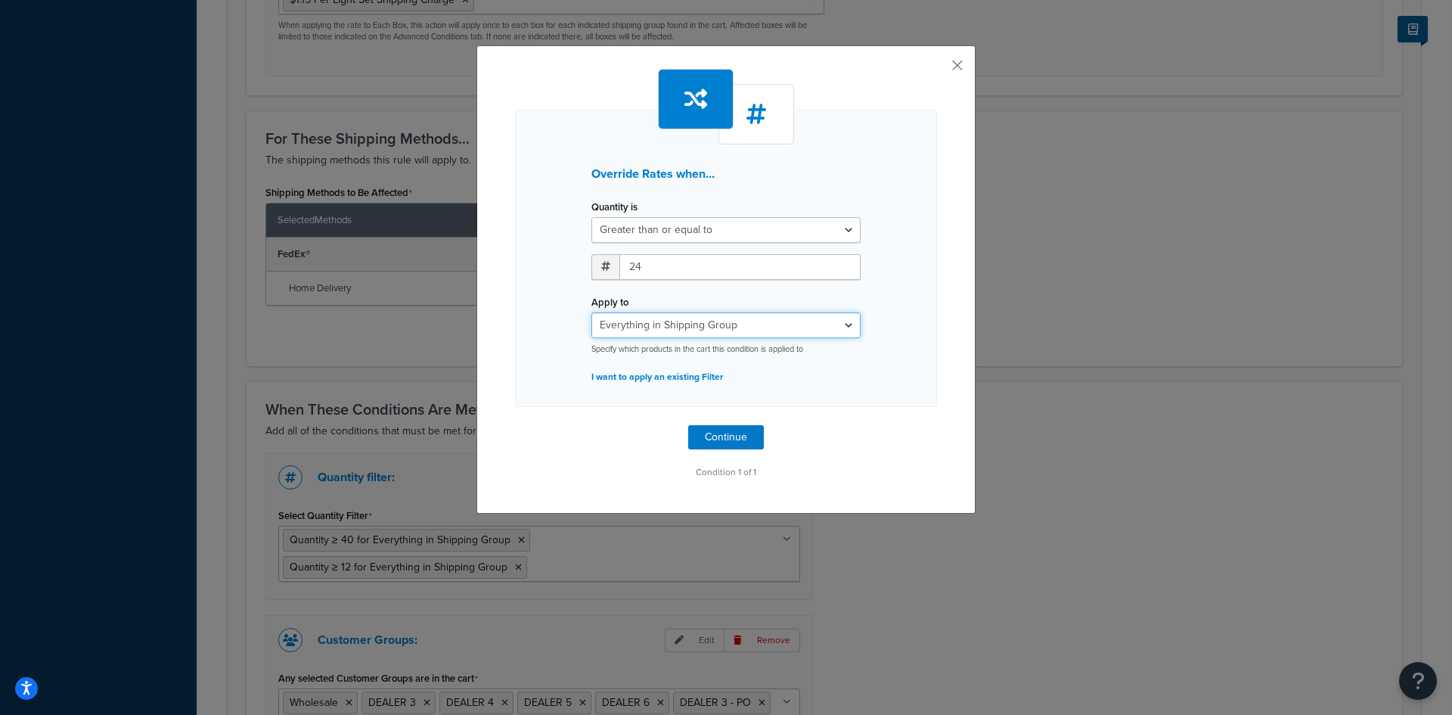
click at [591, 312] on select "Whole Cart Everything in Shipping Group Everything at Origin Each Item within S…" at bounding box center [725, 325] width 269 height 26
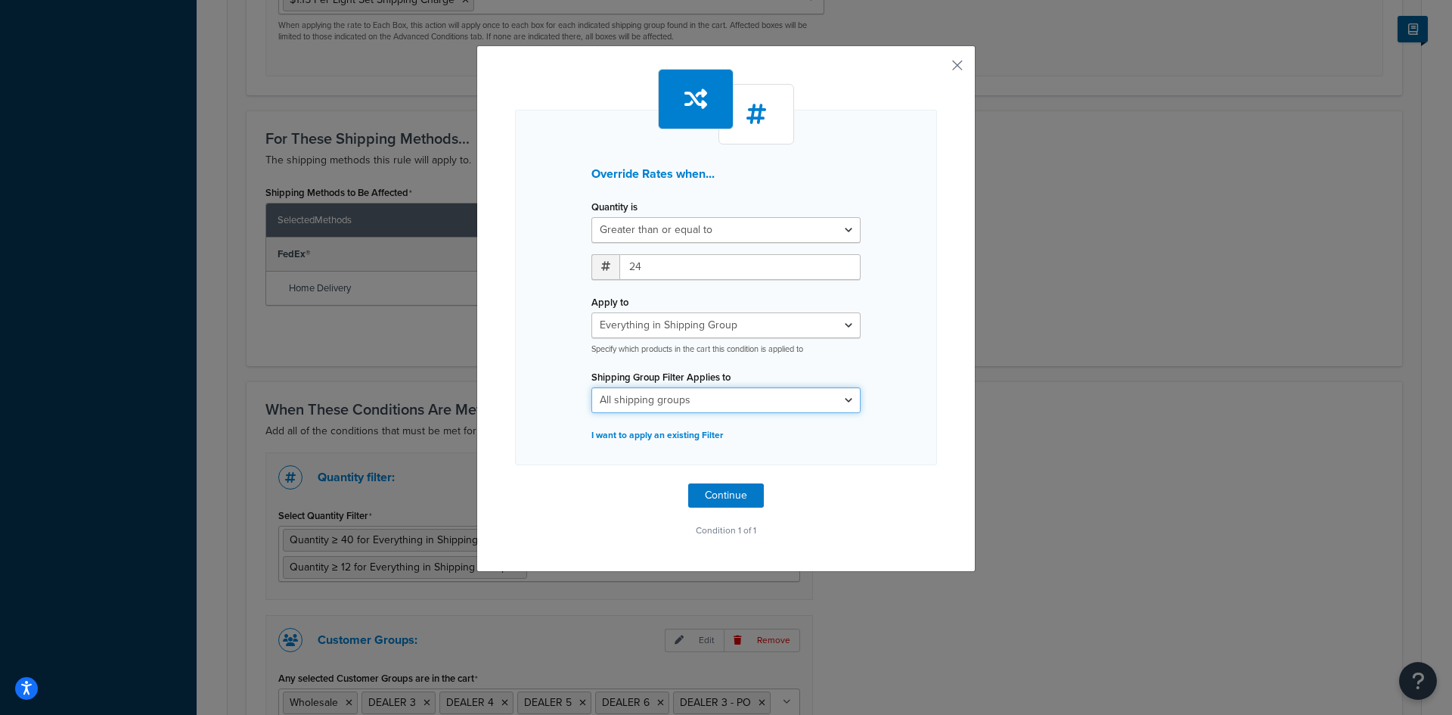
click at [650, 408] on select "All shipping groups $.75 Per Bag Shipping Charge $1.15 Per Light Set Shipping C…" at bounding box center [725, 400] width 269 height 26
select select "303544"
click at [591, 387] on select "All shipping groups $.75 Per Bag Shipping Charge $1.15 Per Light Set Shipping C…" at bounding box center [725, 400] width 269 height 26
drag, startPoint x: 710, startPoint y: 491, endPoint x: 700, endPoint y: 488, distance: 10.3
click at [709, 489] on button "Continue" at bounding box center [726, 495] width 76 height 24
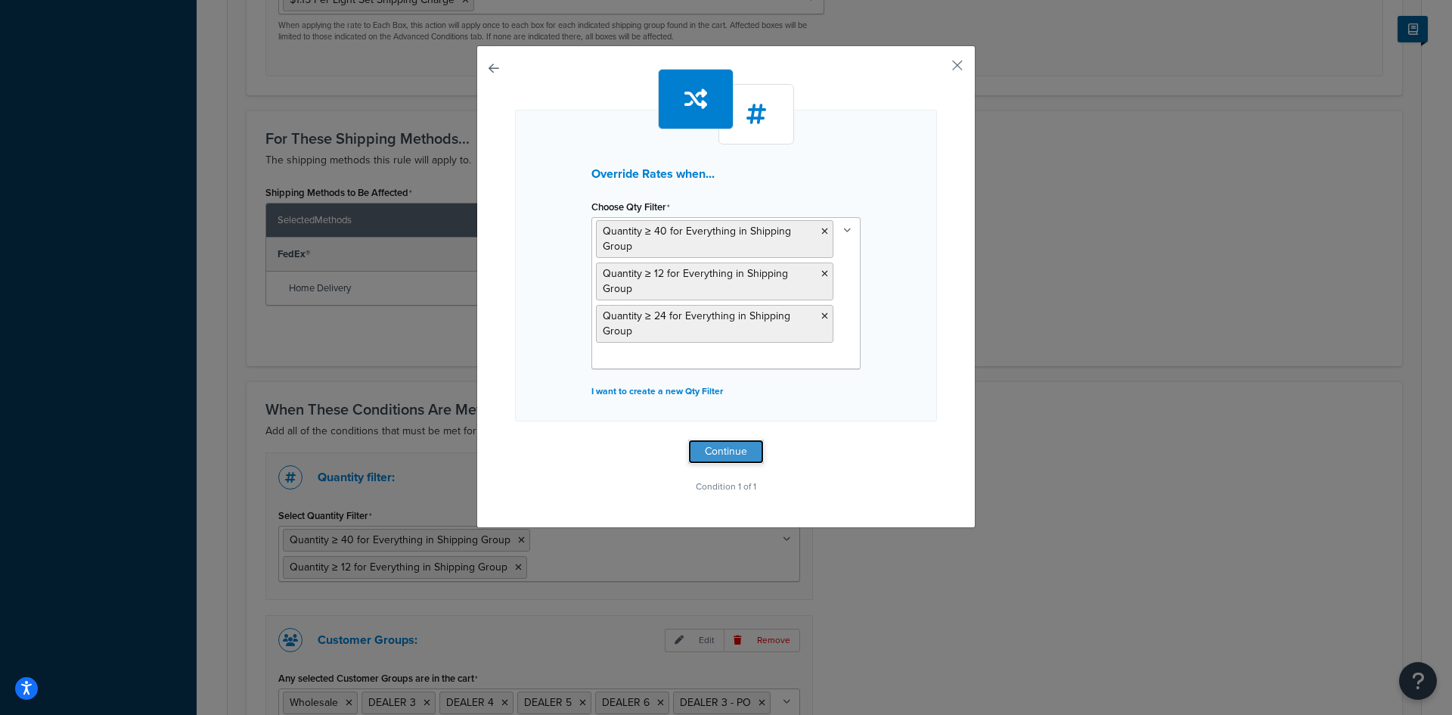
click at [700, 448] on button "Continue" at bounding box center [726, 451] width 76 height 24
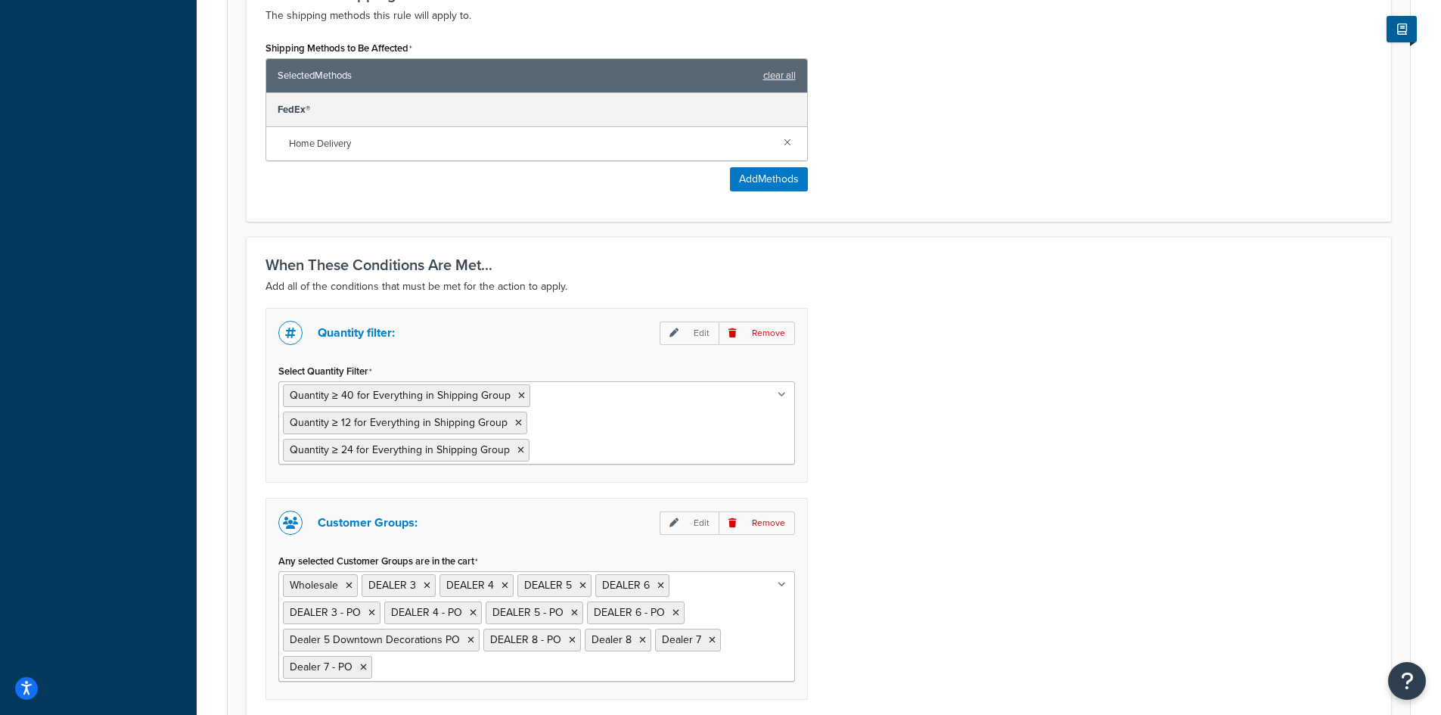
scroll to position [1008, 0]
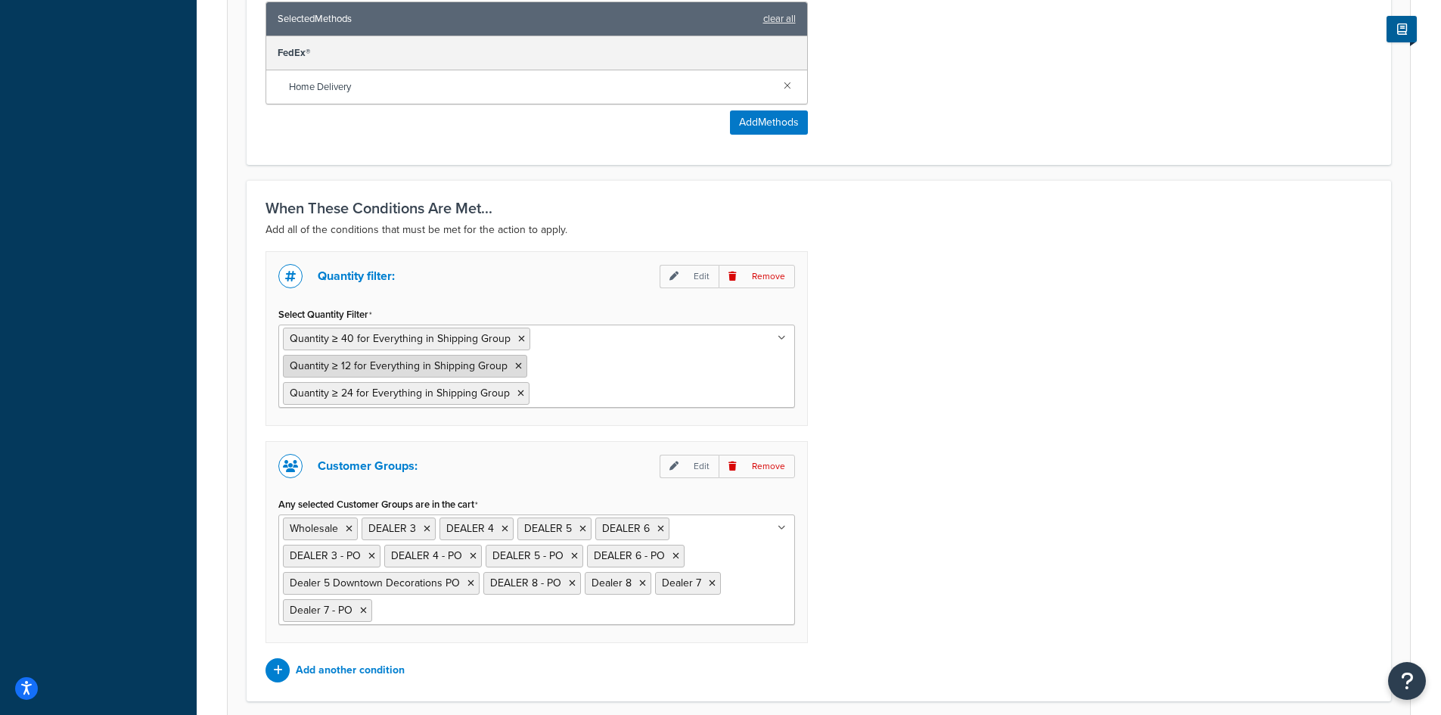
click at [515, 368] on icon at bounding box center [518, 365] width 7 height 9
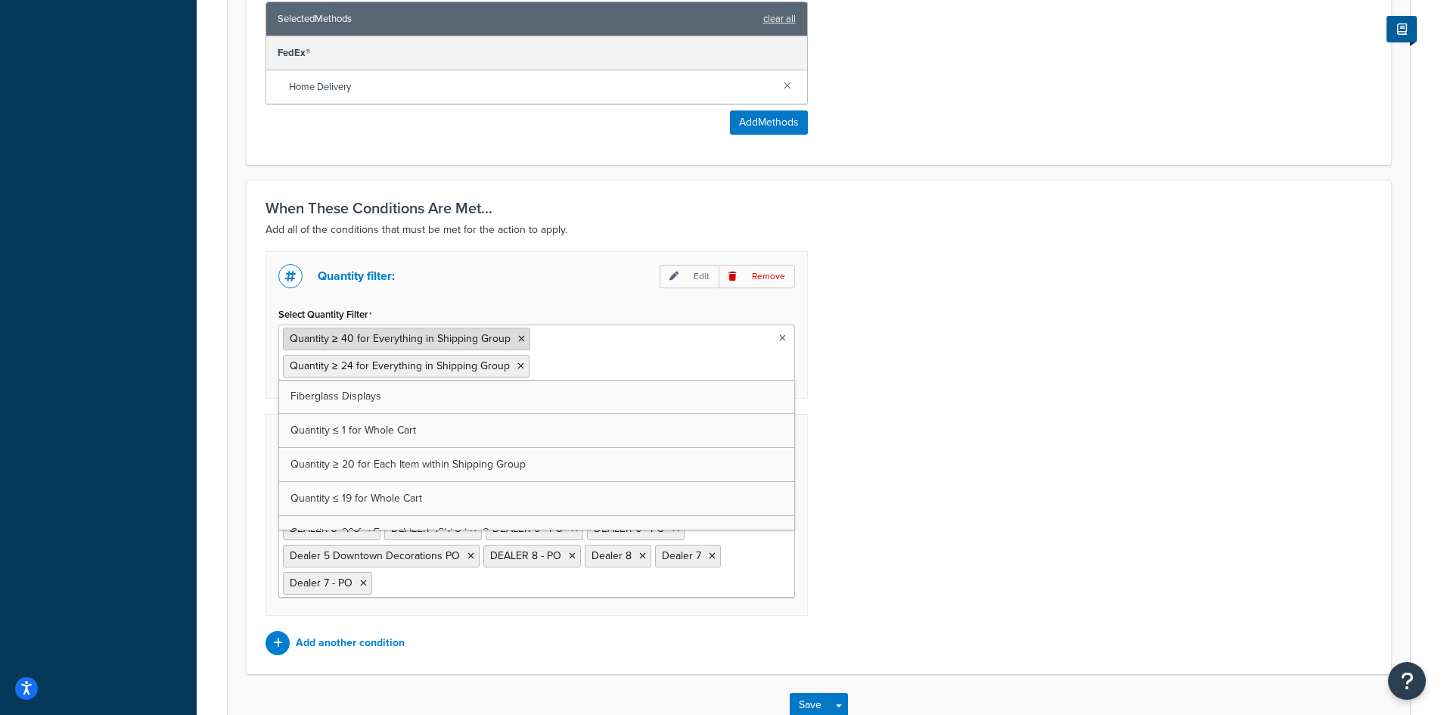
click at [519, 340] on icon at bounding box center [521, 338] width 7 height 9
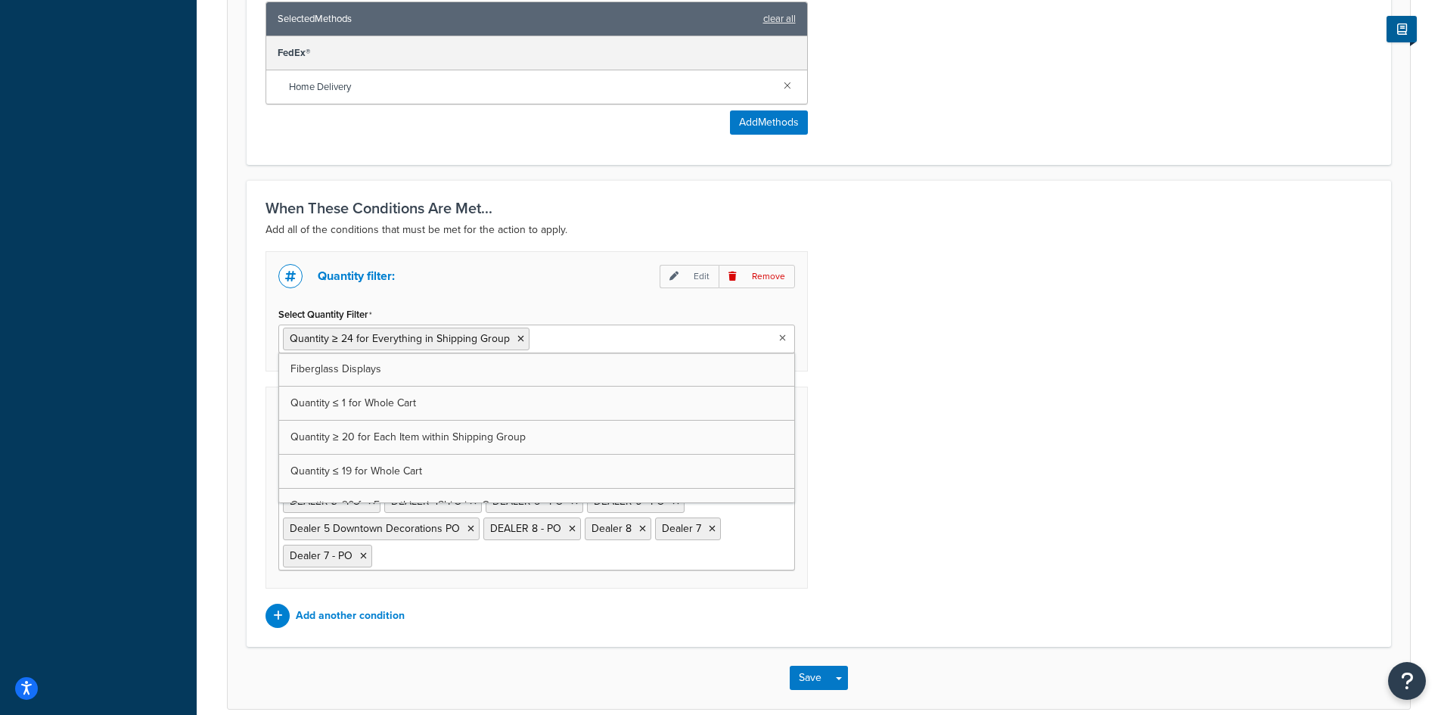
click at [992, 399] on div "Quantity filter: Edit Remove Select Quantity Filter Quantity ≥ 24 for Everythin…" at bounding box center [818, 439] width 1129 height 377
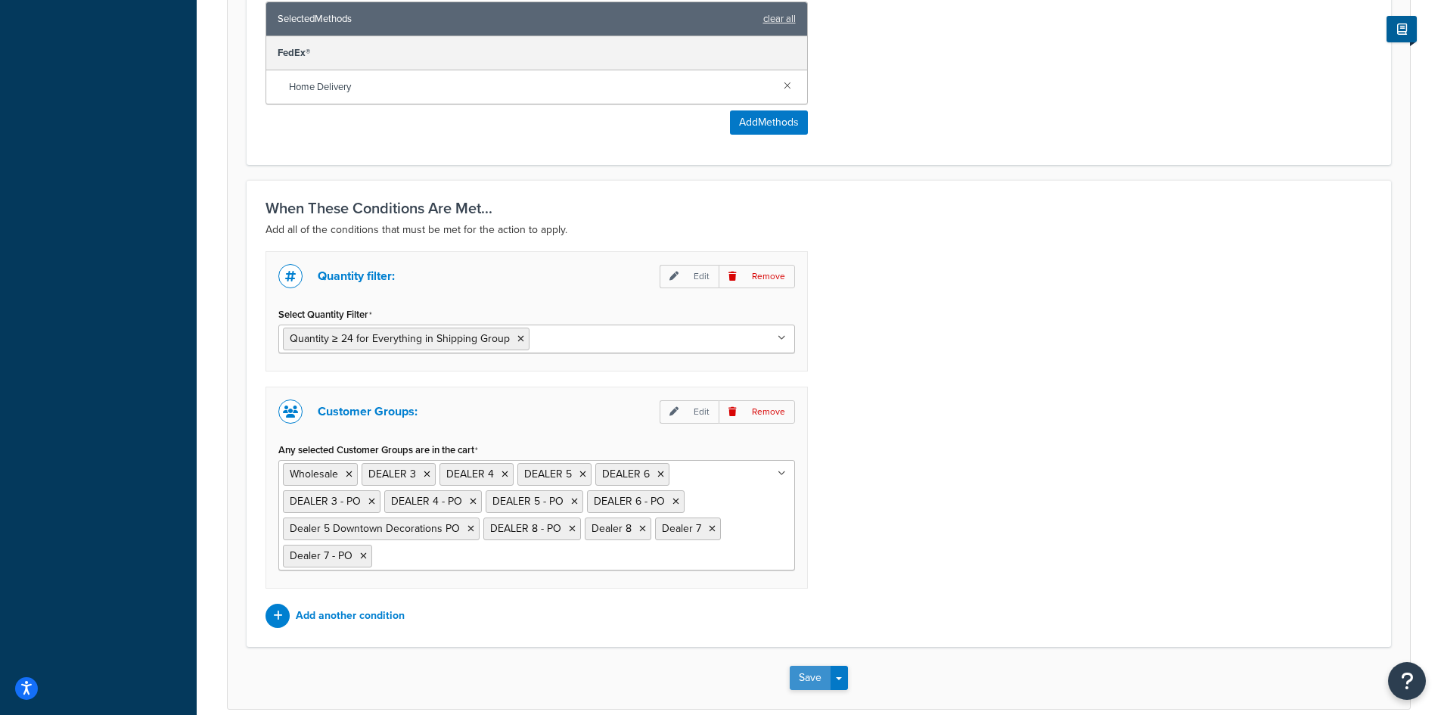
click at [812, 679] on button "Save" at bounding box center [810, 678] width 41 height 24
